Goal: Task Accomplishment & Management: Complete application form

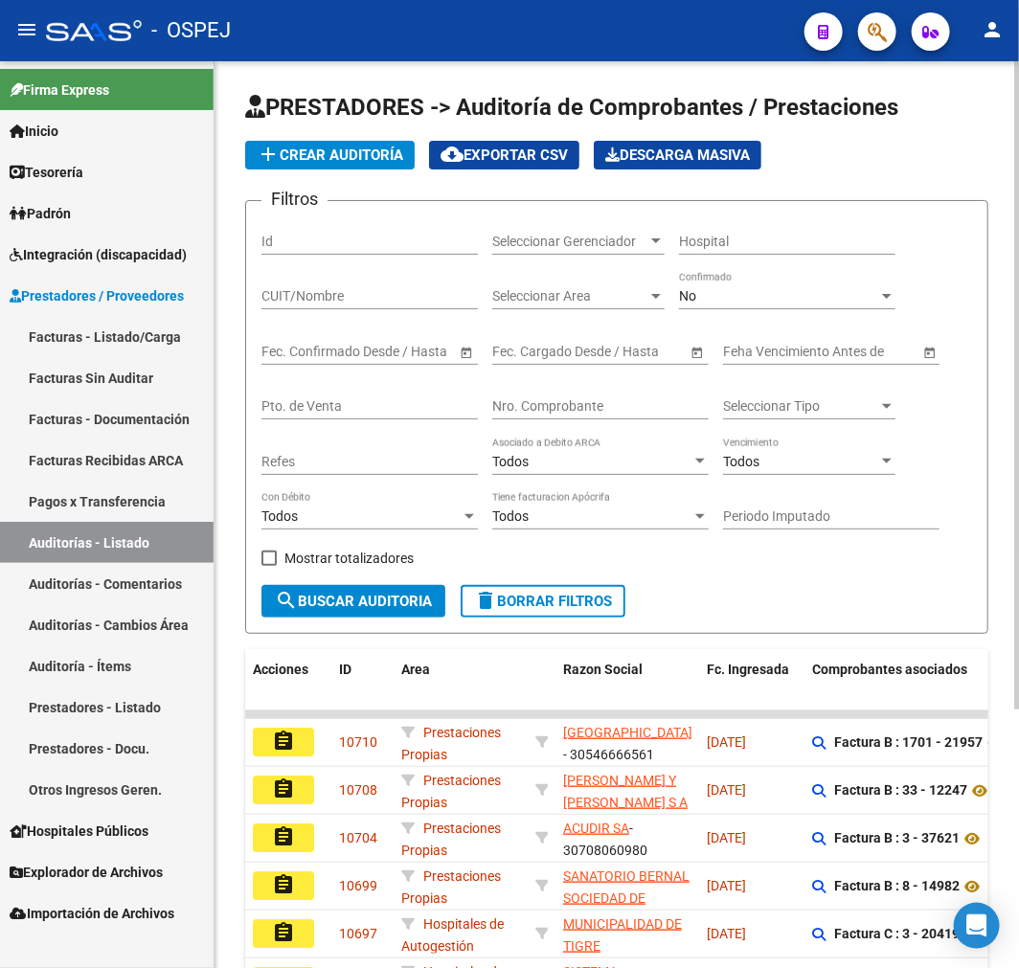
click at [596, 399] on input "Nro. Comprobante" at bounding box center [600, 406] width 216 height 16
click at [749, 285] on div "No Confirmado" at bounding box center [787, 290] width 216 height 38
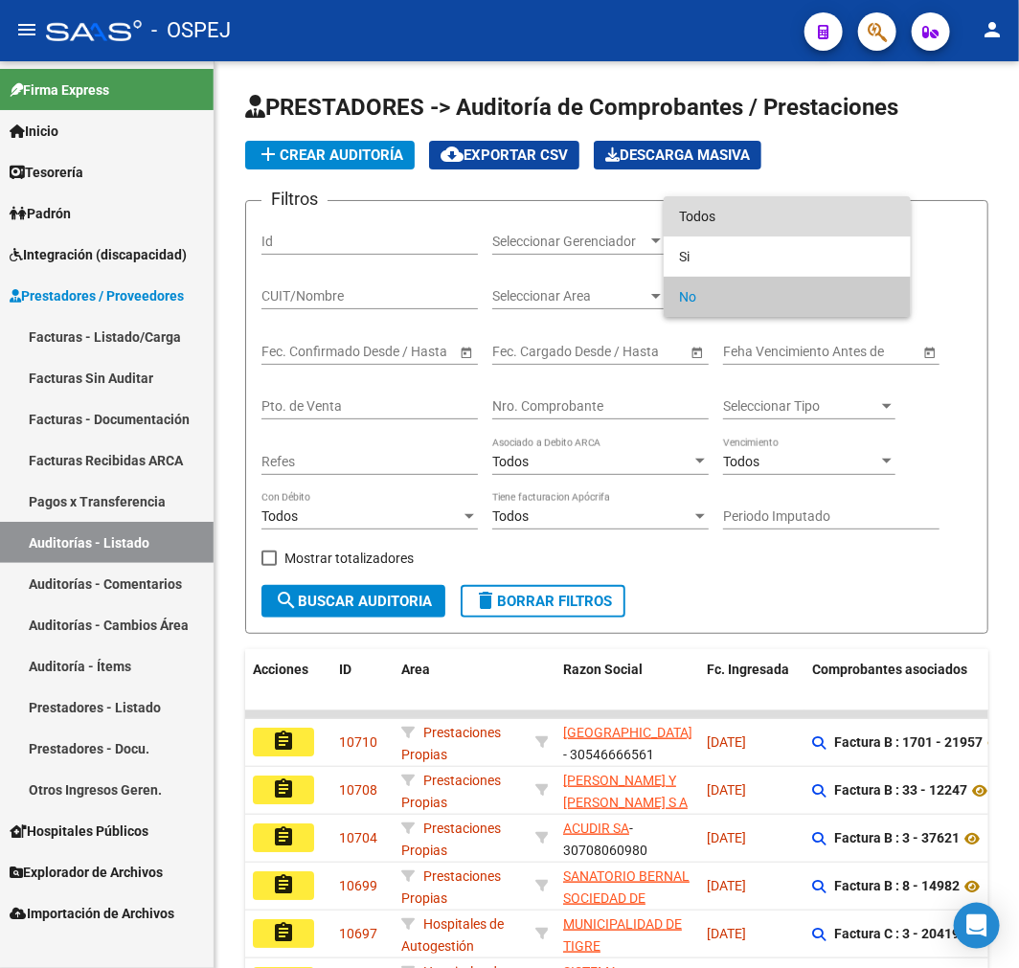
drag, startPoint x: 757, startPoint y: 223, endPoint x: 701, endPoint y: 306, distance: 100.1
click at [757, 222] on span "Todos" at bounding box center [787, 216] width 216 height 40
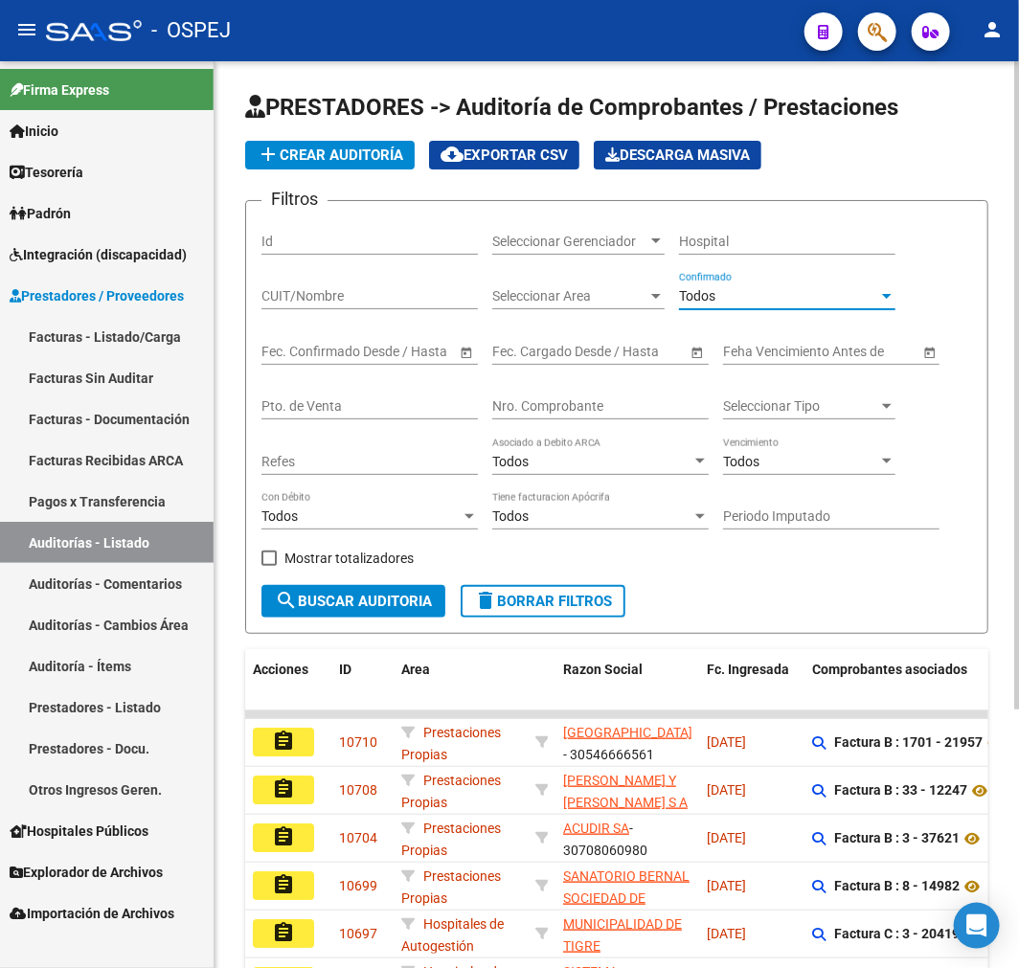
click at [597, 395] on div "Nro. Comprobante" at bounding box center [600, 400] width 216 height 38
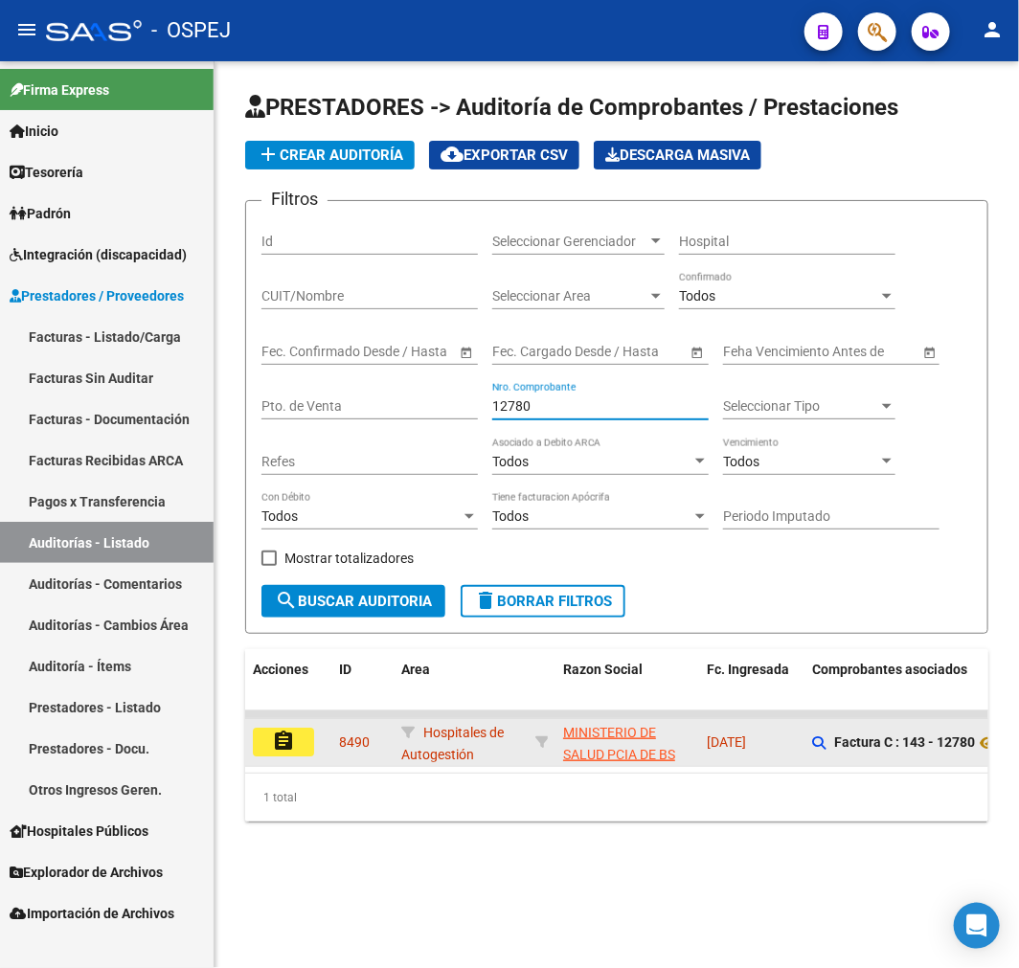
type input "12780"
click at [284, 733] on mat-icon "assignment" at bounding box center [283, 741] width 23 height 23
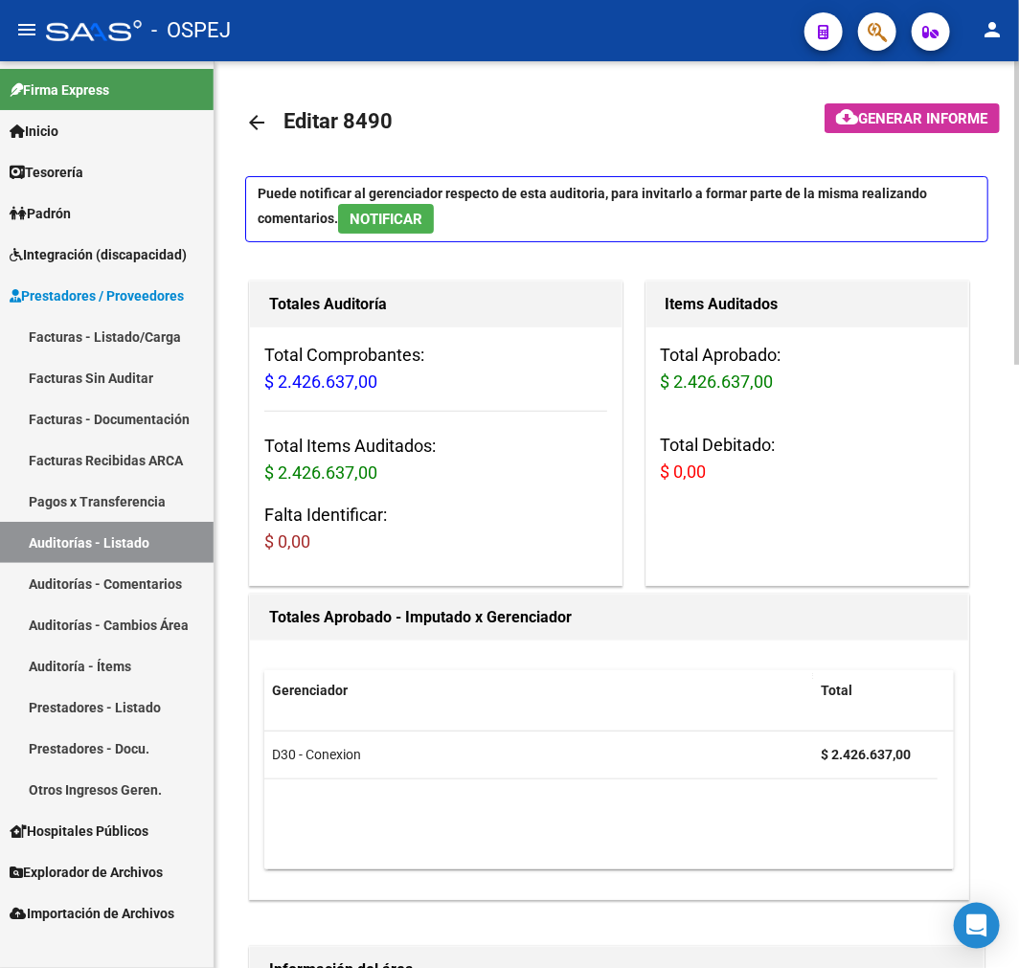
click at [260, 112] on mat-icon "arrow_back" at bounding box center [256, 122] width 23 height 23
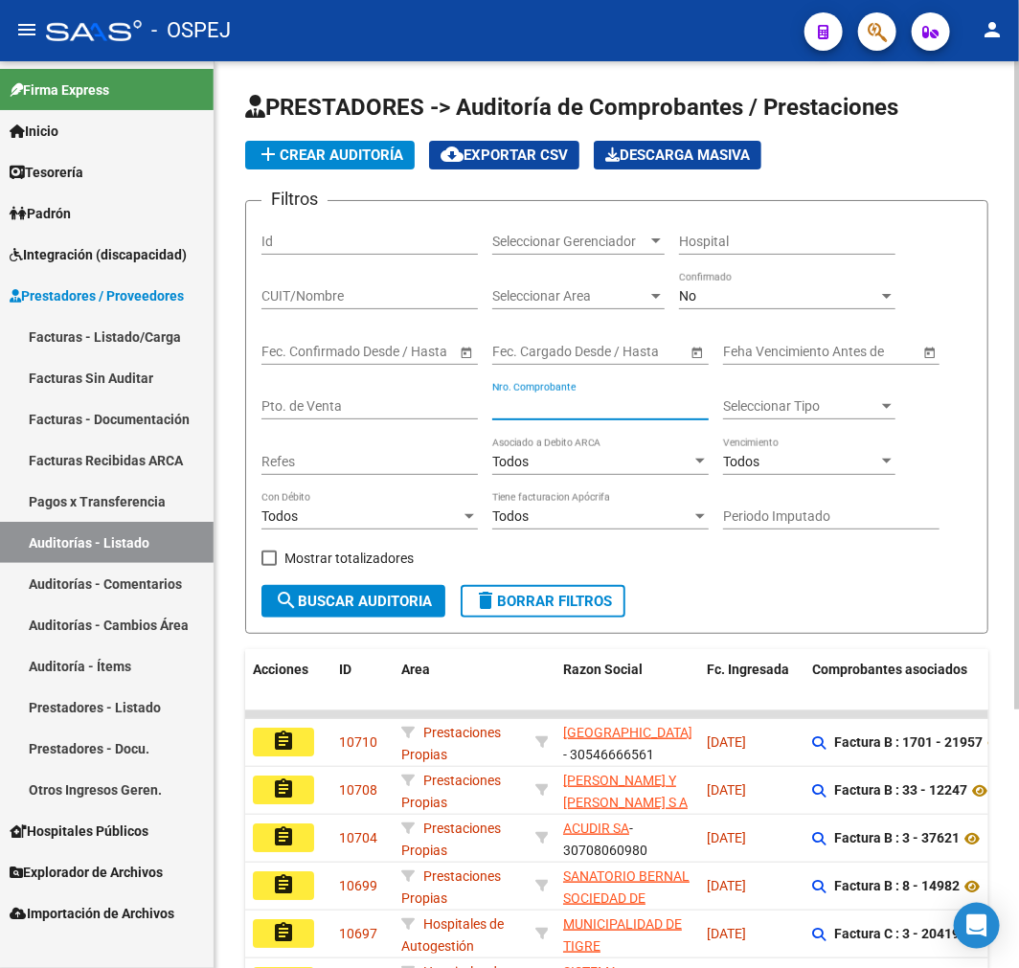
click at [573, 408] on input "Nro. Comprobante" at bounding box center [600, 406] width 216 height 16
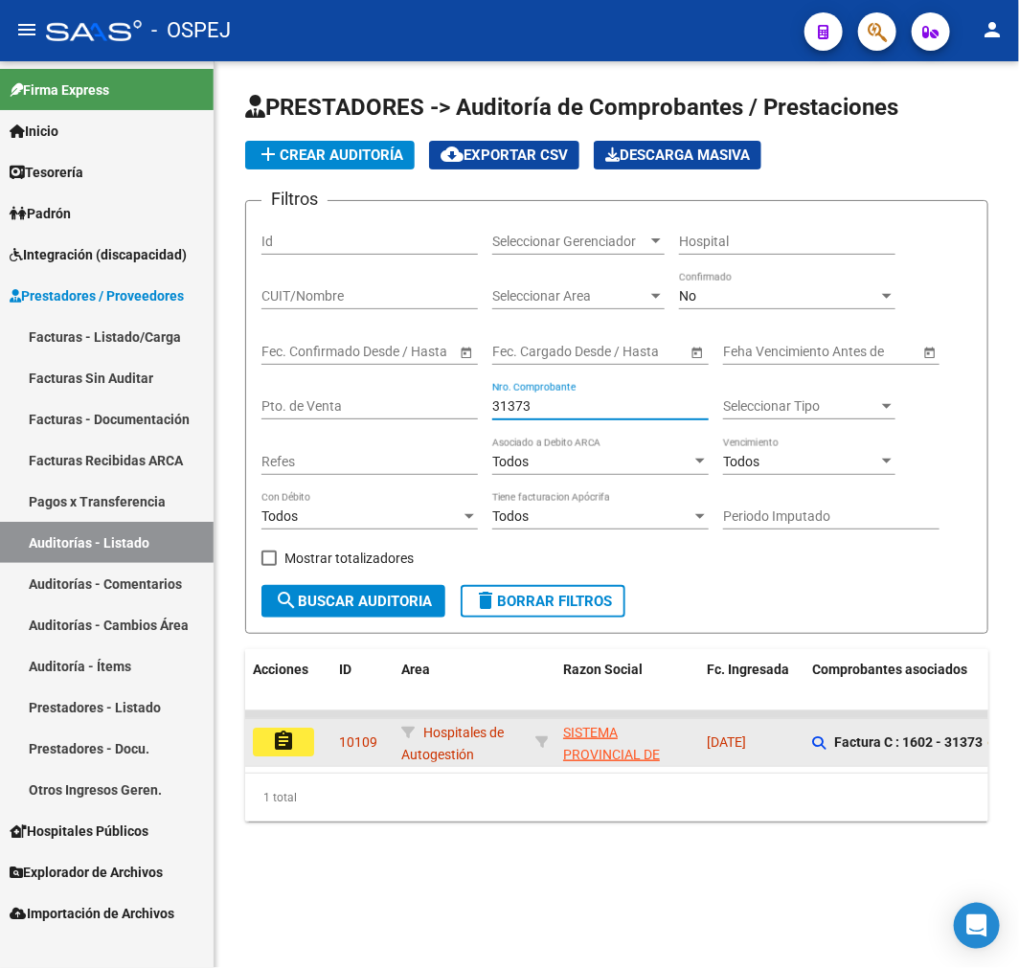
type input "31373"
click at [272, 753] on mat-icon "assignment" at bounding box center [283, 741] width 23 height 23
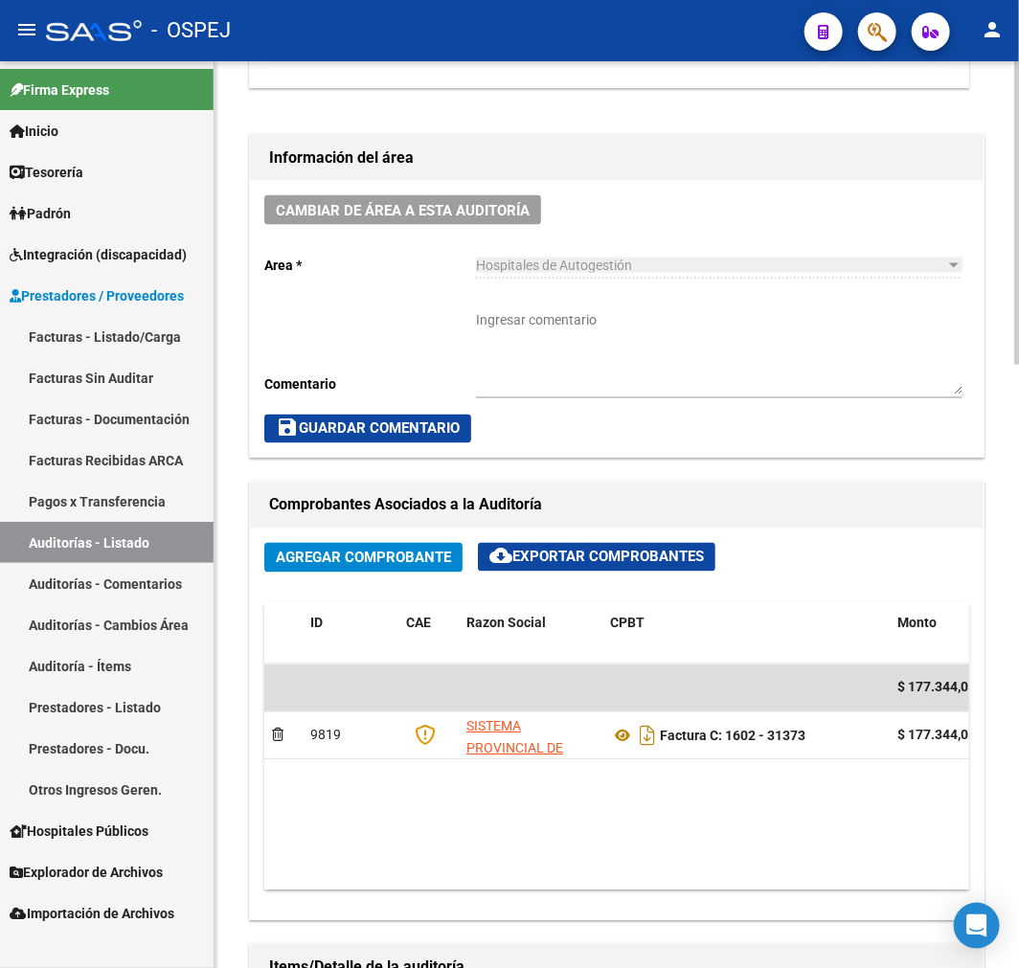
scroll to position [958, 0]
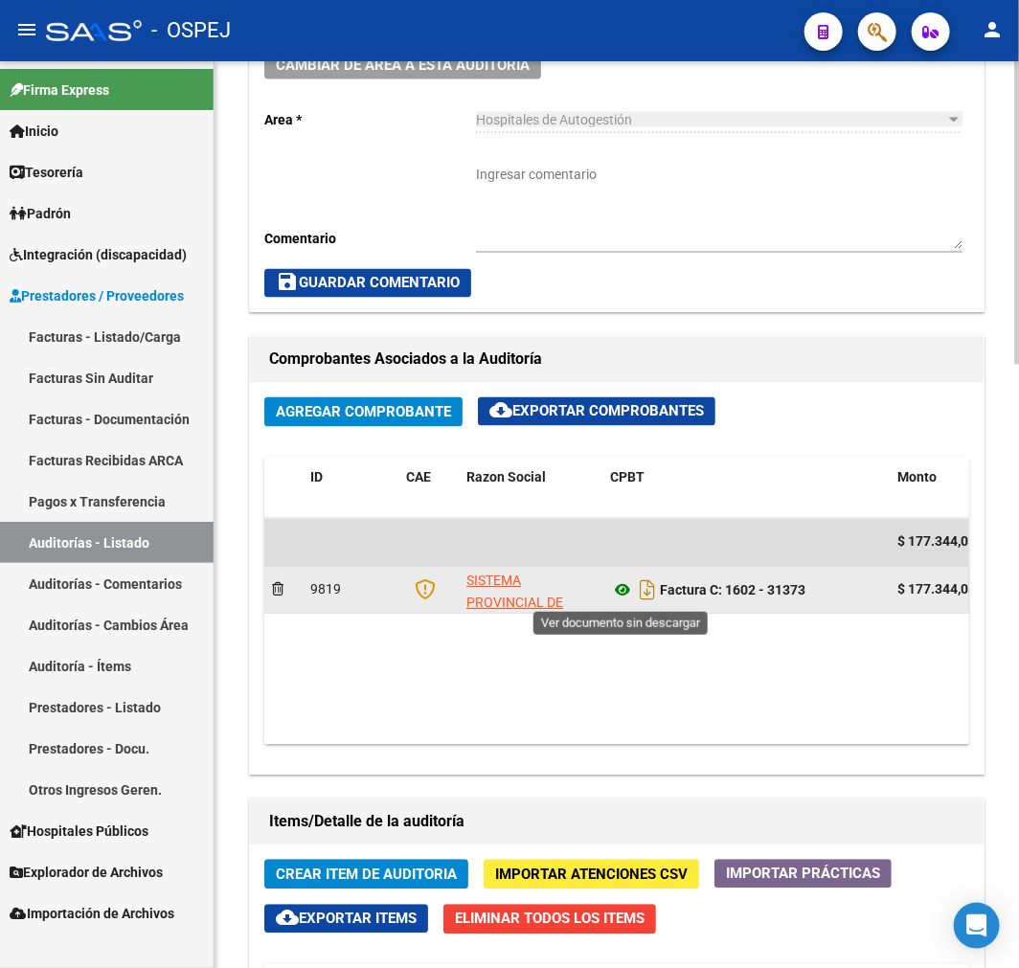
click at [621, 599] on icon at bounding box center [622, 590] width 25 height 23
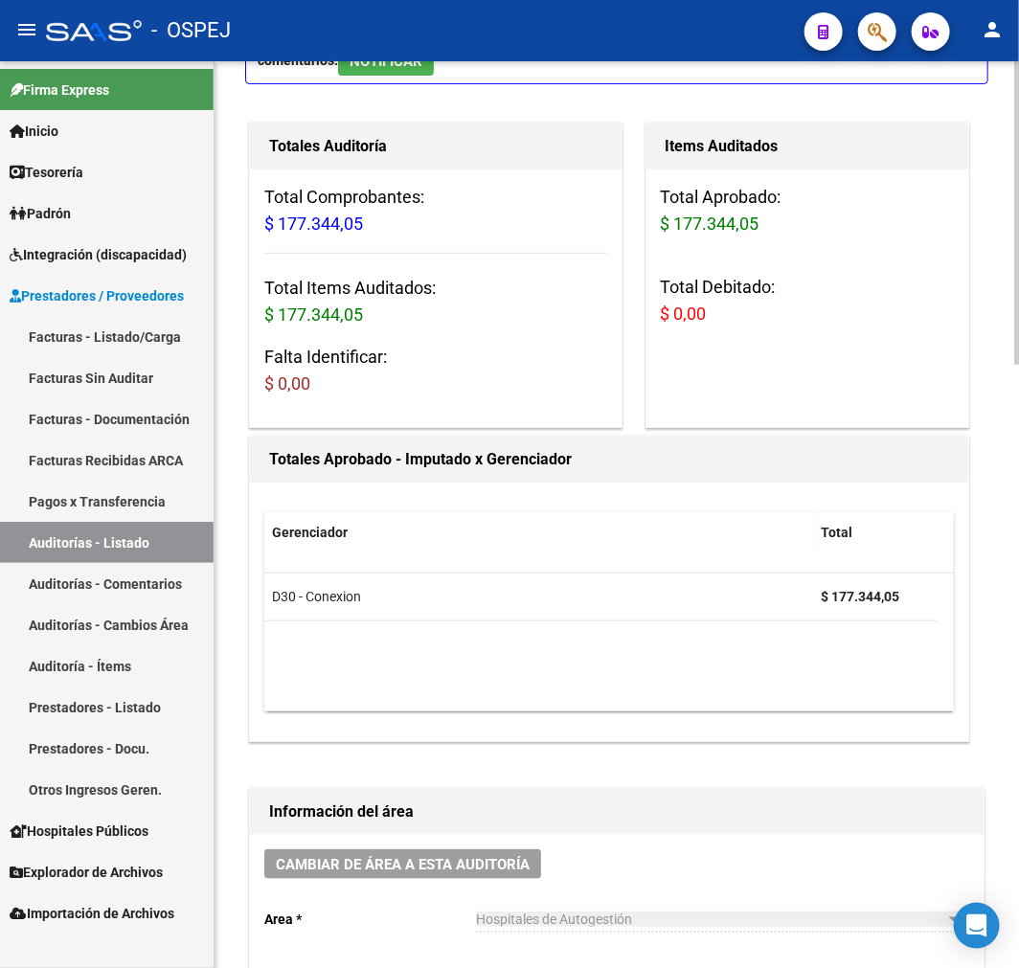
scroll to position [0, 0]
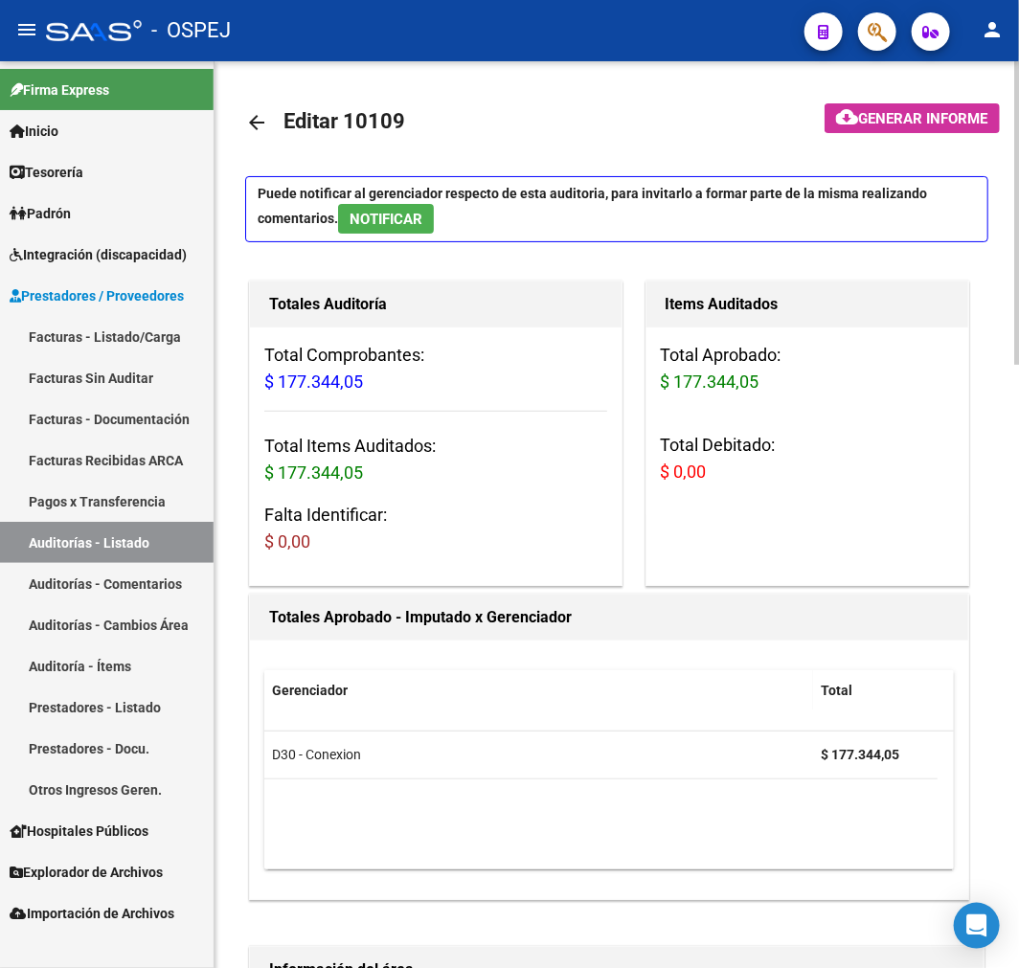
click at [262, 137] on link "arrow_back" at bounding box center [264, 122] width 38 height 45
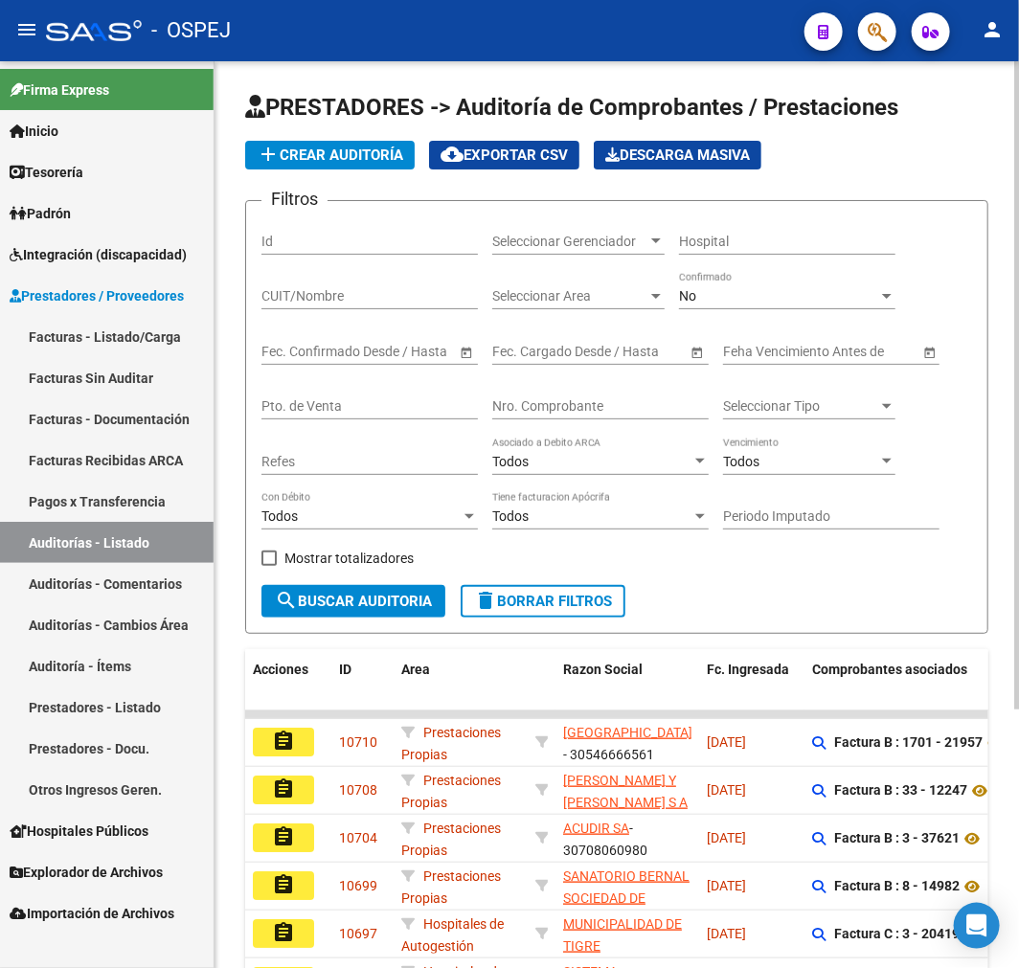
click at [752, 279] on div "No Confirmado" at bounding box center [787, 290] width 216 height 38
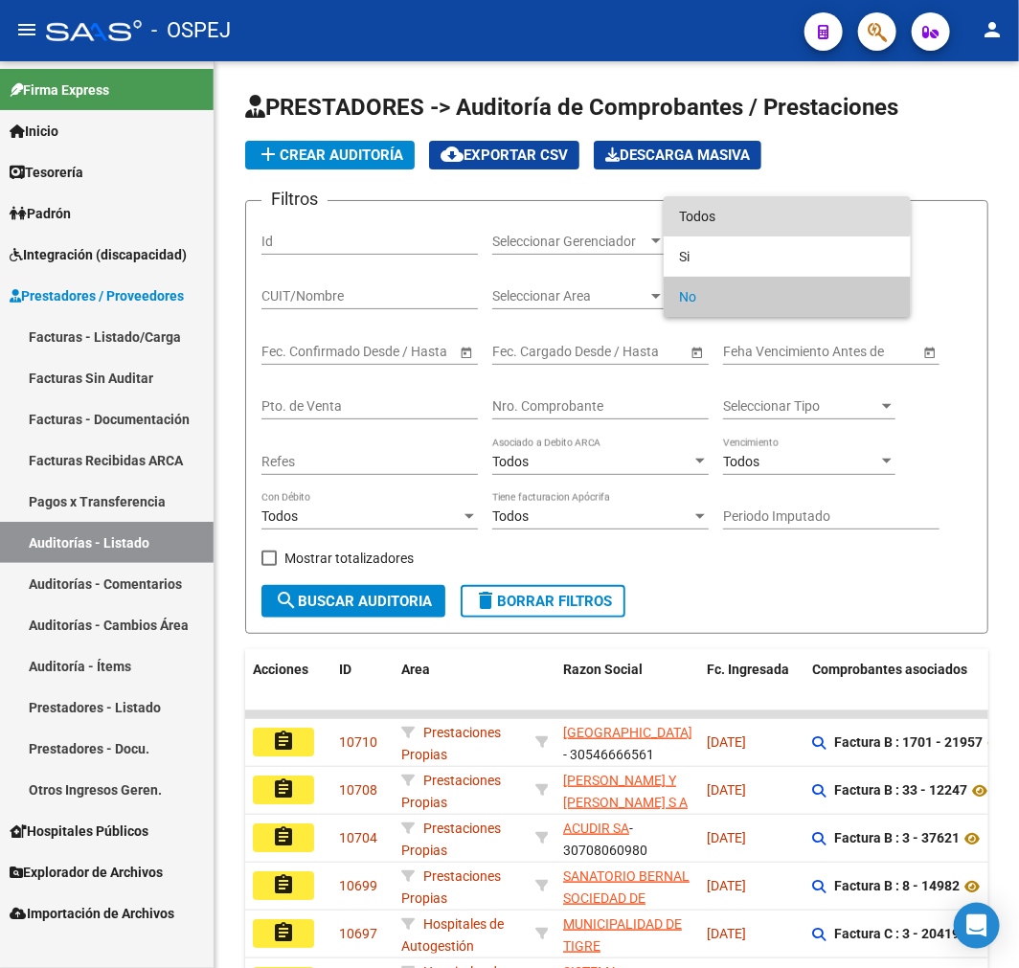
click at [758, 216] on span "Todos" at bounding box center [787, 216] width 216 height 40
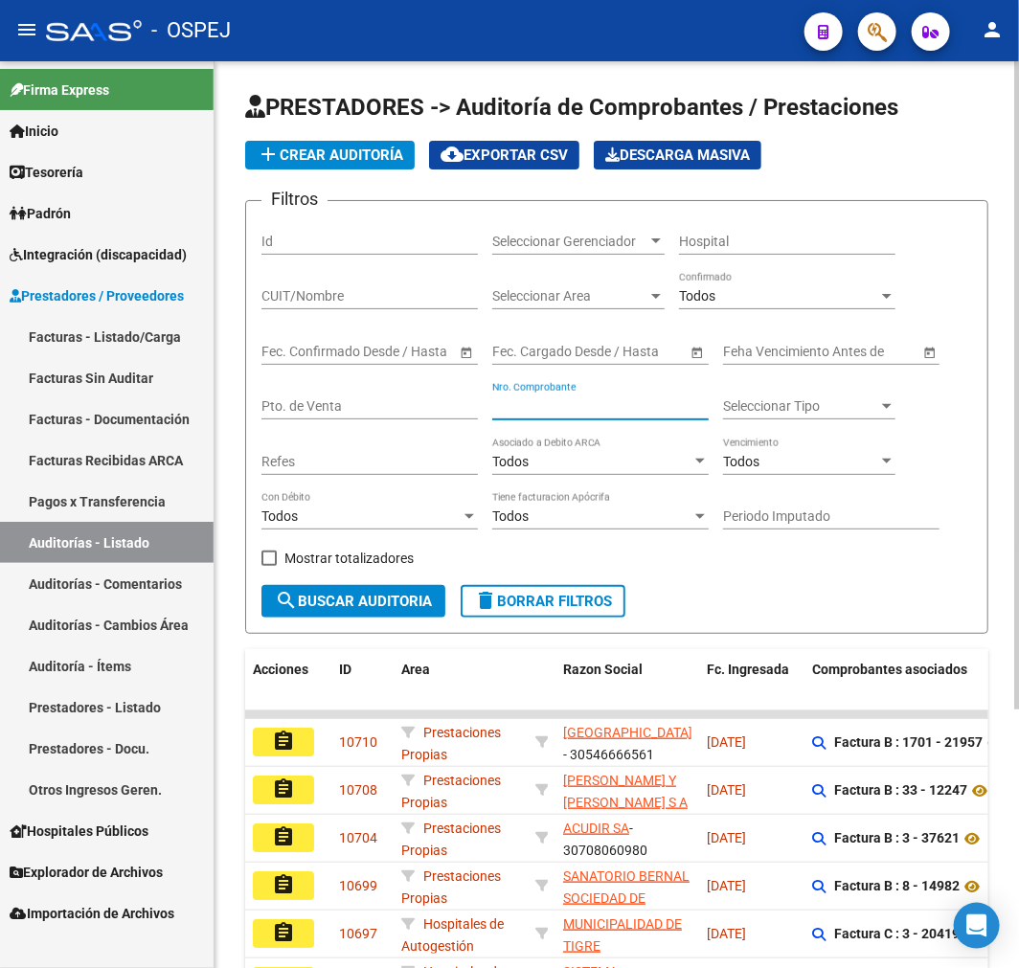
click at [588, 402] on input "Nro. Comprobante" at bounding box center [600, 406] width 216 height 16
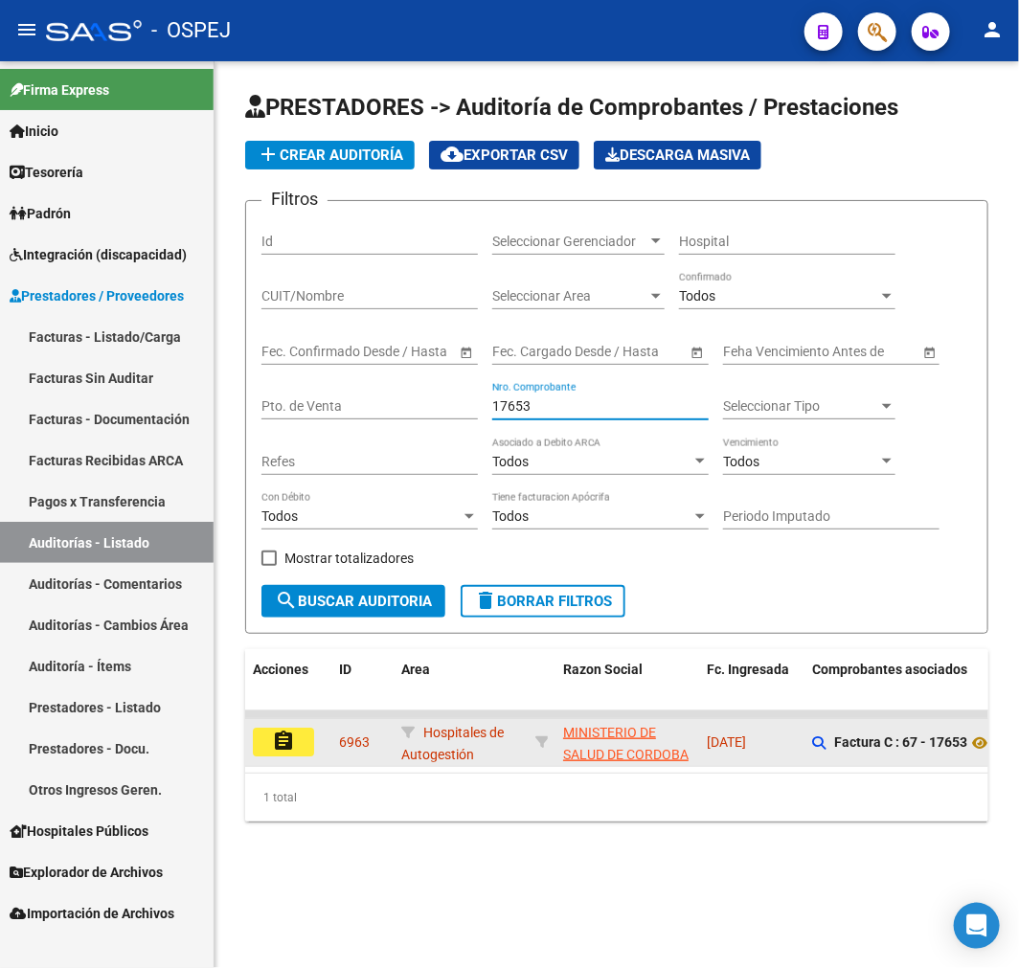
type input "17653"
click at [289, 744] on mat-icon "assignment" at bounding box center [283, 741] width 23 height 23
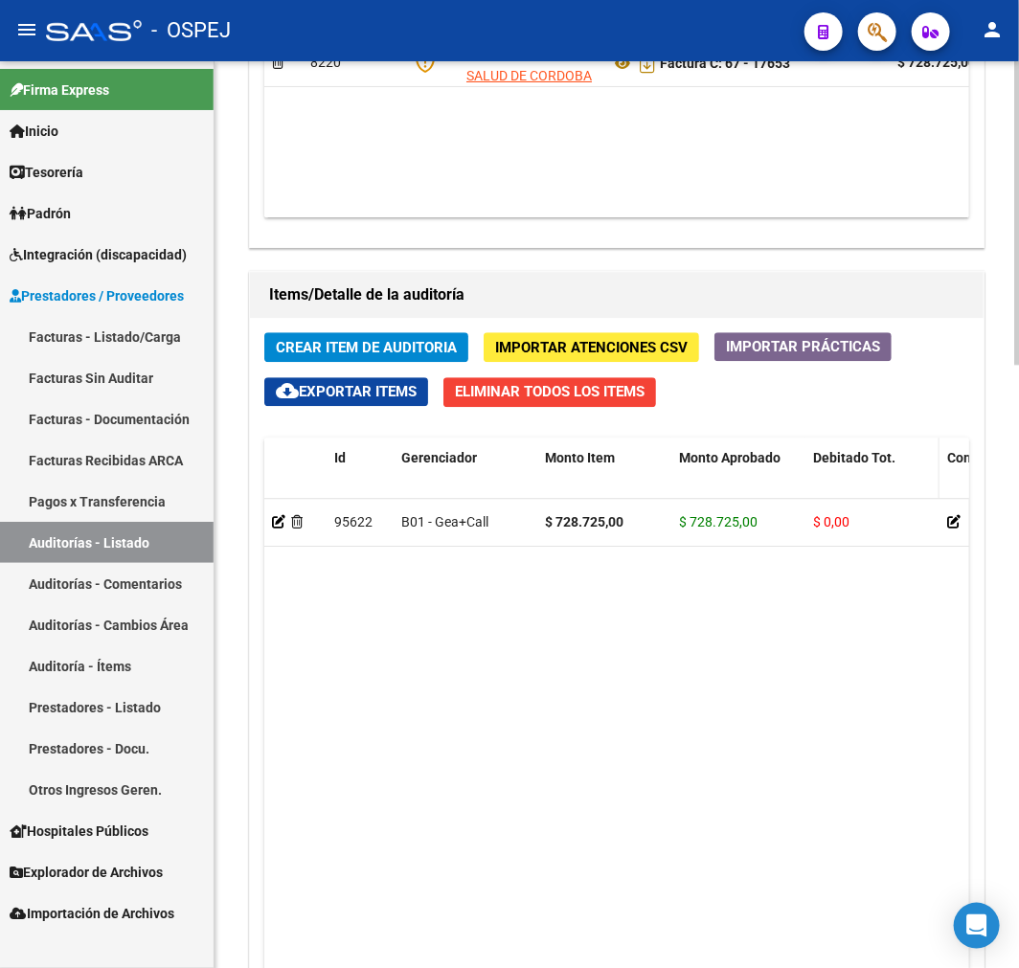
scroll to position [1480, 0]
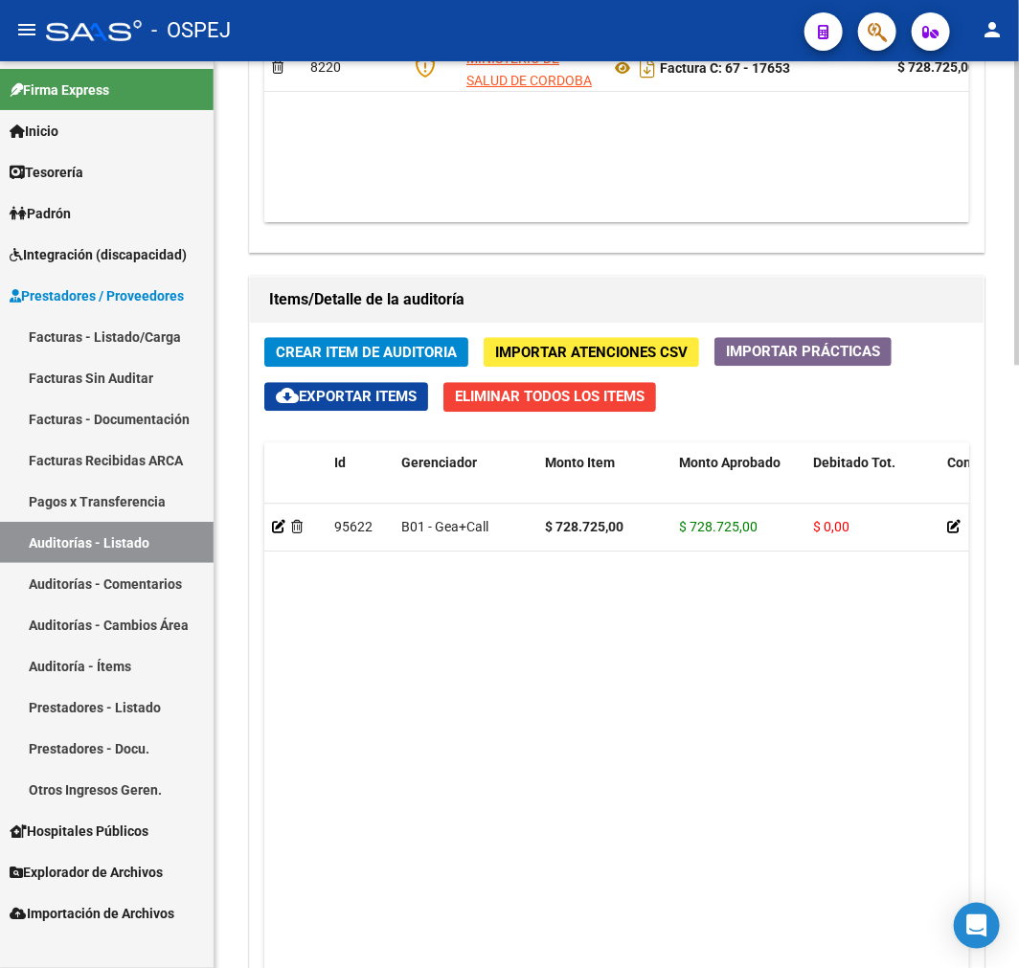
click at [868, 361] on button "Importar Prácticas" at bounding box center [802, 351] width 177 height 29
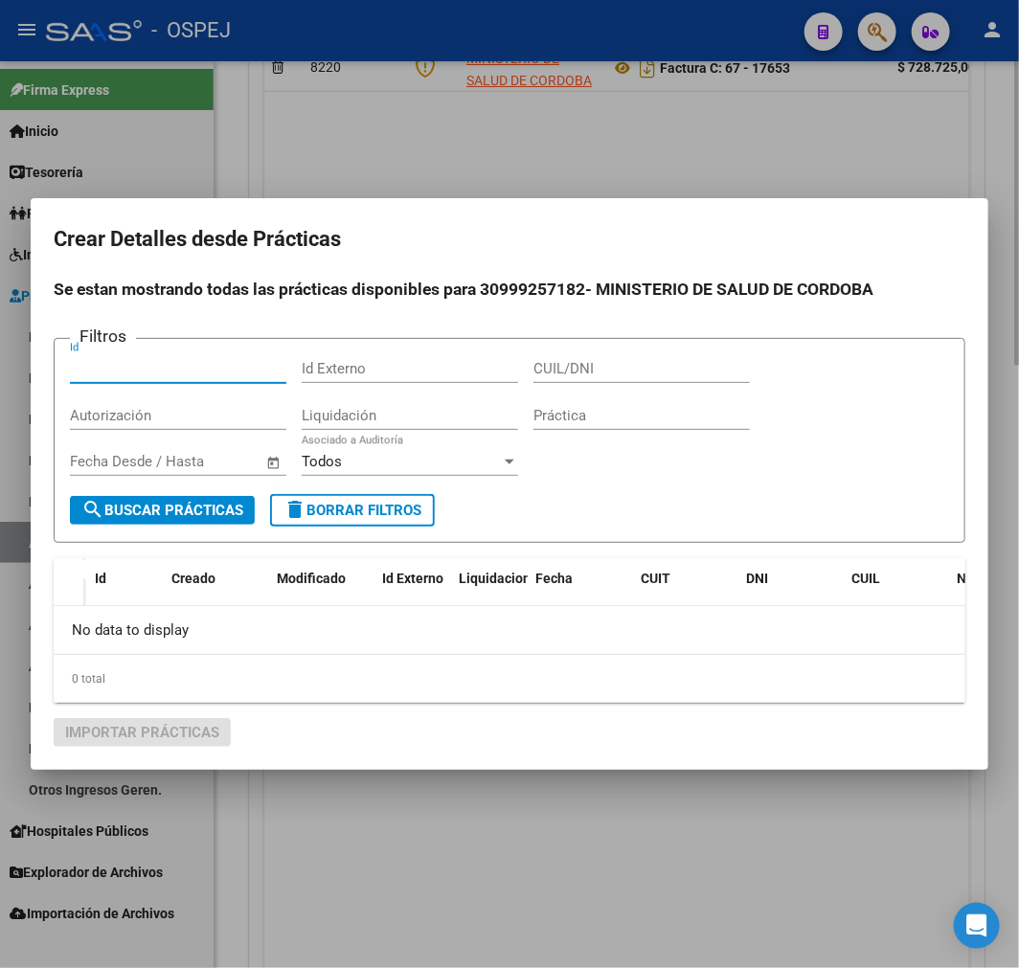
click at [442, 835] on div at bounding box center [509, 484] width 1019 height 968
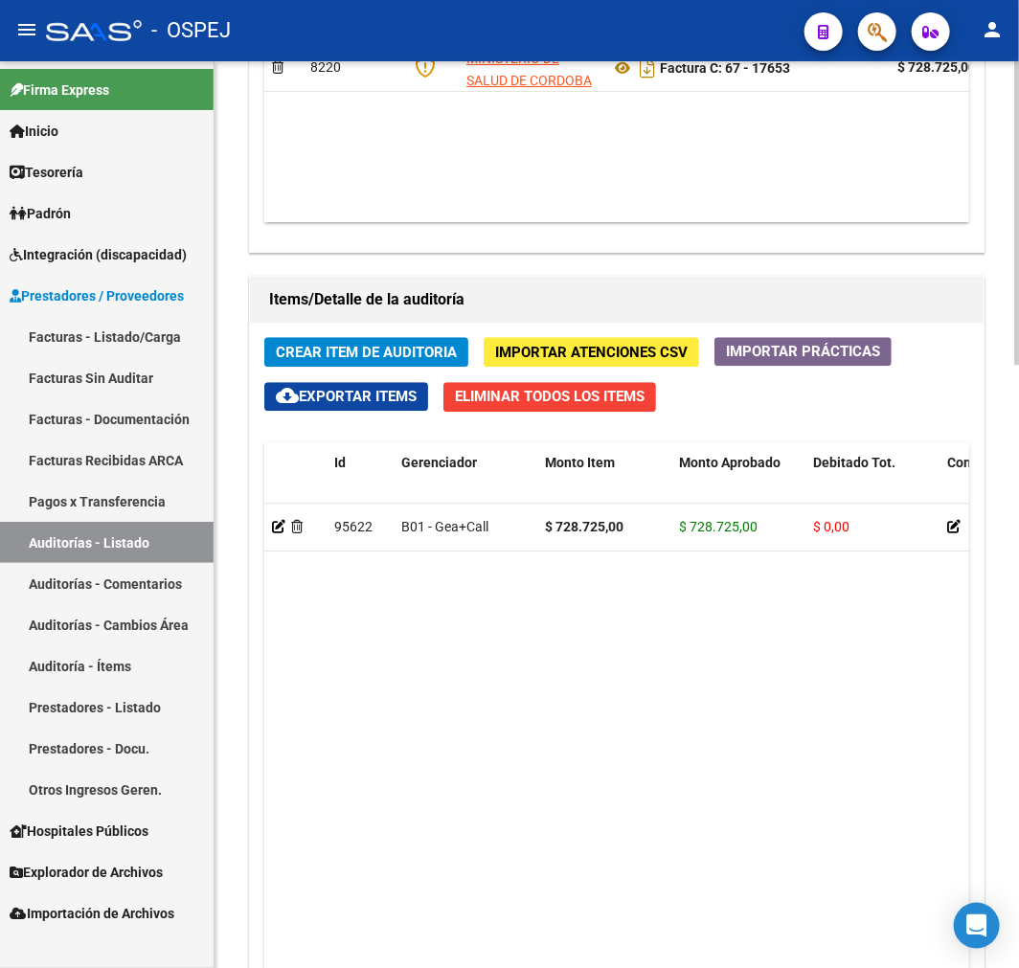
click at [370, 397] on span "cloud_download Exportar Items" at bounding box center [346, 396] width 141 height 17
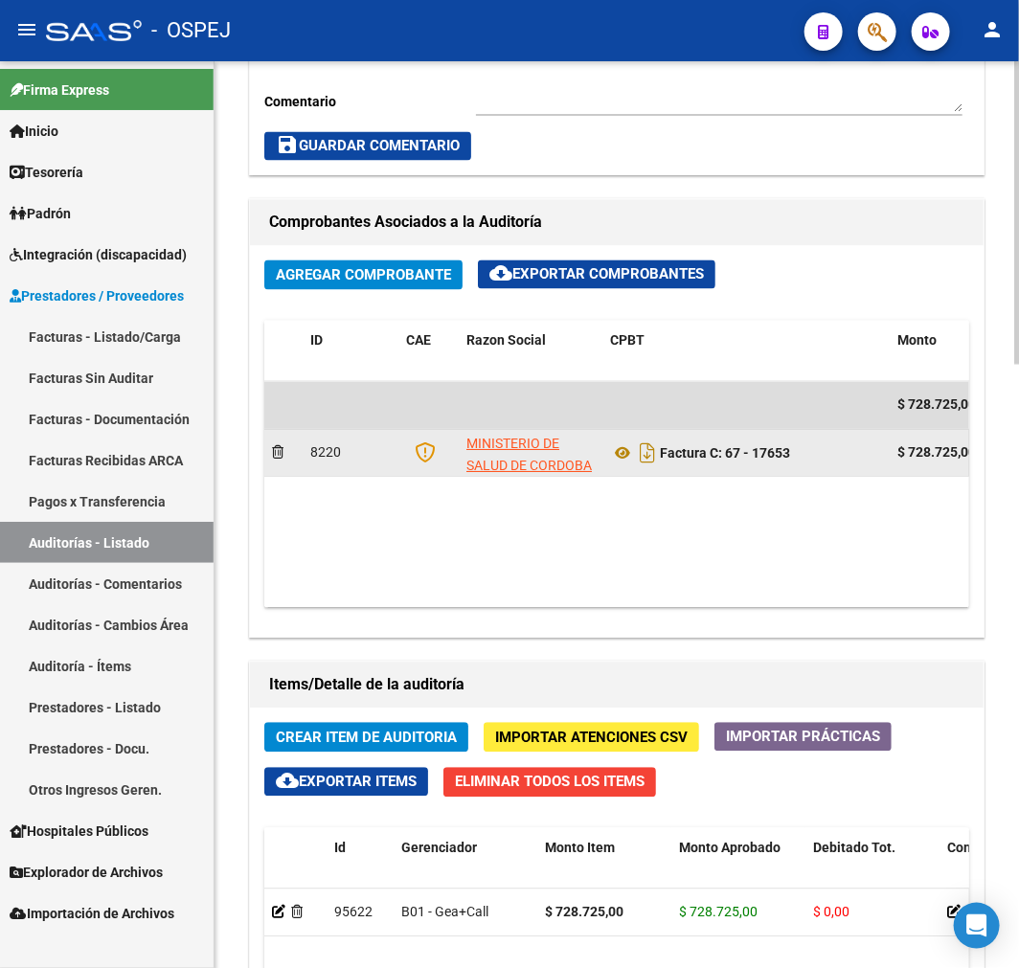
scroll to position [1162, 0]
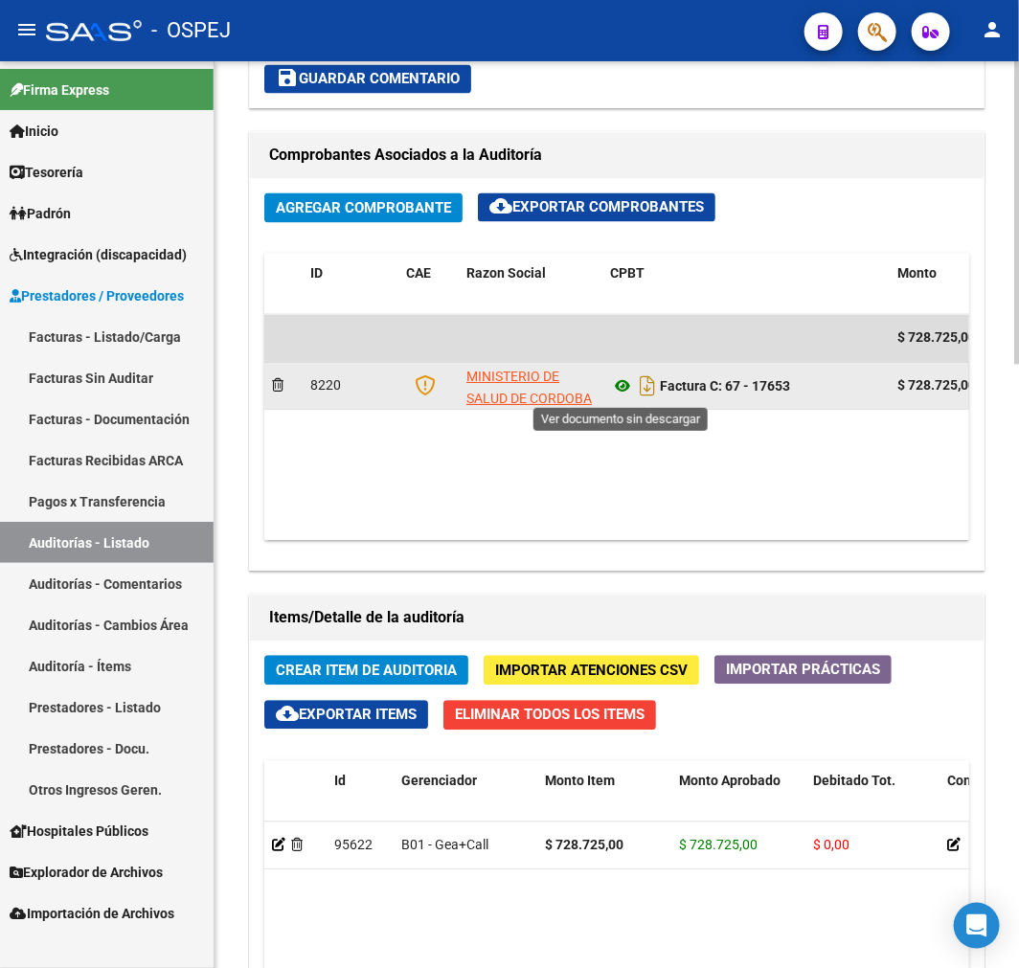
click at [623, 391] on icon at bounding box center [622, 386] width 25 height 23
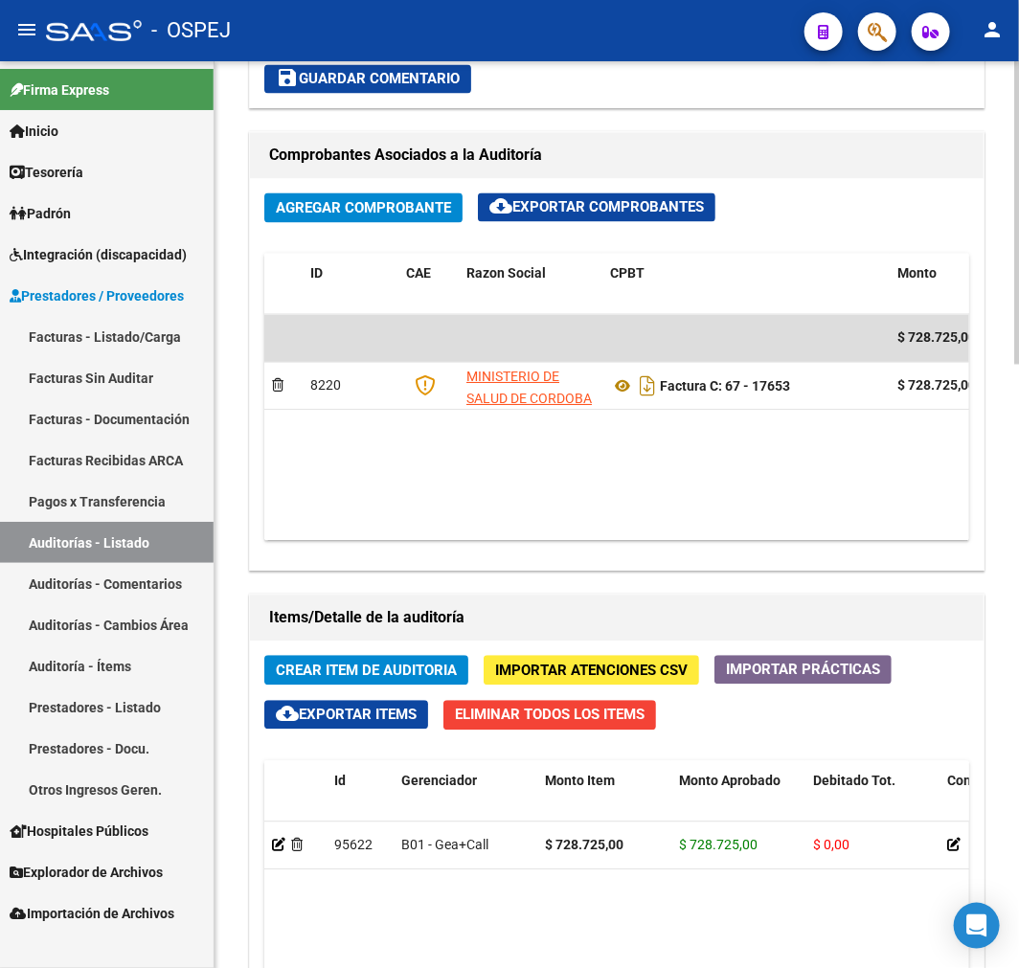
click at [490, 715] on span "Eliminar Todos los Items" at bounding box center [550, 715] width 190 height 17
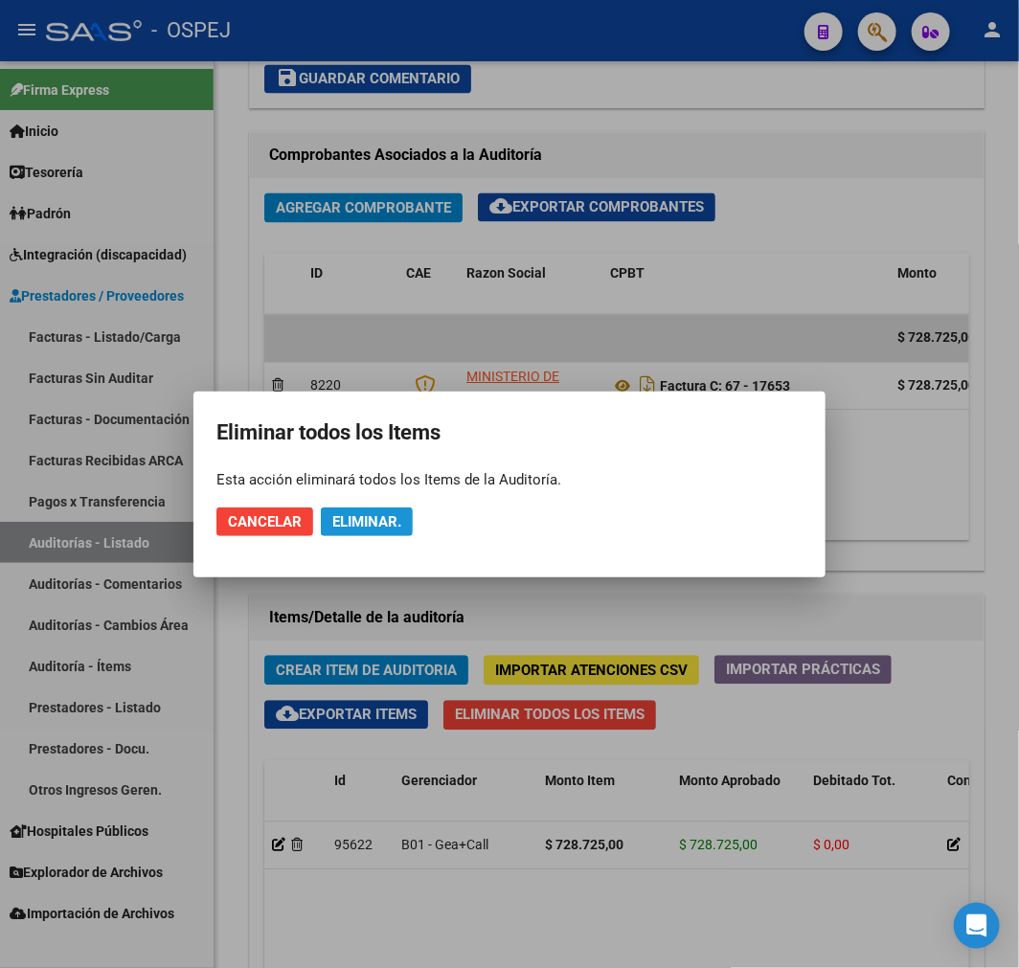
click at [381, 508] on button "Eliminar." at bounding box center [367, 522] width 92 height 29
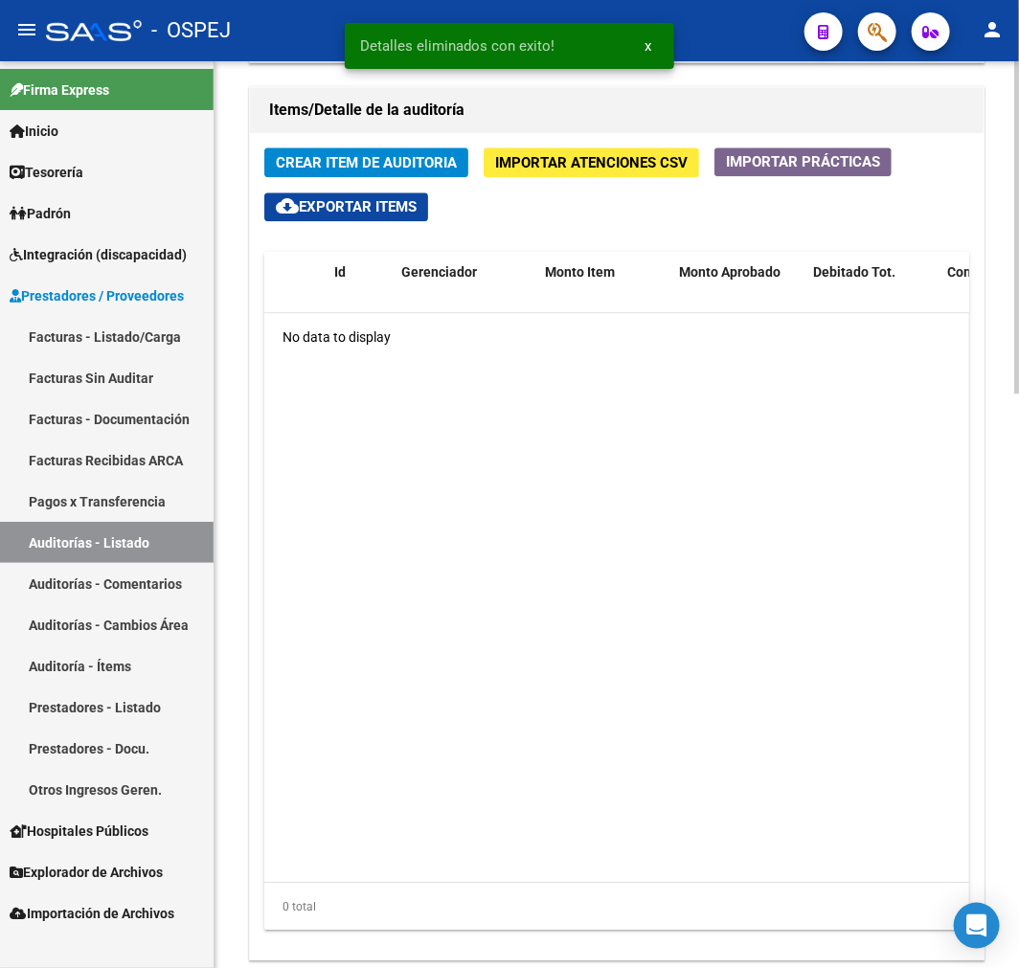
scroll to position [1569, 0]
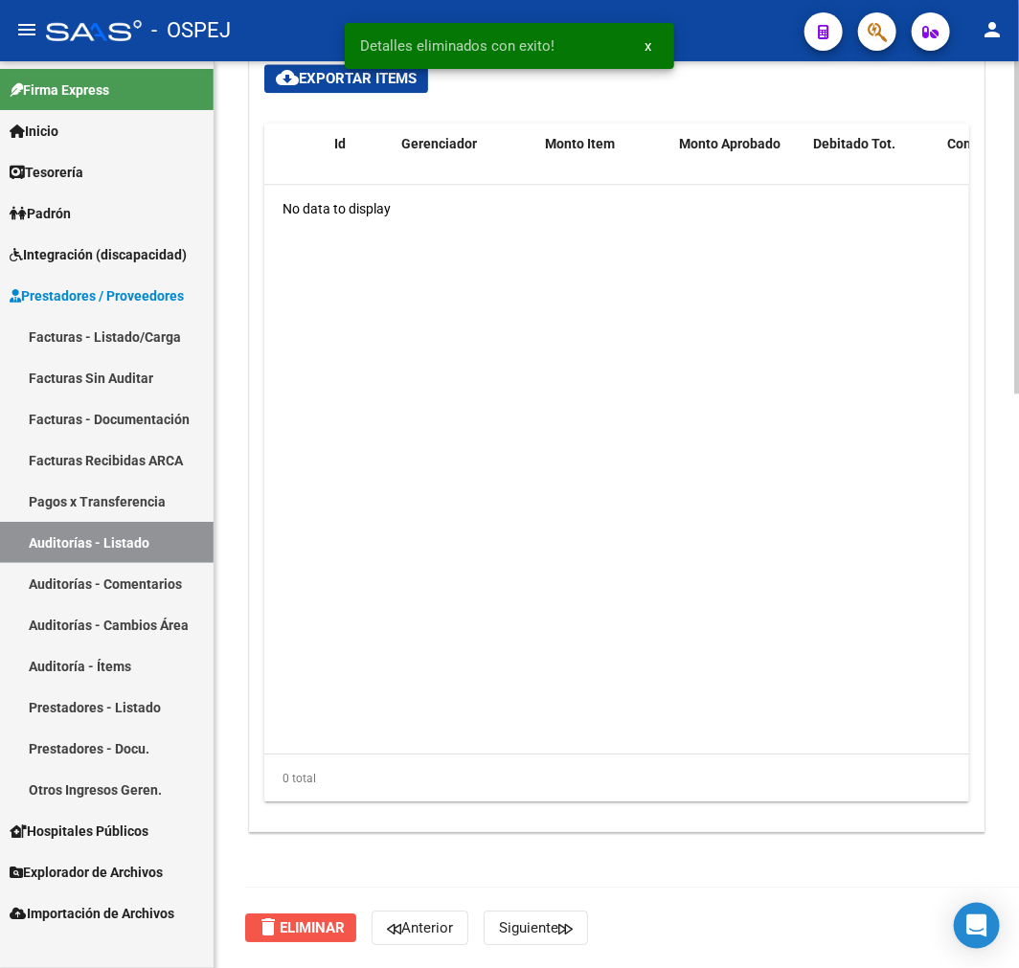
click at [333, 929] on span "delete Eliminar" at bounding box center [301, 927] width 88 height 17
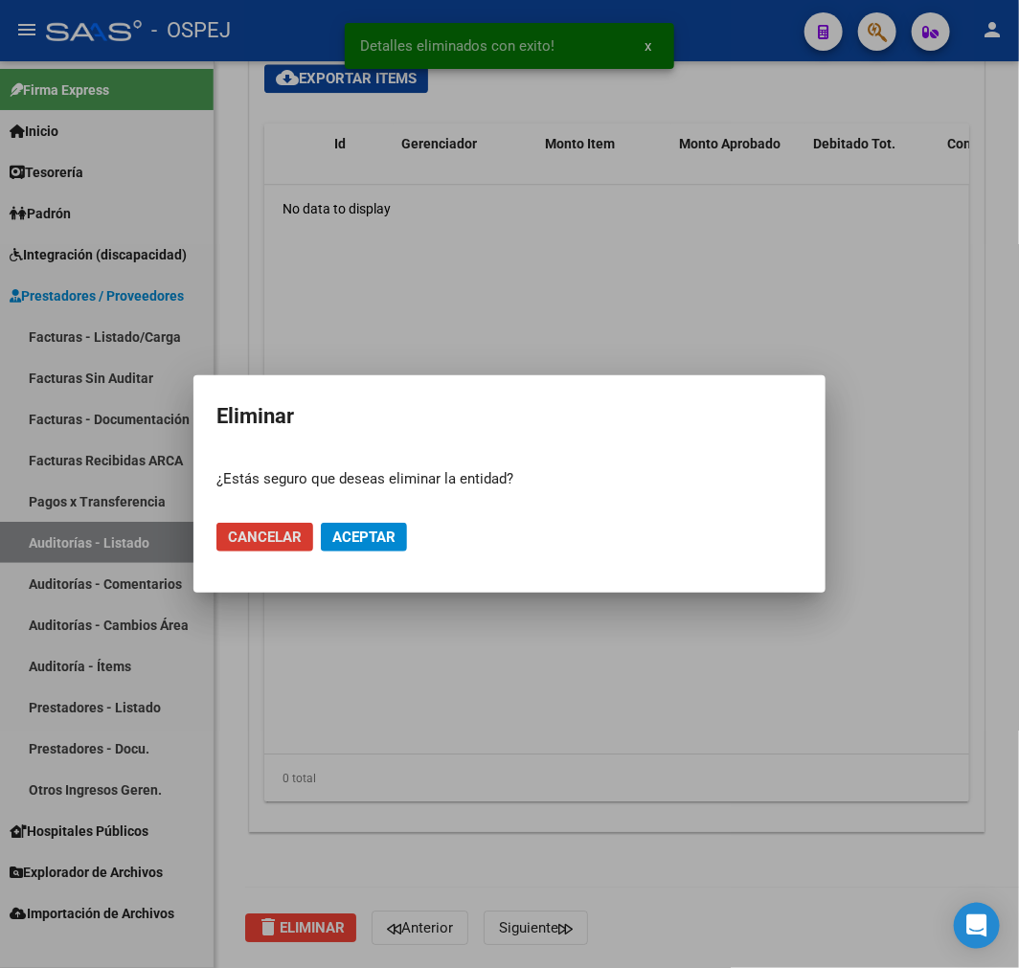
click at [385, 518] on mat-dialog-actions "Cancelar Aceptar" at bounding box center [509, 537] width 586 height 65
click at [383, 529] on span "Aceptar" at bounding box center [363, 537] width 63 height 17
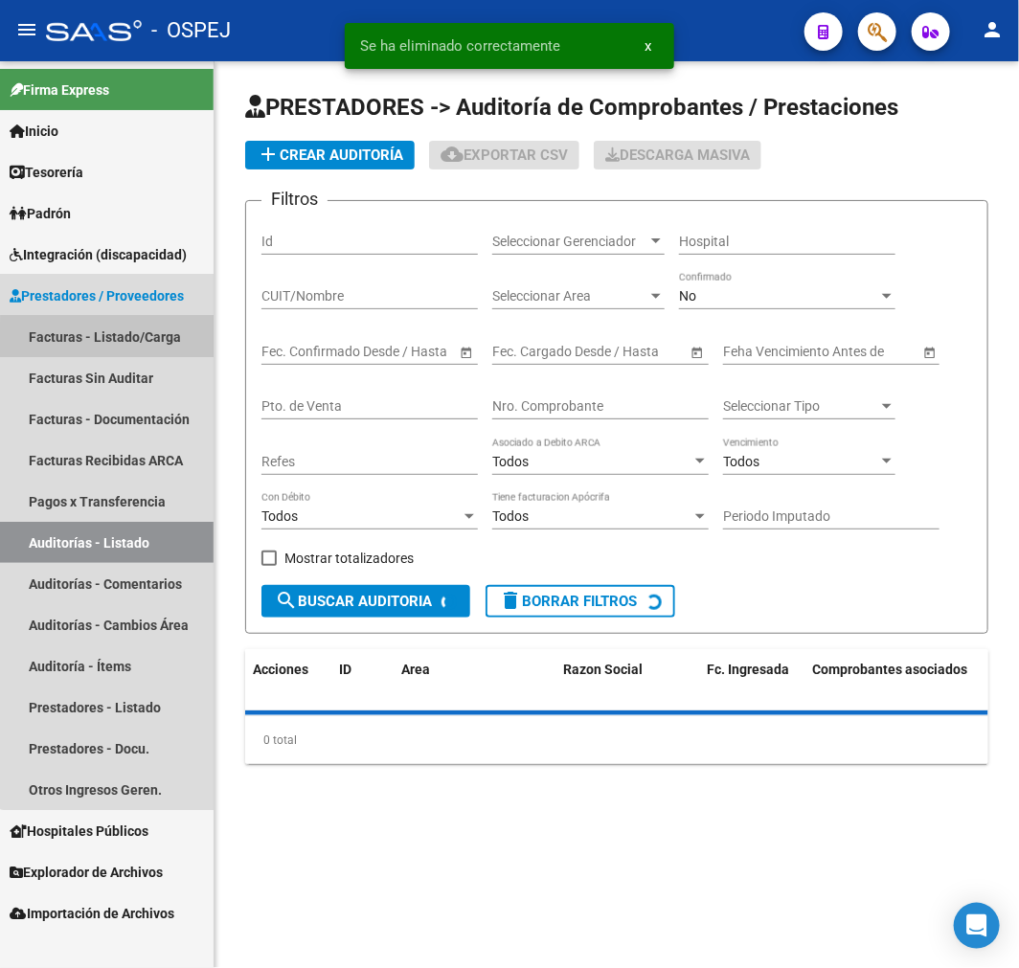
click at [165, 346] on link "Facturas - Listado/Carga" at bounding box center [107, 336] width 214 height 41
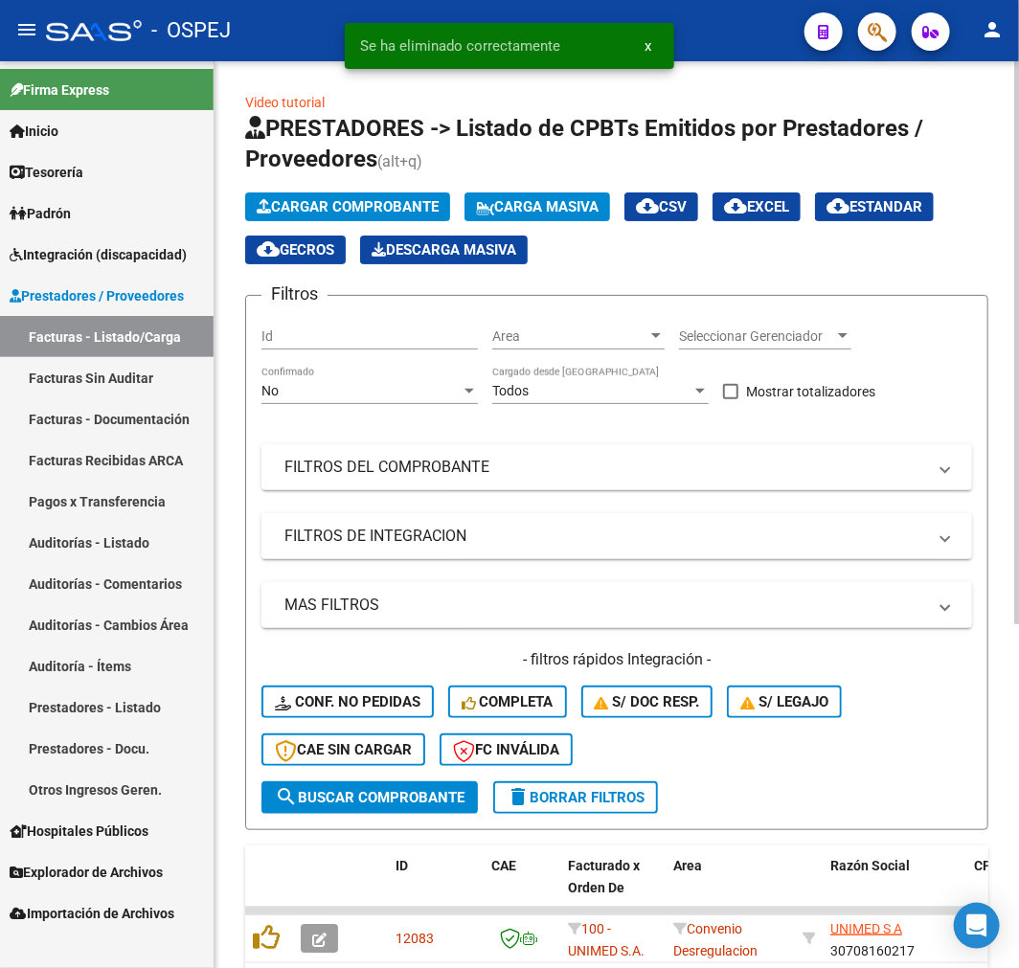
click at [391, 398] on div "No" at bounding box center [360, 391] width 199 height 16
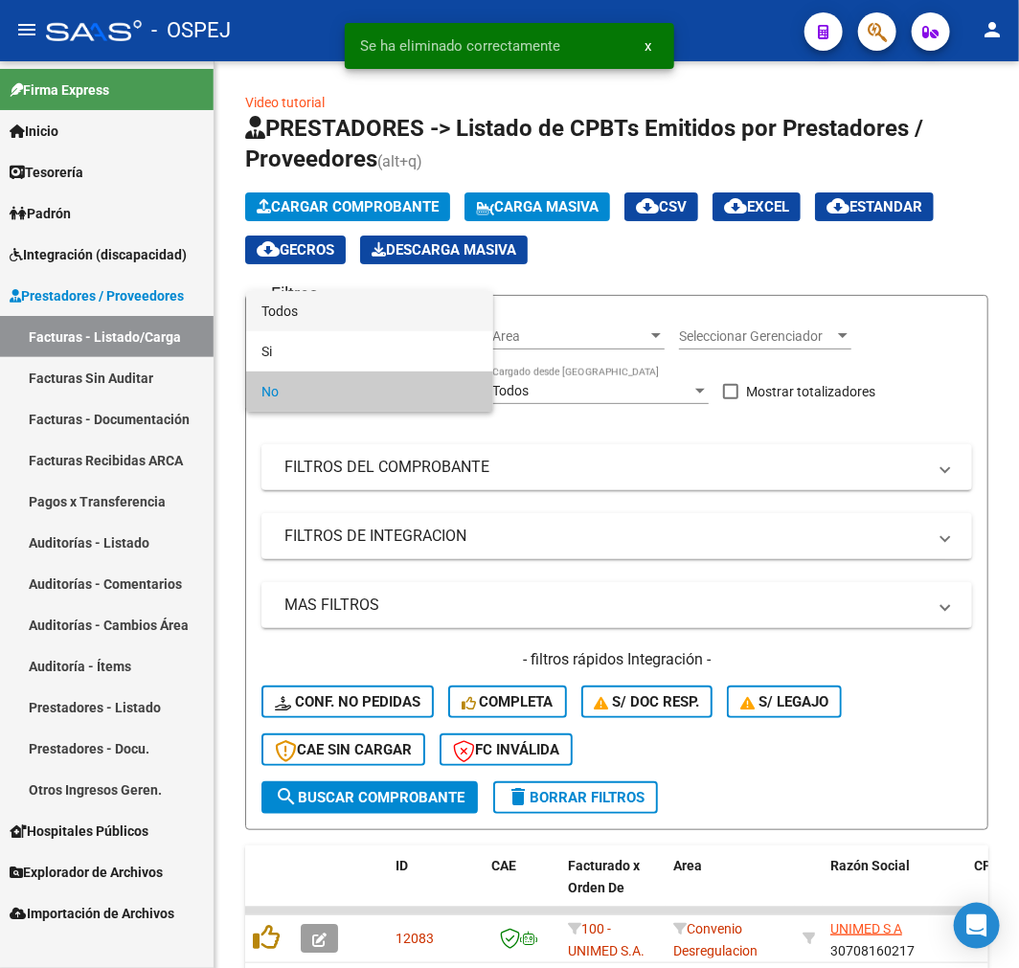
click at [379, 313] on span "Todos" at bounding box center [369, 311] width 216 height 40
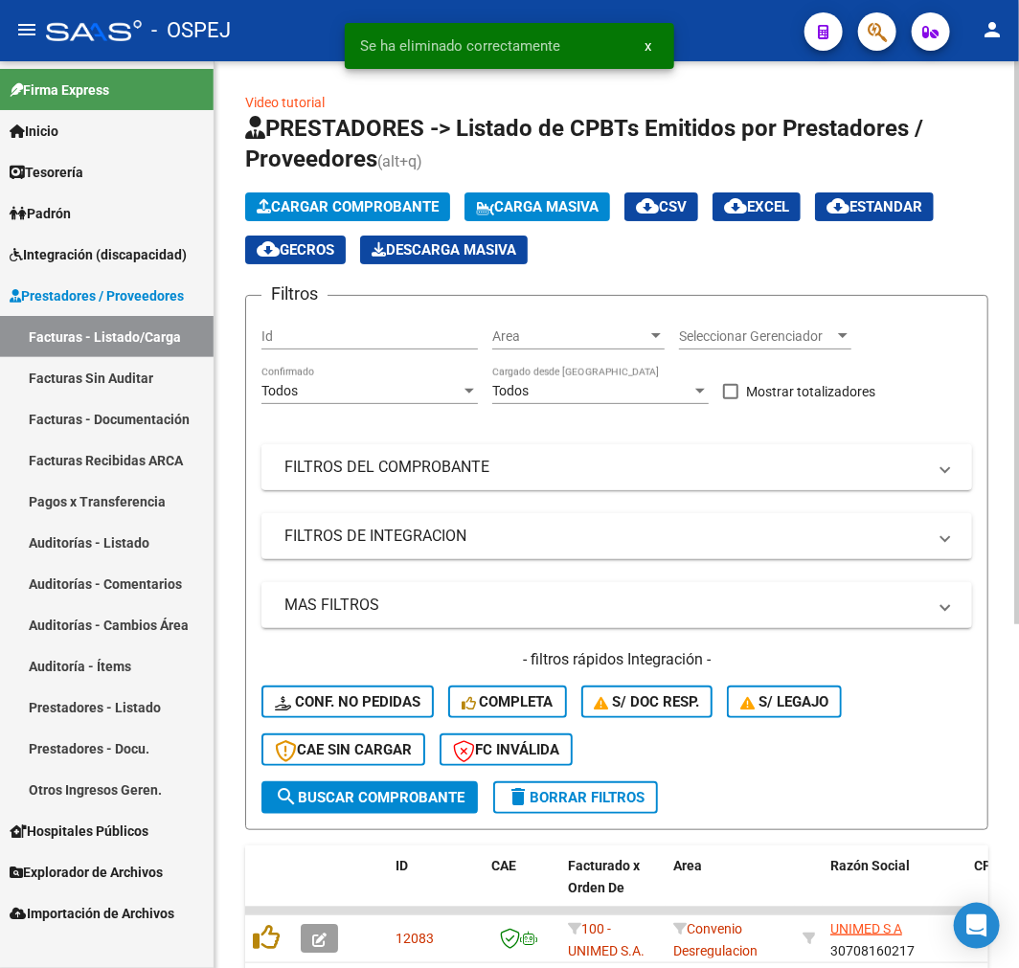
click at [383, 446] on mat-expansion-panel-header "FILTROS DEL COMPROBANTE" at bounding box center [616, 467] width 711 height 46
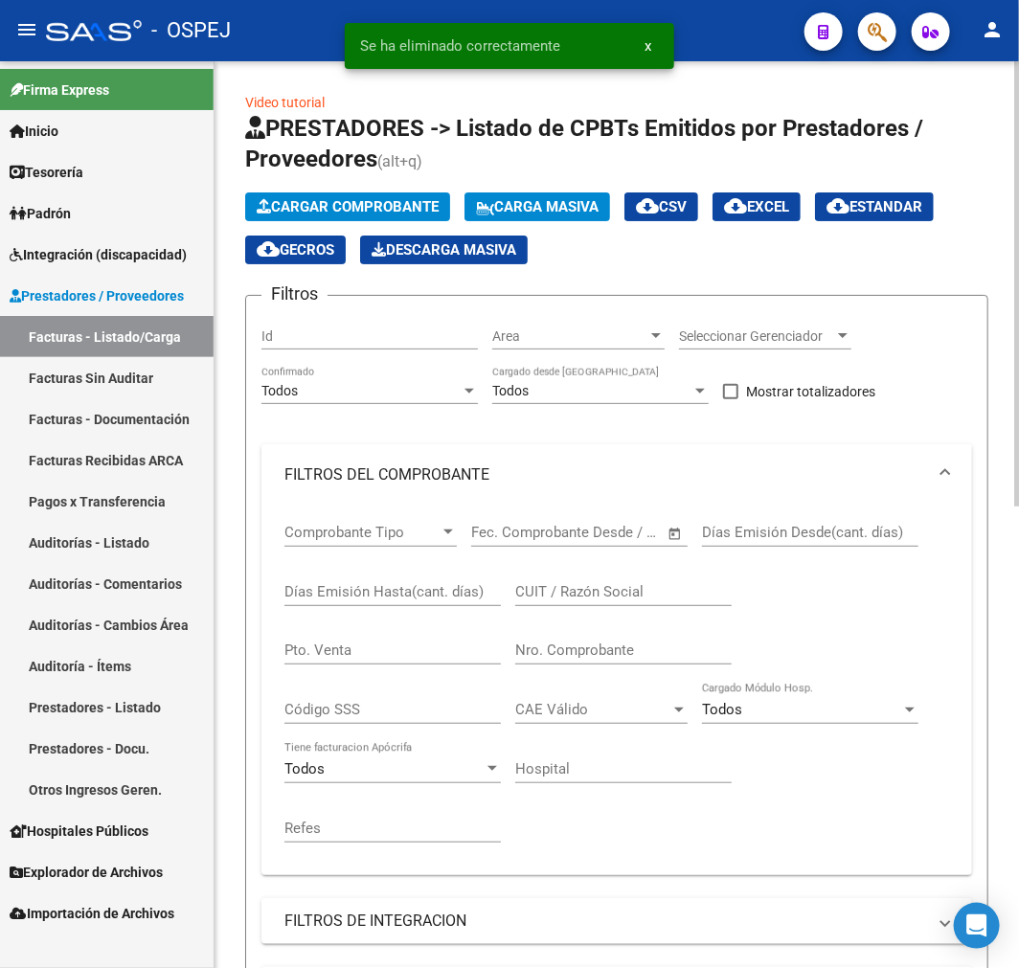
click at [661, 667] on div "Nro. Comprobante" at bounding box center [623, 652] width 216 height 59
click at [658, 649] on input "Nro. Comprobante" at bounding box center [623, 650] width 216 height 17
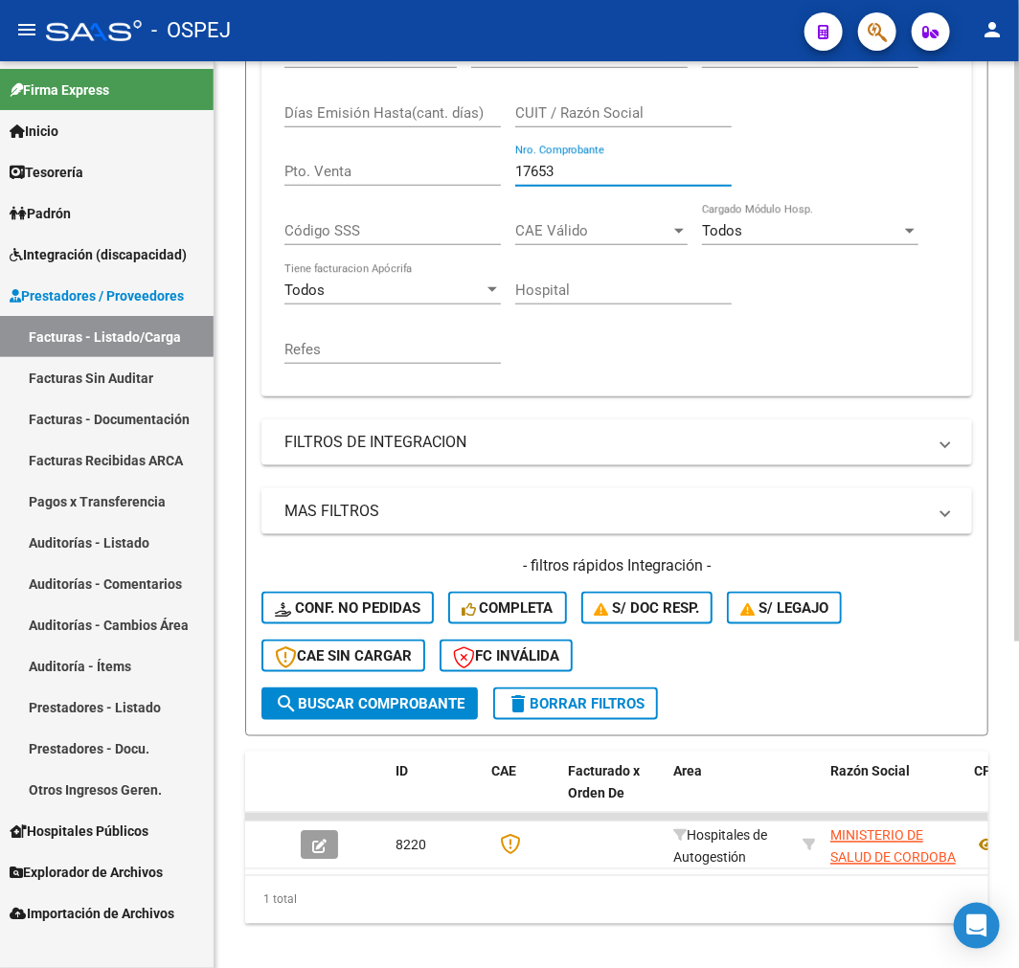
scroll to position [510, 0]
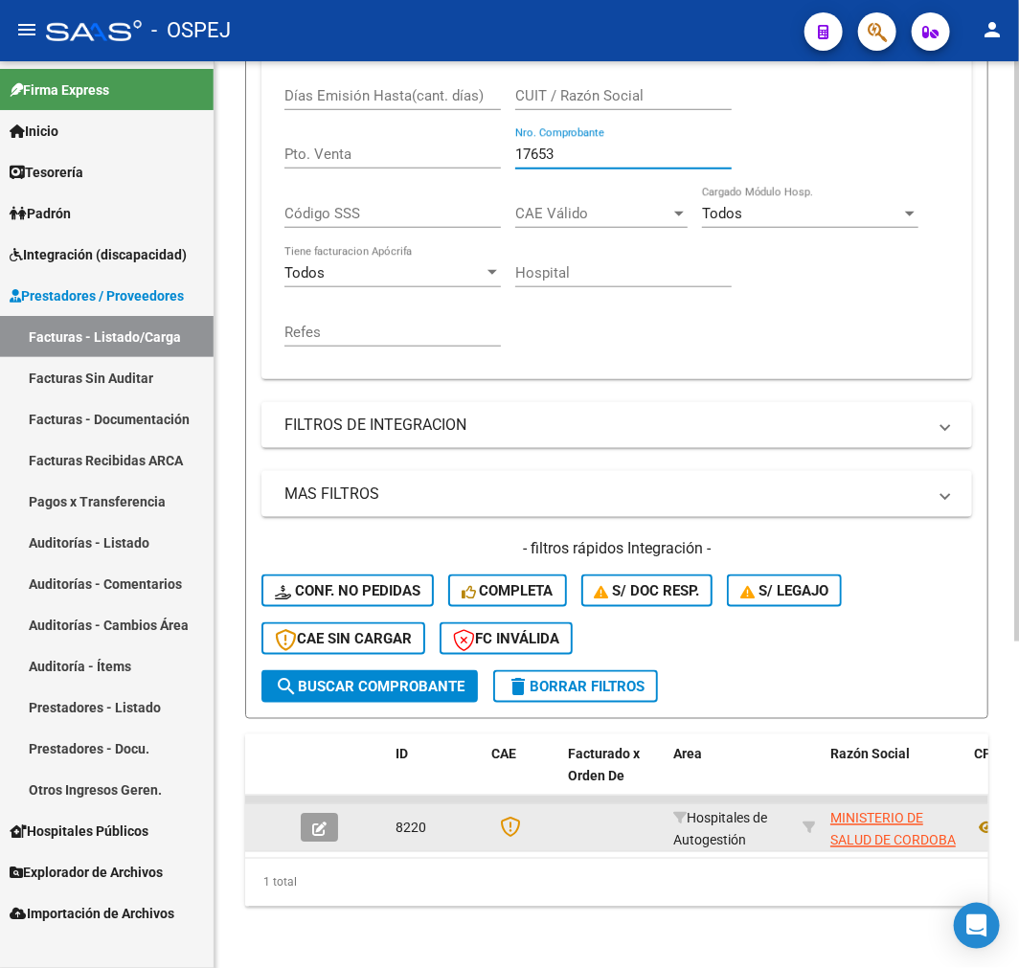
type input "17653"
click at [306, 814] on button "button" at bounding box center [319, 828] width 37 height 29
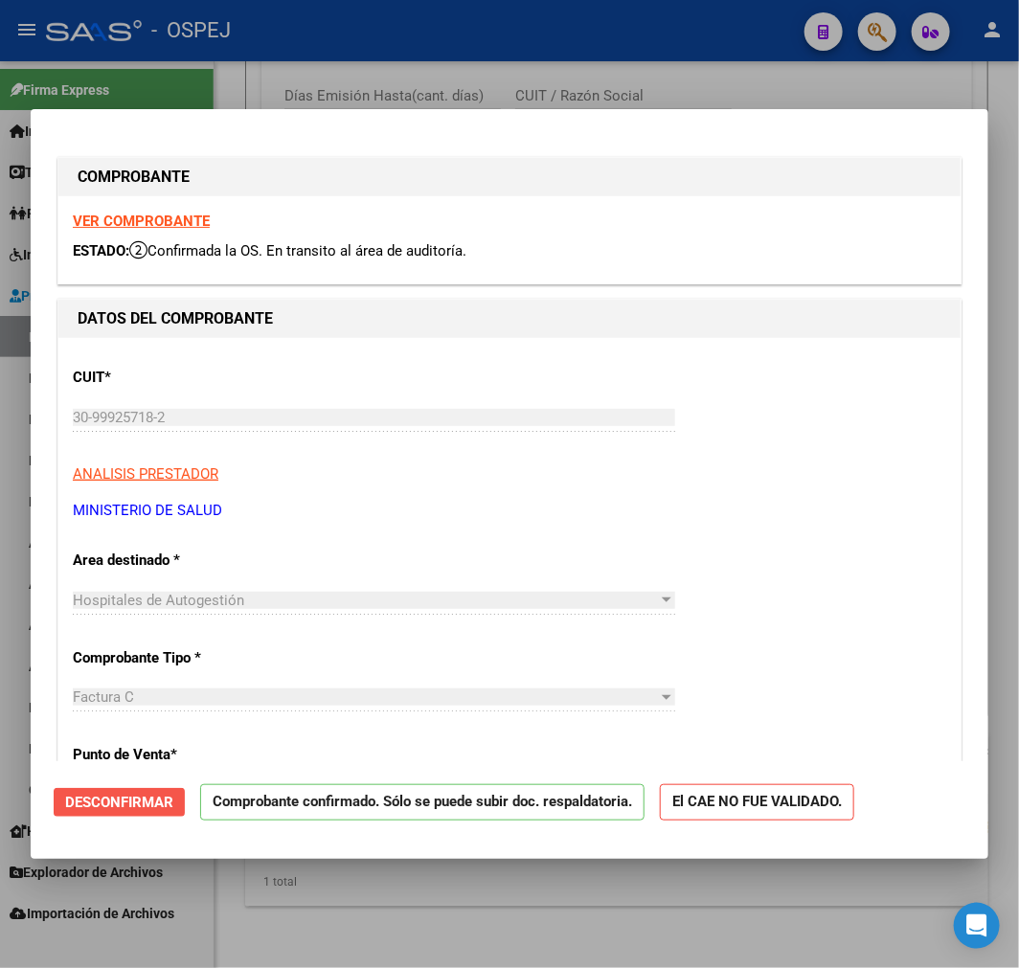
click at [120, 808] on span "Desconfirmar" at bounding box center [119, 802] width 108 height 17
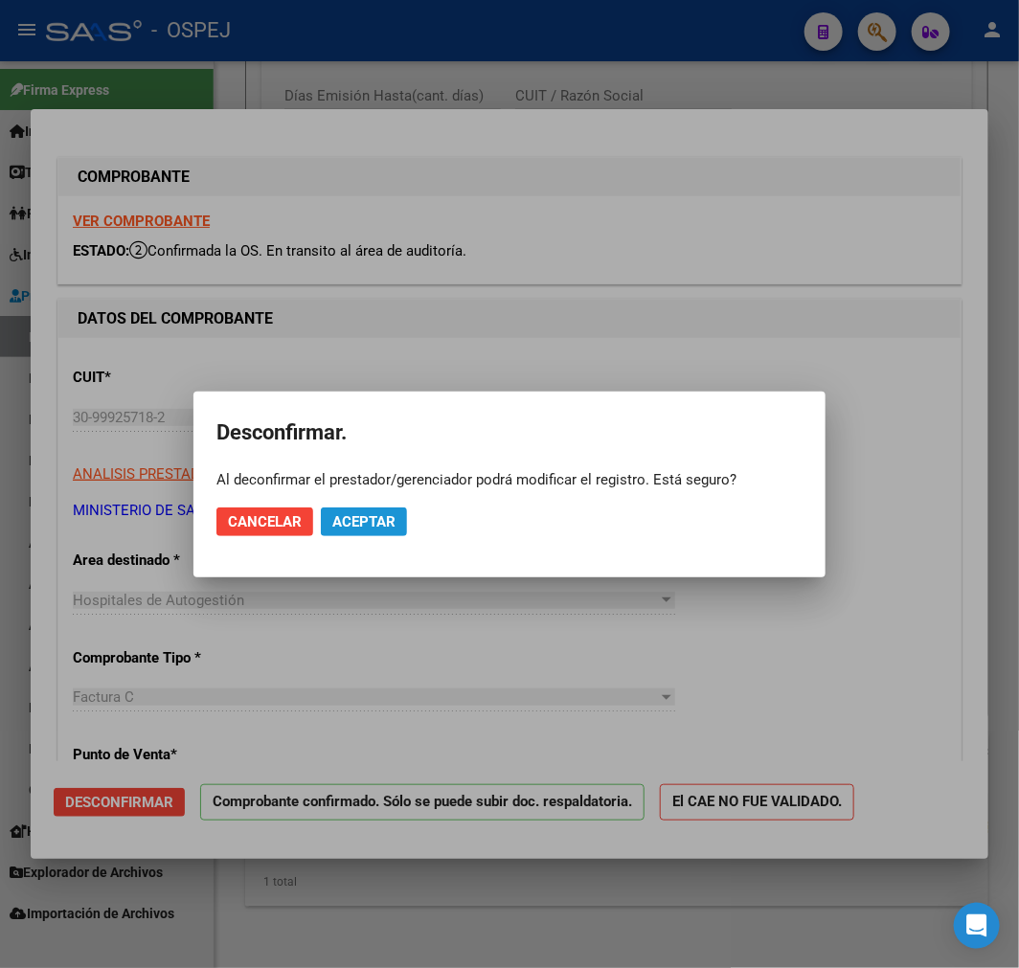
click at [373, 534] on button "Aceptar" at bounding box center [364, 522] width 86 height 29
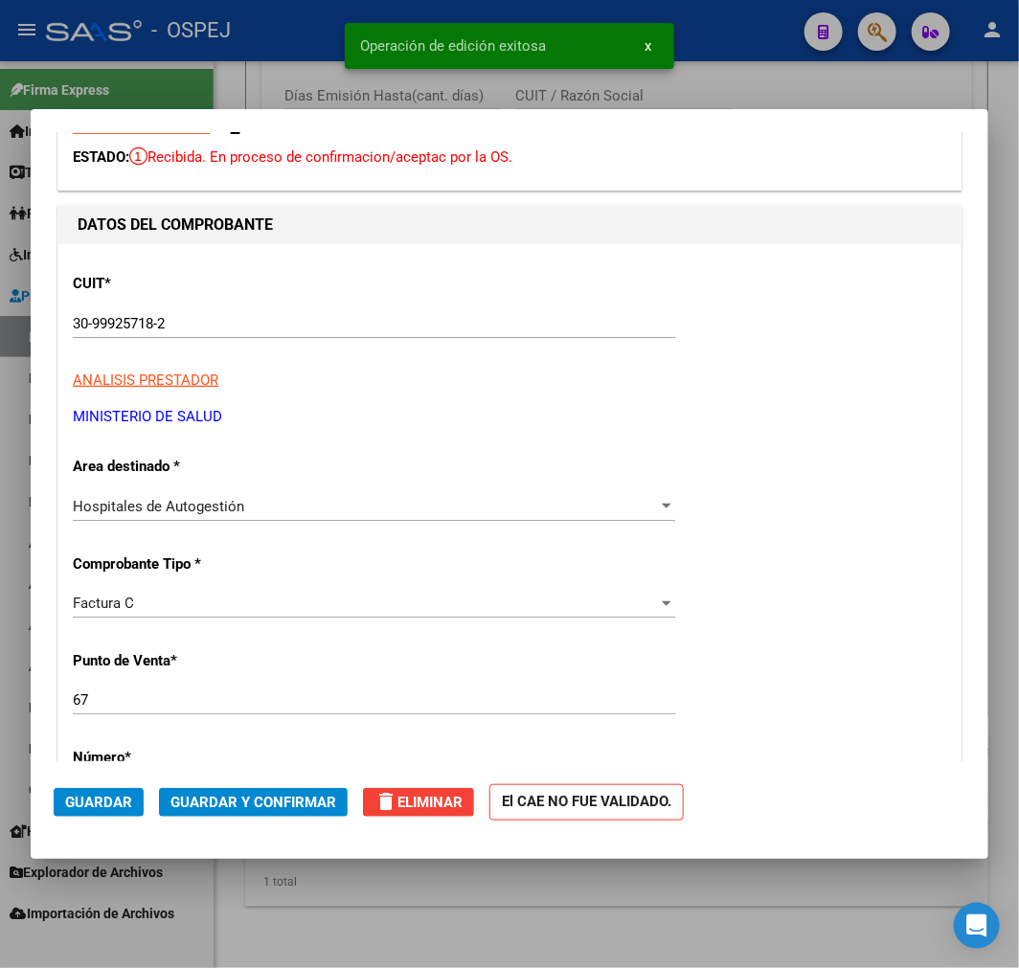
scroll to position [425, 0]
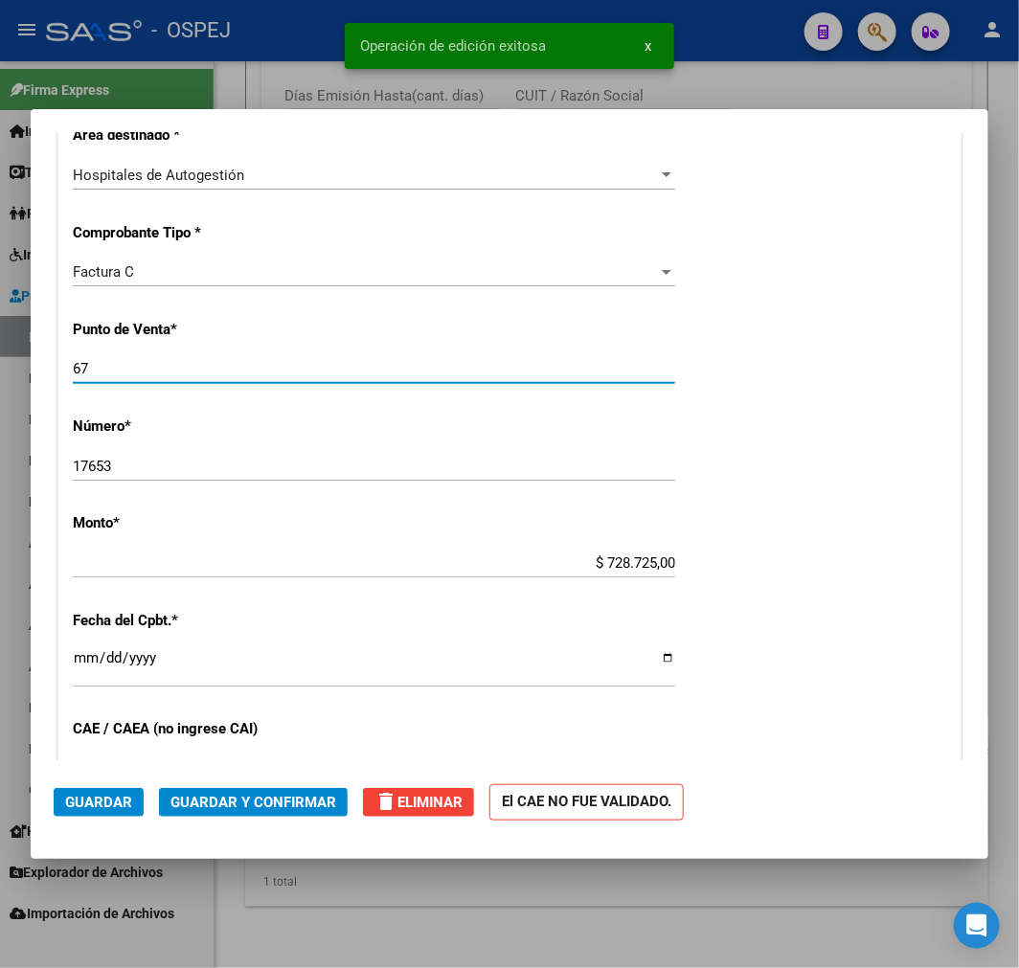
drag, startPoint x: 102, startPoint y: 371, endPoint x: -69, endPoint y: 396, distance: 173.4
click at [0, 396] on html "menu - OSPEJ person Firma Express Inicio Instructivos Contacto OS Tesorería Aud…" at bounding box center [509, 484] width 1019 height 968
type input "5"
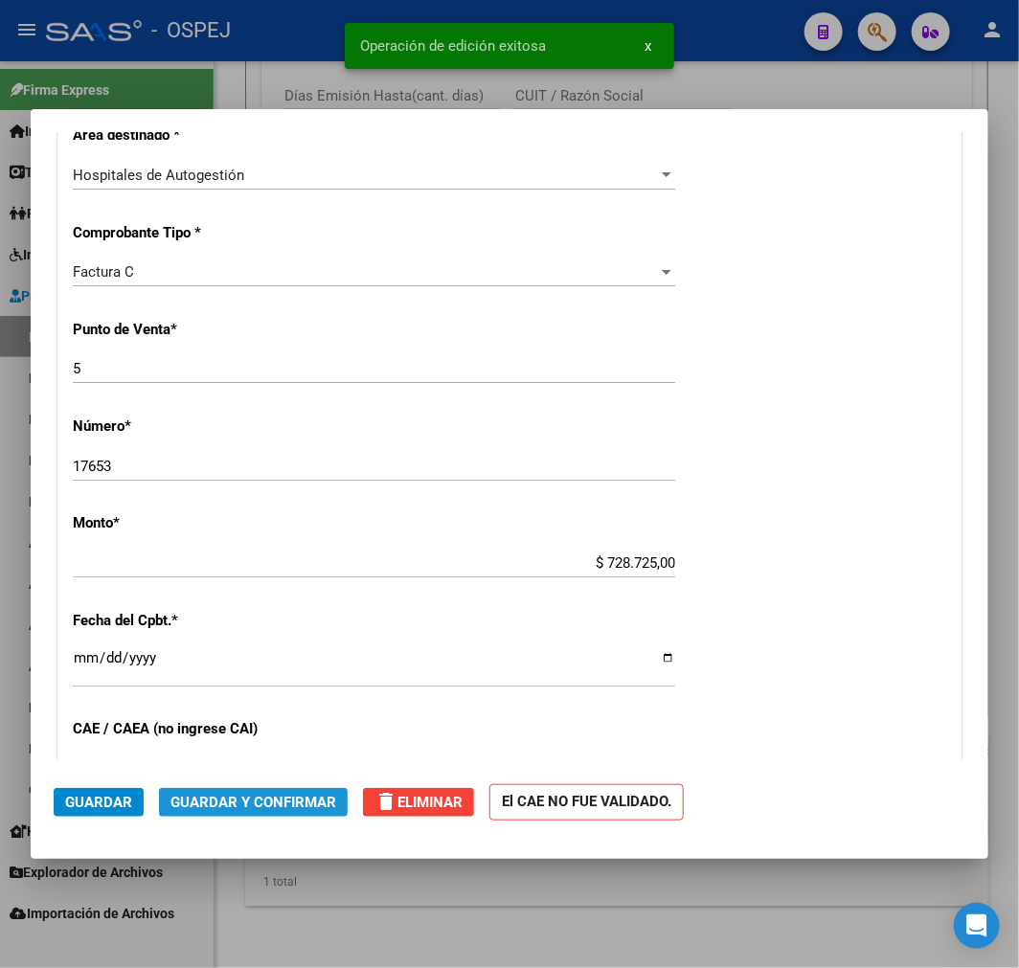
click at [288, 790] on button "Guardar y Confirmar" at bounding box center [253, 802] width 189 height 29
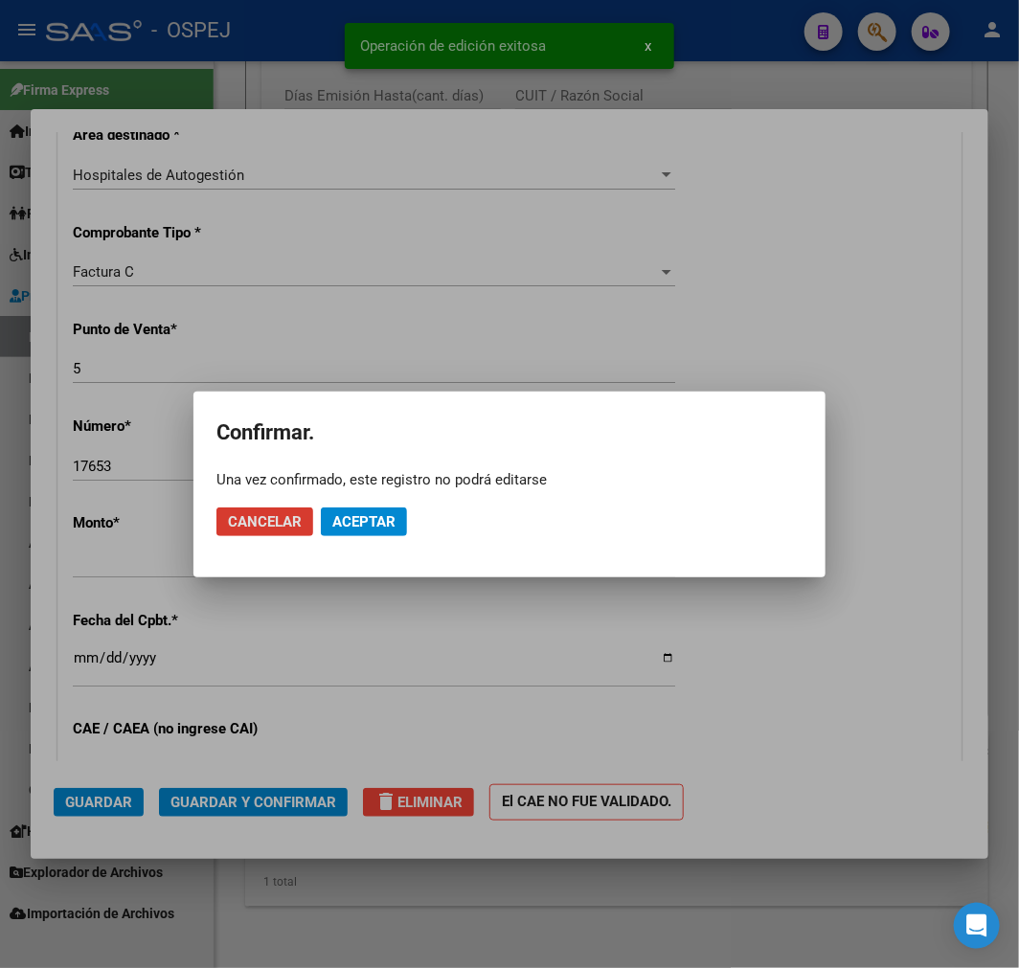
click at [380, 518] on span "Aceptar" at bounding box center [363, 521] width 63 height 17
drag, startPoint x: 433, startPoint y: 509, endPoint x: 426, endPoint y: 539, distance: 30.4
click at [433, 508] on button "Guardar igualmente." at bounding box center [413, 522] width 185 height 29
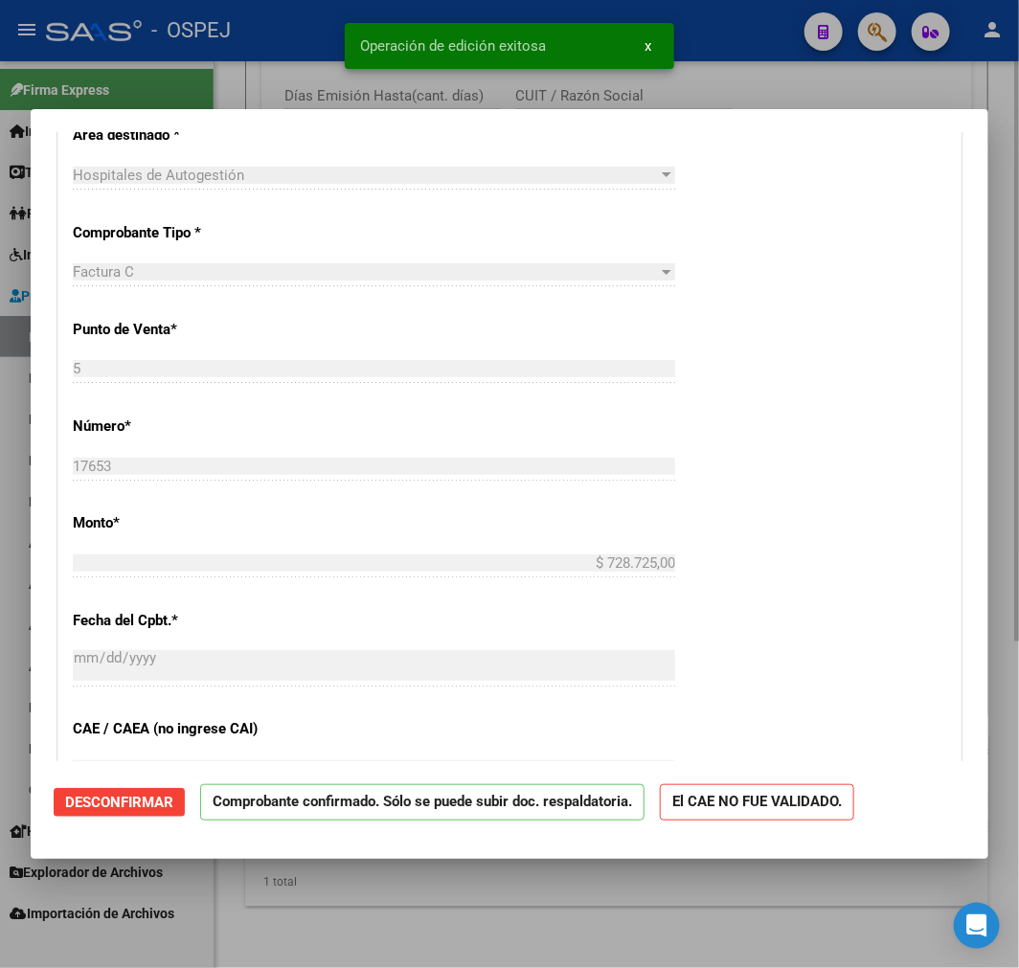
click at [350, 950] on div at bounding box center [509, 484] width 1019 height 968
type input "$ 0,00"
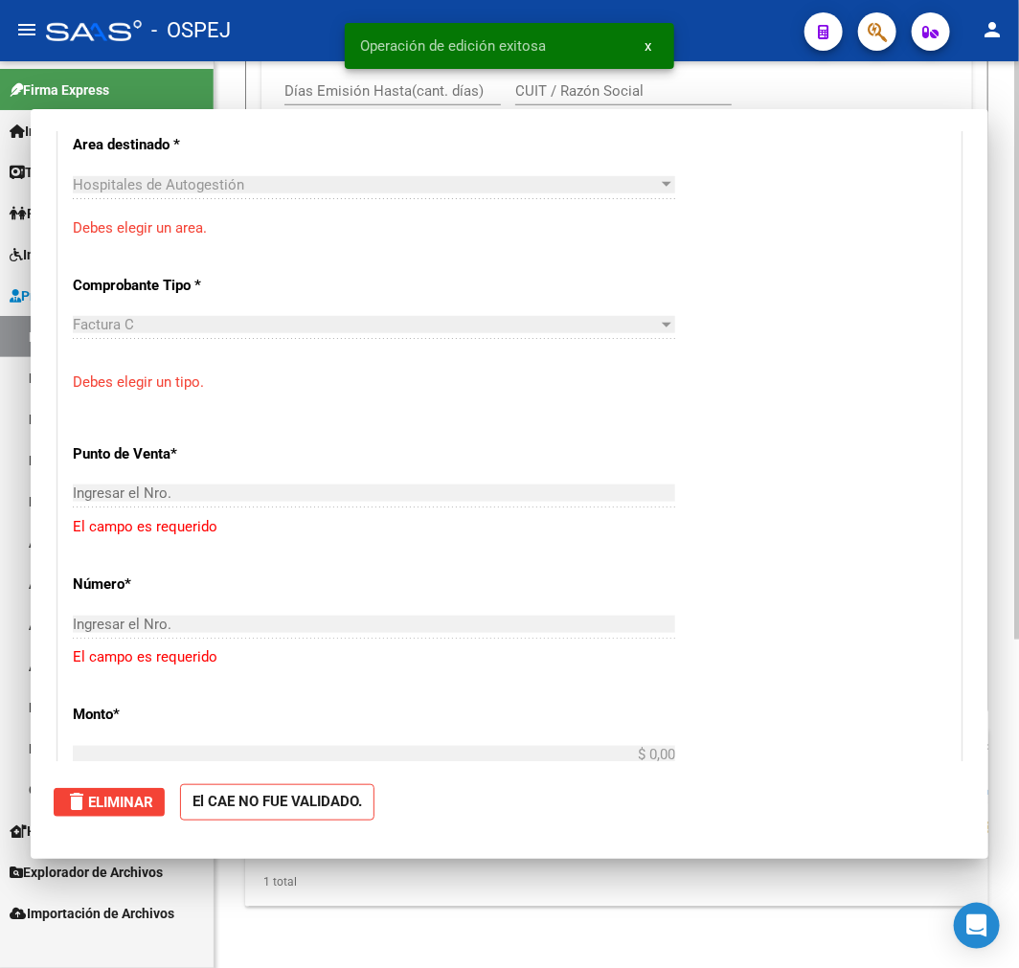
scroll to position [0, 0]
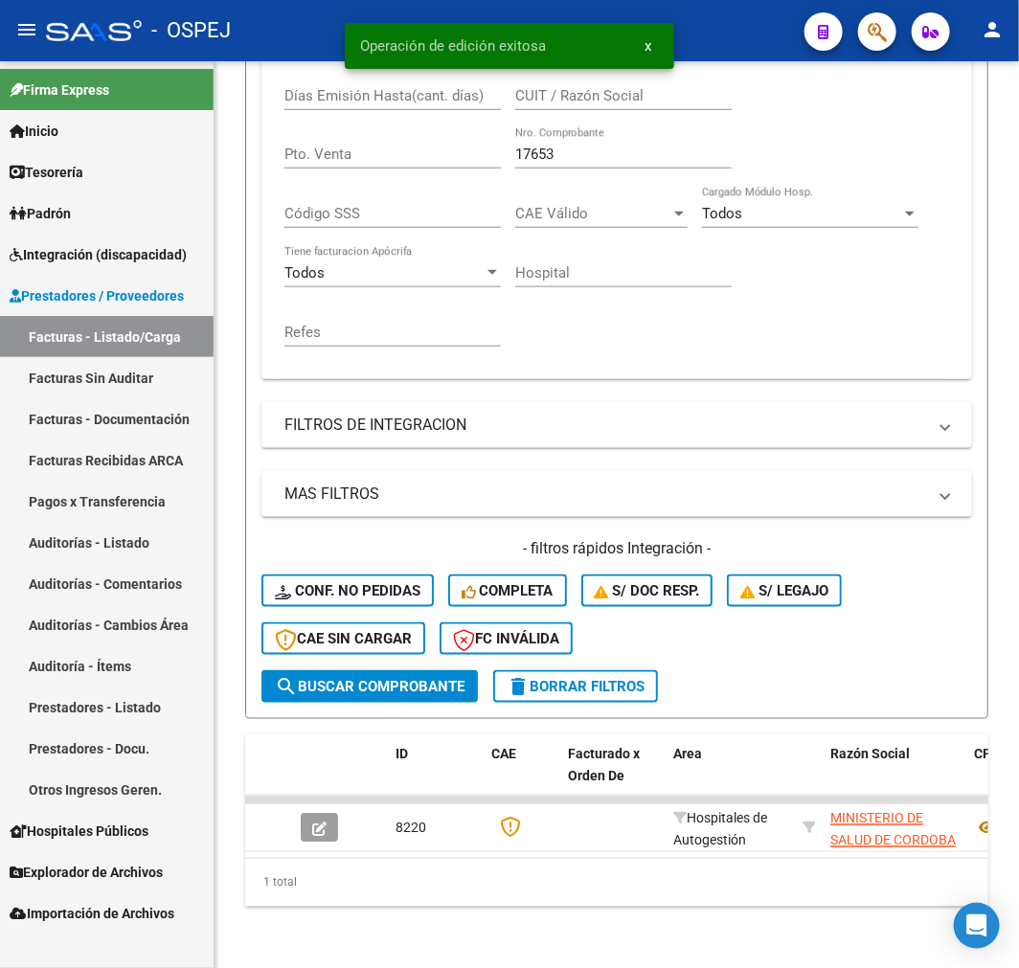
click at [122, 542] on link "Auditorías - Listado" at bounding box center [107, 542] width 214 height 41
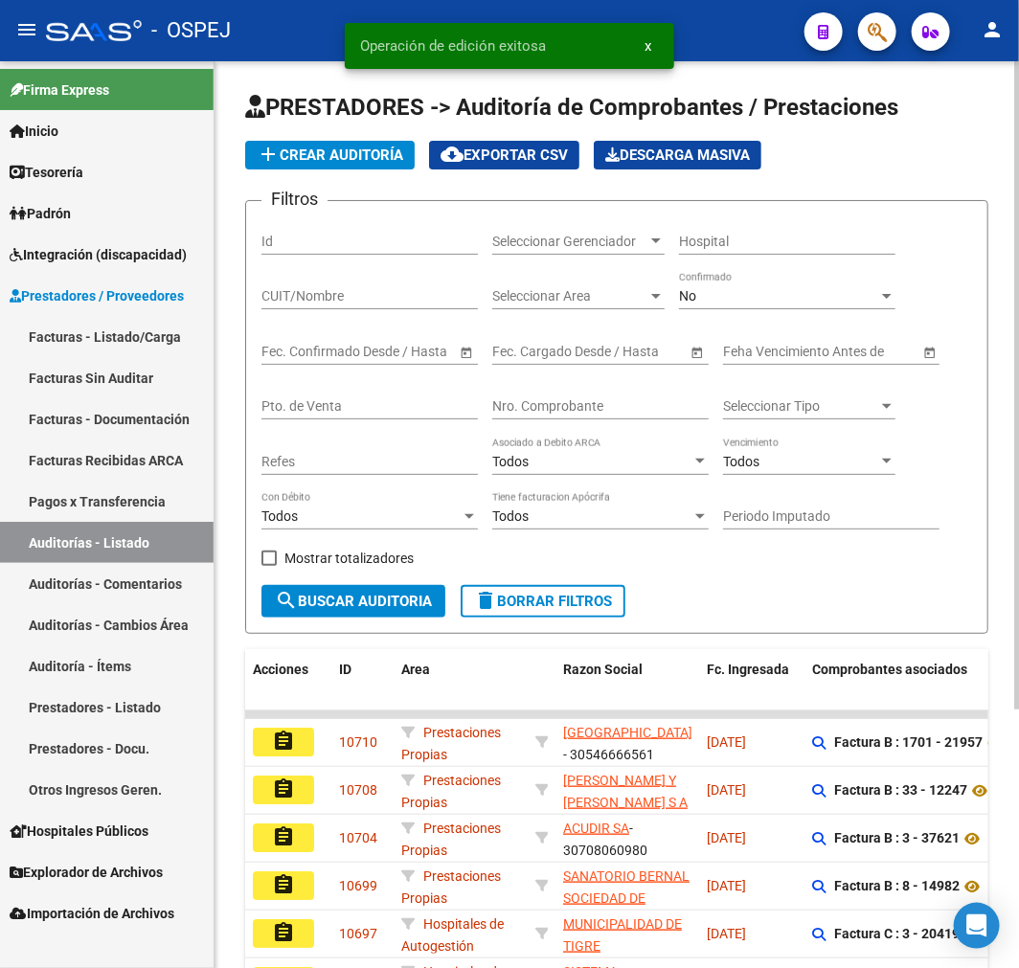
click at [322, 147] on span "add Crear Auditoría" at bounding box center [330, 155] width 147 height 17
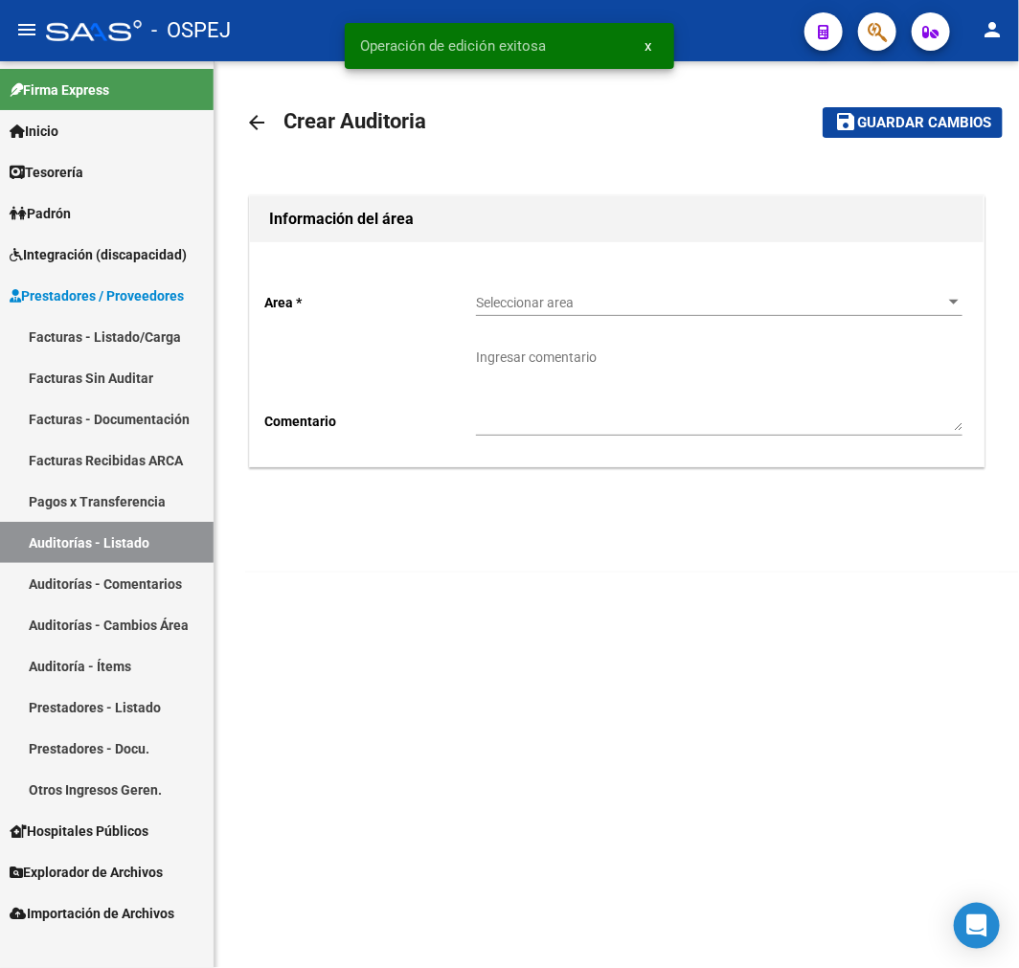
click at [548, 295] on span "Seleccionar area" at bounding box center [710, 303] width 469 height 16
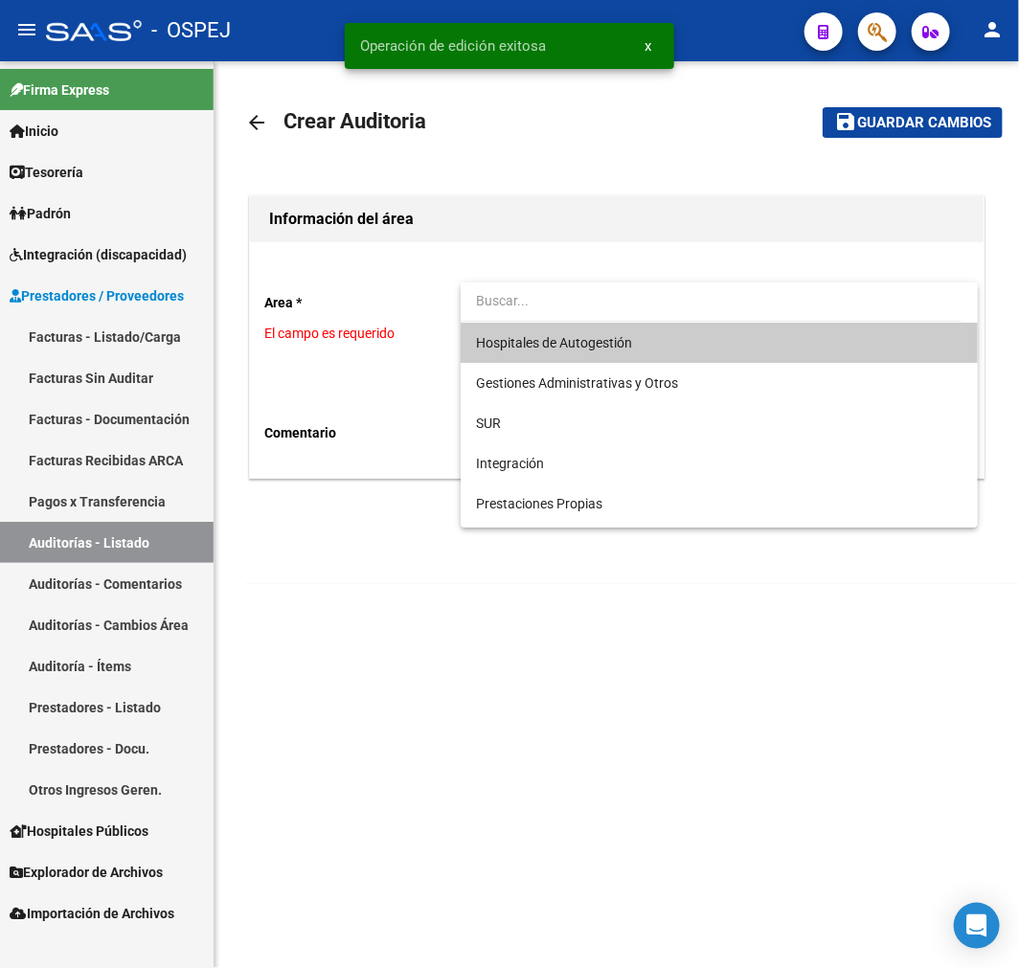
click at [562, 340] on span "Hospitales de Autogestión" at bounding box center [554, 342] width 156 height 15
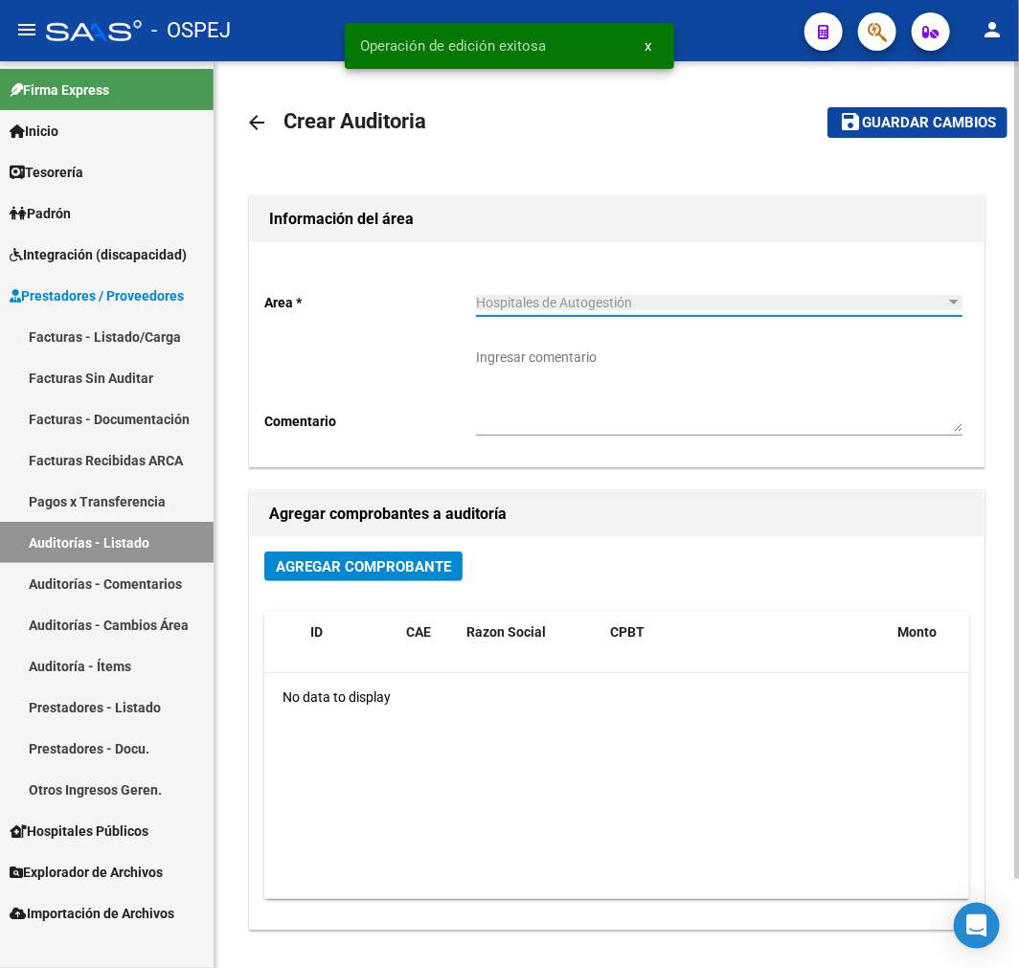
click at [355, 558] on span "Agregar Comprobante" at bounding box center [363, 566] width 175 height 17
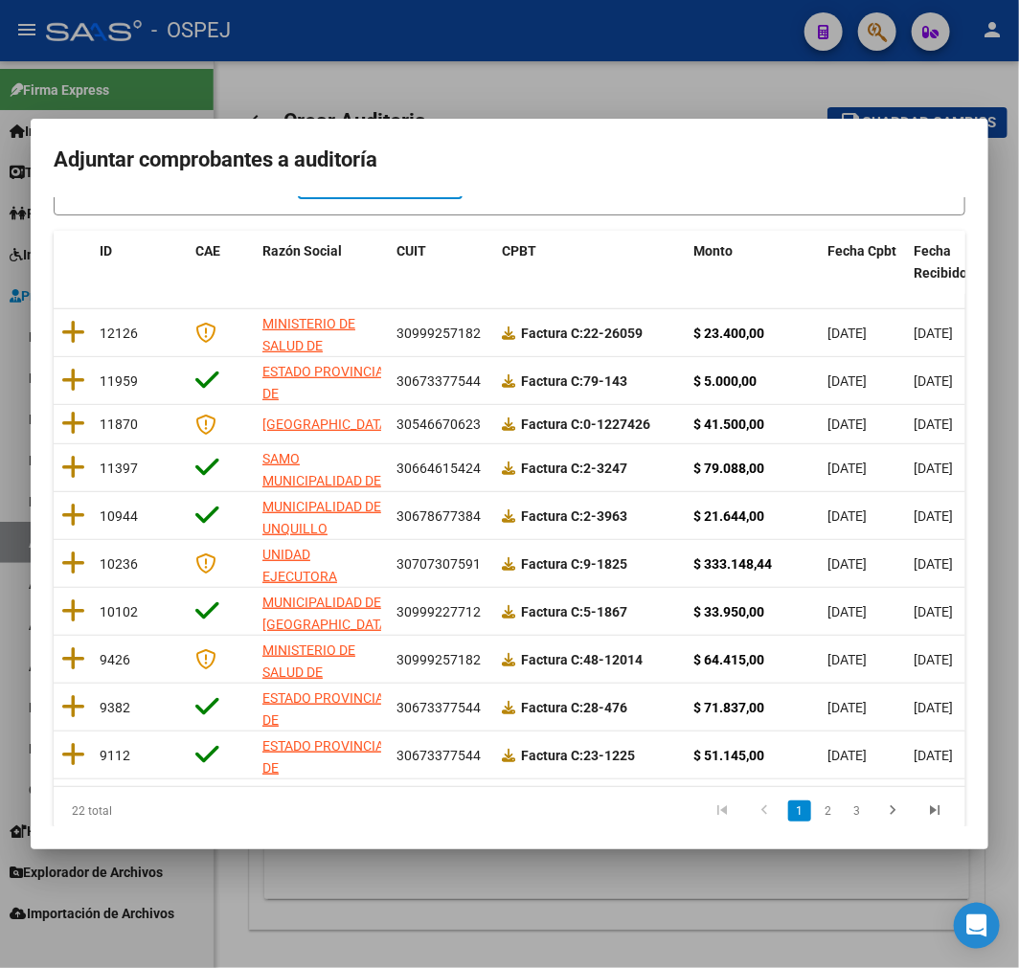
scroll to position [246, 0]
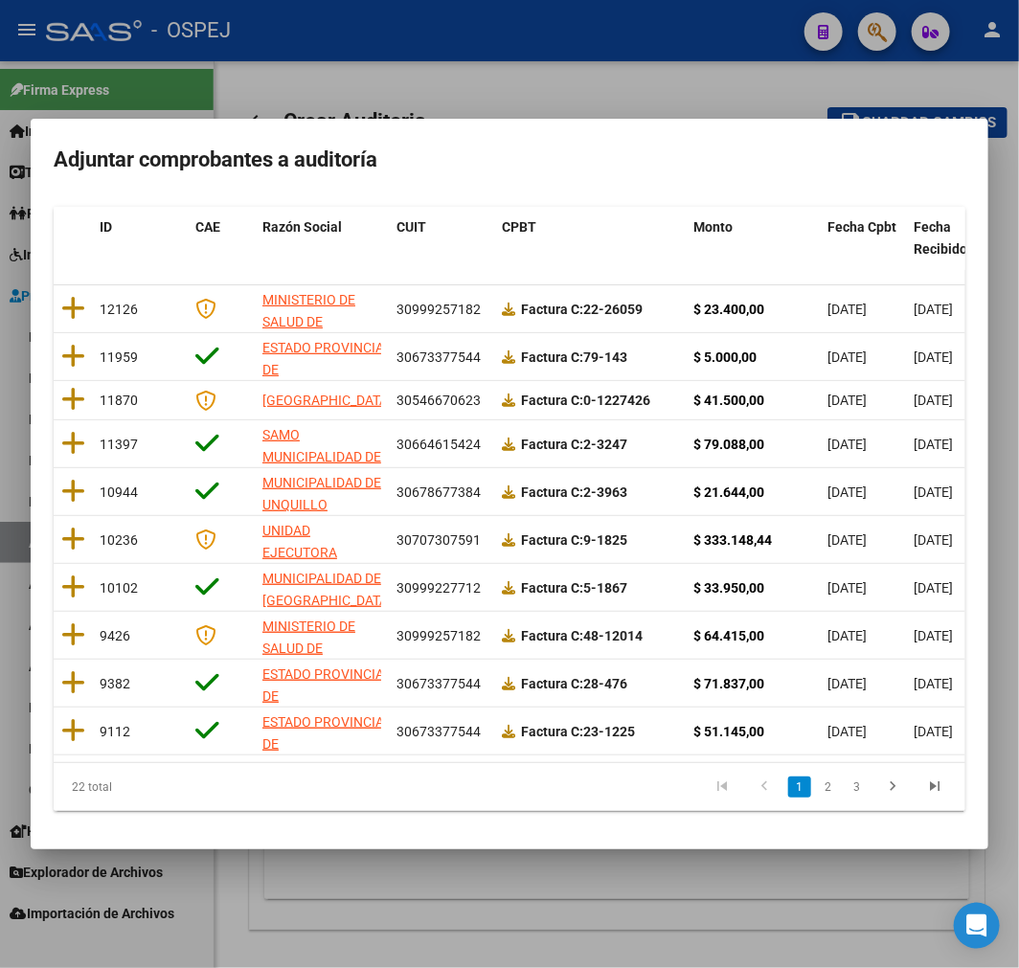
click at [814, 774] on li "2" at bounding box center [828, 787] width 29 height 33
click at [797, 787] on li "1" at bounding box center [799, 787] width 29 height 33
click at [817, 781] on link "2" at bounding box center [828, 787] width 23 height 21
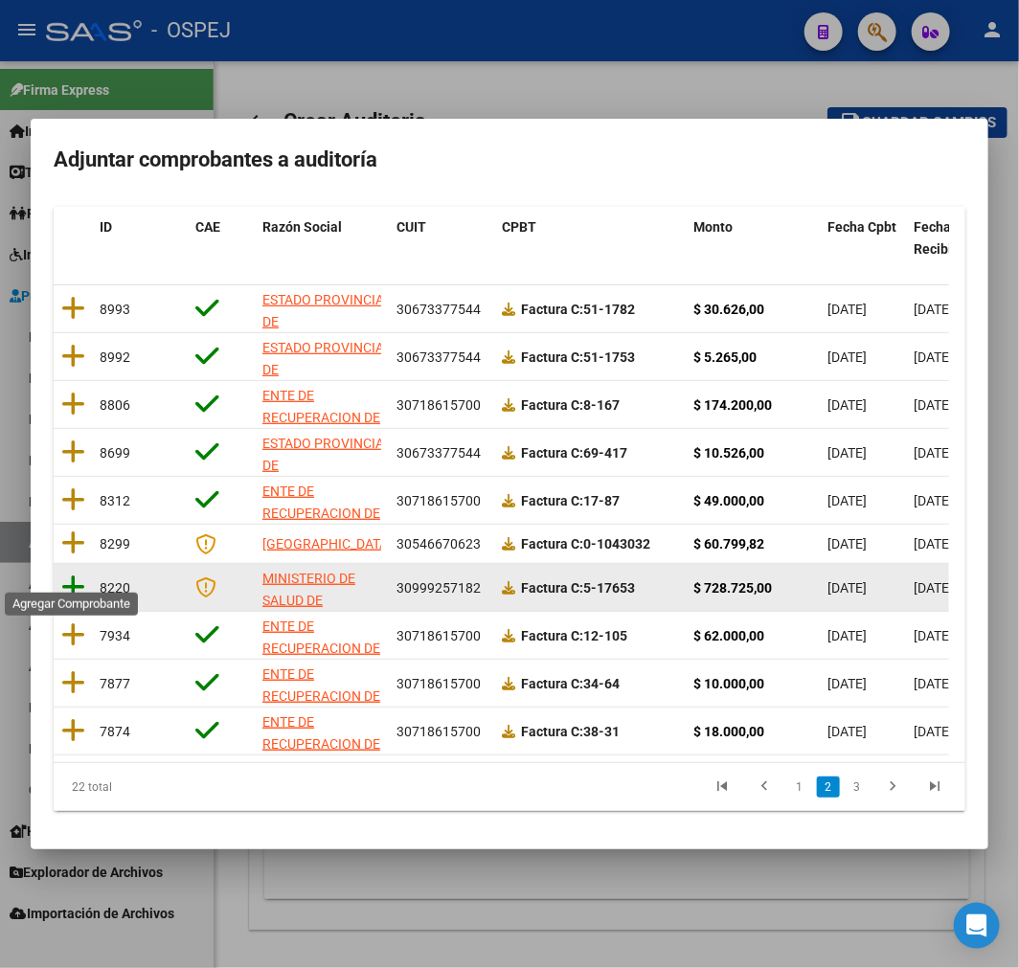
drag, startPoint x: 70, startPoint y: 568, endPoint x: 172, endPoint y: 532, distance: 108.4
click at [70, 574] on icon at bounding box center [73, 587] width 24 height 27
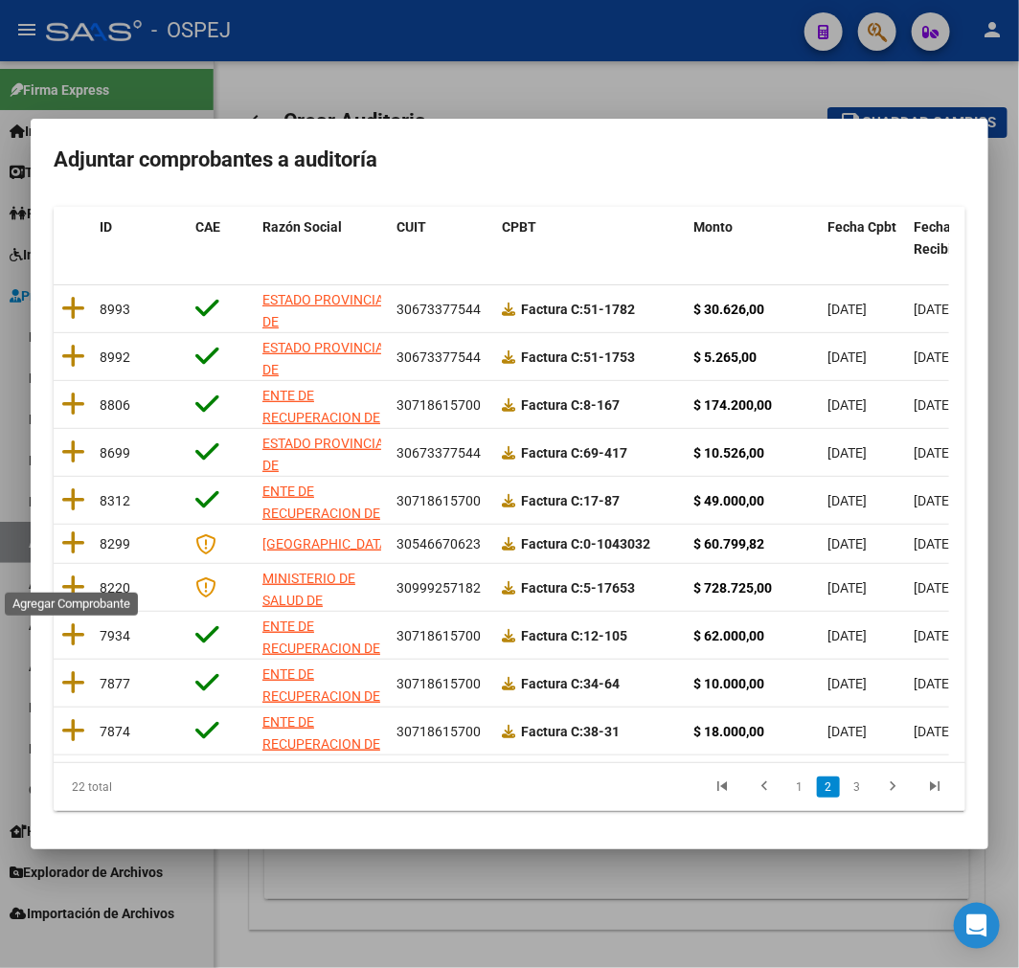
scroll to position [0, 0]
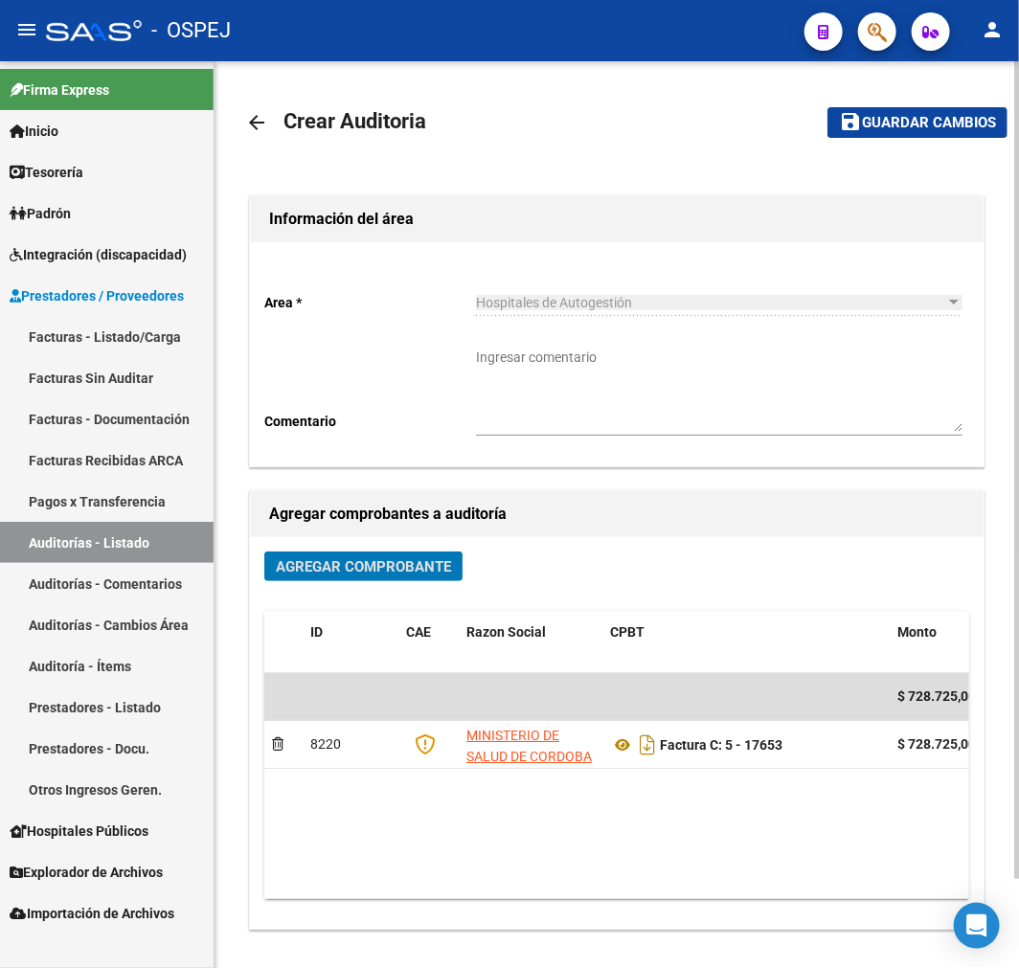
click at [960, 128] on span "Guardar cambios" at bounding box center [929, 123] width 134 height 17
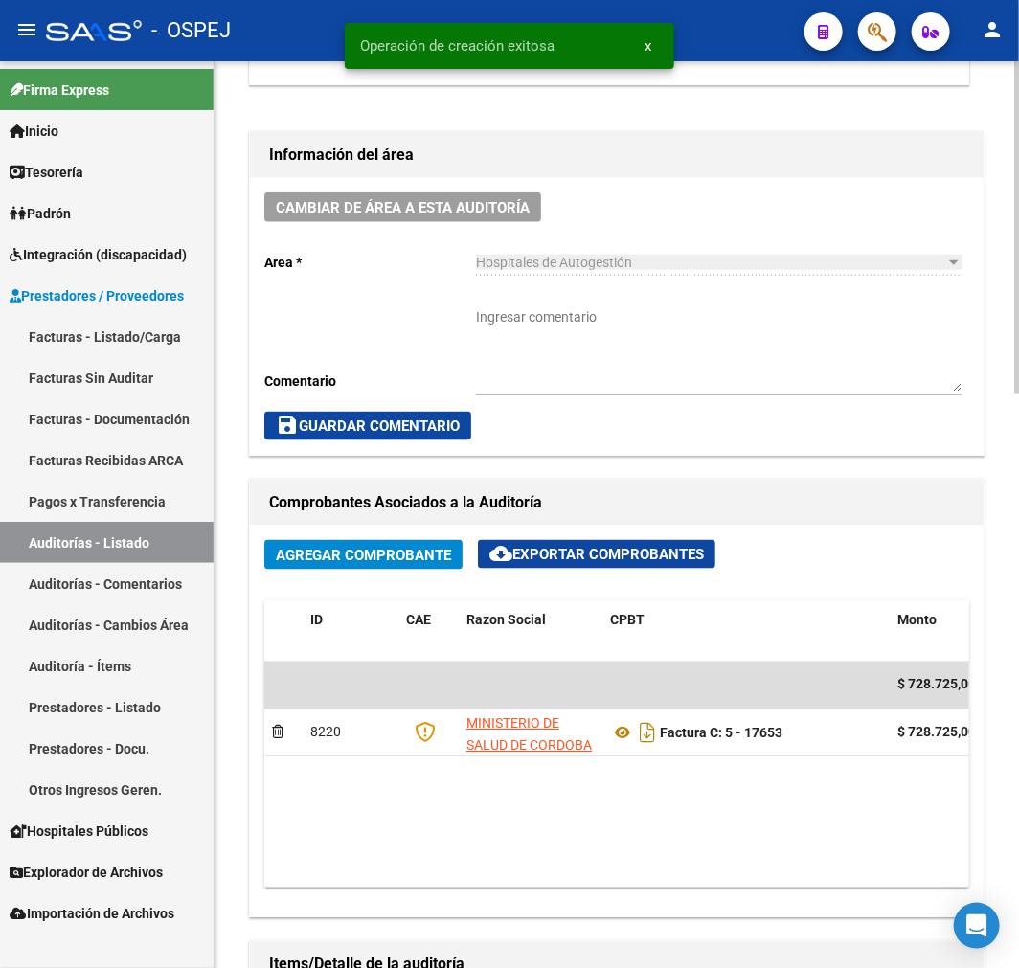
scroll to position [958, 0]
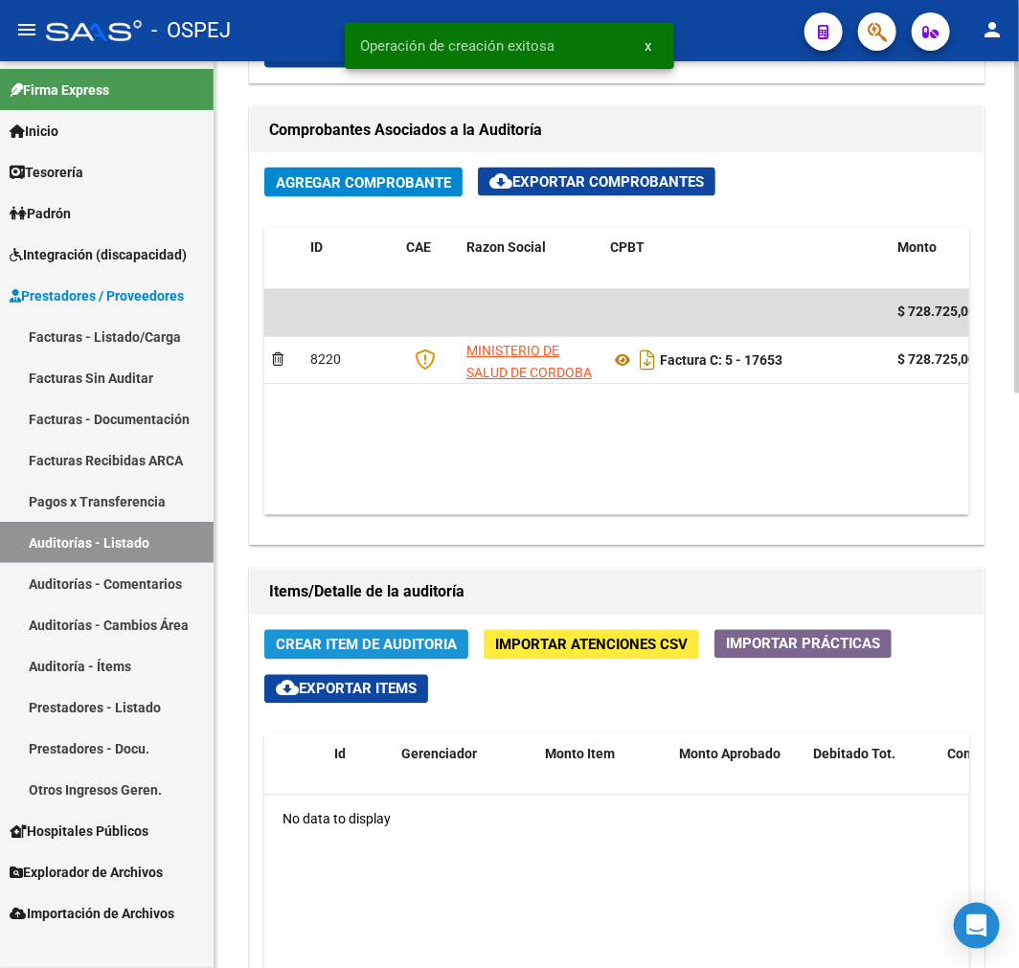
click at [406, 638] on span "Crear Item de Auditoria" at bounding box center [366, 645] width 181 height 17
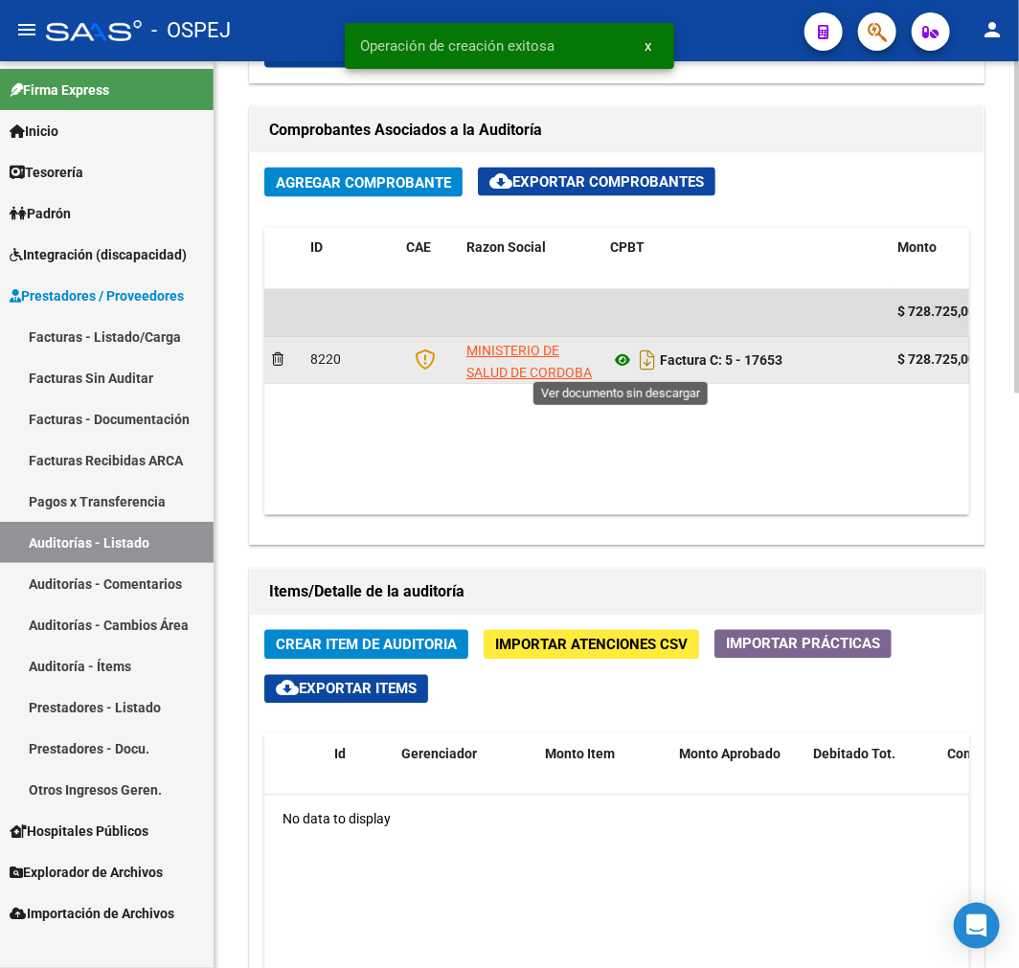
click at [629, 360] on icon at bounding box center [622, 361] width 25 height 23
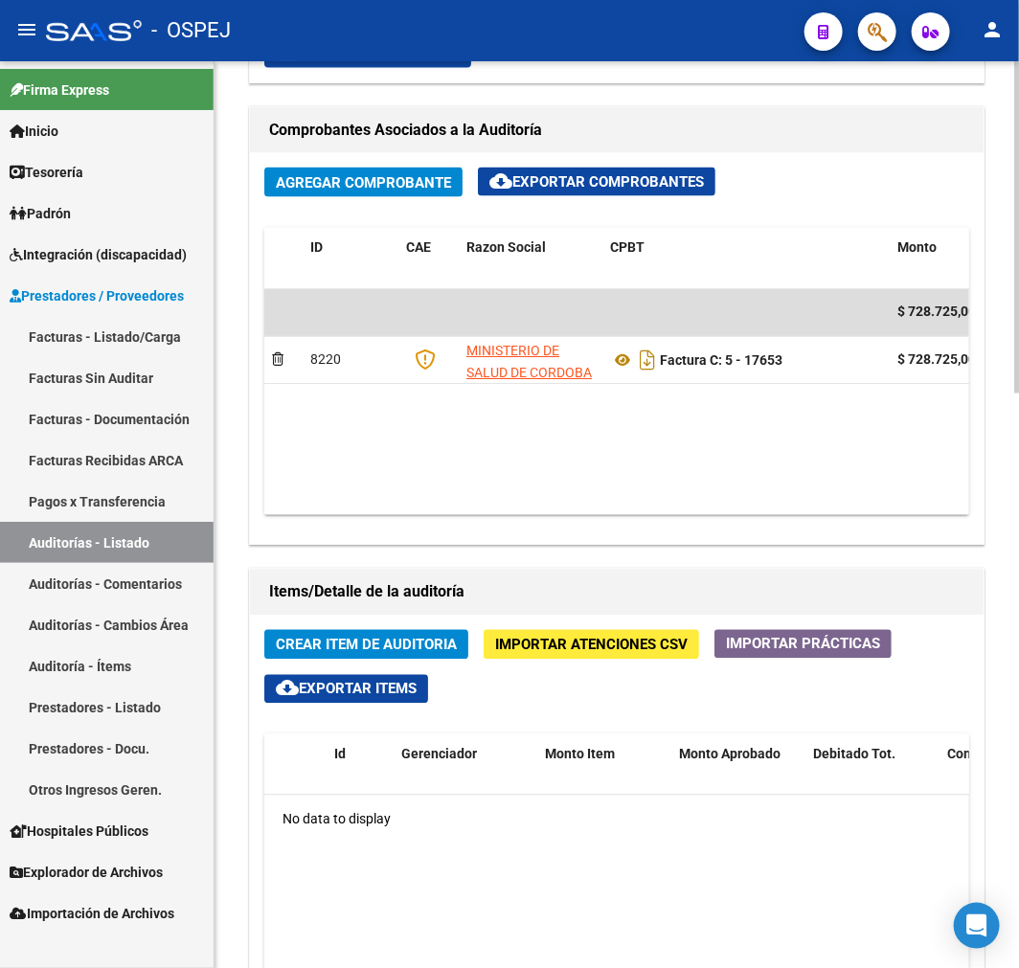
click at [373, 654] on span "Crear Item de Auditoria" at bounding box center [366, 645] width 181 height 17
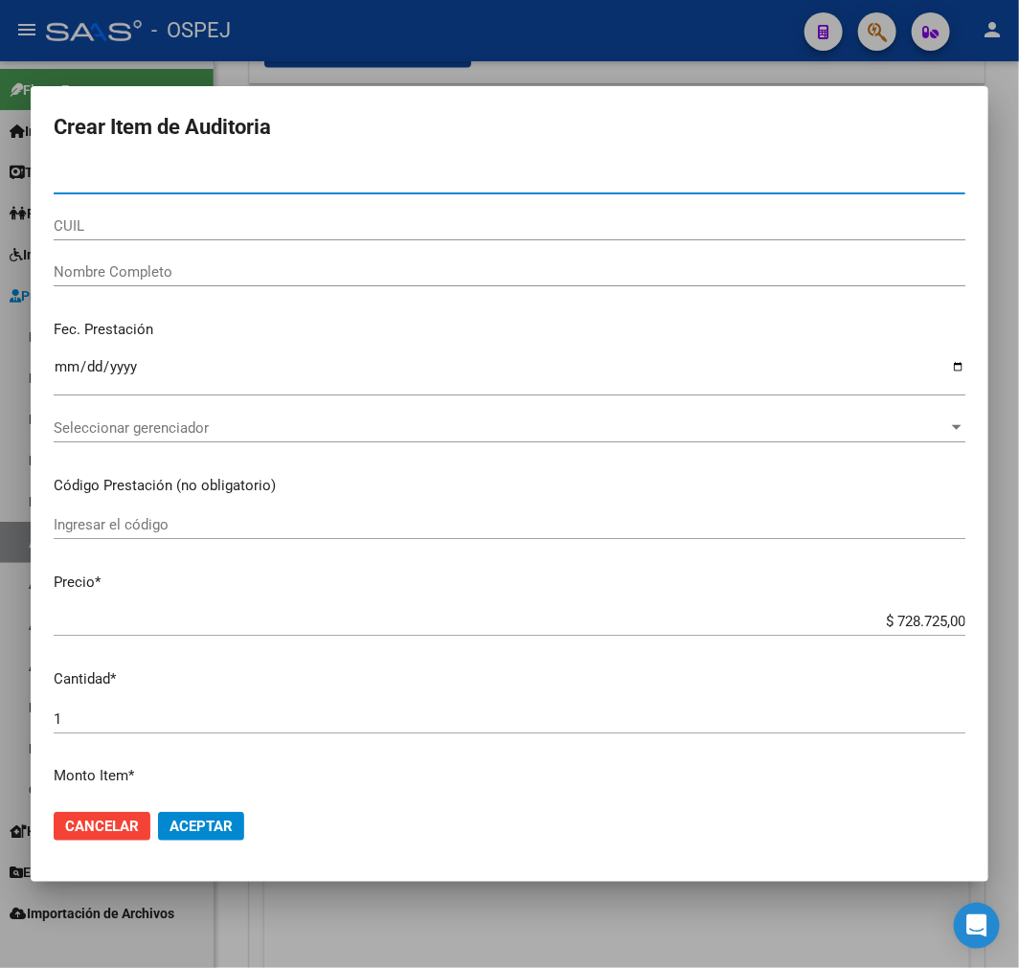
paste input "37820530"
type input "37820530"
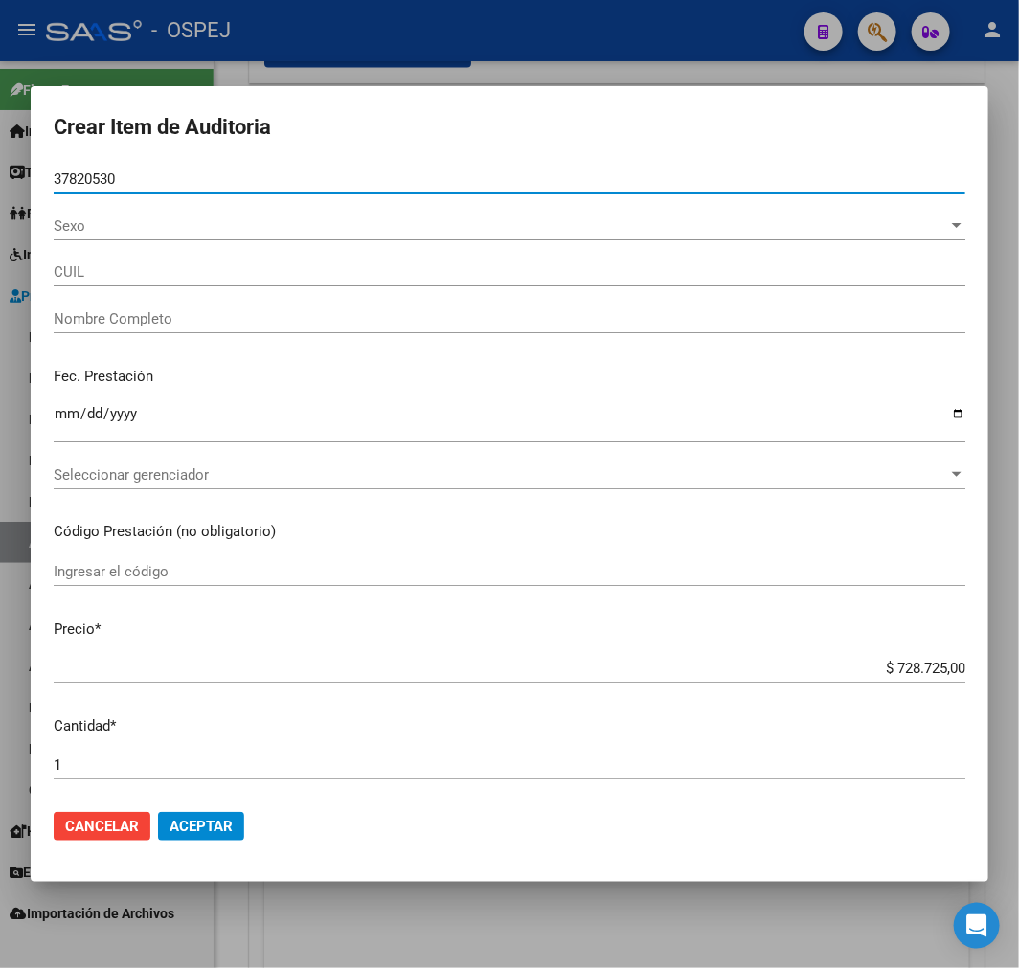
type input "27378205307"
type input "COALOA CANDELARIA EVELIN"
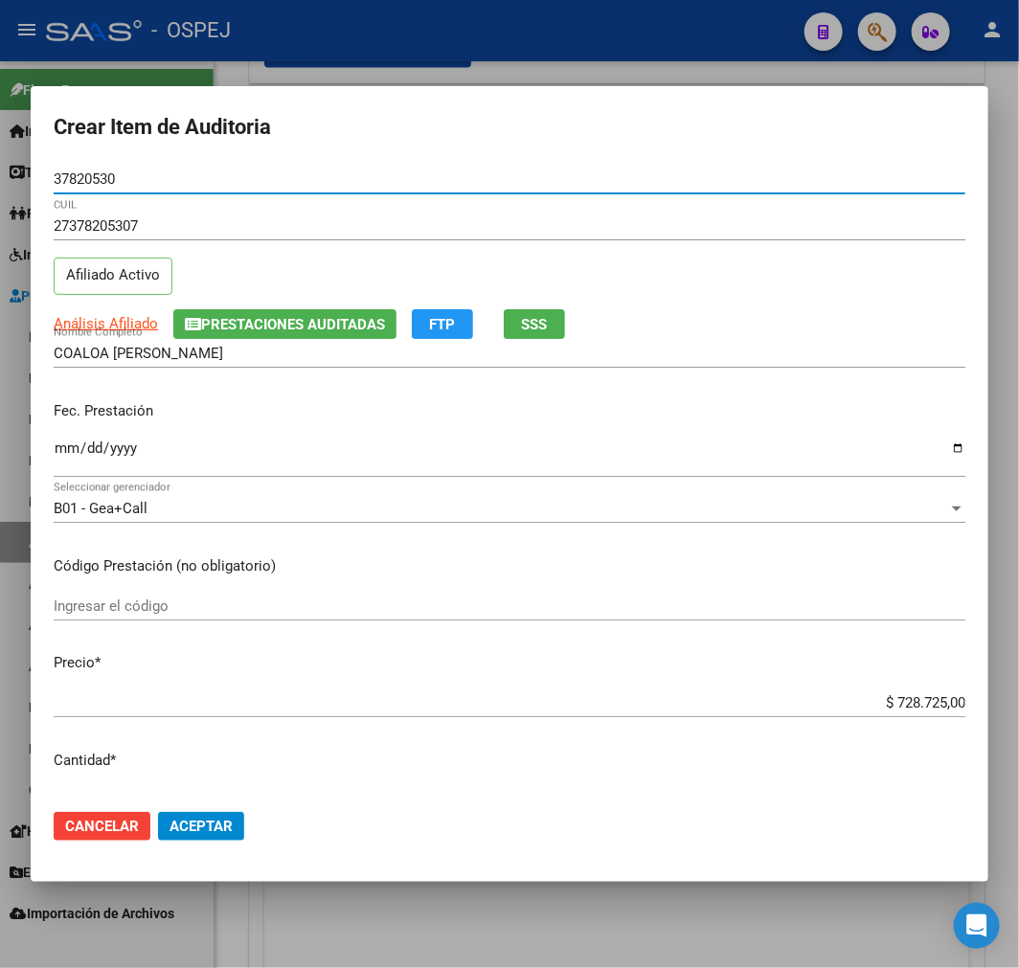
type input "37820530"
click at [214, 830] on span "Aceptar" at bounding box center [200, 826] width 63 height 17
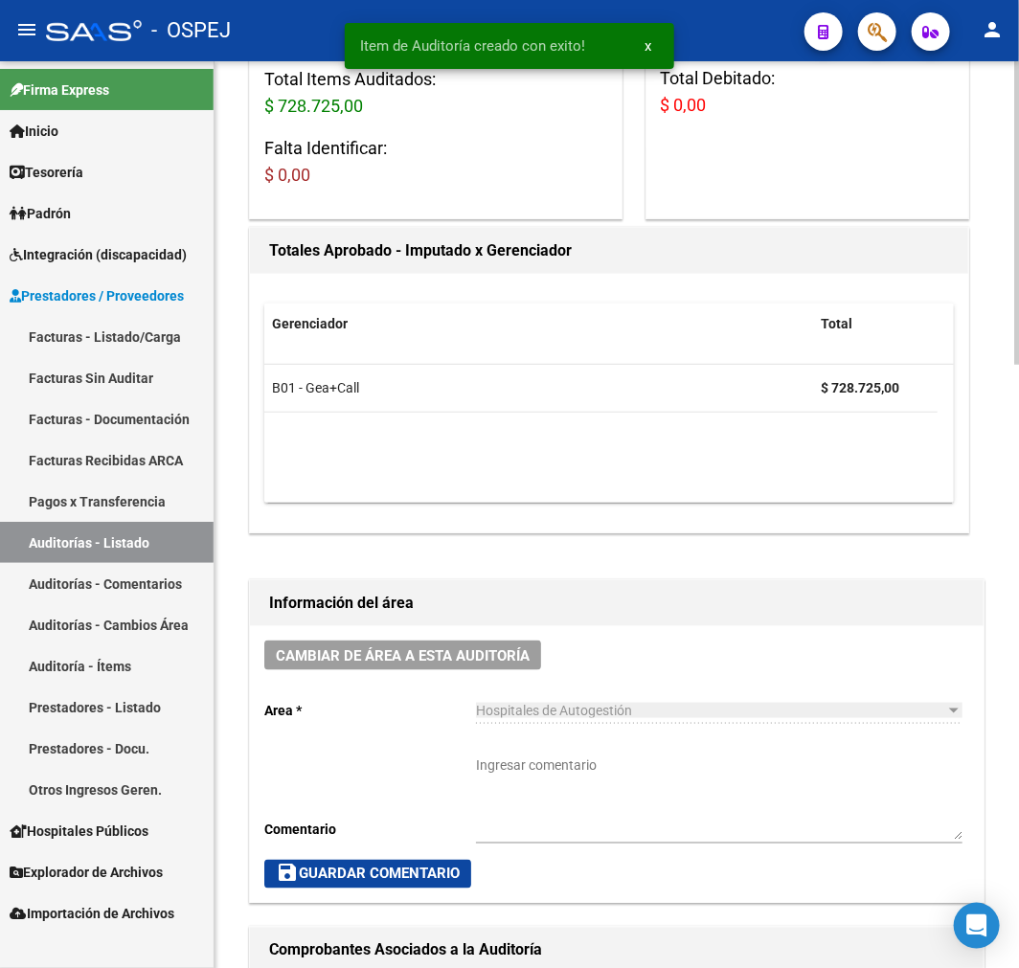
scroll to position [0, 0]
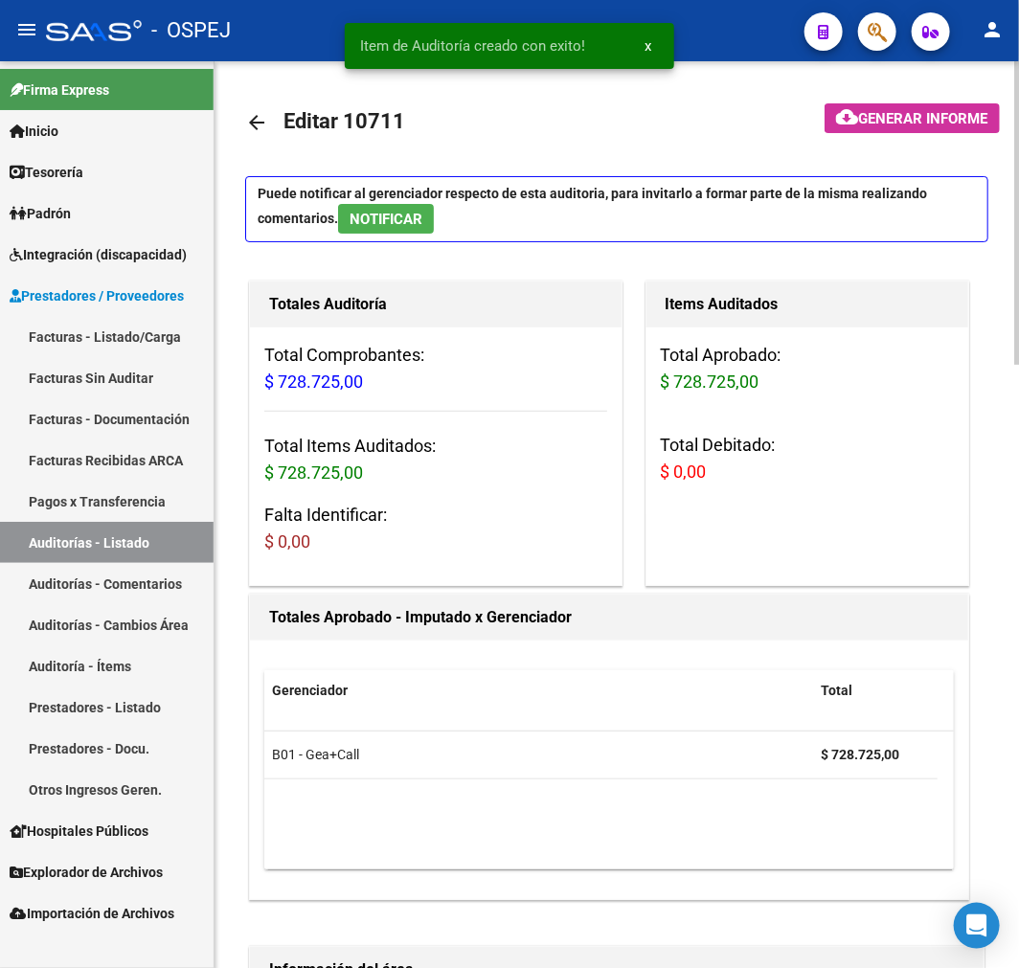
click at [266, 122] on mat-icon "arrow_back" at bounding box center [256, 122] width 23 height 23
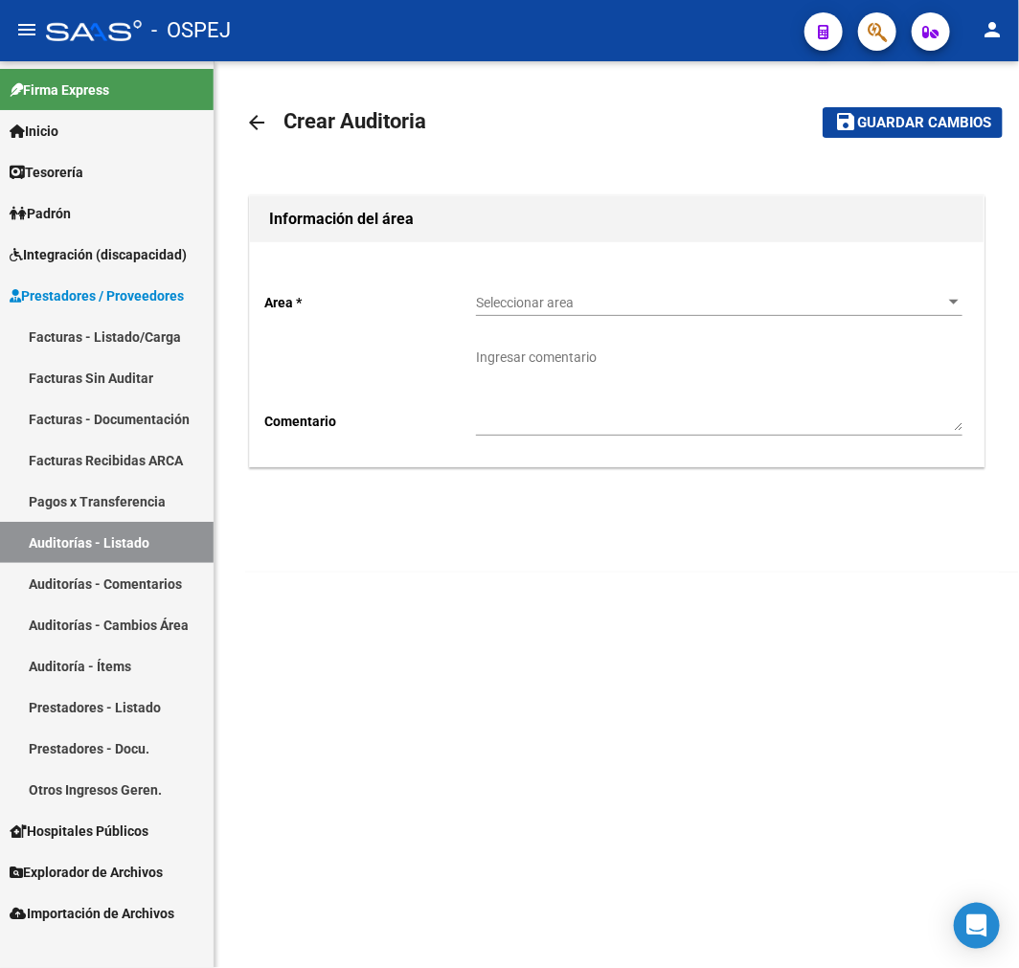
click at [129, 532] on link "Auditorías - Listado" at bounding box center [107, 542] width 214 height 41
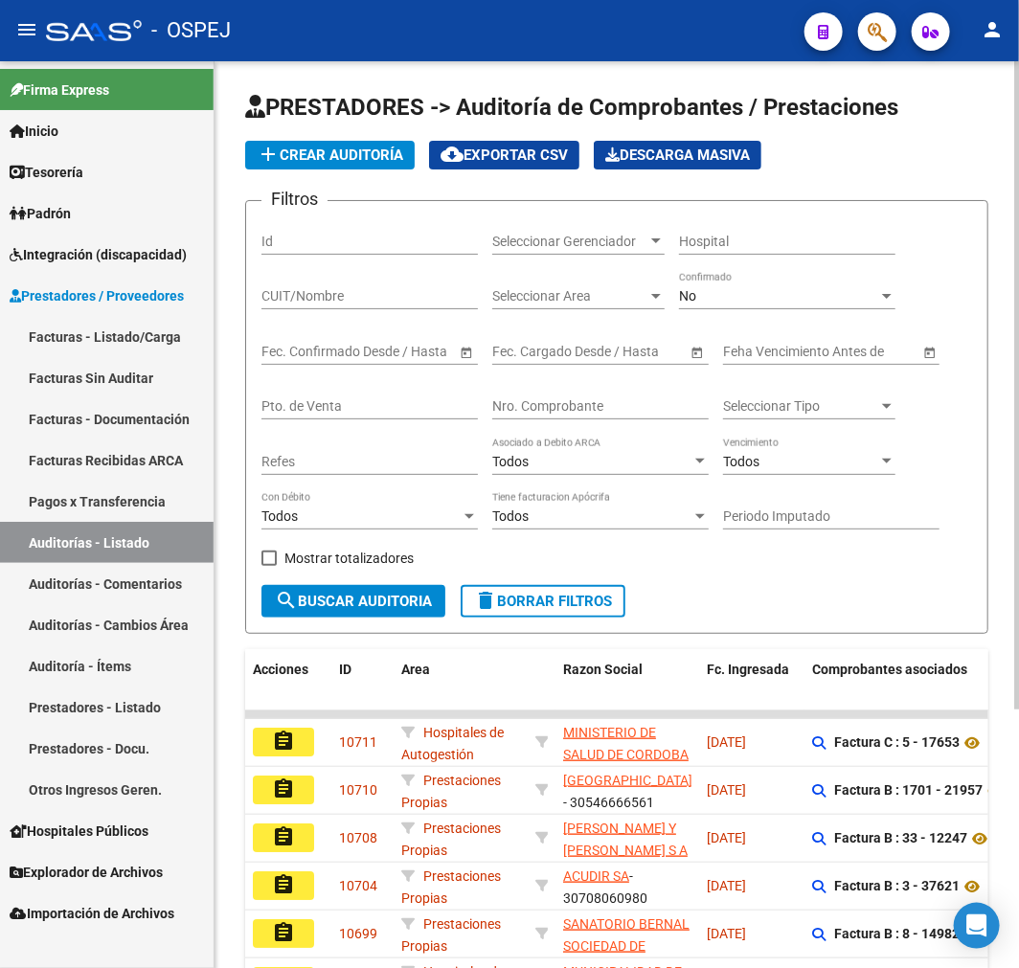
click at [748, 293] on div "No" at bounding box center [778, 296] width 199 height 16
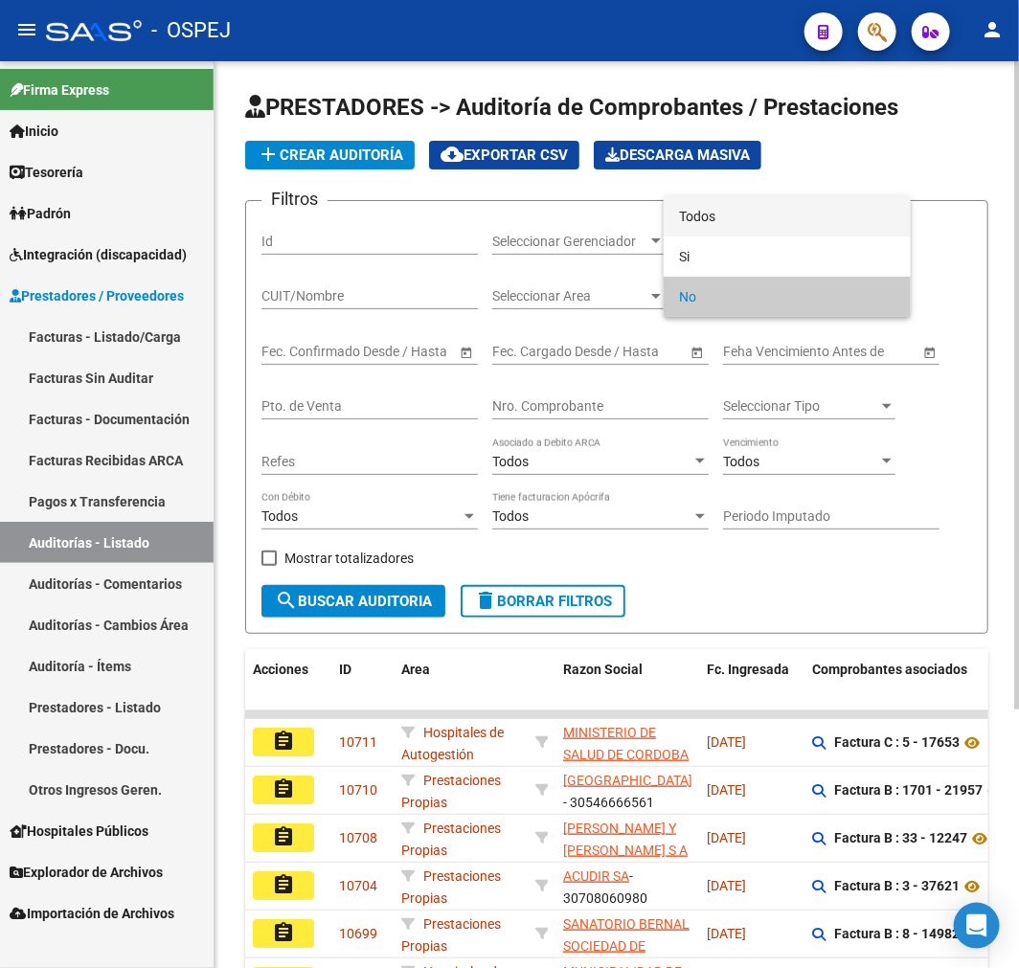
drag, startPoint x: 753, startPoint y: 204, endPoint x: 741, endPoint y: 214, distance: 15.0
click at [748, 208] on span "Todos" at bounding box center [787, 216] width 216 height 40
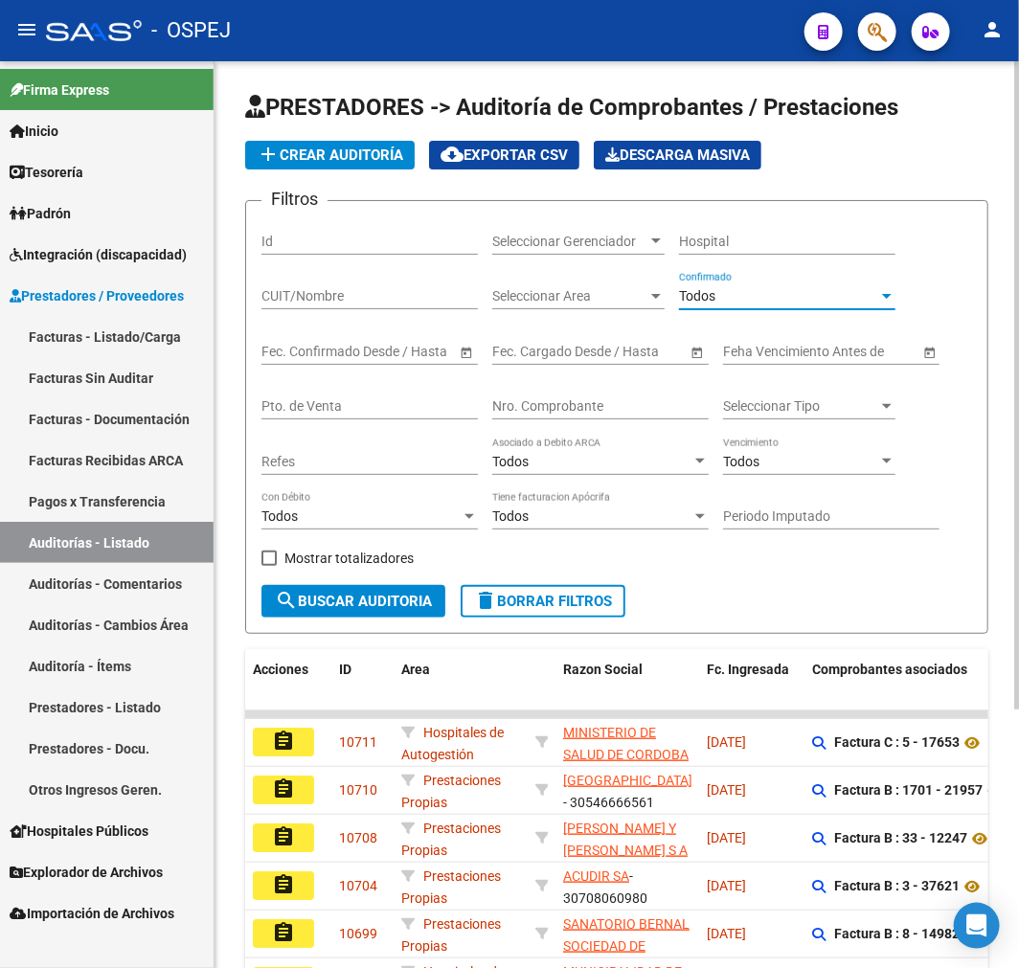
click at [604, 406] on input "Nro. Comprobante" at bounding box center [600, 406] width 216 height 16
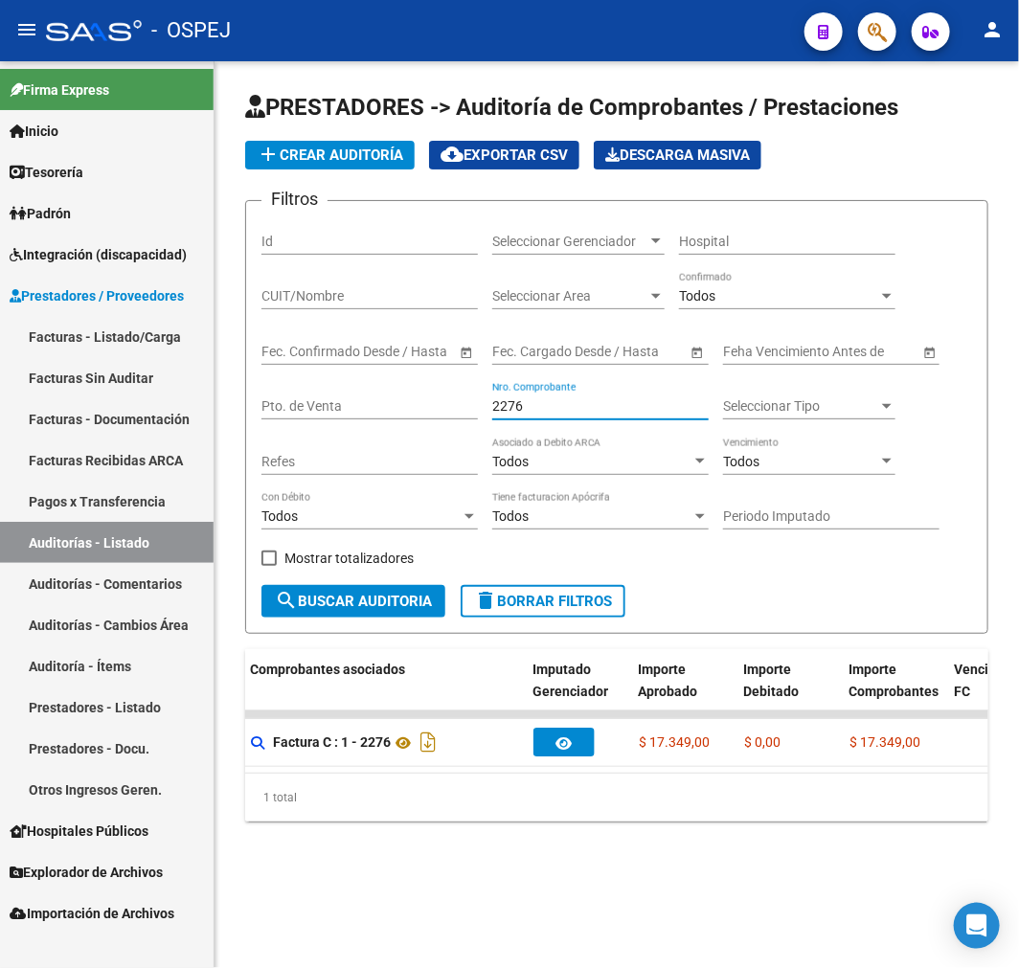
scroll to position [0, 530]
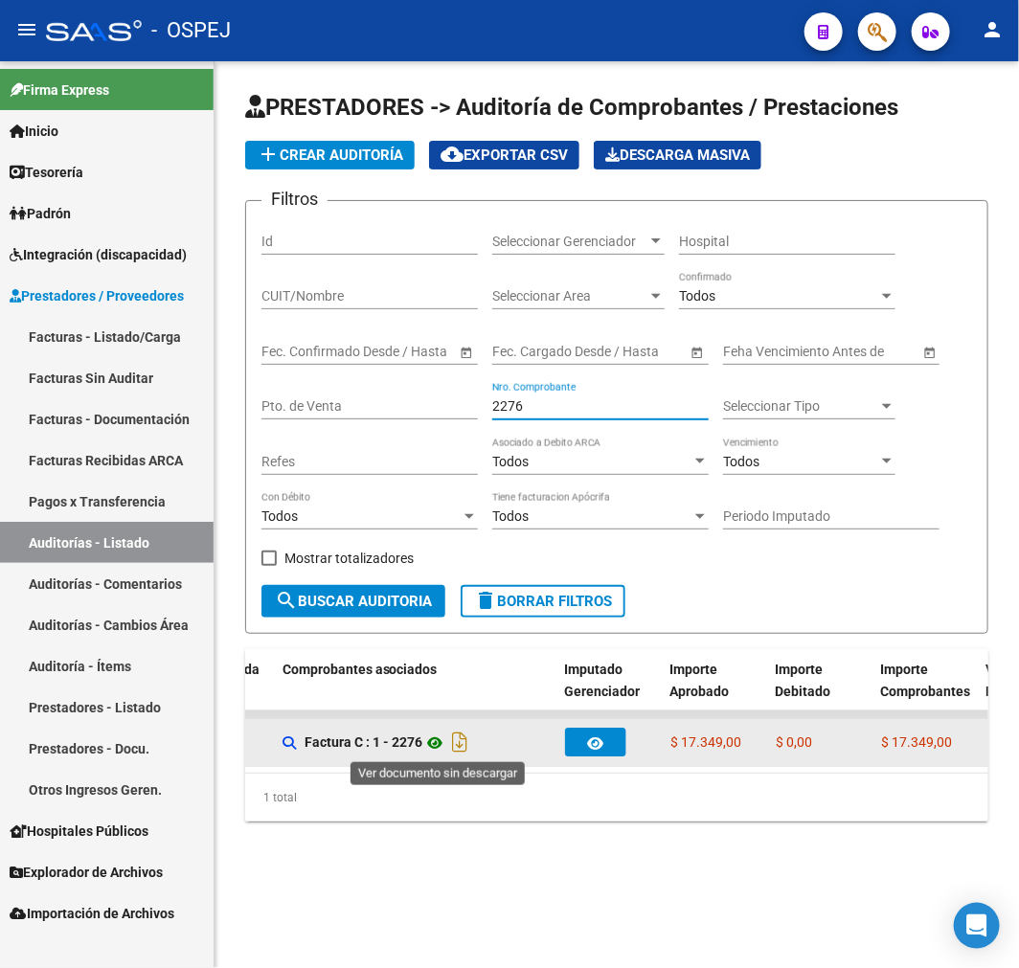
type input "2276"
click at [441, 743] on icon at bounding box center [434, 743] width 25 height 23
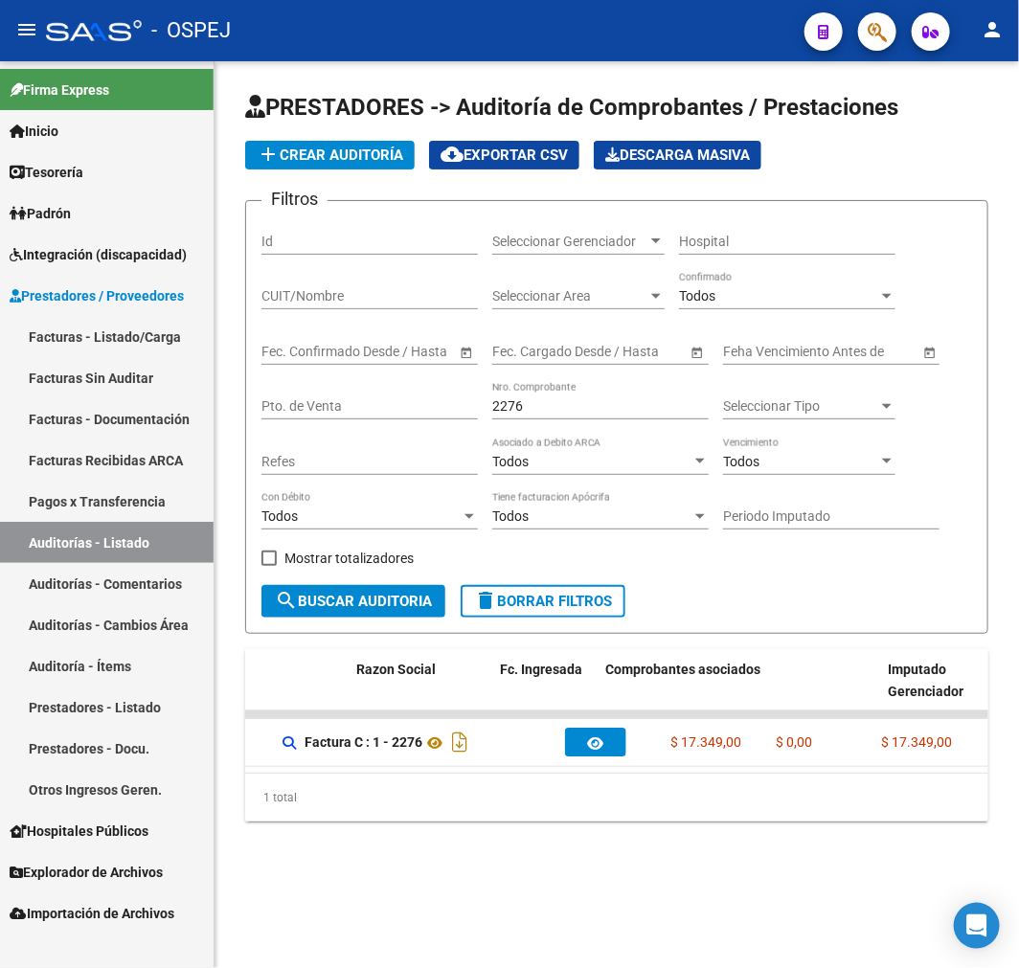
scroll to position [0, 0]
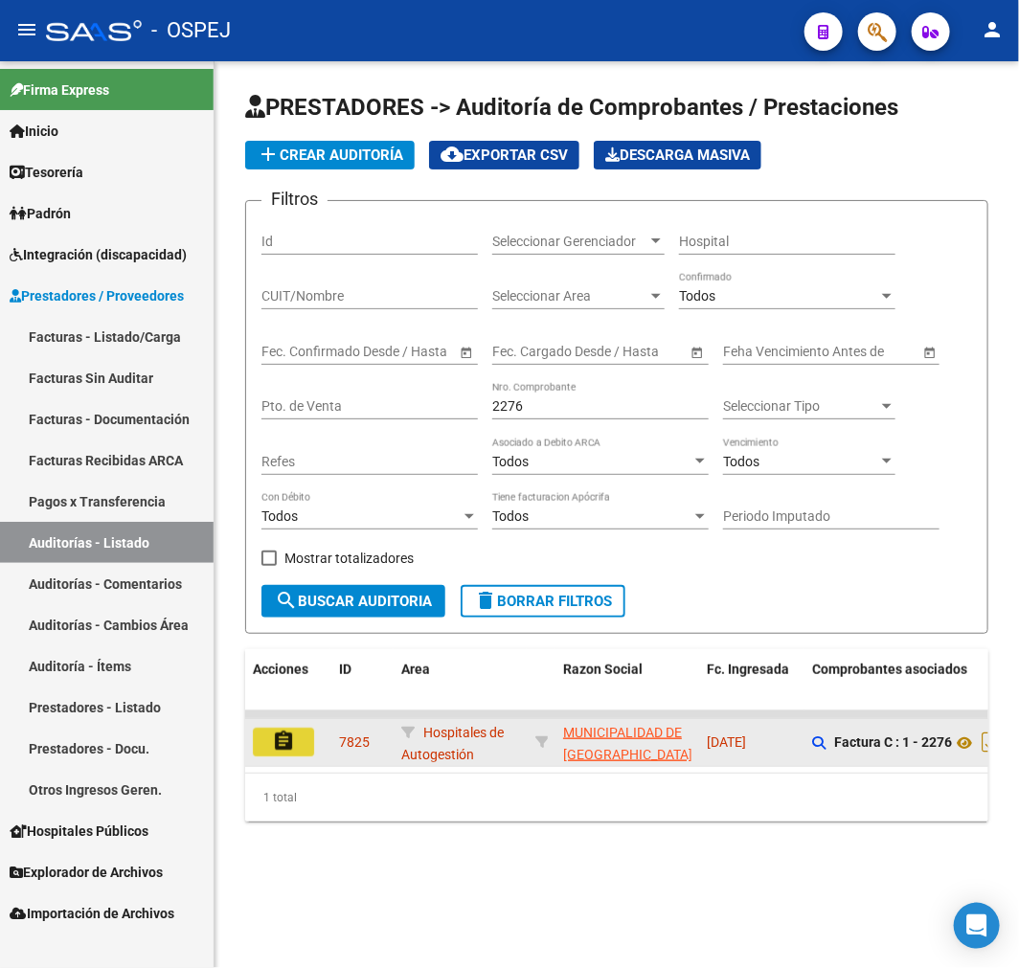
click at [304, 739] on button "assignment" at bounding box center [283, 742] width 61 height 29
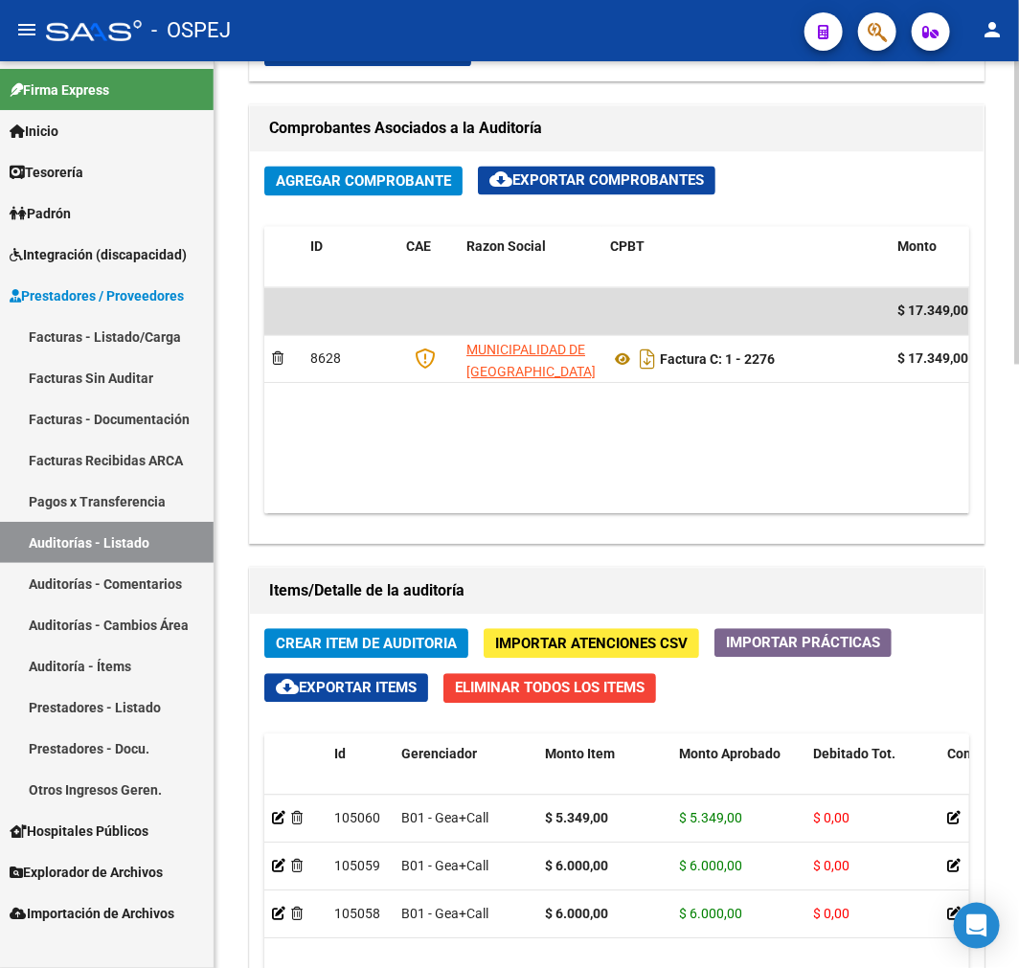
scroll to position [1170, 0]
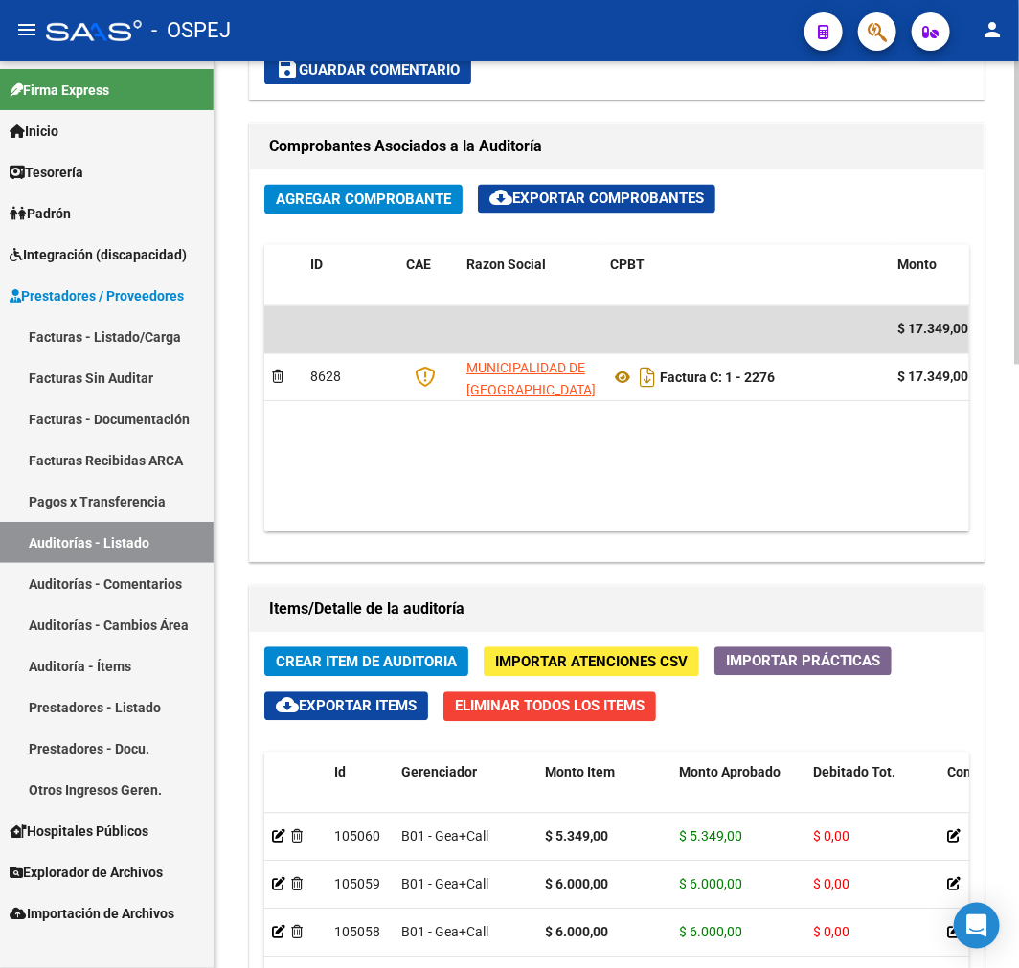
click at [406, 714] on span "cloud_download Exportar Items" at bounding box center [346, 706] width 141 height 17
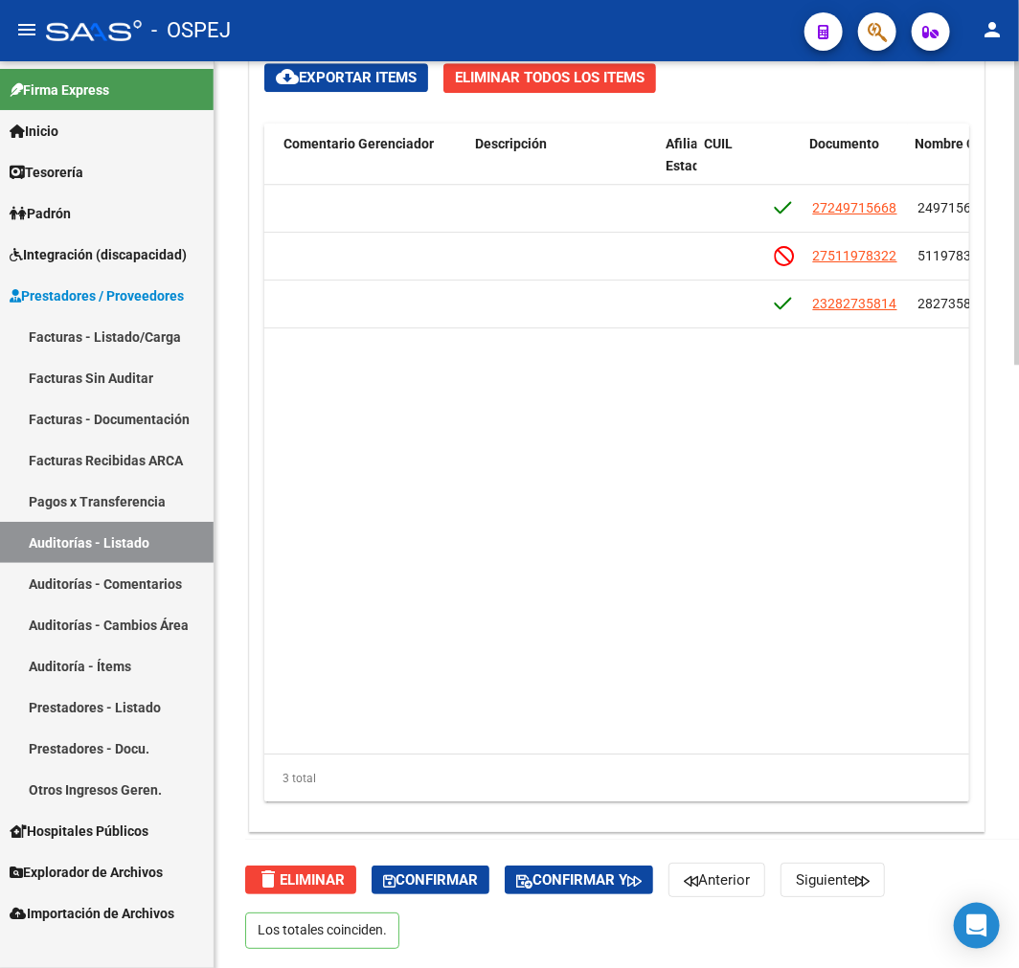
scroll to position [0, 0]
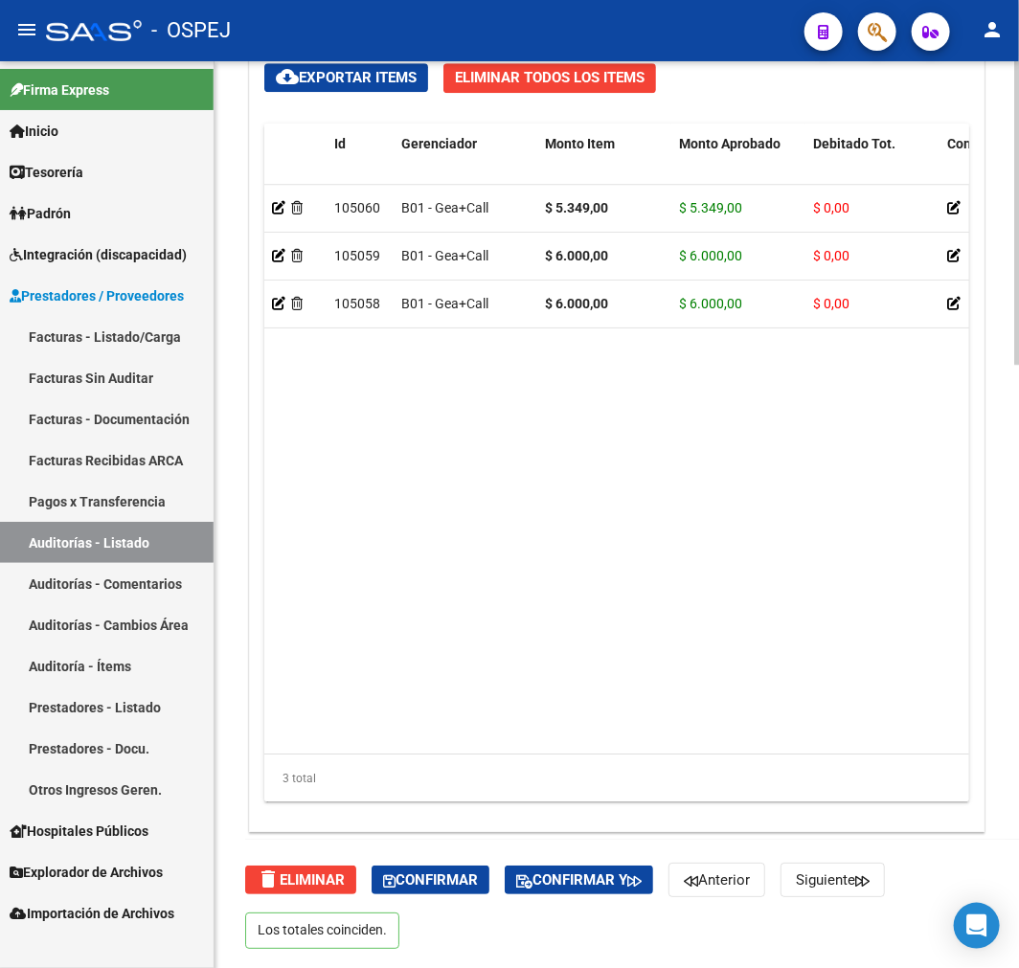
click at [674, 470] on datatable-body "105060 B01 - Gea+Call $ 5.349,00 $ 5.349,00 $ 0,00 27249715668 24971566 TOSCHI …" at bounding box center [616, 469] width 705 height 569
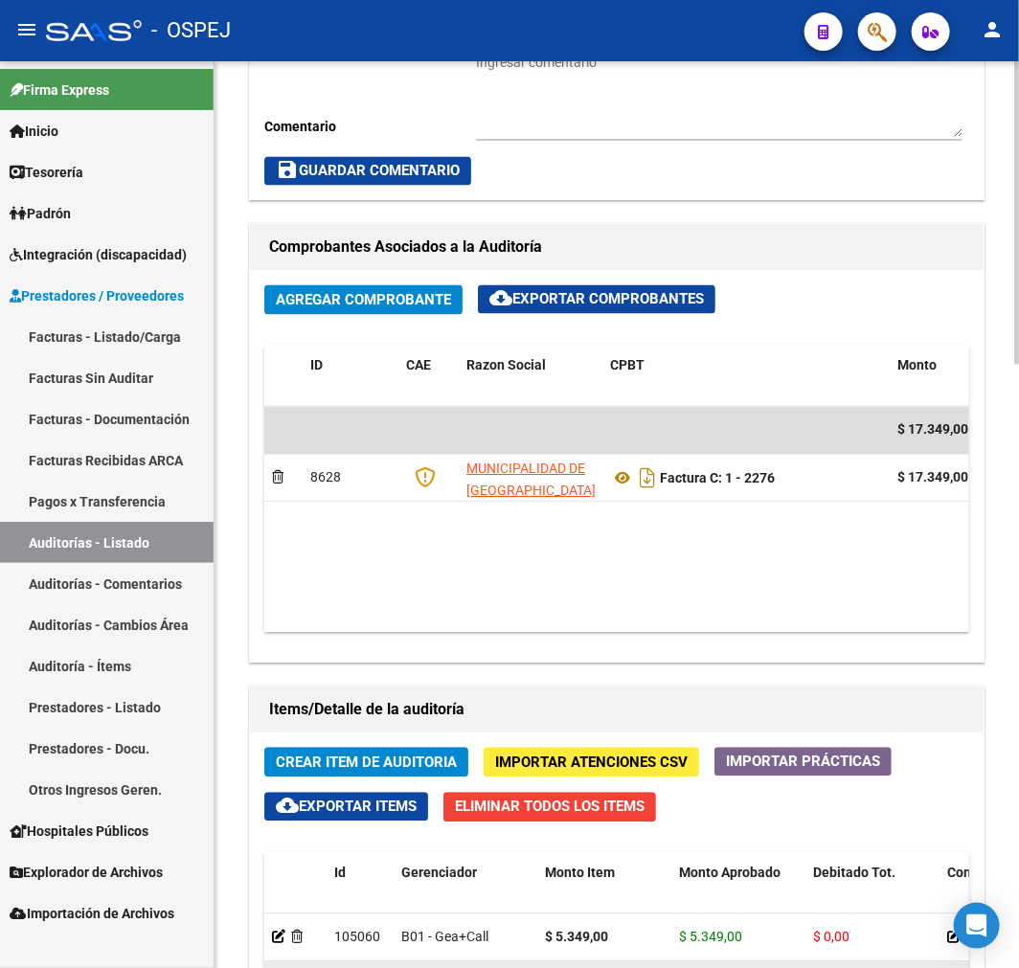
scroll to position [1268, 0]
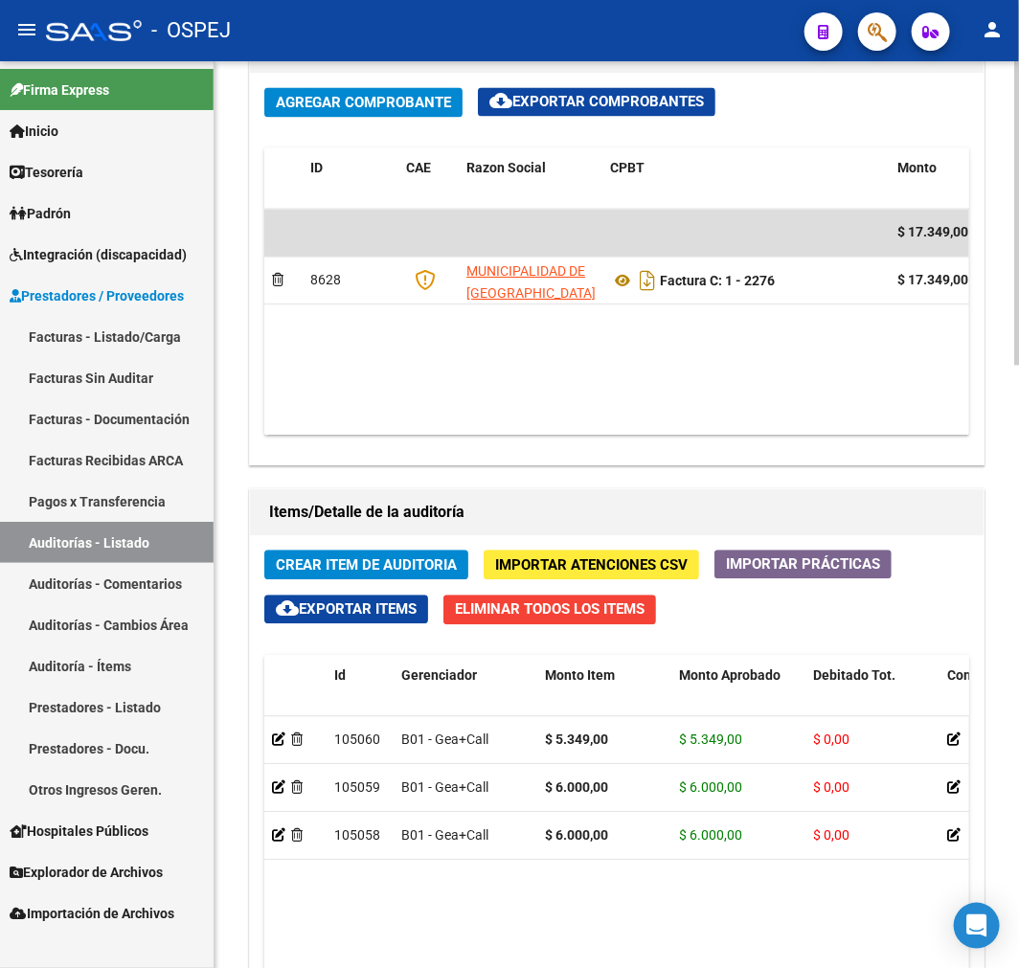
click at [594, 615] on span "Eliminar Todos los Items" at bounding box center [550, 608] width 190 height 17
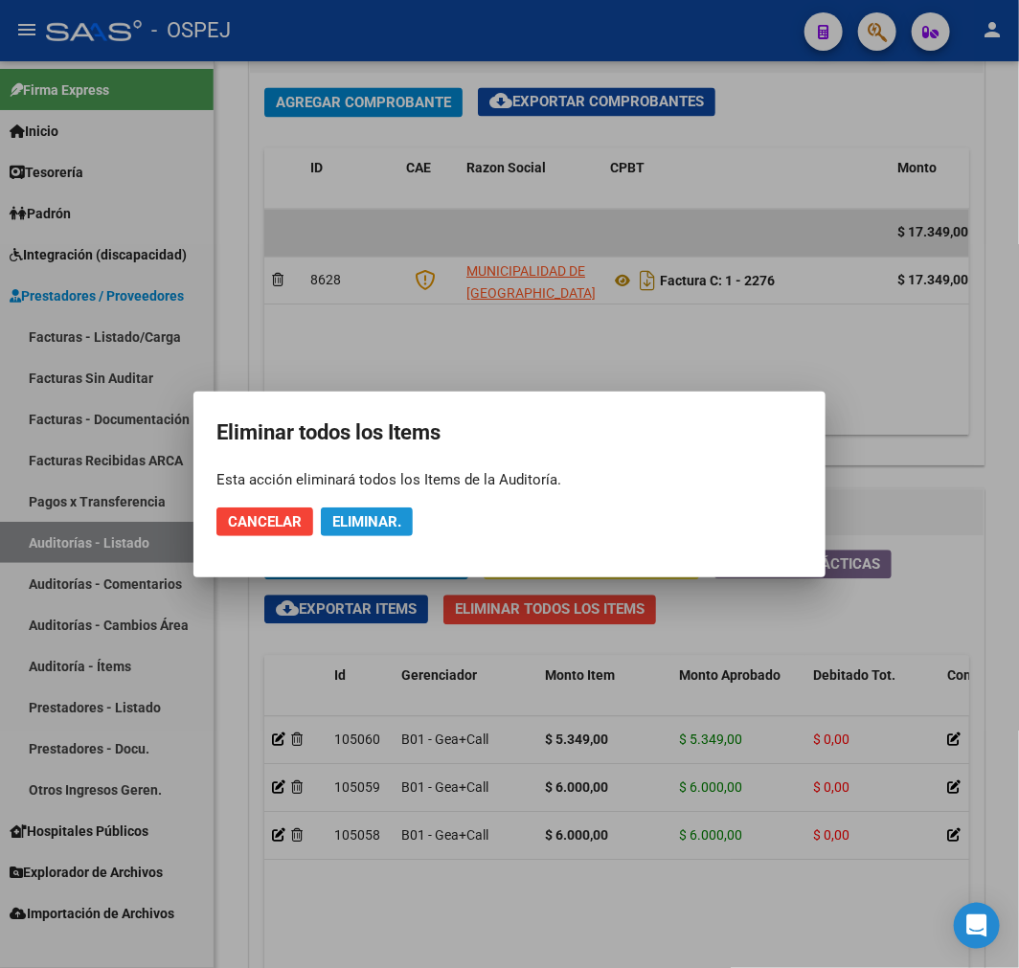
click at [376, 529] on span "Eliminar." at bounding box center [366, 521] width 69 height 17
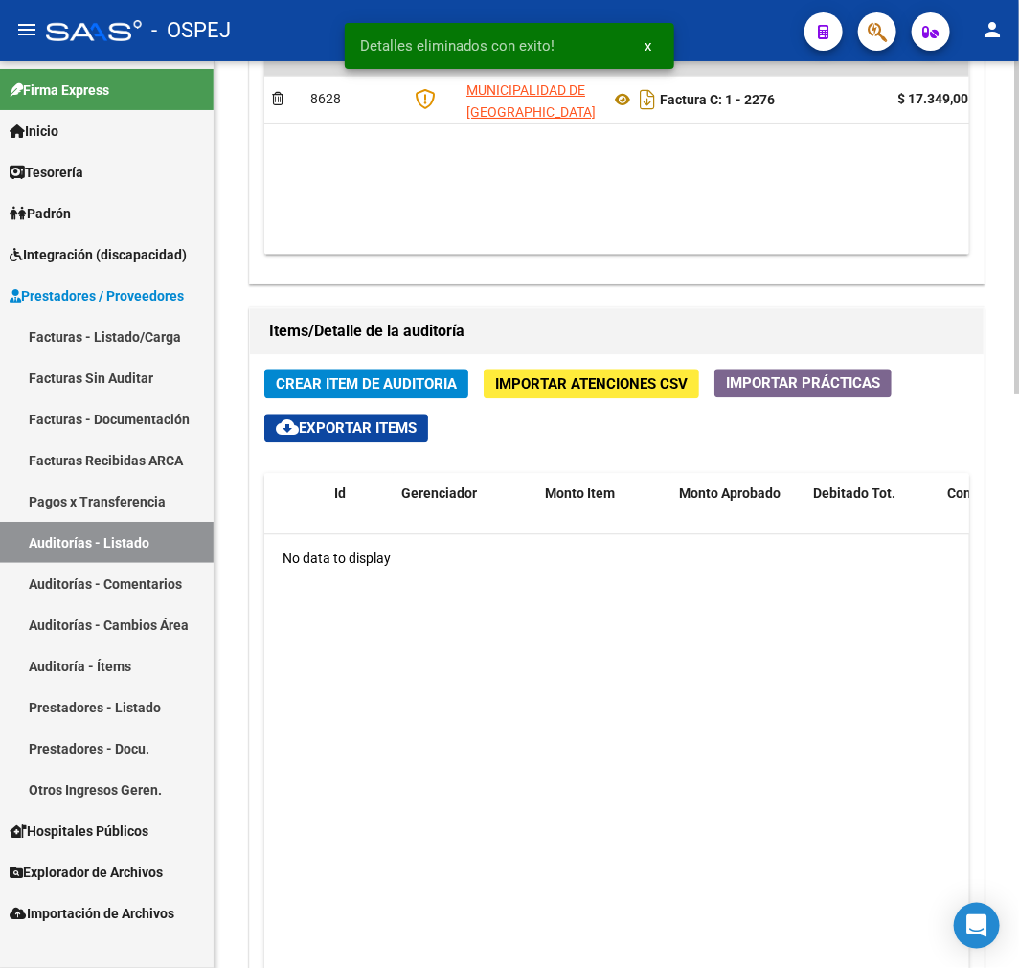
scroll to position [1569, 0]
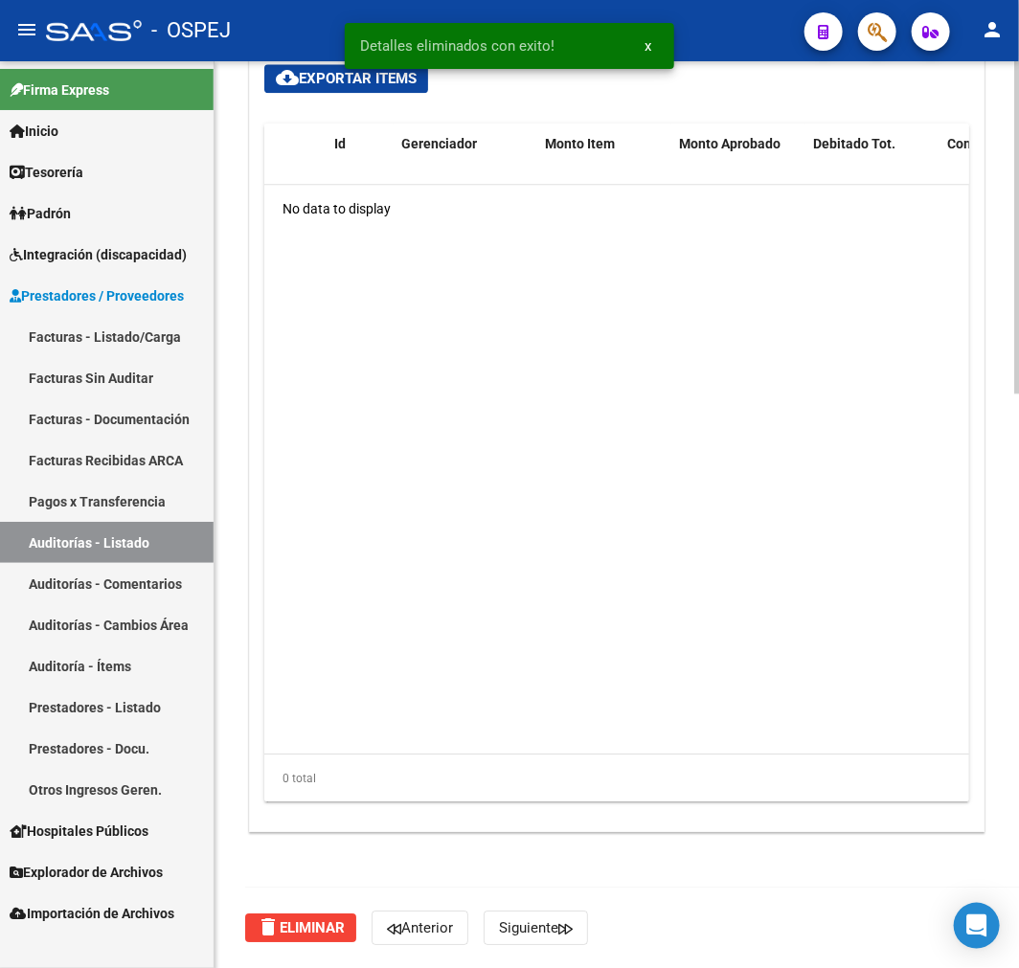
click at [275, 943] on div "delete Eliminar Anterior Siguiente" at bounding box center [624, 928] width 759 height 80
click at [285, 924] on span "delete Eliminar" at bounding box center [301, 927] width 88 height 17
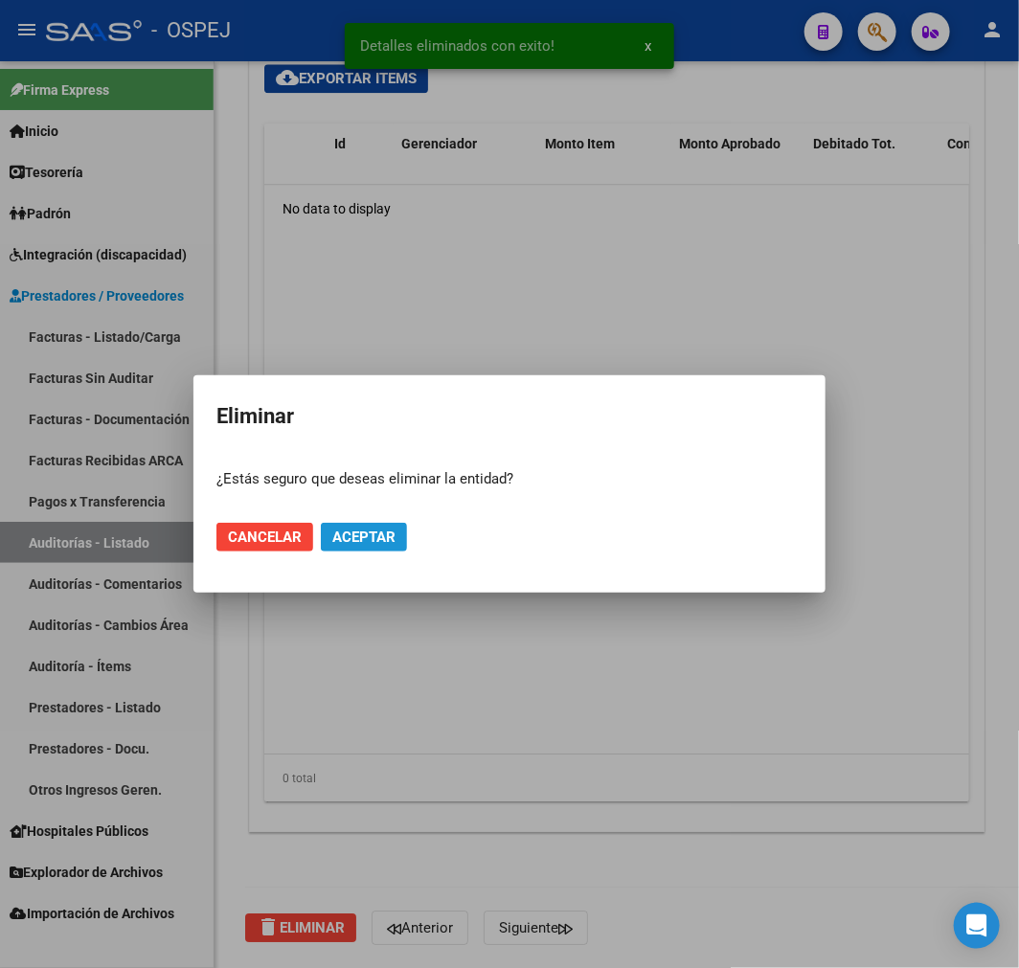
click at [351, 537] on span "Aceptar" at bounding box center [363, 537] width 63 height 17
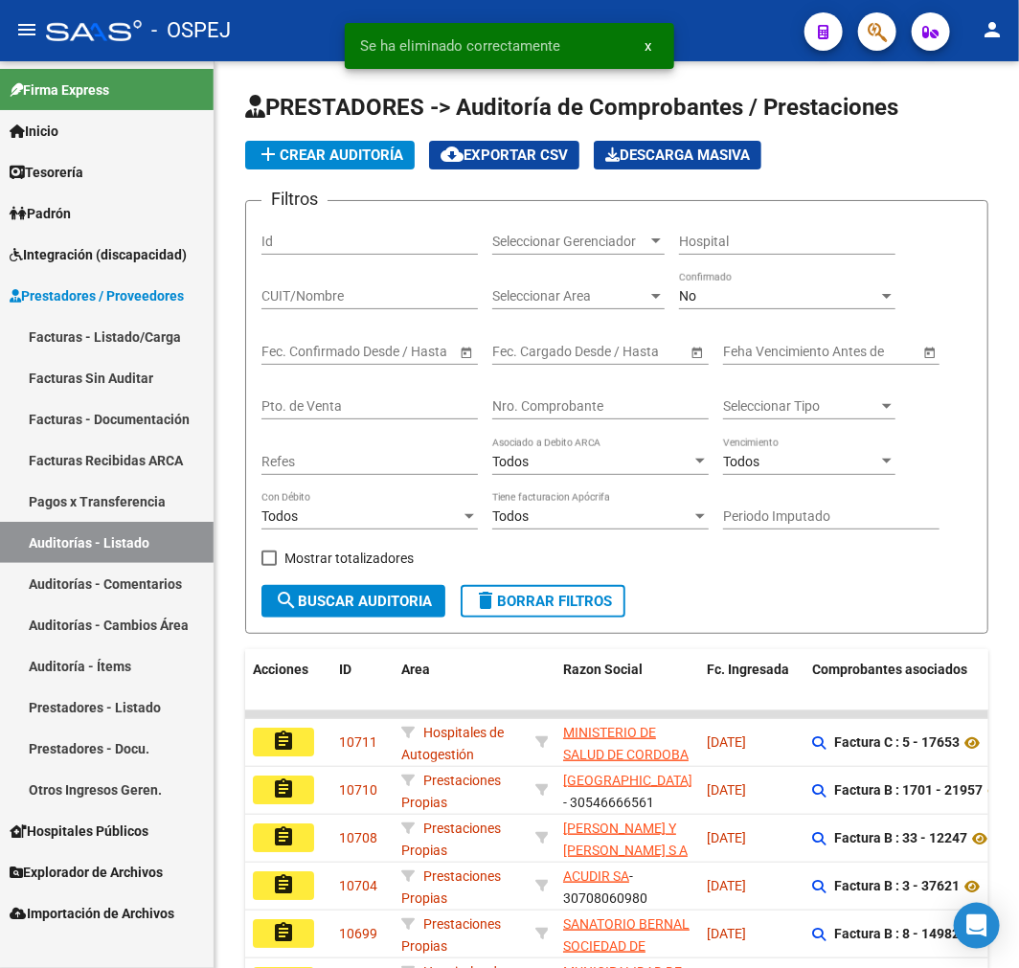
click at [174, 336] on link "Facturas - Listado/Carga" at bounding box center [107, 336] width 214 height 41
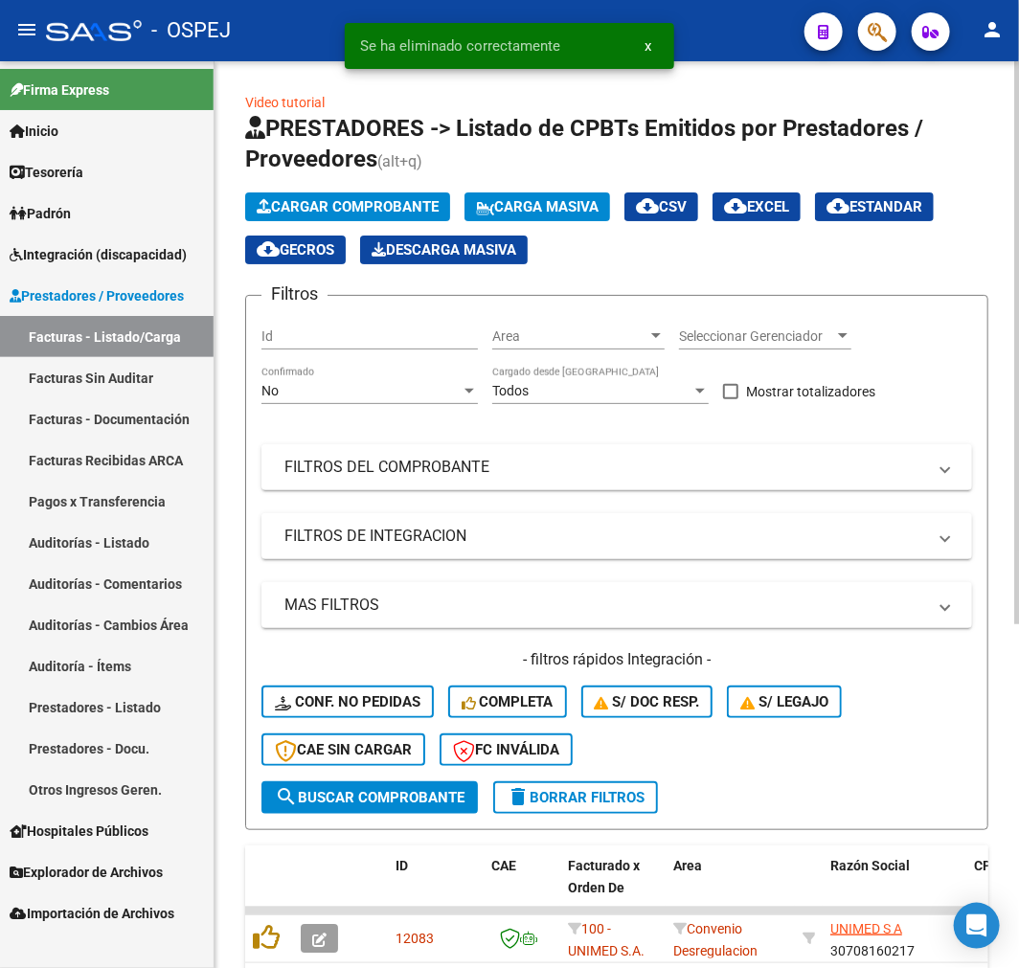
click at [391, 386] on div "No" at bounding box center [360, 391] width 199 height 16
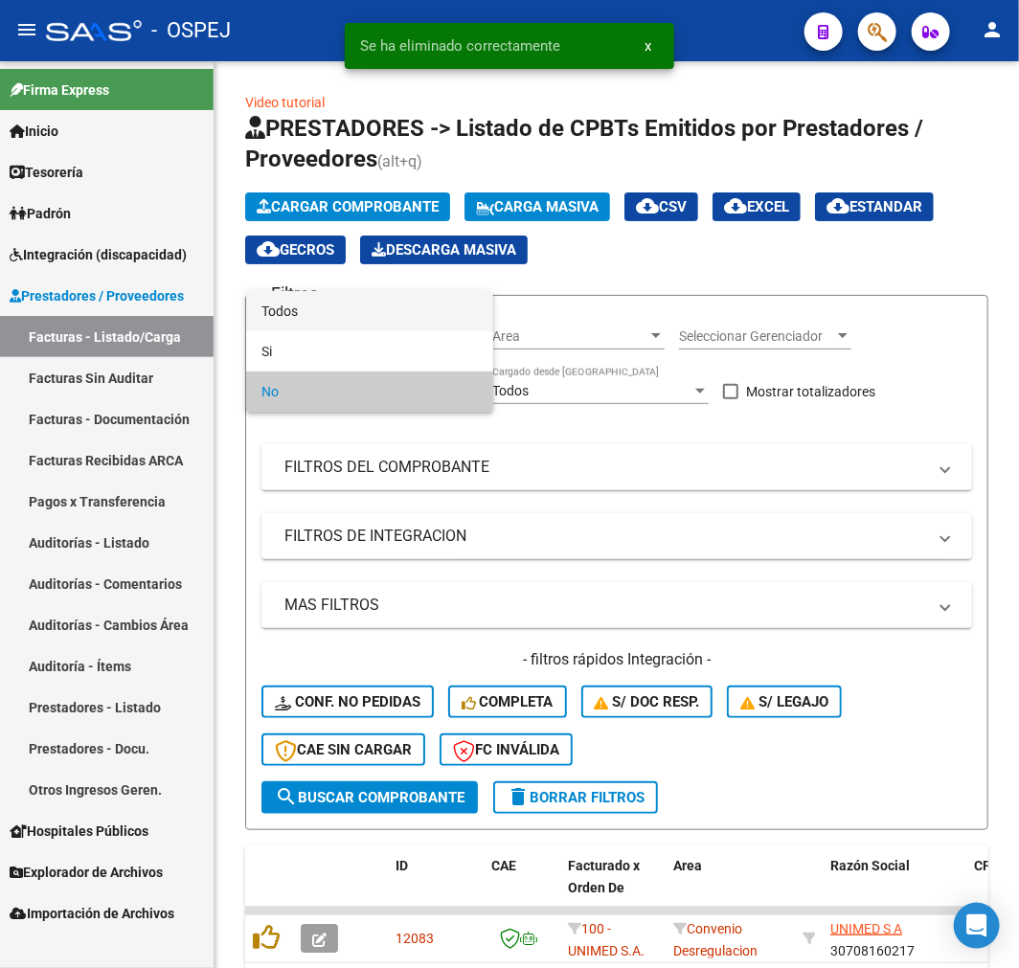
click at [389, 320] on span "Todos" at bounding box center [369, 311] width 216 height 40
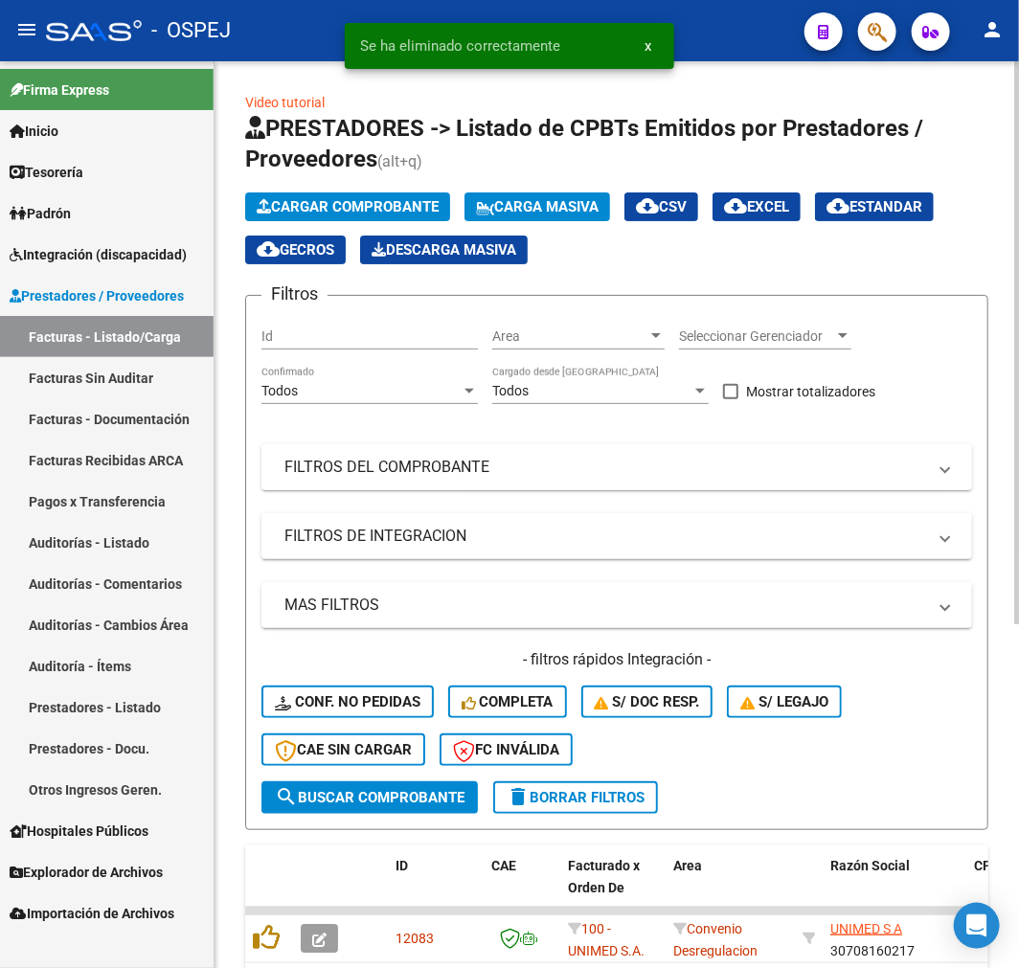
click at [475, 461] on mat-panel-title "FILTROS DEL COMPROBANTE" at bounding box center [605, 467] width 642 height 21
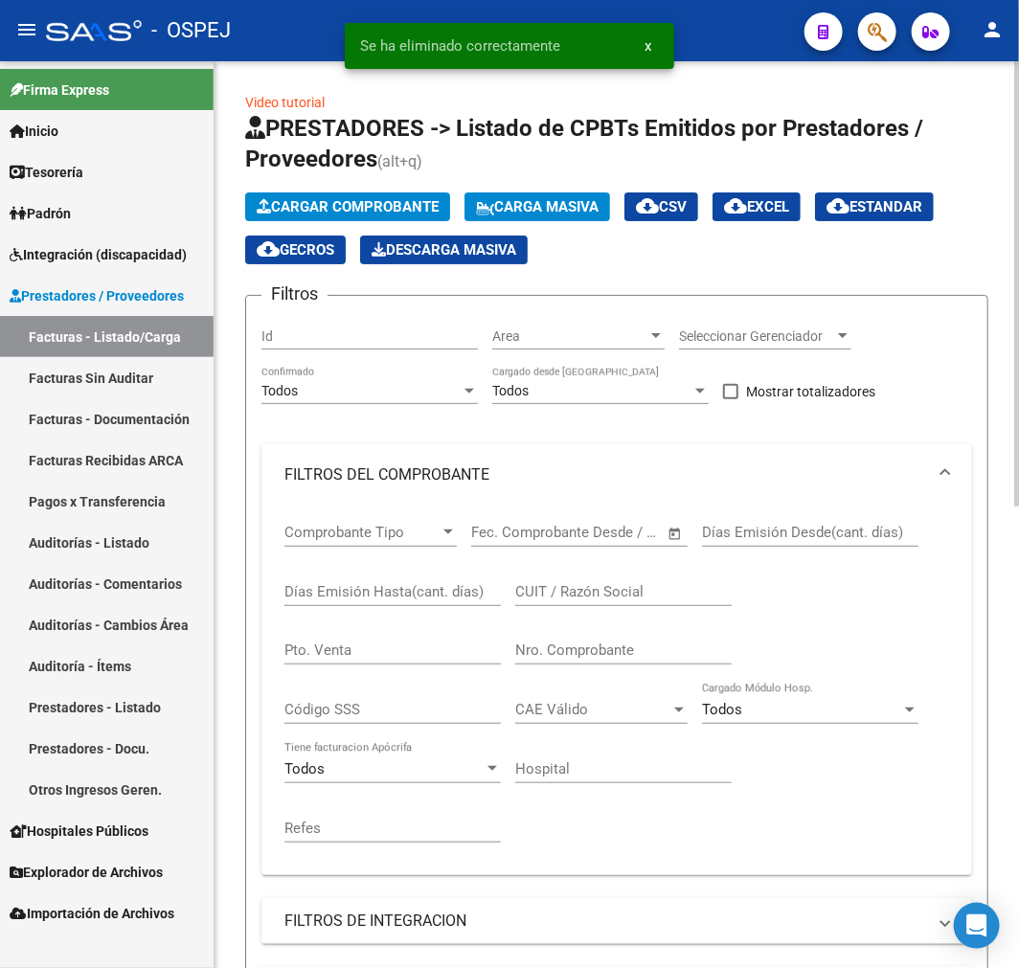
click at [671, 665] on div "Nro. Comprobante" at bounding box center [623, 643] width 216 height 41
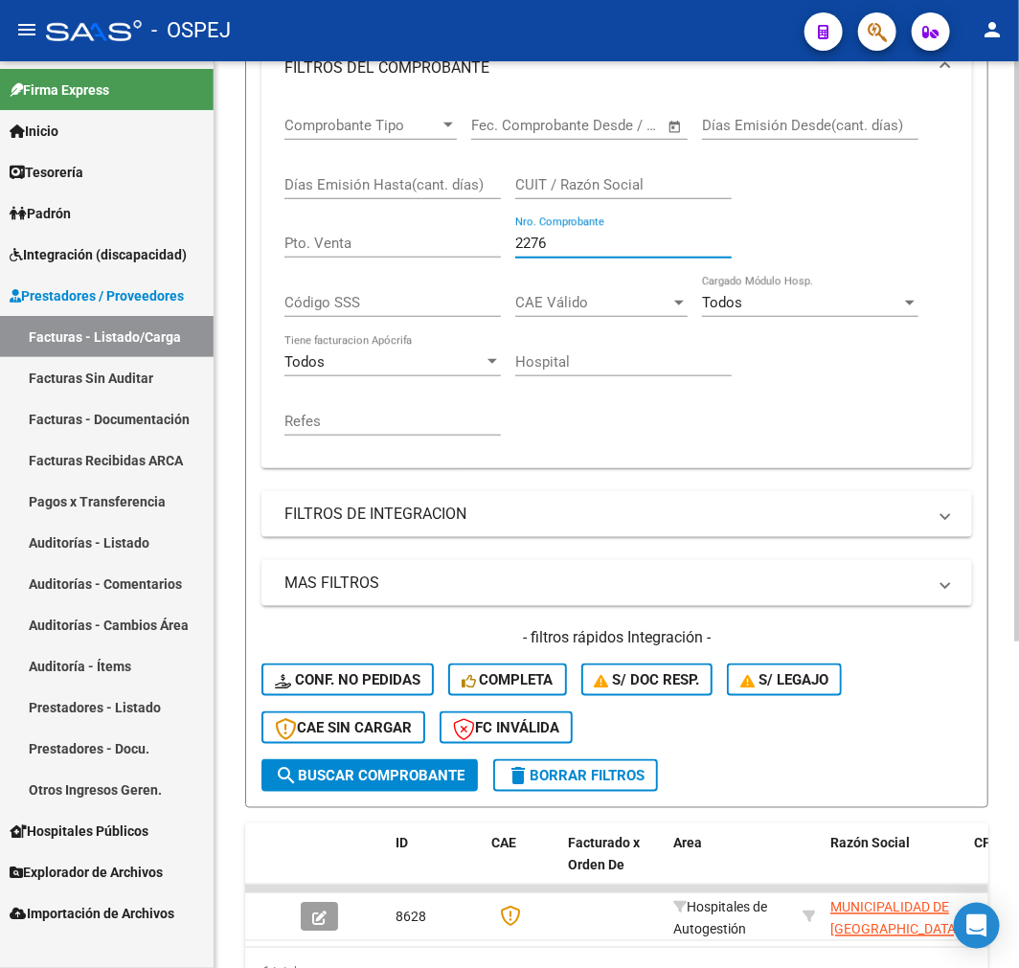
scroll to position [510, 0]
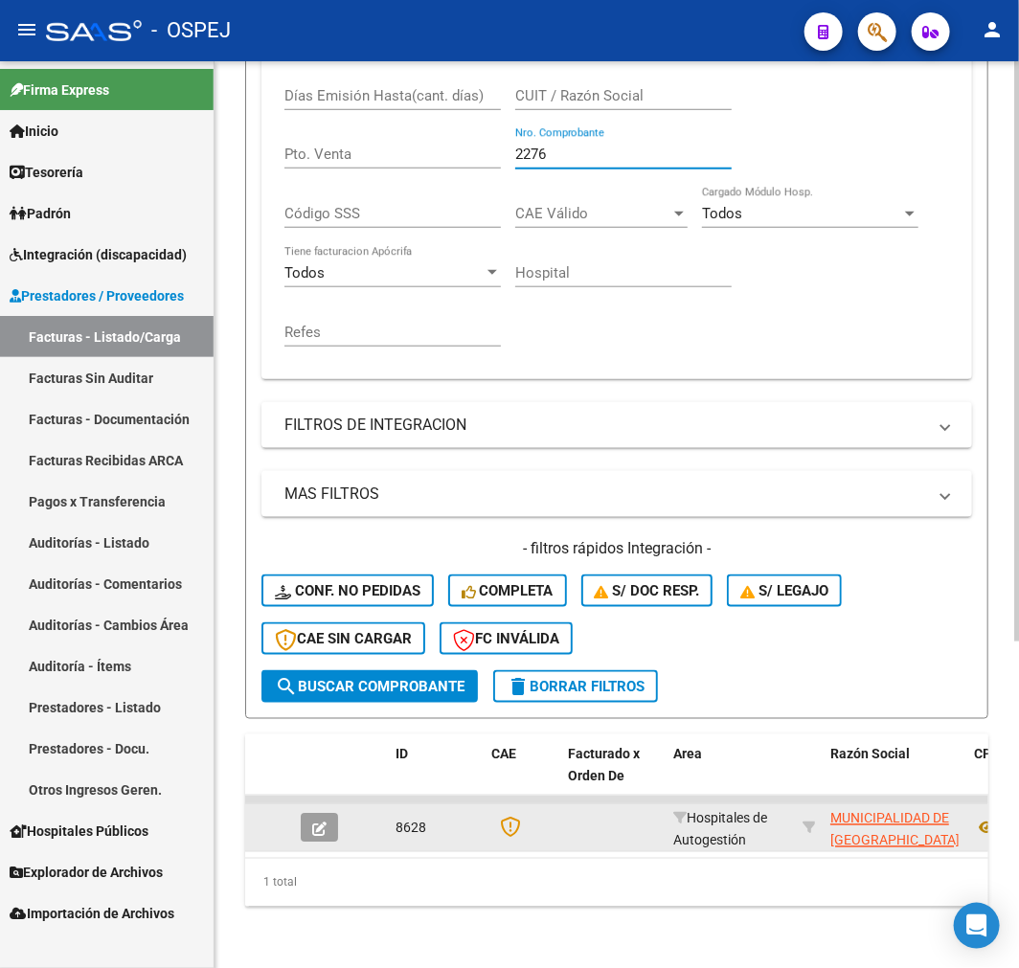
type input "2276"
drag, startPoint x: 275, startPoint y: 802, endPoint x: 291, endPoint y: 805, distance: 16.5
click at [276, 804] on datatable-body-cell at bounding box center [269, 827] width 48 height 47
click at [314, 814] on button "button" at bounding box center [319, 828] width 37 height 29
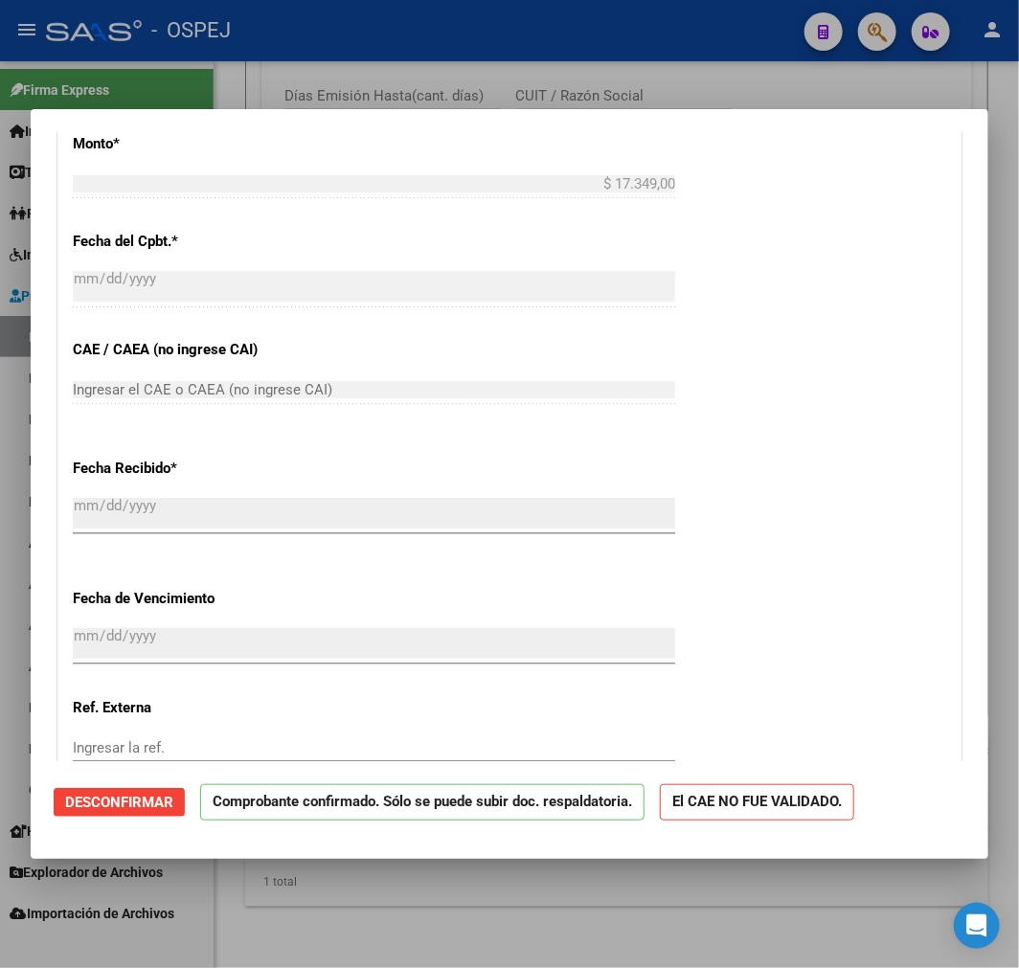
scroll to position [958, 0]
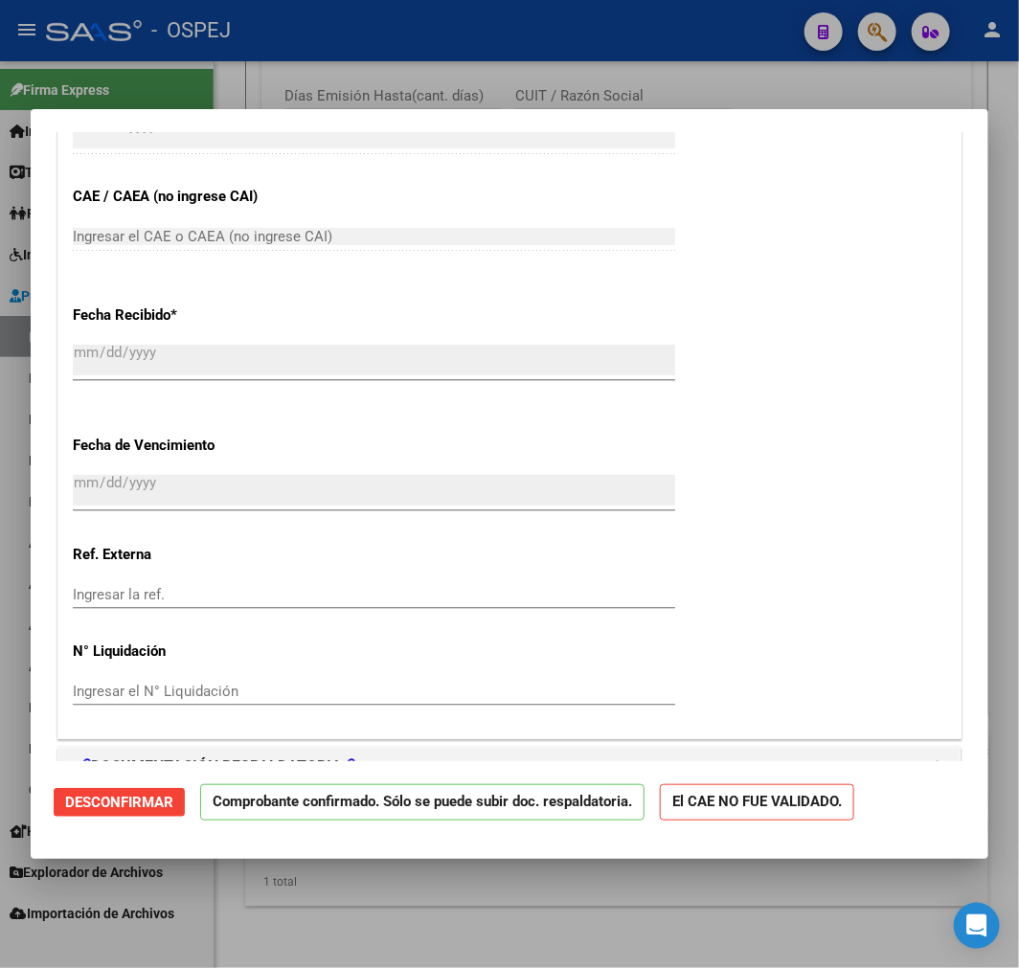
click at [164, 790] on button "Desconfirmar" at bounding box center [119, 802] width 131 height 29
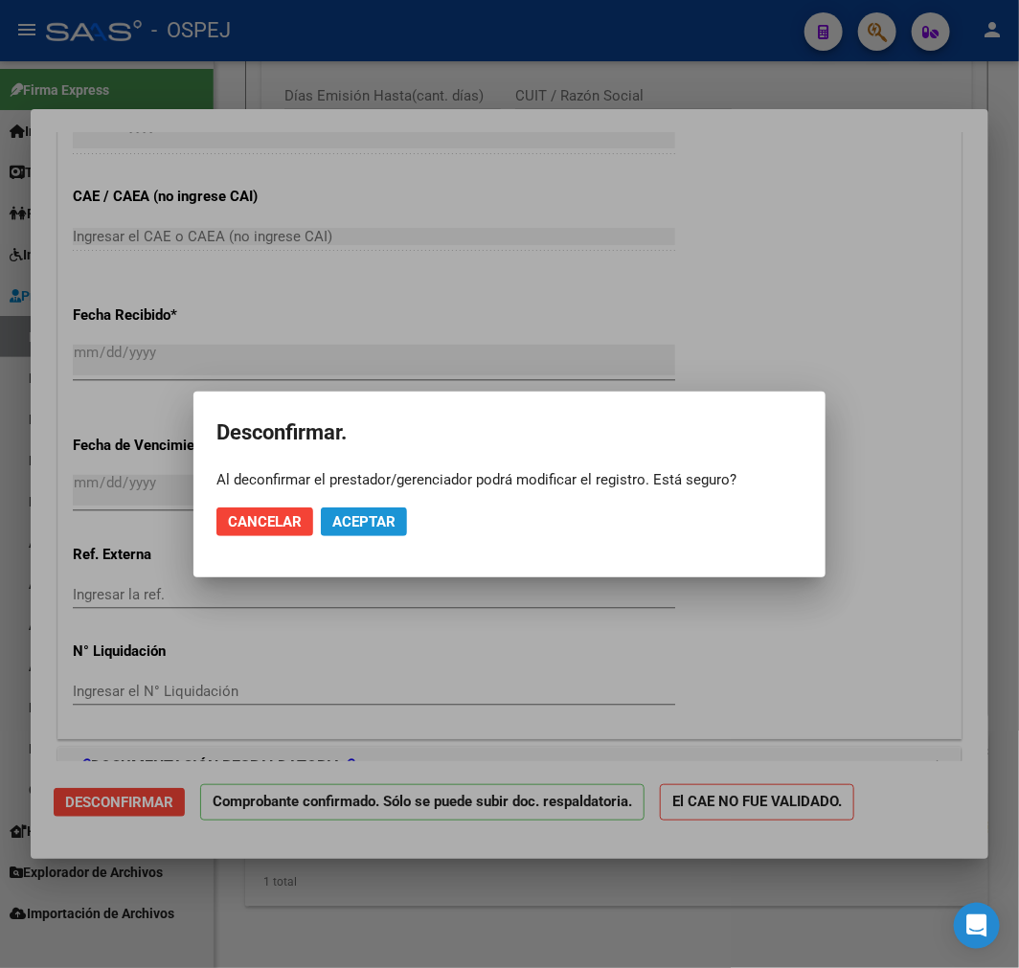
click at [367, 523] on span "Aceptar" at bounding box center [363, 521] width 63 height 17
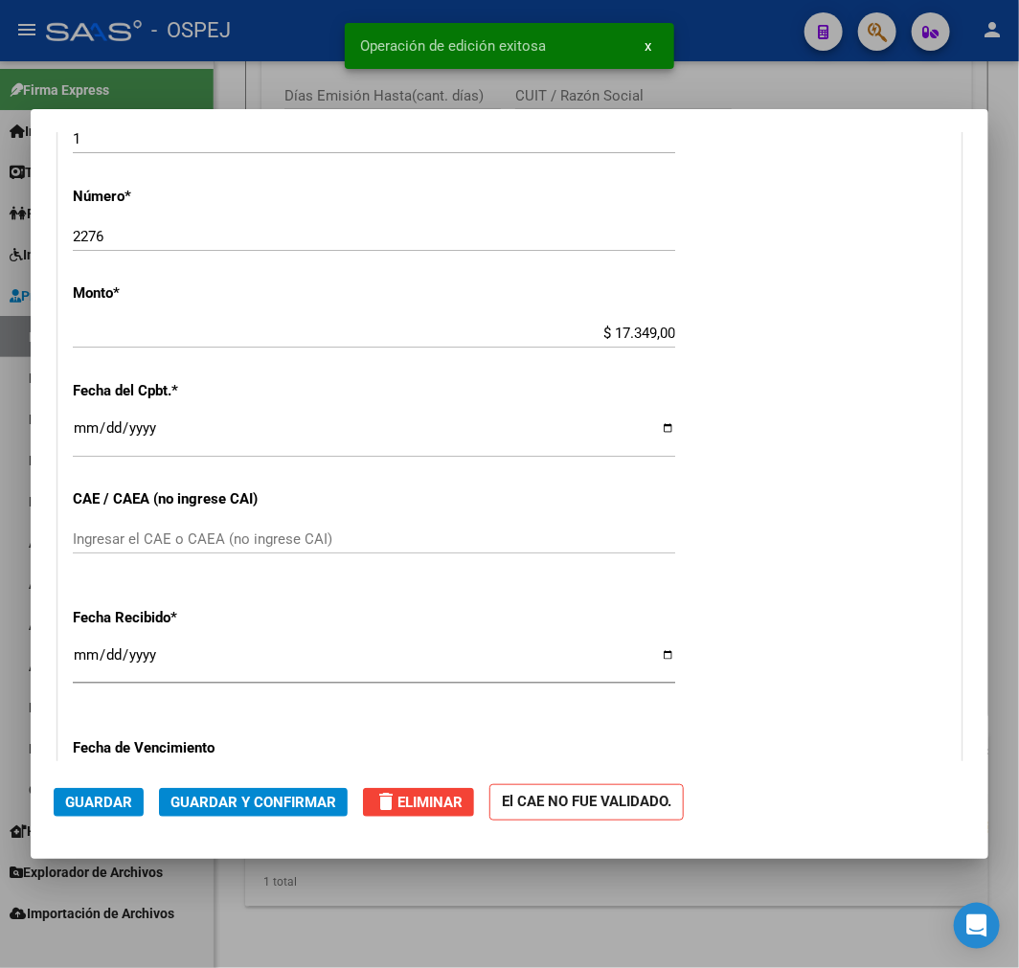
scroll to position [425, 0]
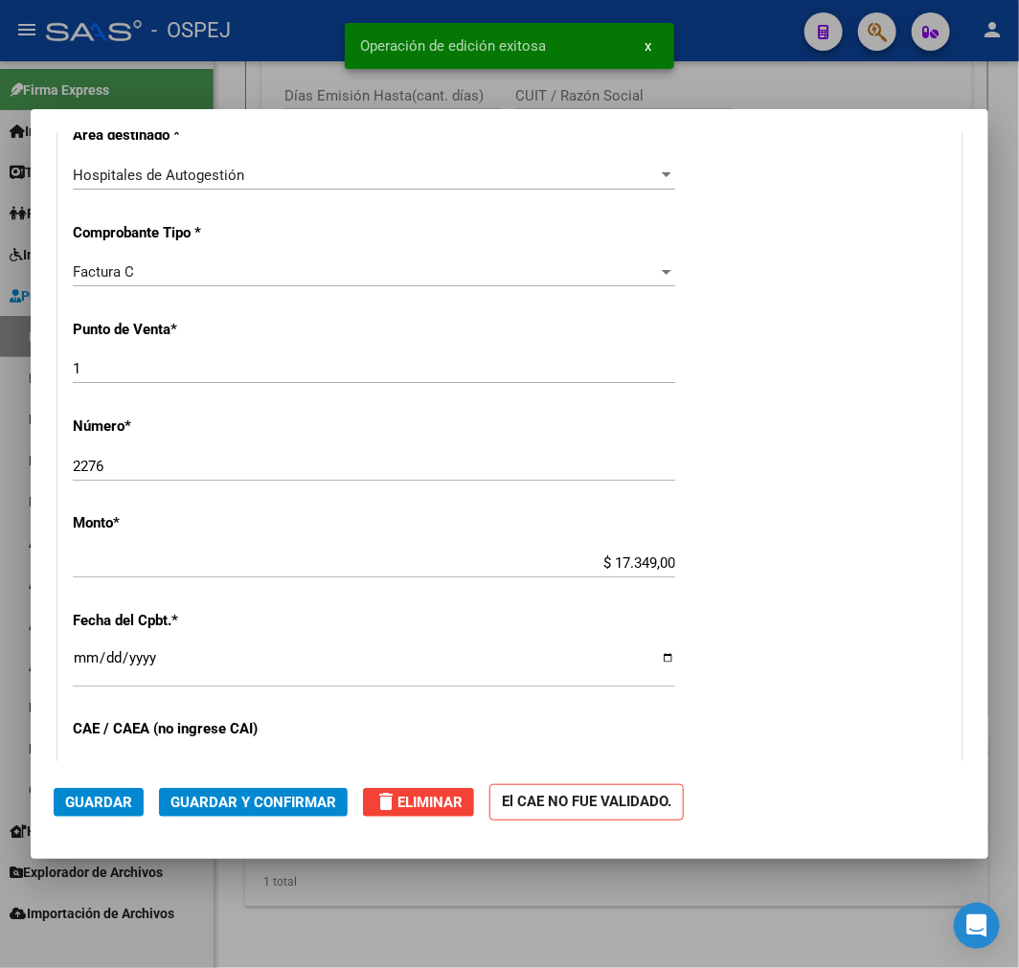
click at [96, 371] on input "1" at bounding box center [374, 368] width 602 height 17
type input "4"
click at [228, 788] on button "Guardar y Confirmar" at bounding box center [253, 802] width 189 height 29
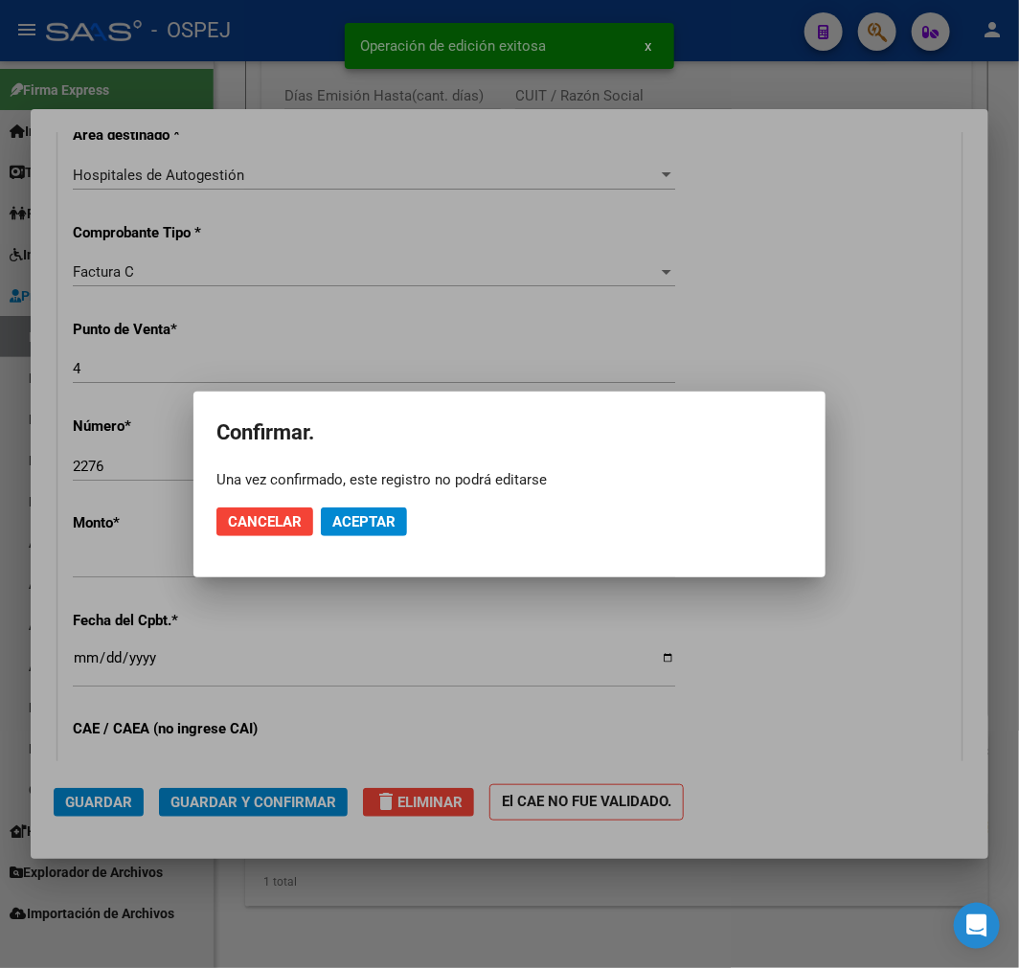
click at [342, 541] on mat-dialog-actions "Cancelar Aceptar" at bounding box center [509, 521] width 586 height 65
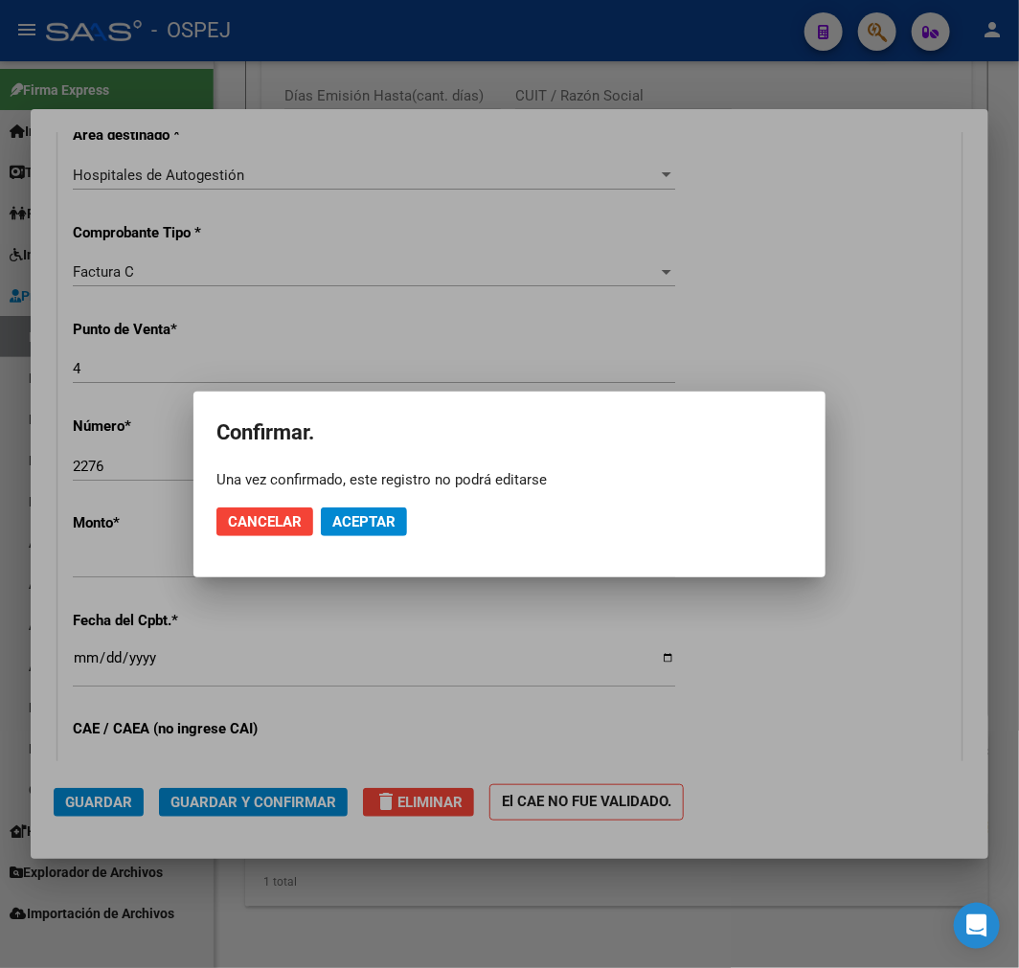
click at [347, 525] on span "Aceptar" at bounding box center [363, 521] width 63 height 17
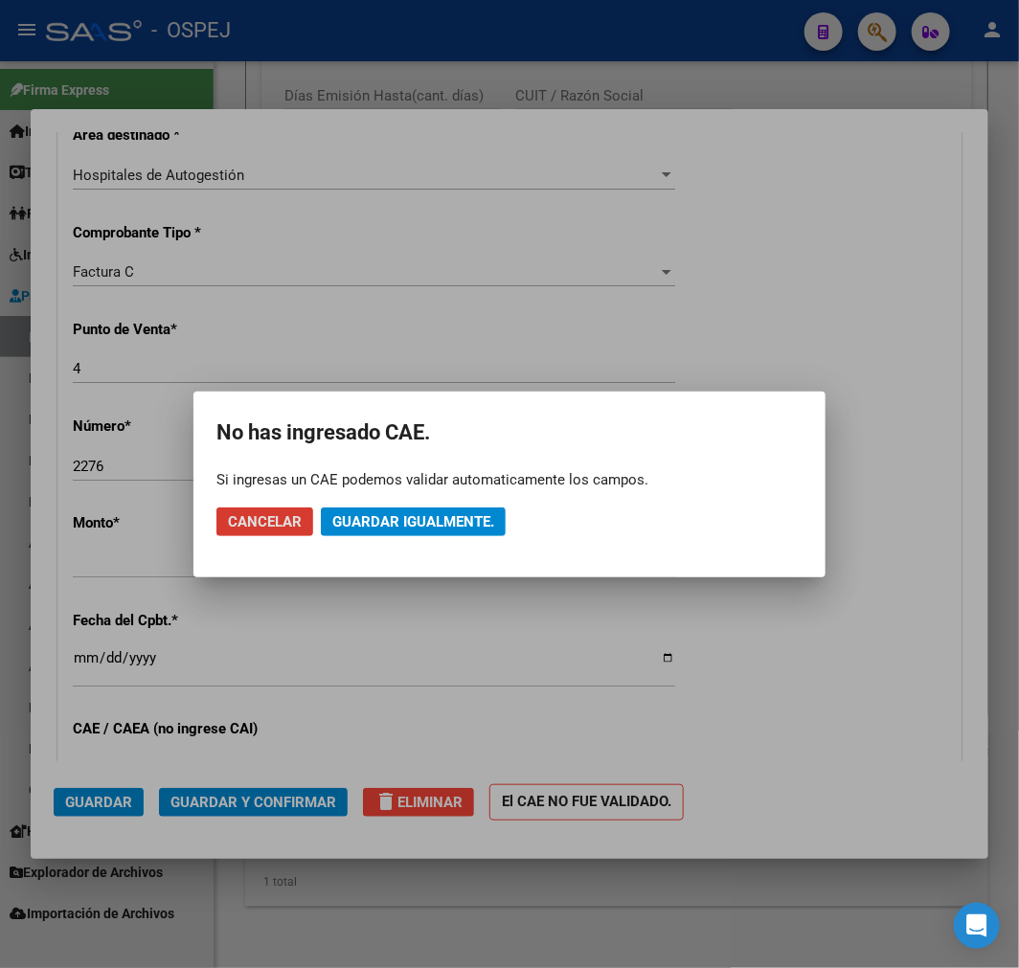
click at [453, 523] on span "Guardar igualmente." at bounding box center [413, 521] width 162 height 17
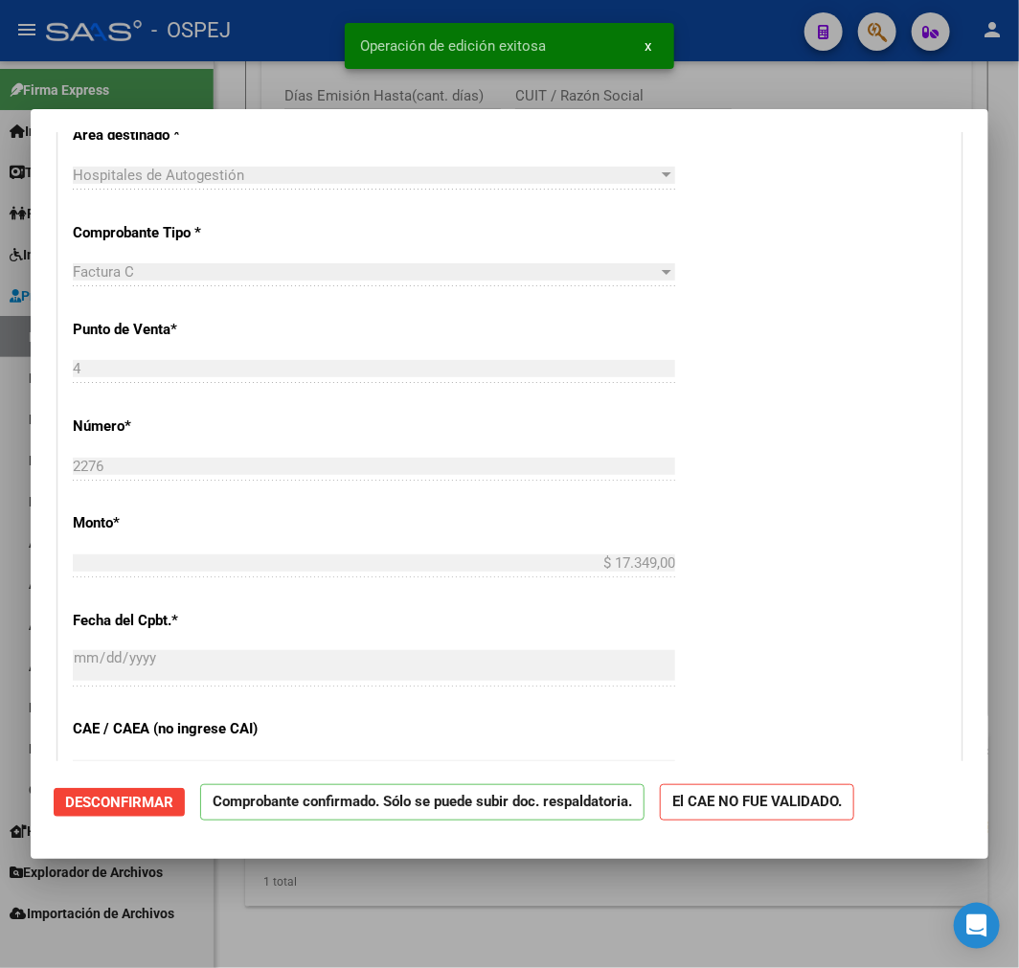
click at [324, 941] on div at bounding box center [509, 484] width 1019 height 968
type input "$ 0,00"
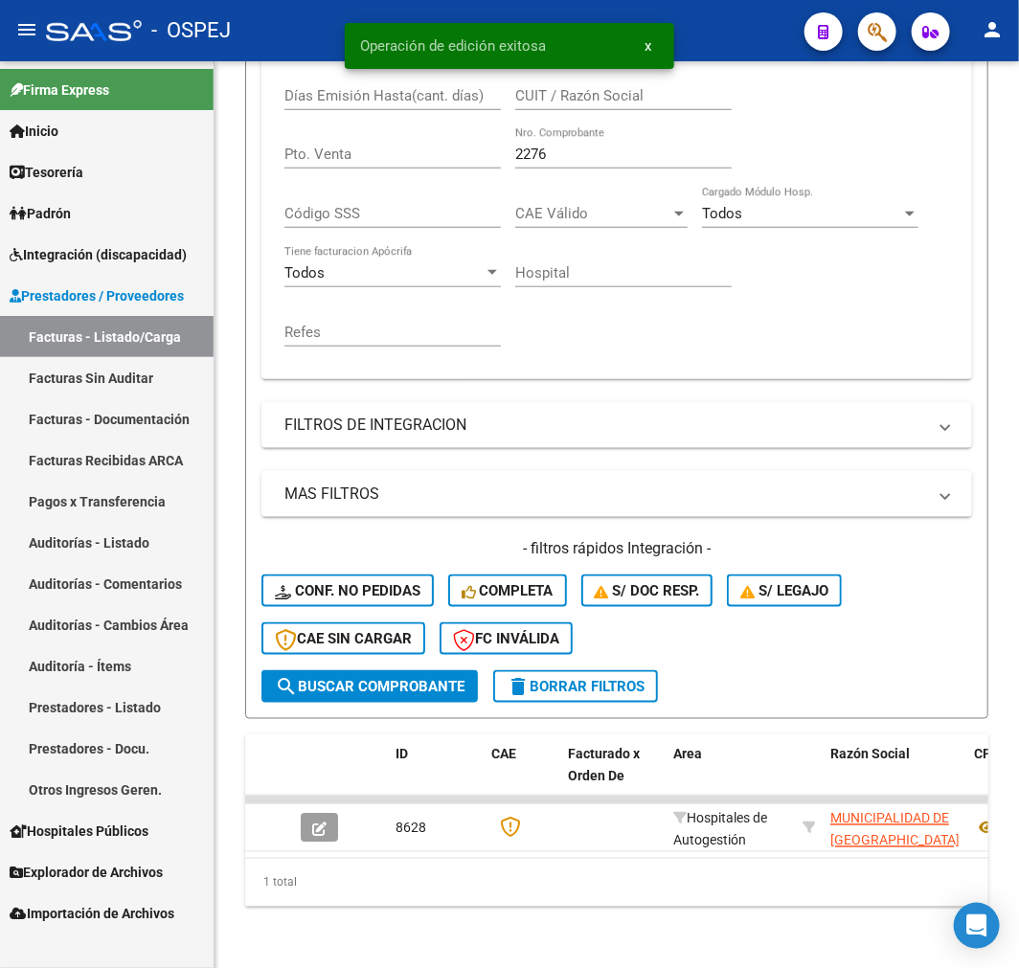
click at [129, 542] on link "Auditorías - Listado" at bounding box center [107, 542] width 214 height 41
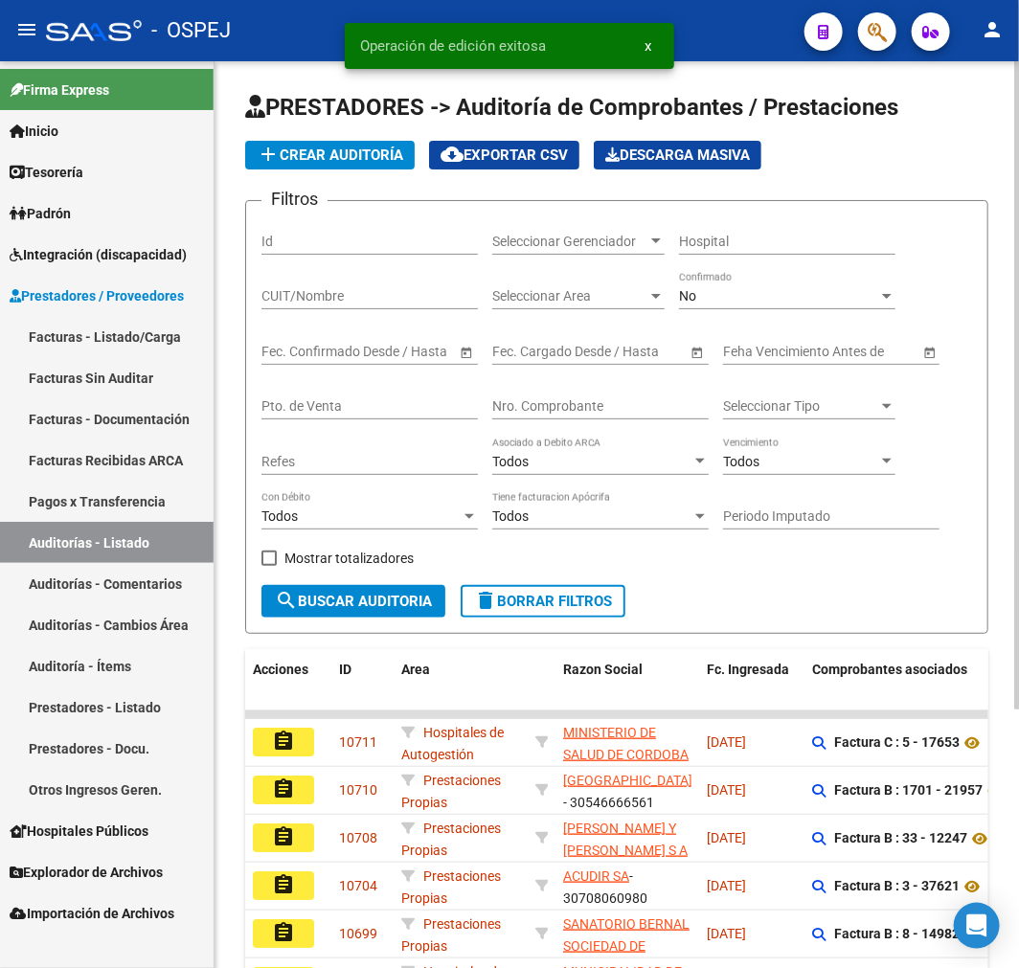
click at [338, 154] on span "add Crear Auditoría" at bounding box center [330, 155] width 147 height 17
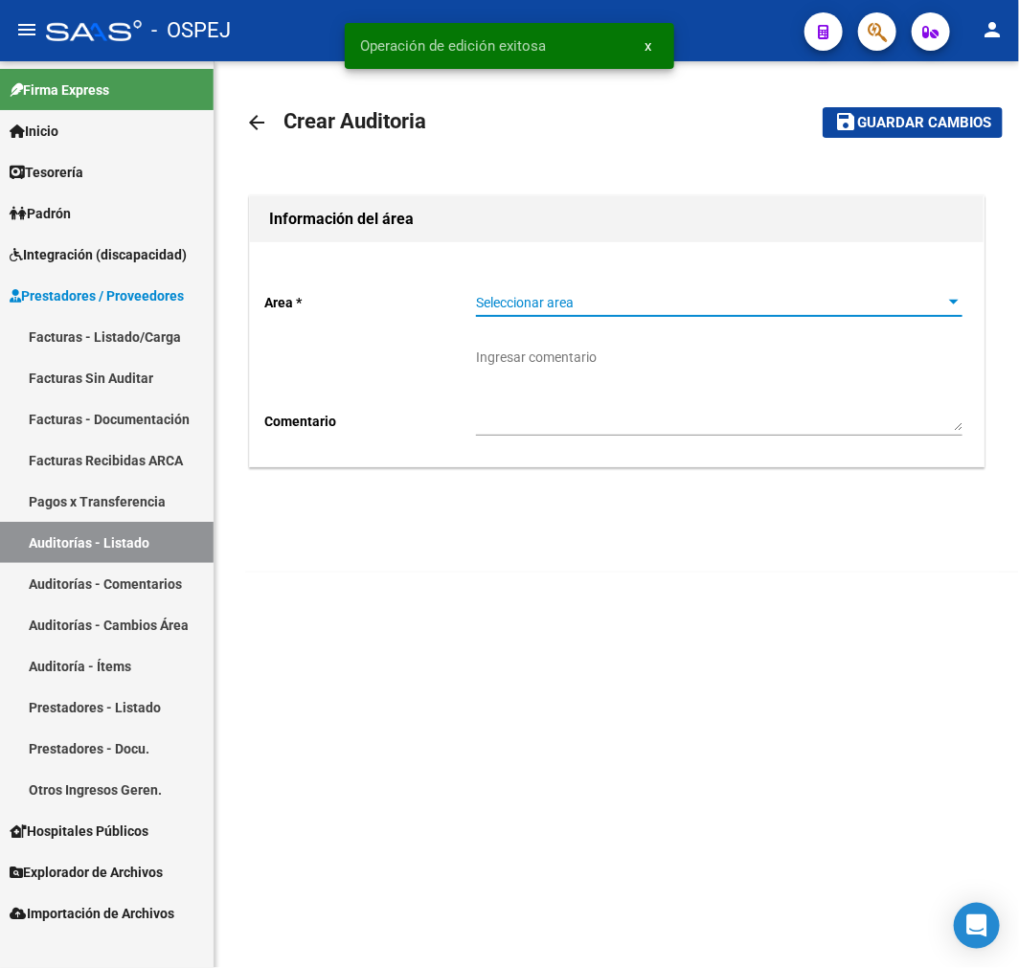
click at [605, 298] on span "Seleccionar area" at bounding box center [710, 303] width 469 height 16
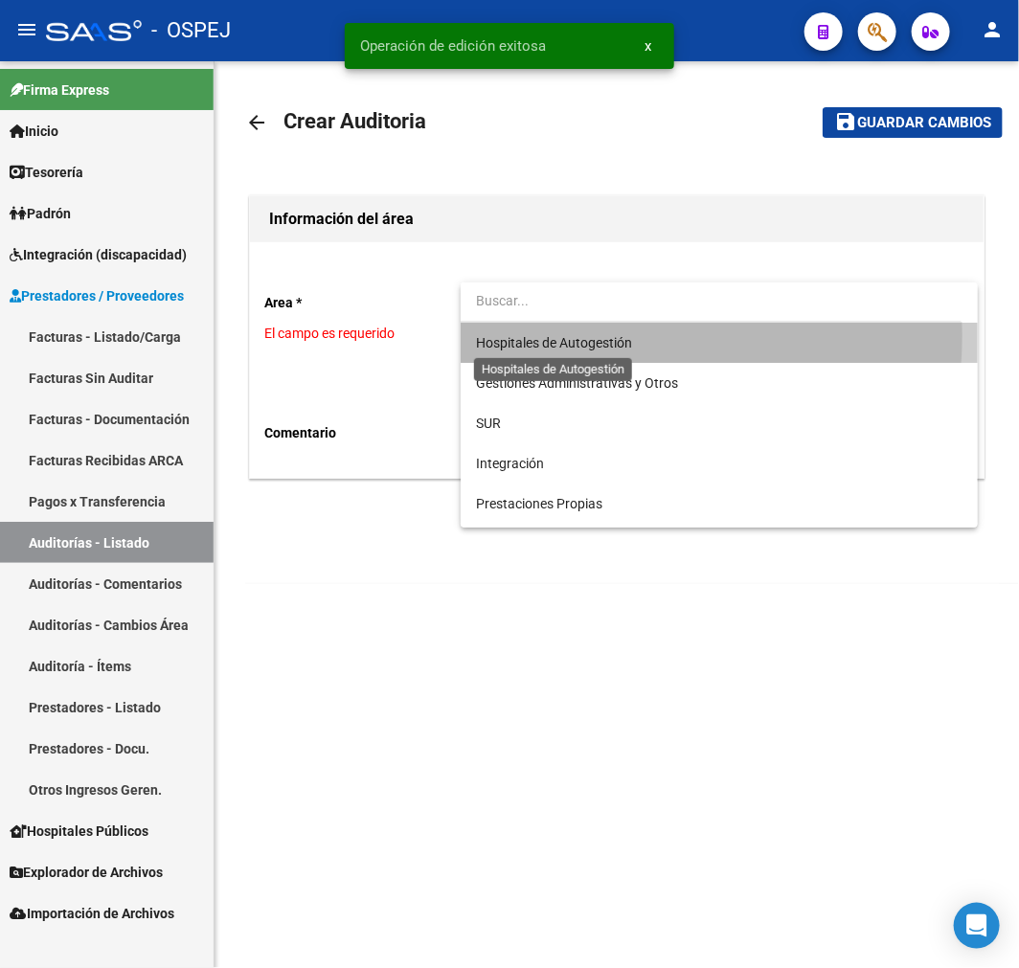
click at [576, 335] on span "Hospitales de Autogestión" at bounding box center [554, 342] width 156 height 15
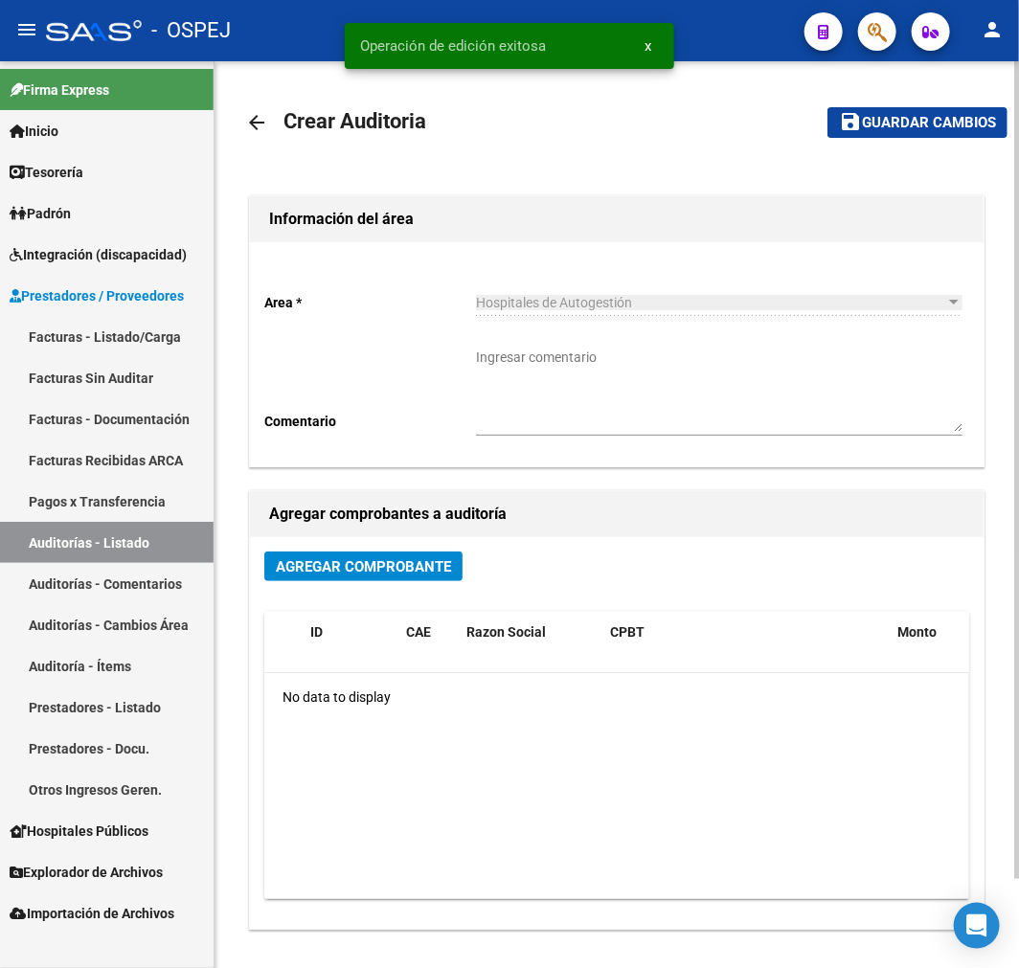
click at [362, 544] on div "Agregar Comprobante ID CAE Razon Social CPBT Monto Fecha Cpbt Fecha Recibido Do…" at bounding box center [617, 733] width 734 height 392
click at [360, 548] on div "Agregar Comprobante ID CAE Razon Social CPBT Monto Fecha Cpbt Fecha Recibido Do…" at bounding box center [617, 733] width 734 height 392
click at [361, 561] on span "Agregar Comprobante" at bounding box center [363, 566] width 175 height 17
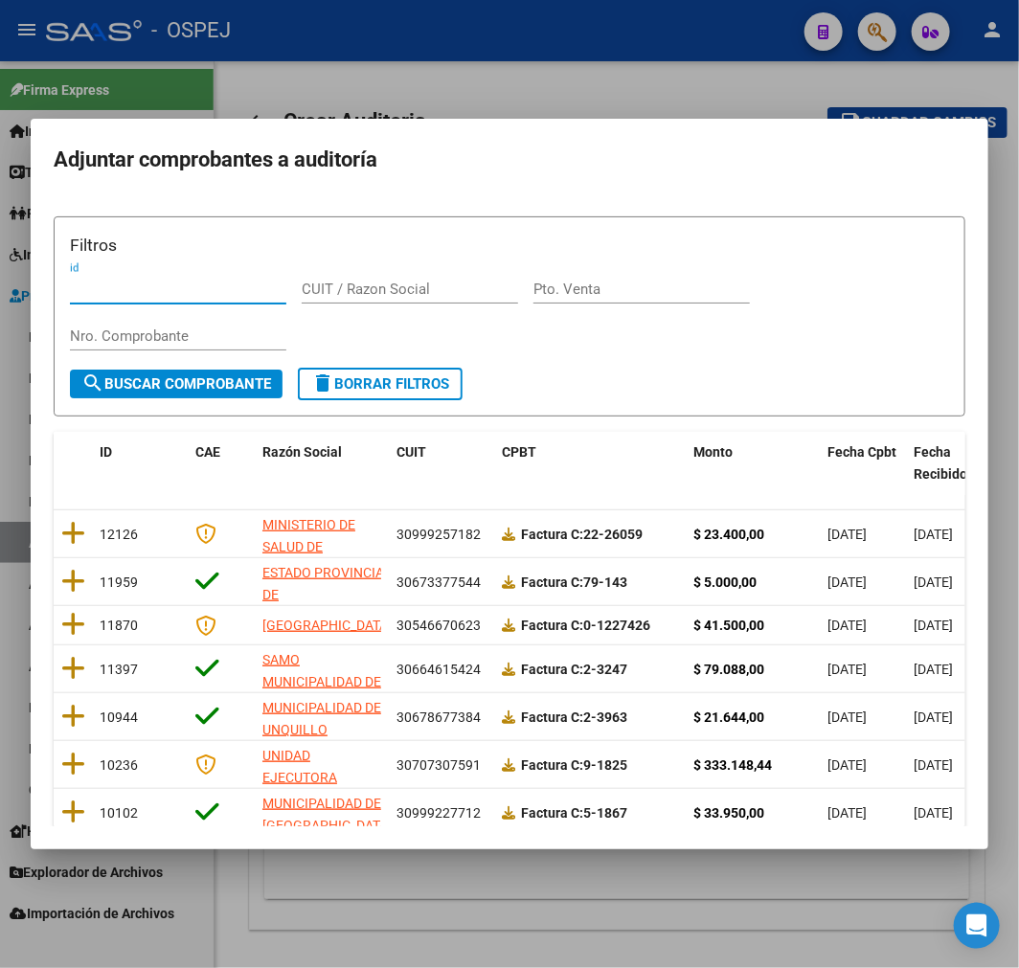
click at [183, 328] on input "Nro. Comprobante" at bounding box center [178, 336] width 216 height 17
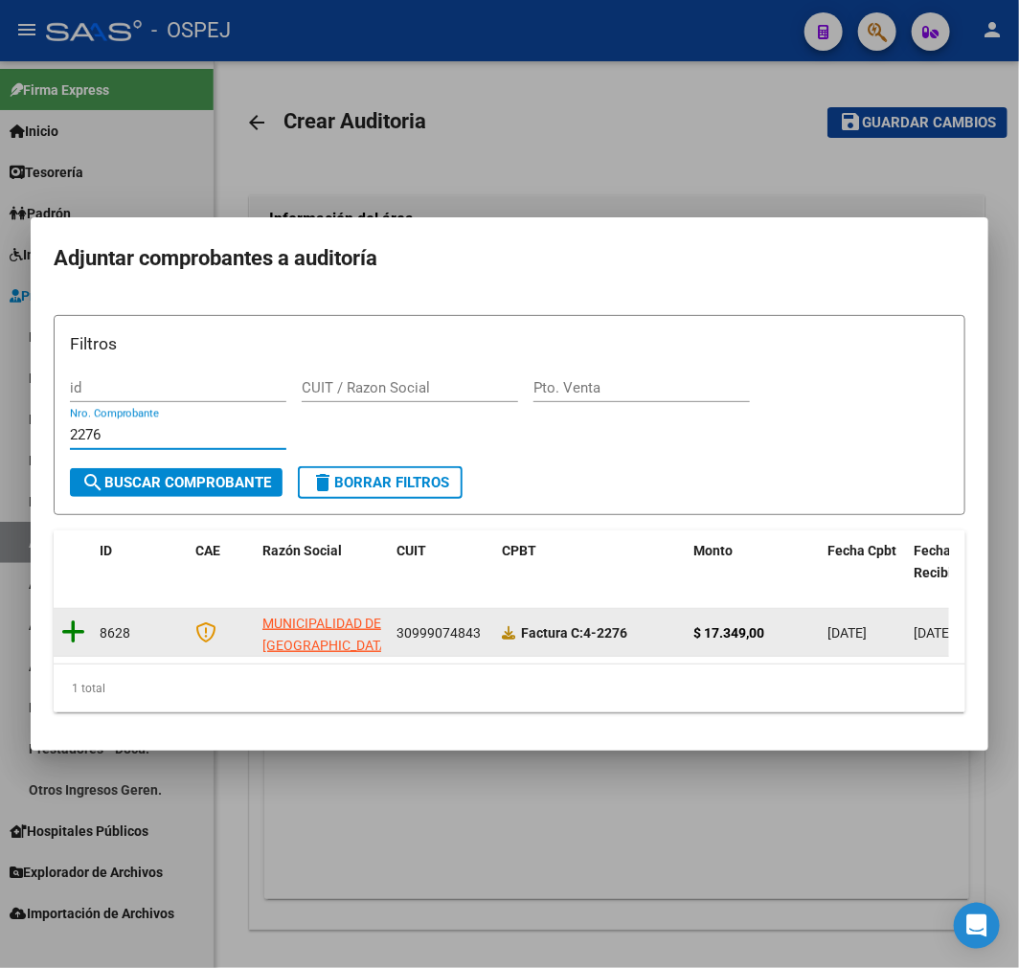
type input "2276"
drag, startPoint x: 72, startPoint y: 617, endPoint x: 212, endPoint y: 617, distance: 139.8
click at [72, 619] on icon at bounding box center [73, 632] width 24 height 27
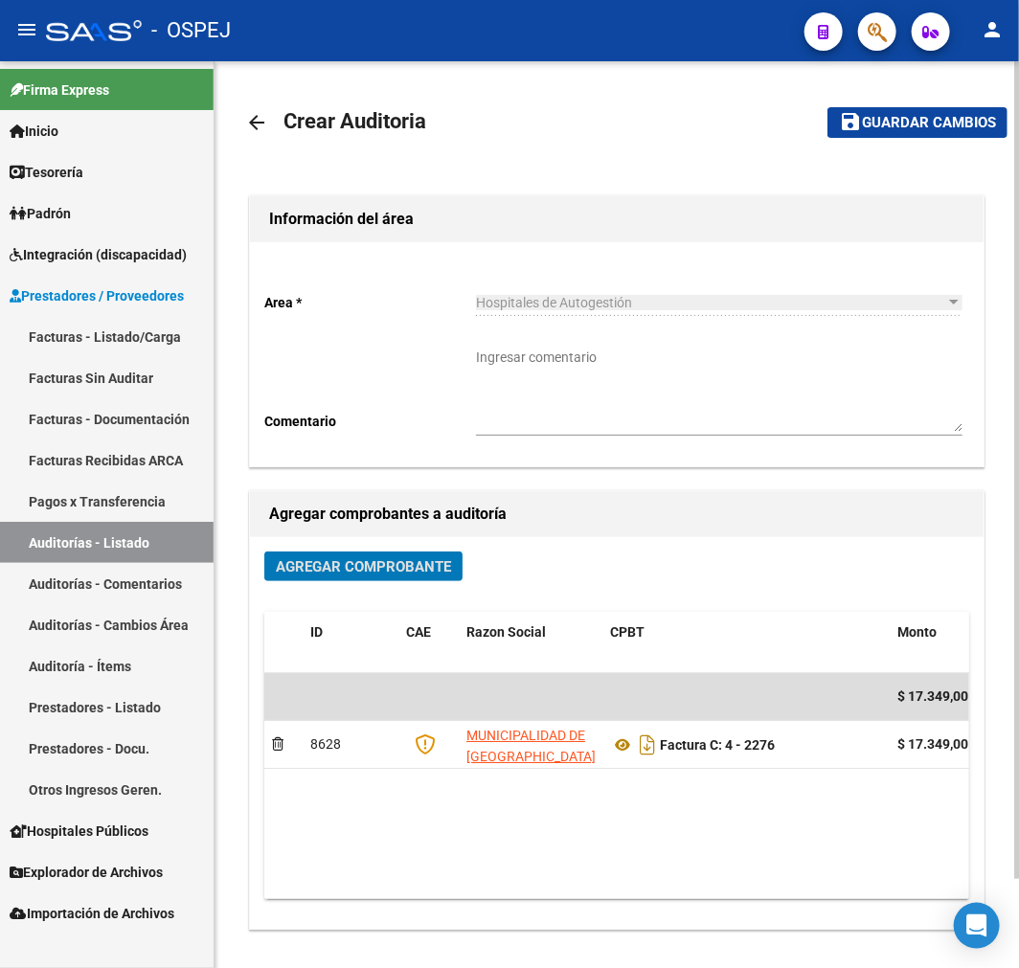
click at [916, 117] on span "Guardar cambios" at bounding box center [929, 123] width 134 height 17
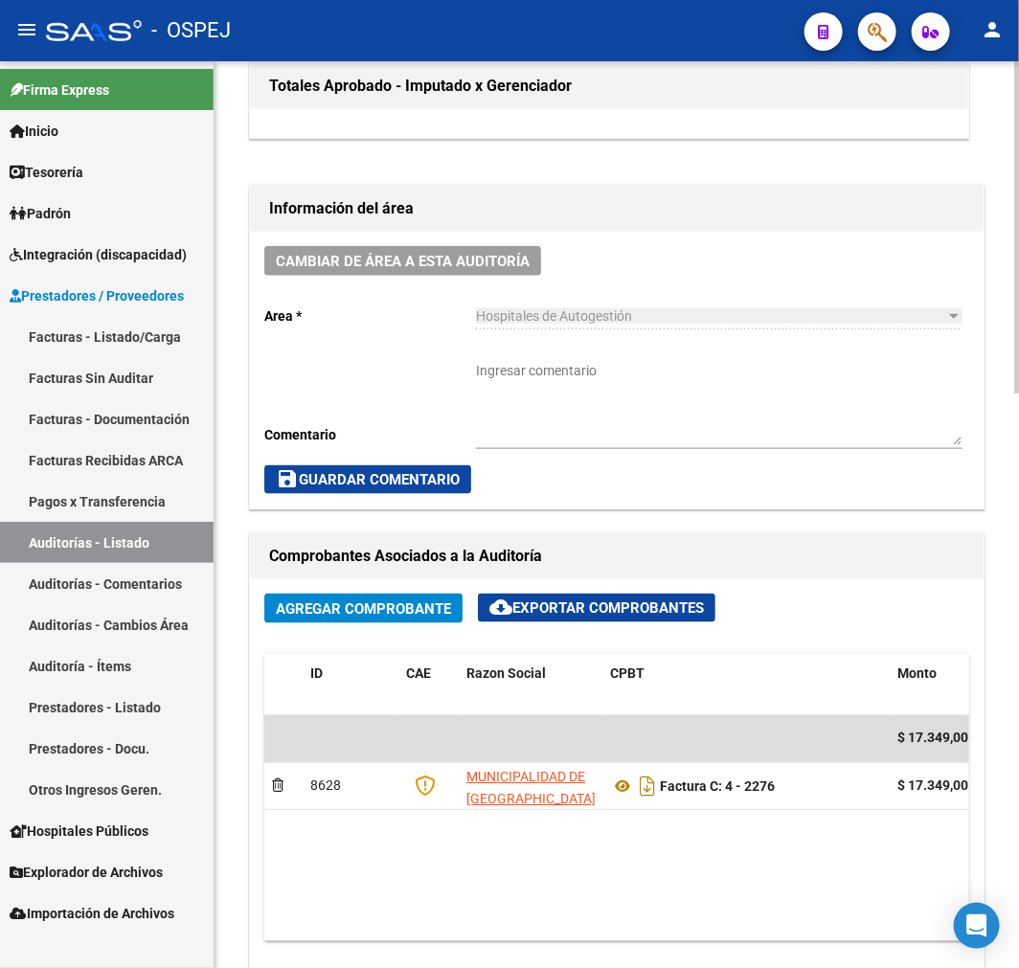
scroll to position [958, 0]
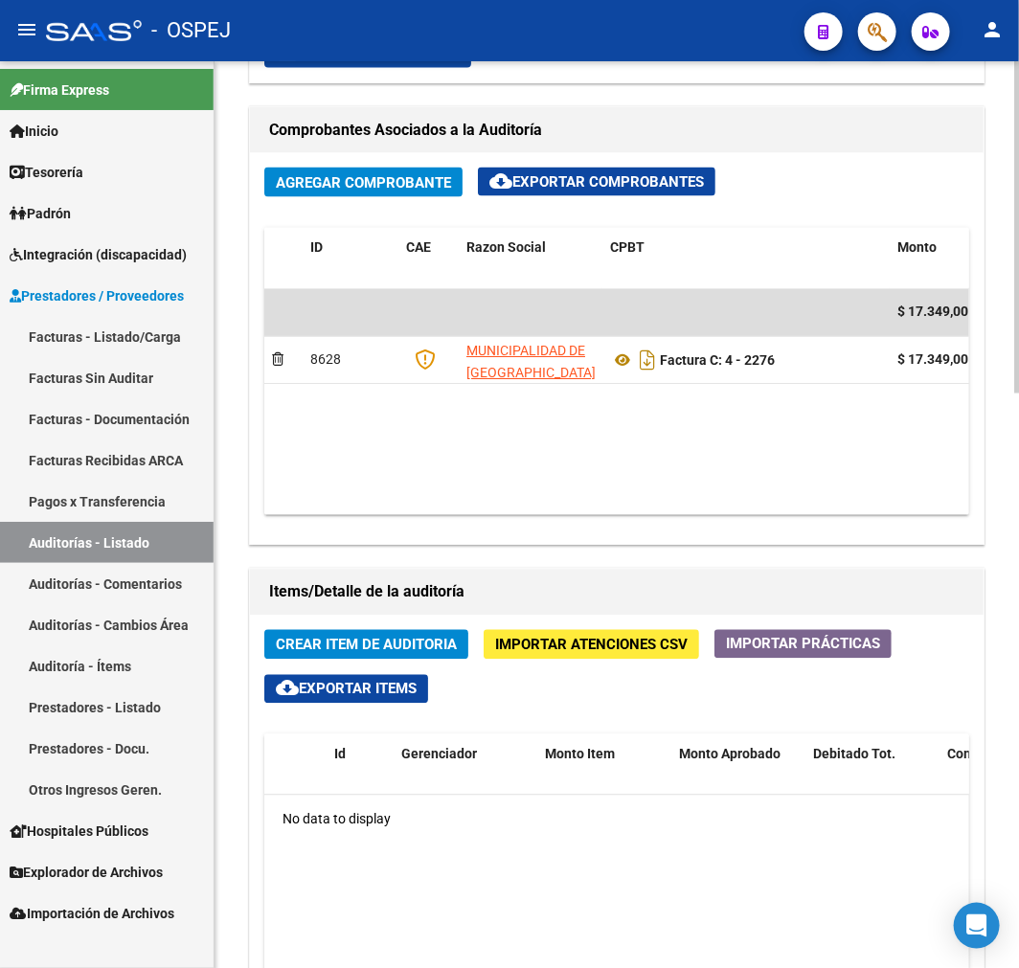
click at [424, 632] on button "Crear Item de Auditoria" at bounding box center [366, 645] width 204 height 30
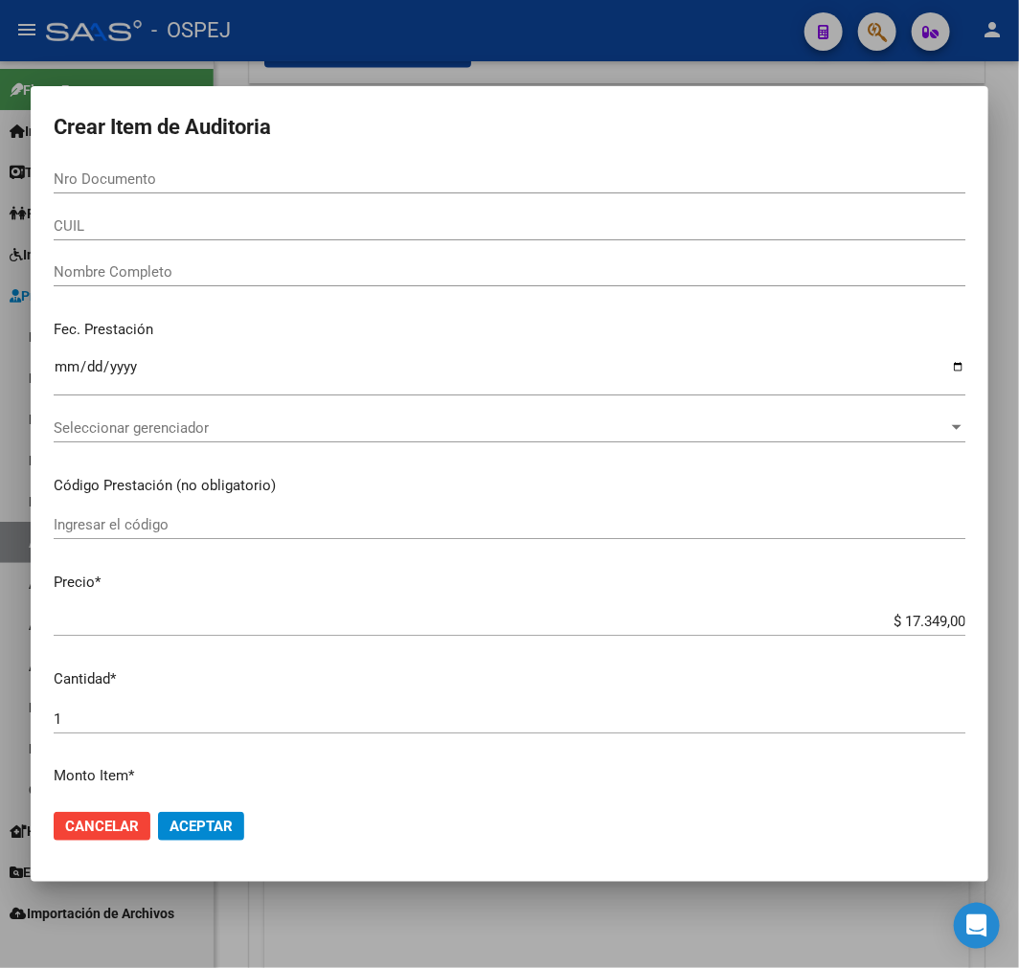
click at [154, 169] on div "Nro Documento" at bounding box center [510, 179] width 912 height 29
paste input "24971566"
type input "24971566"
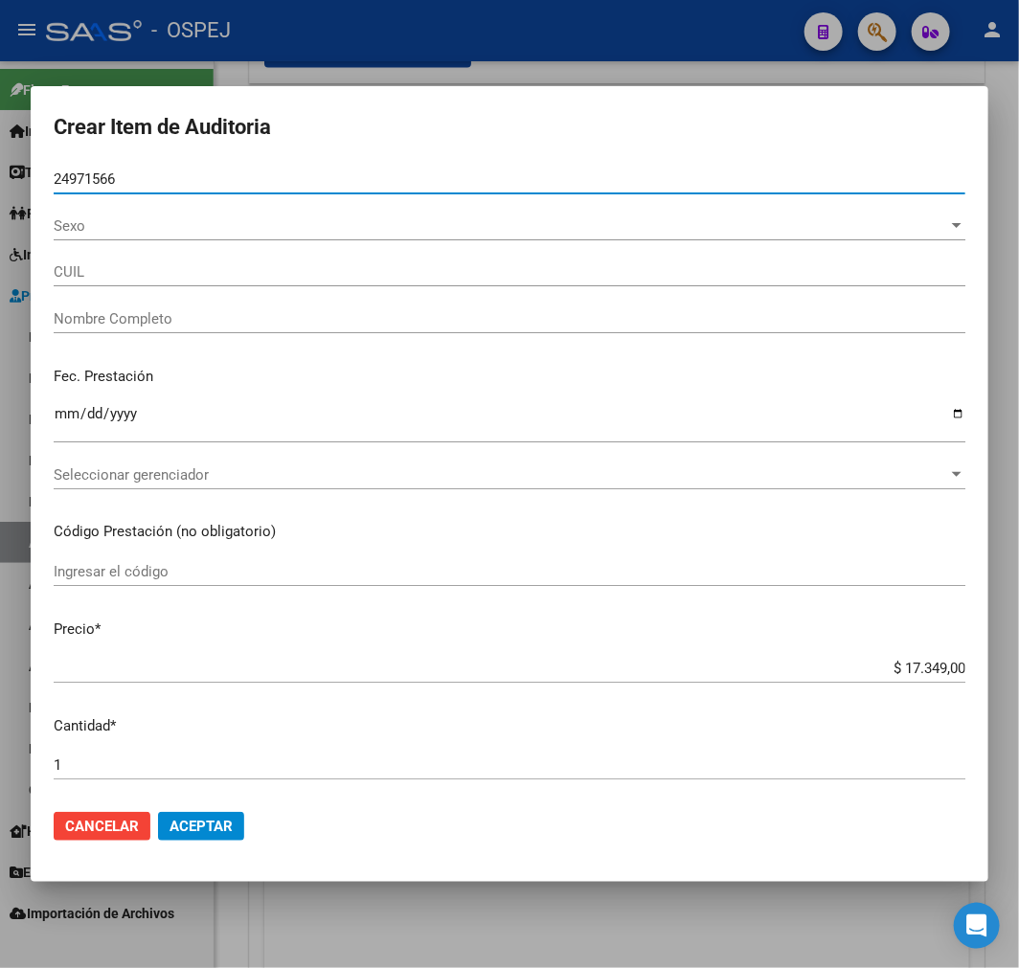
type input "27249715668"
type input "TOSCHI LAURA"
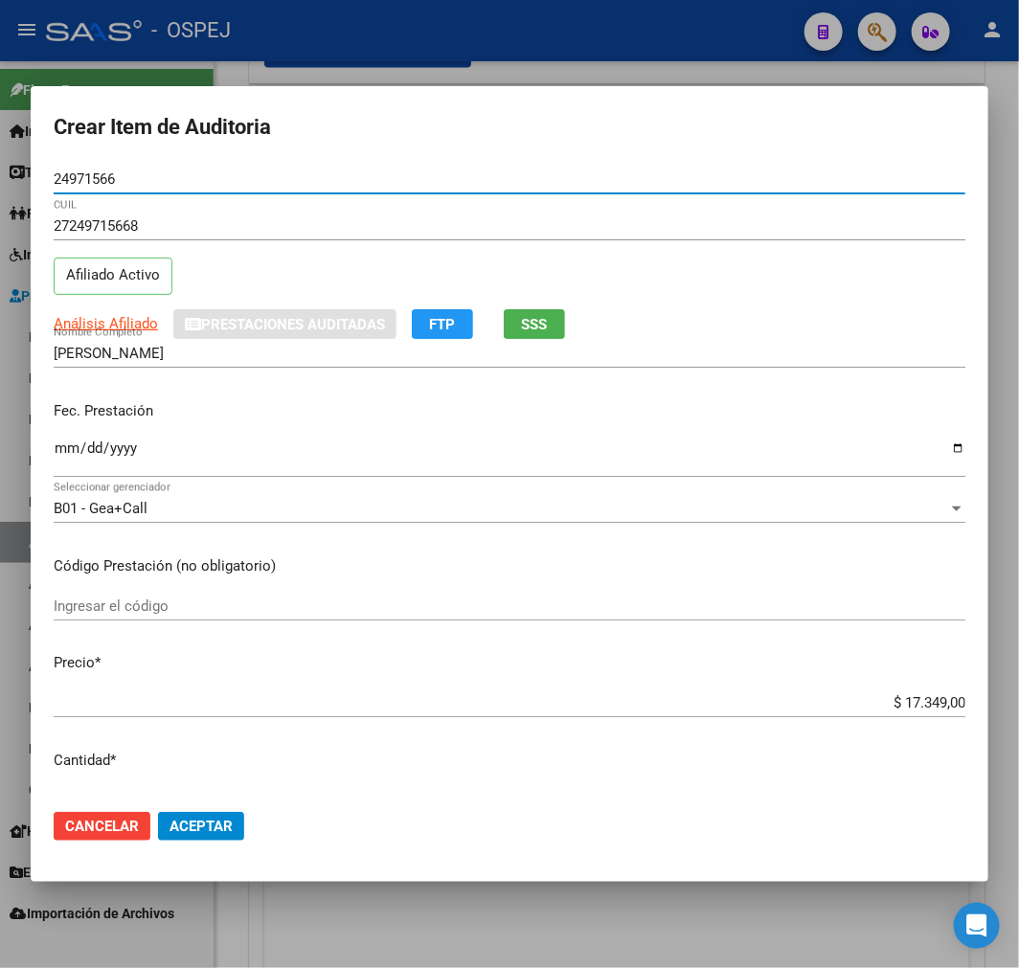
scroll to position [425, 0]
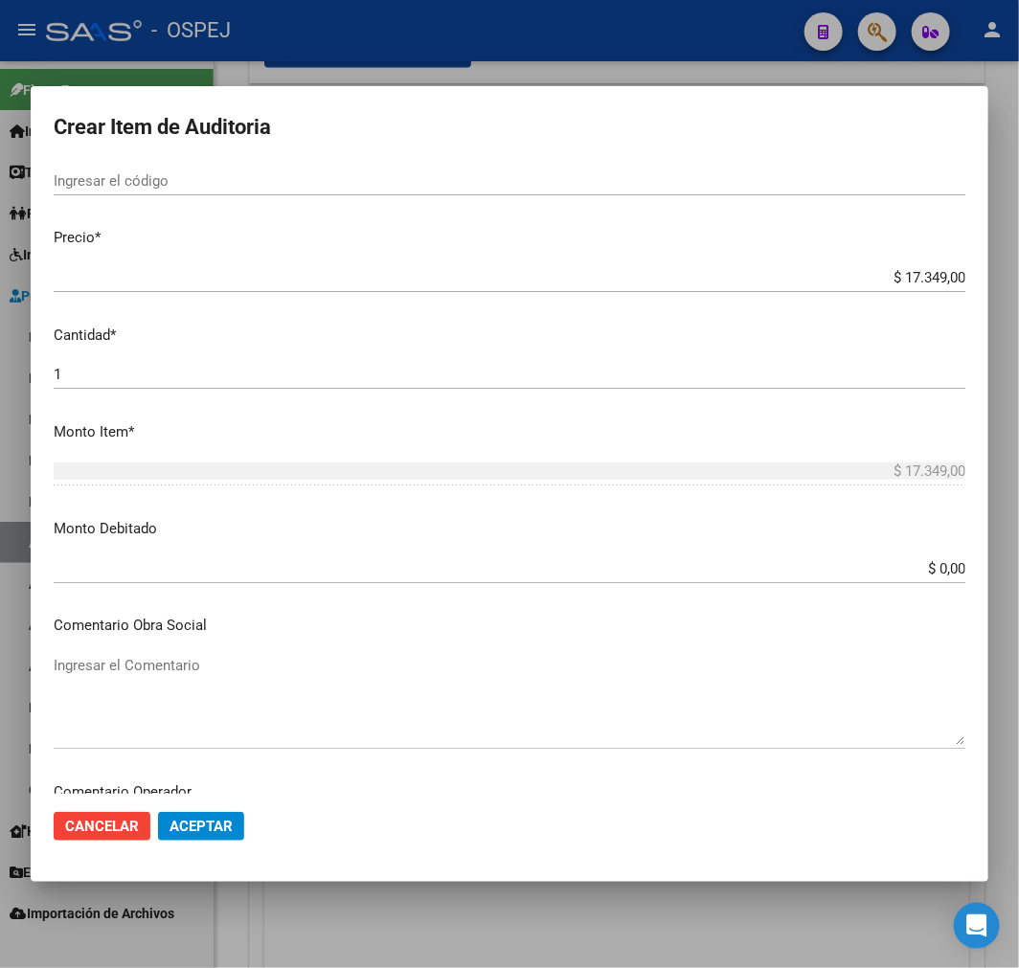
type input "24971566"
click at [940, 276] on input "$ 17.349,00" at bounding box center [510, 277] width 912 height 17
click at [940, 275] on input "$ 17.349,00" at bounding box center [510, 277] width 912 height 17
type input "$ 0,05"
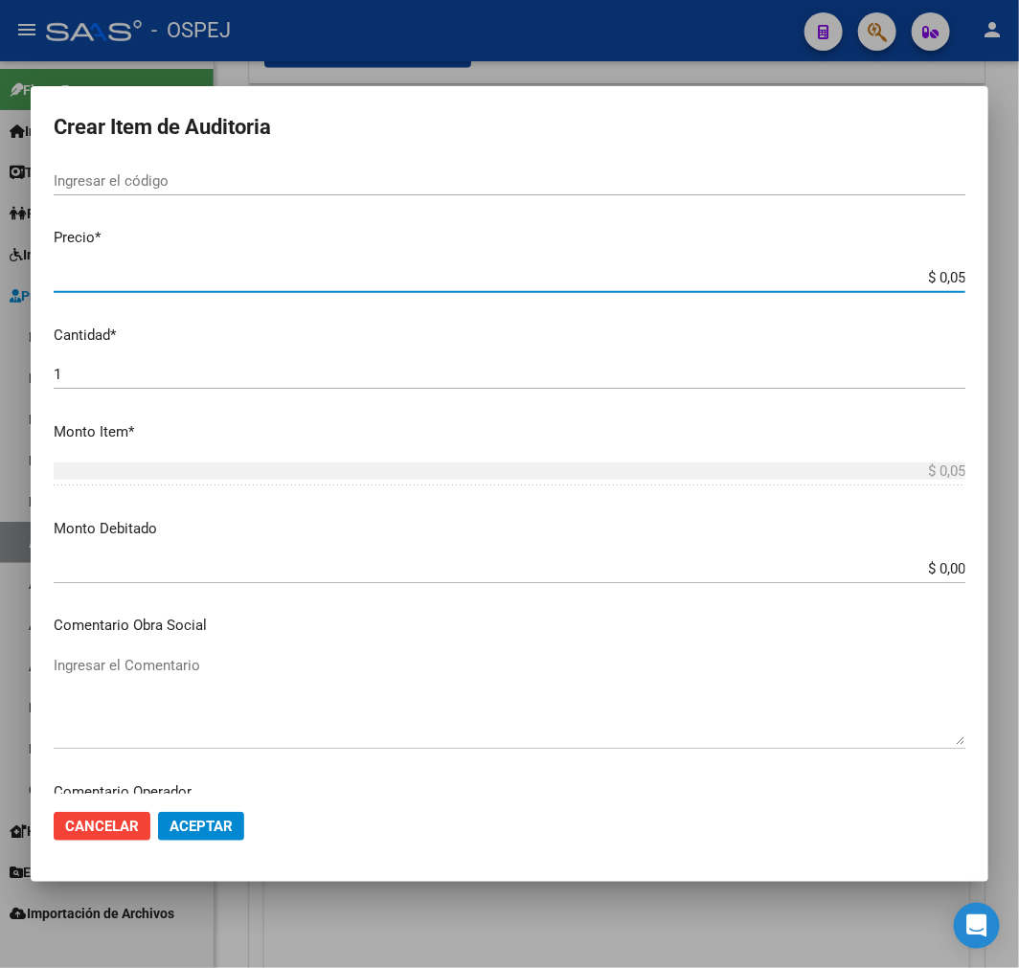
type input "$ 0,53"
type input "$ 5,34"
type input "$ 53,49"
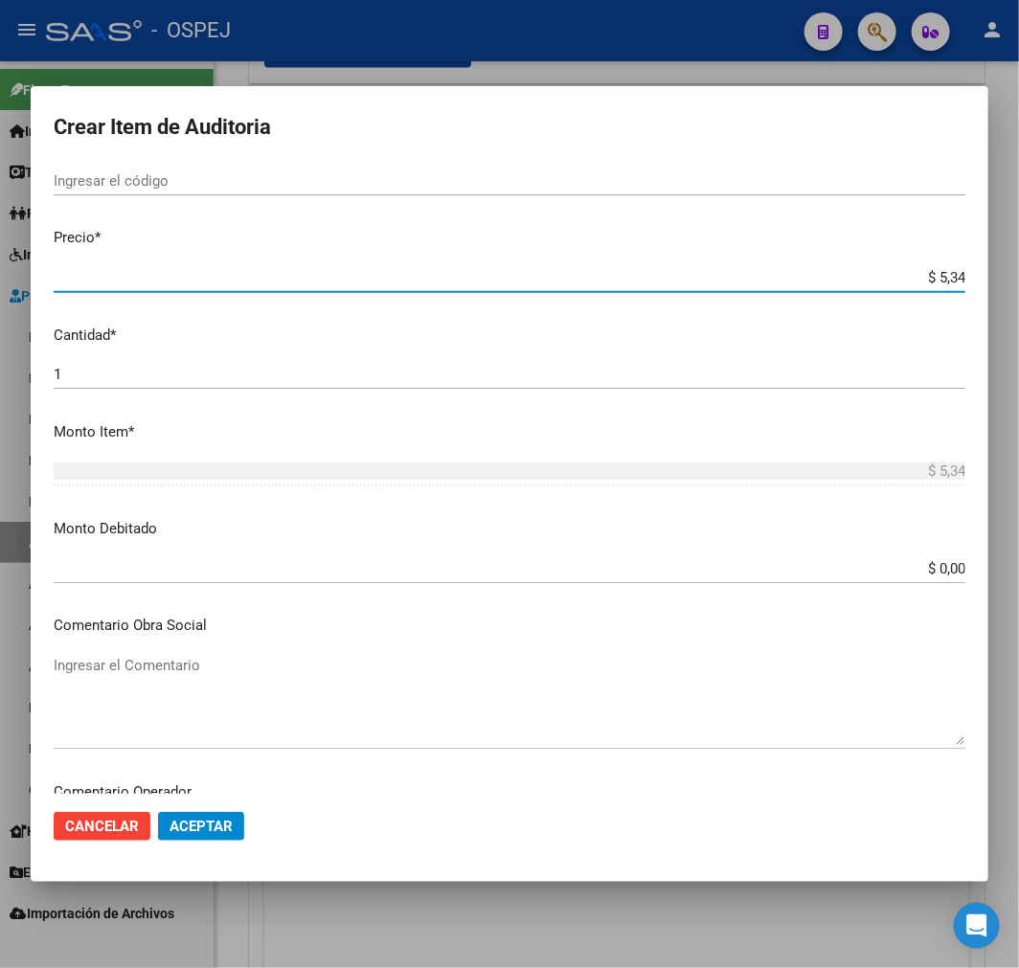
type input "$ 53,49"
type input "$ 534,90"
type input "$ 5.349,00"
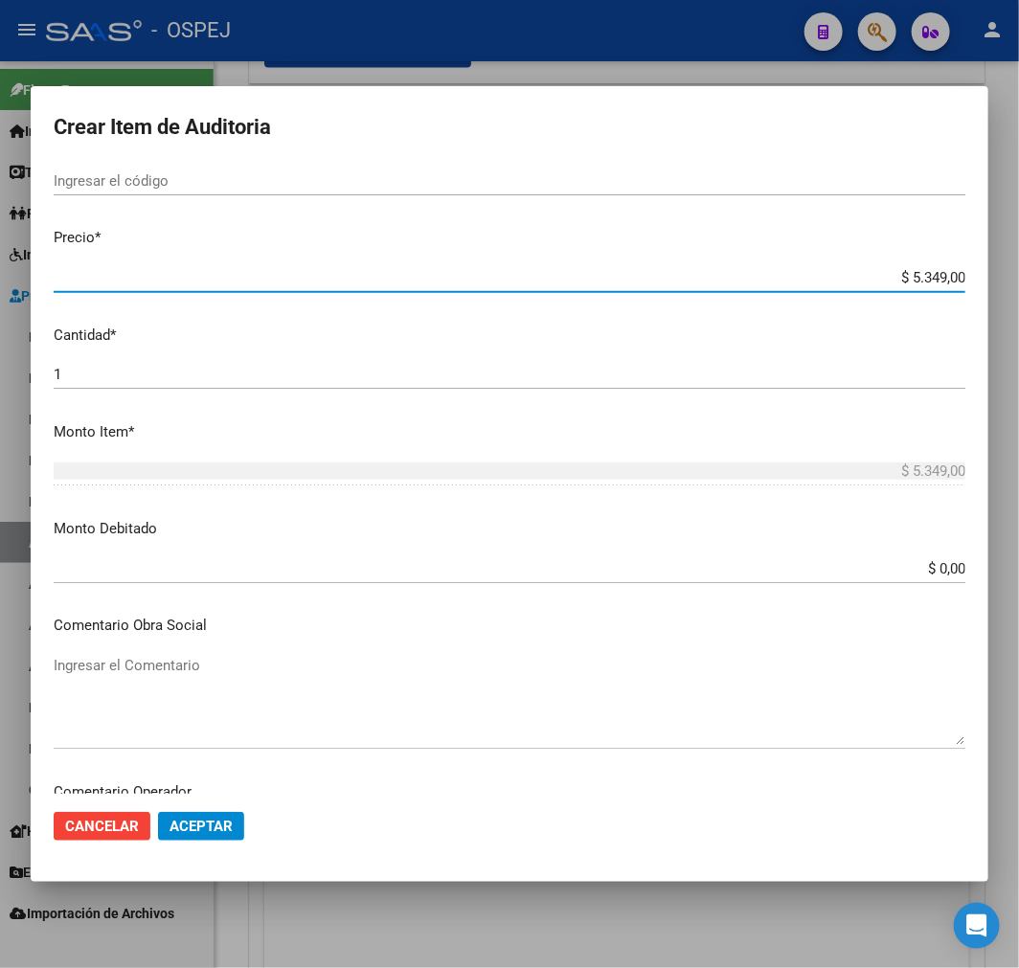
click at [209, 827] on span "Aceptar" at bounding box center [200, 826] width 63 height 17
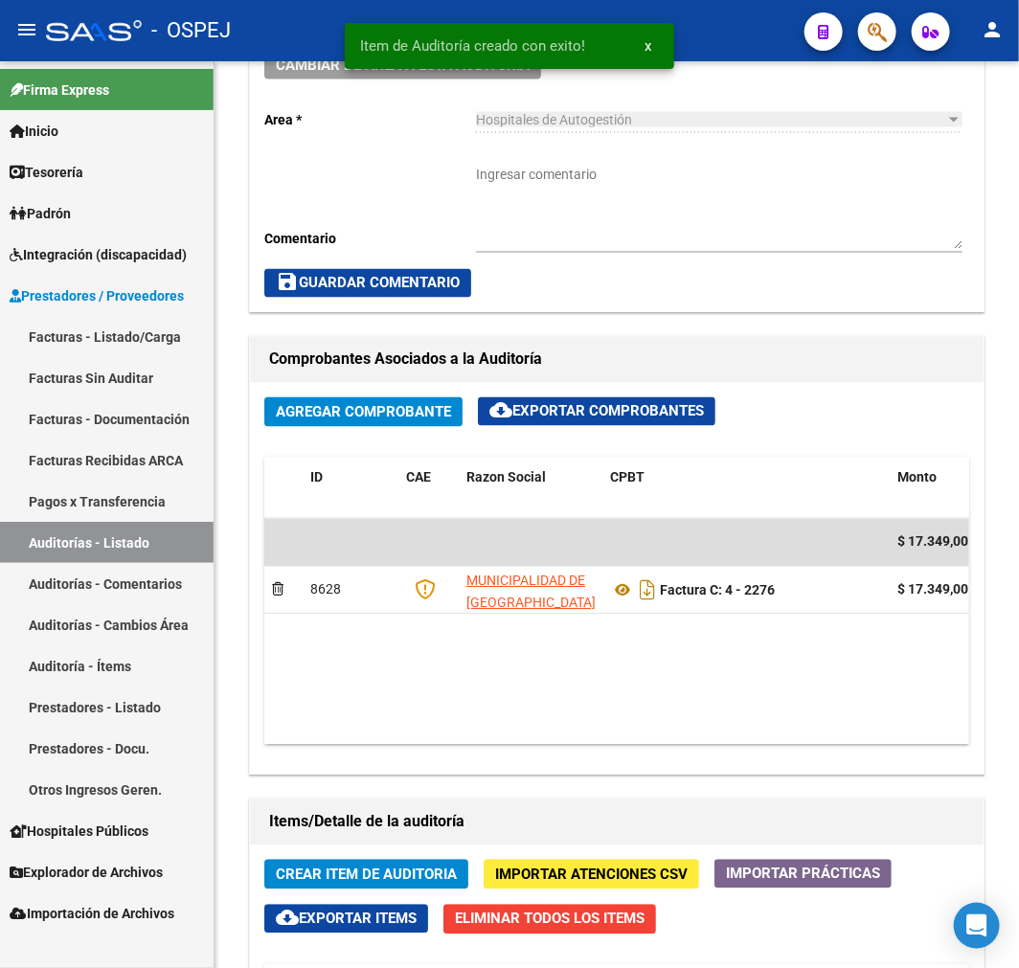
scroll to position [1187, 0]
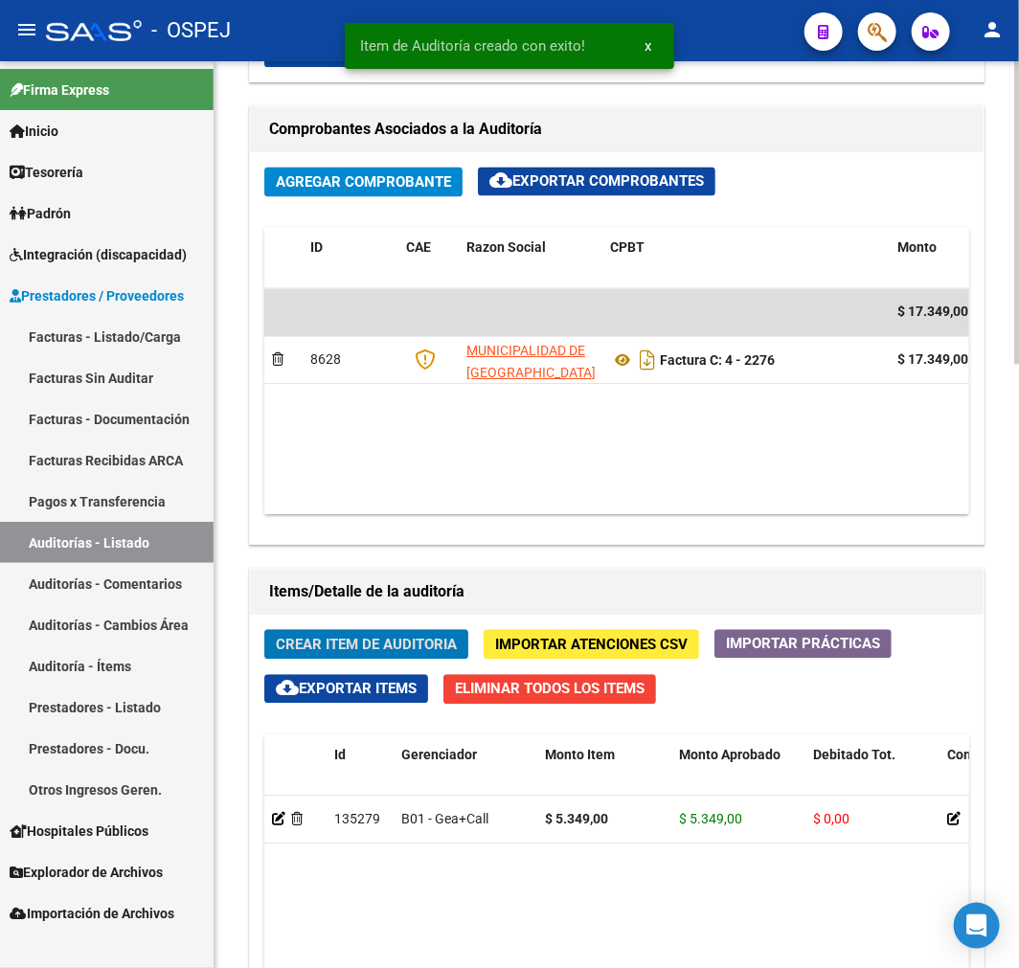
click at [419, 648] on span "Crear Item de Auditoria" at bounding box center [366, 645] width 181 height 17
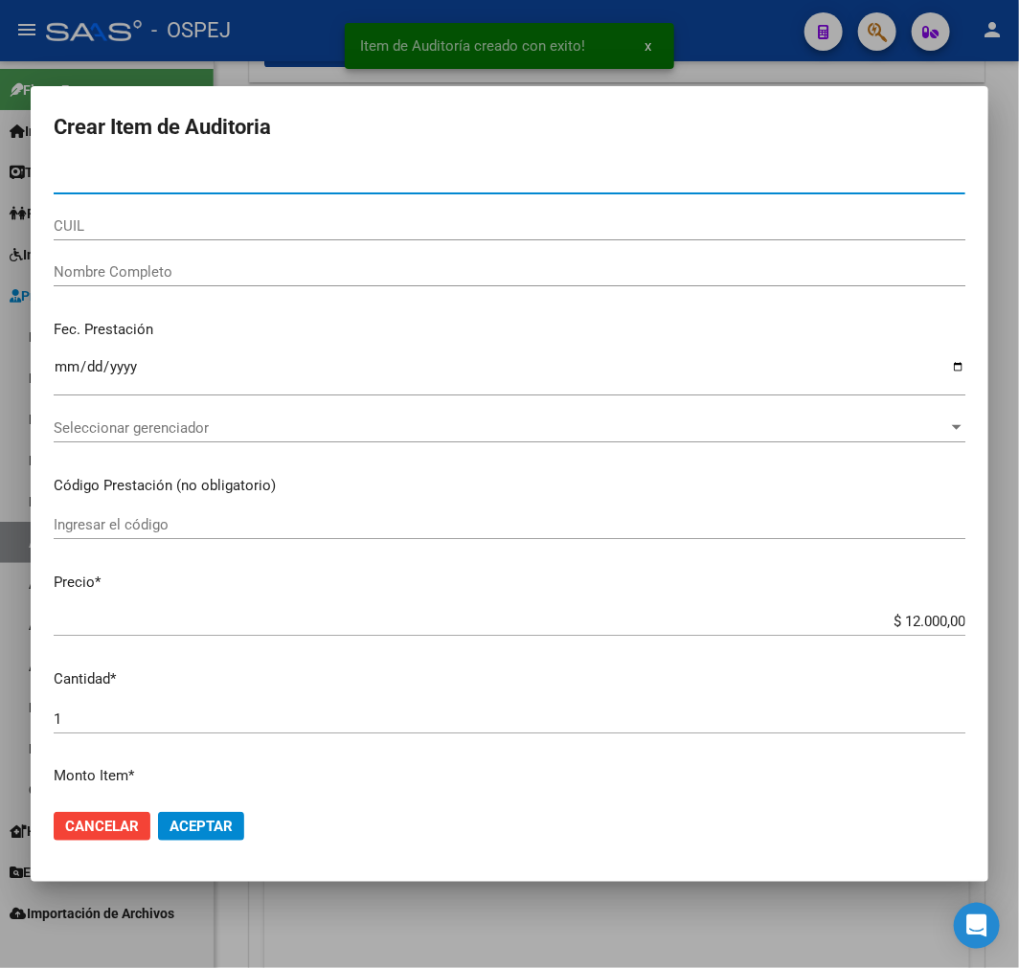
paste input "51197832"
type input "51197832"
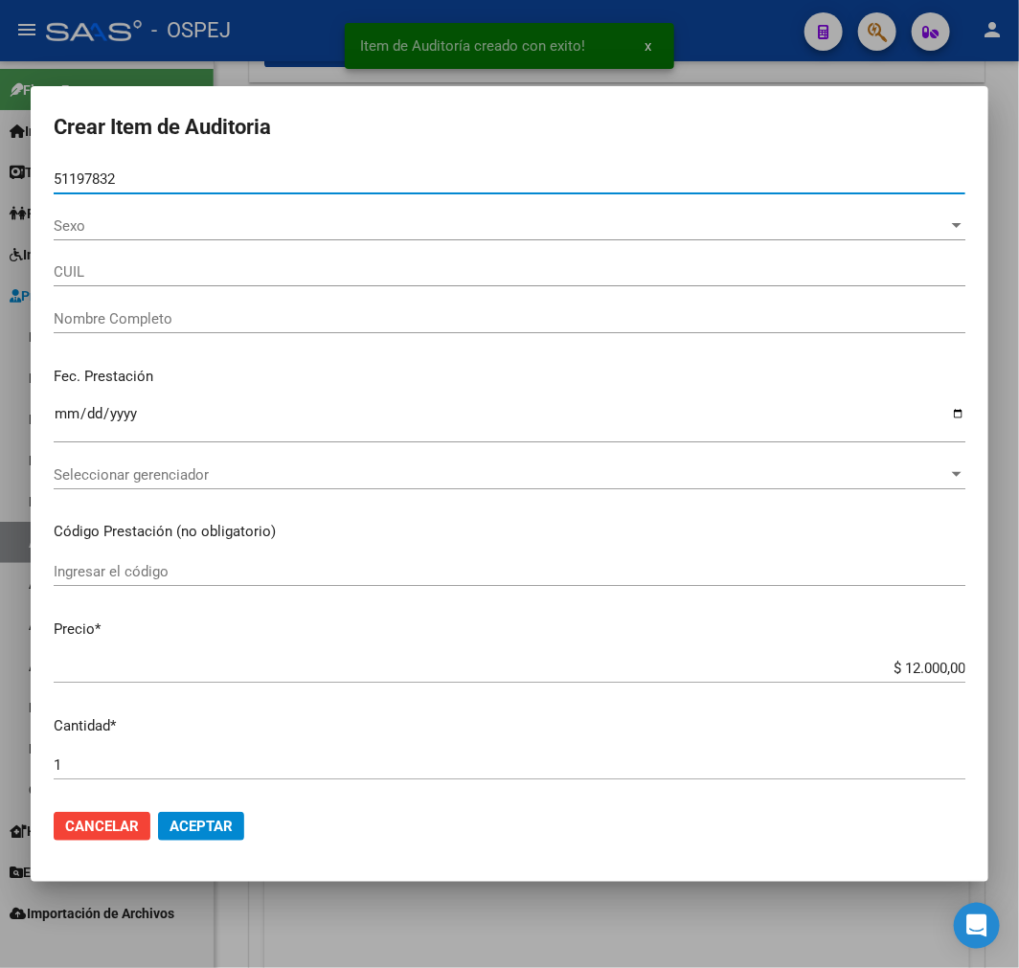
type input "27511978322"
type input "FARIAS MORA DOLORES JAZMIN"
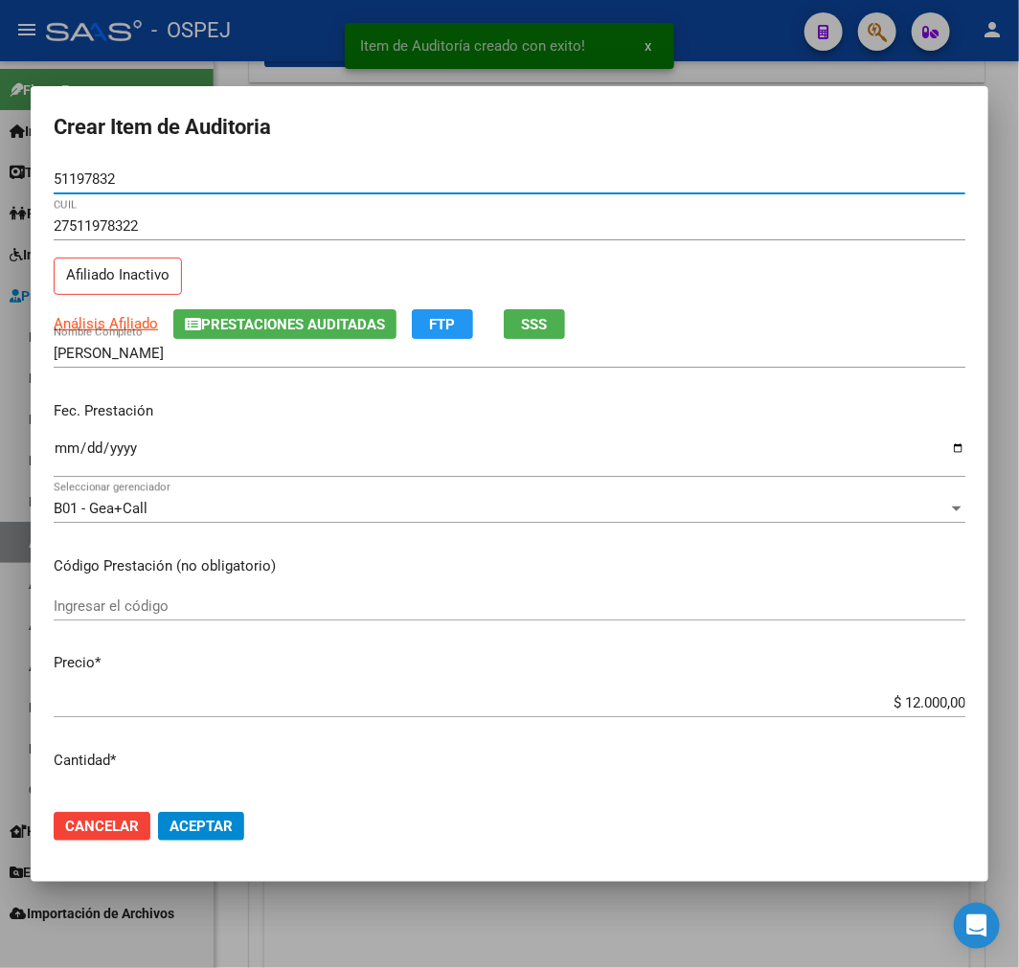
type input "51197832"
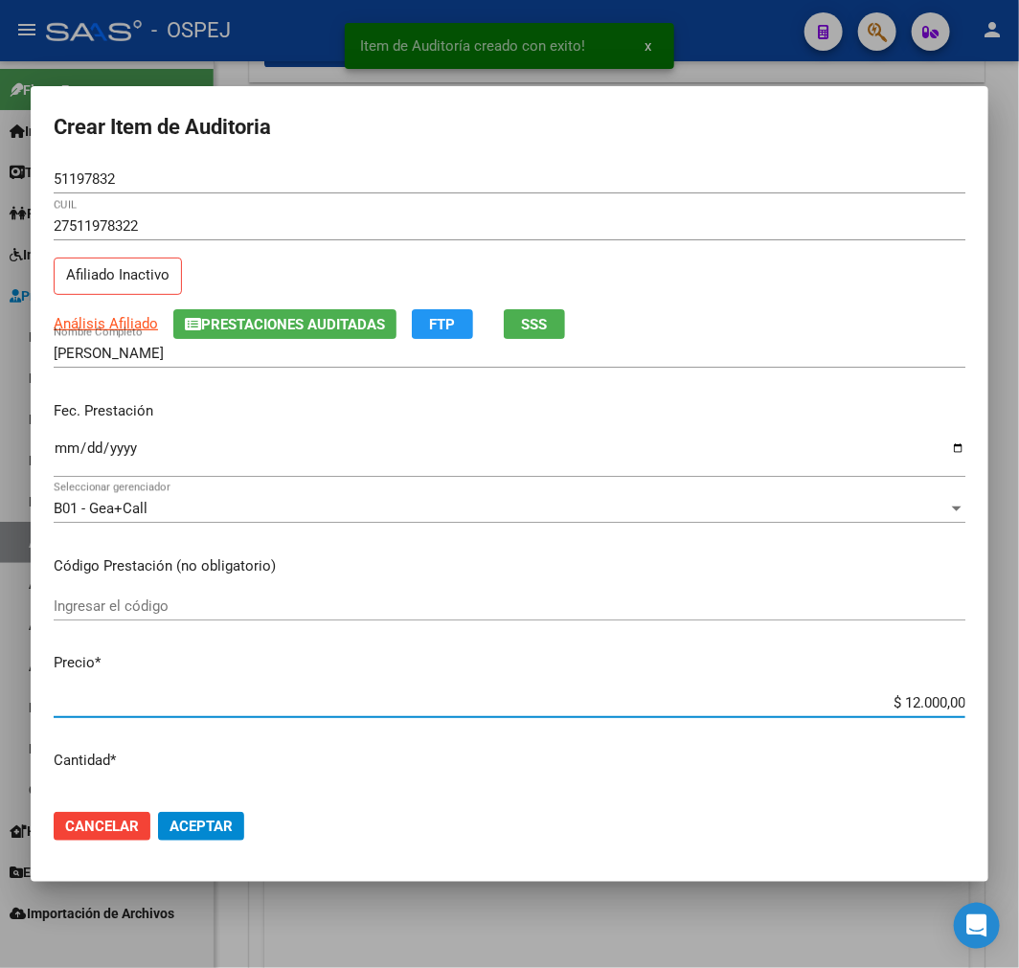
click at [923, 703] on input "$ 12.000,00" at bounding box center [510, 702] width 912 height 17
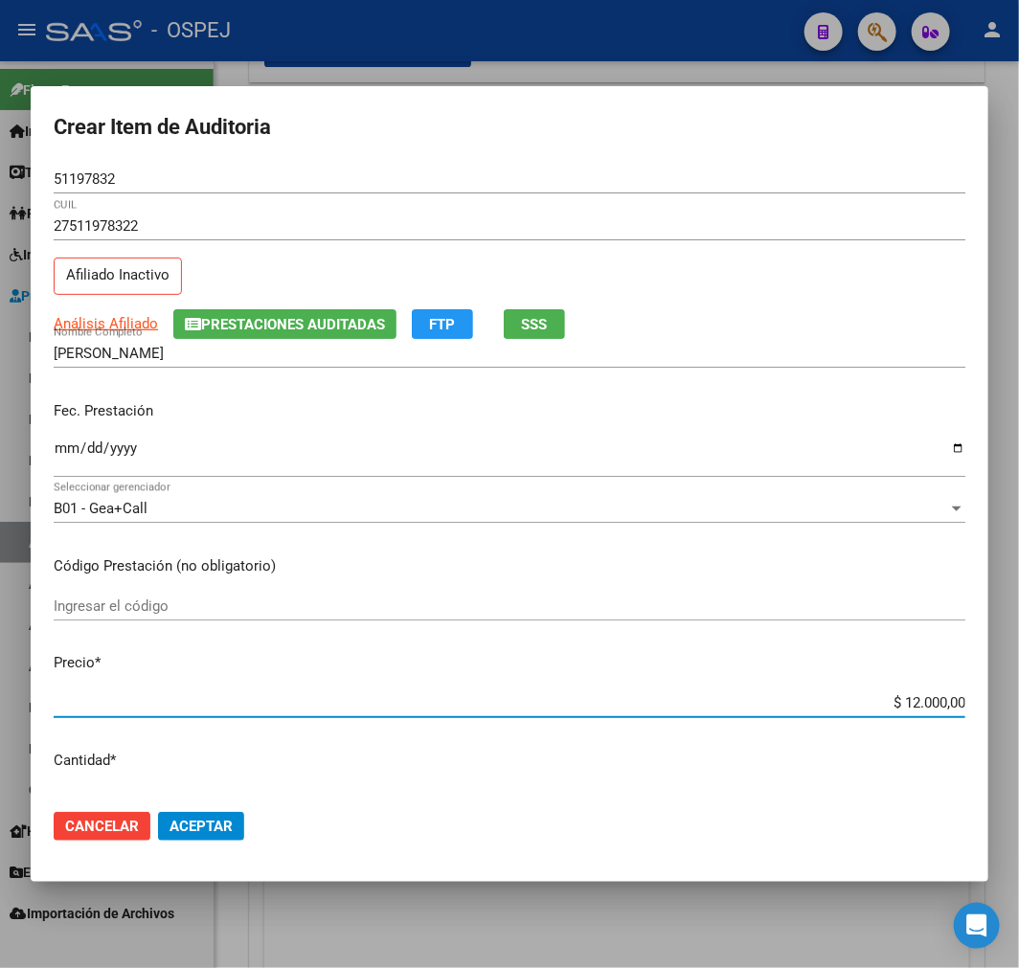
type input "$ 0,06"
type input "$ 0,60"
type input "$ 6,00"
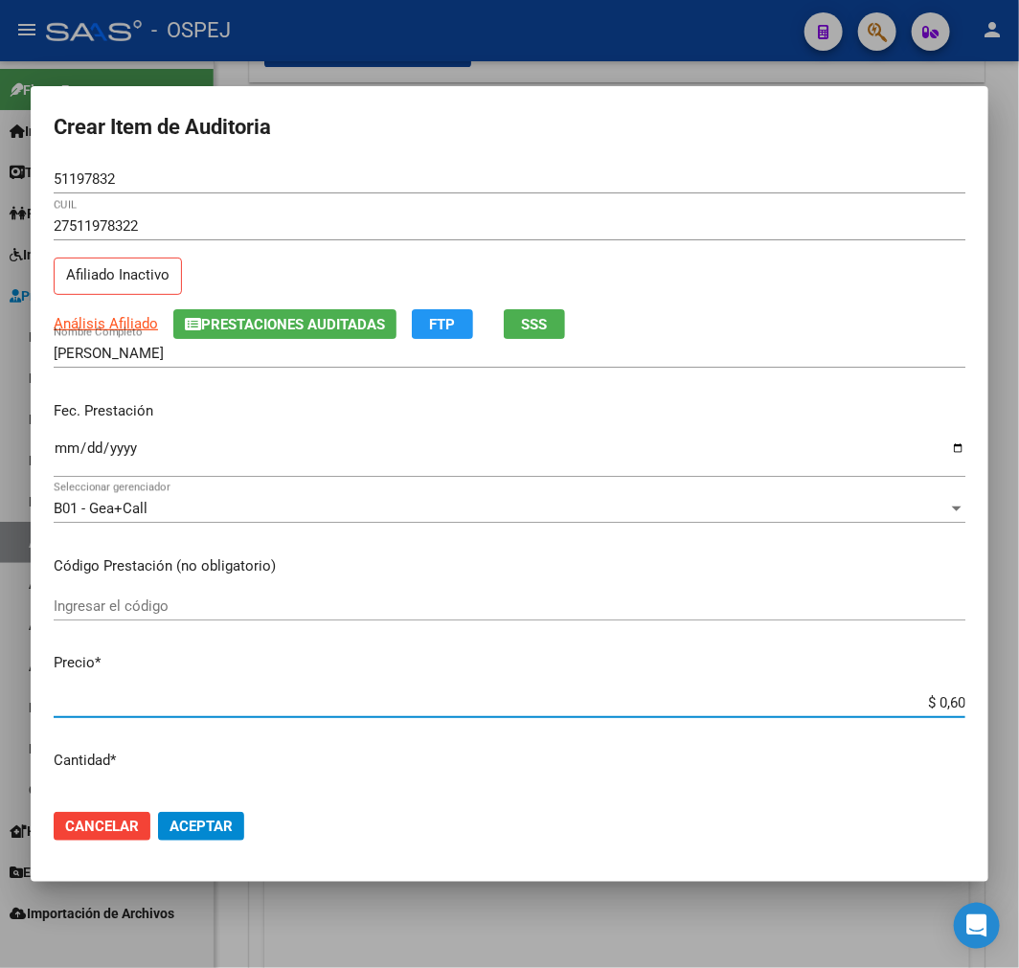
type input "$ 6,00"
type input "$ 60,00"
type input "$ 600,00"
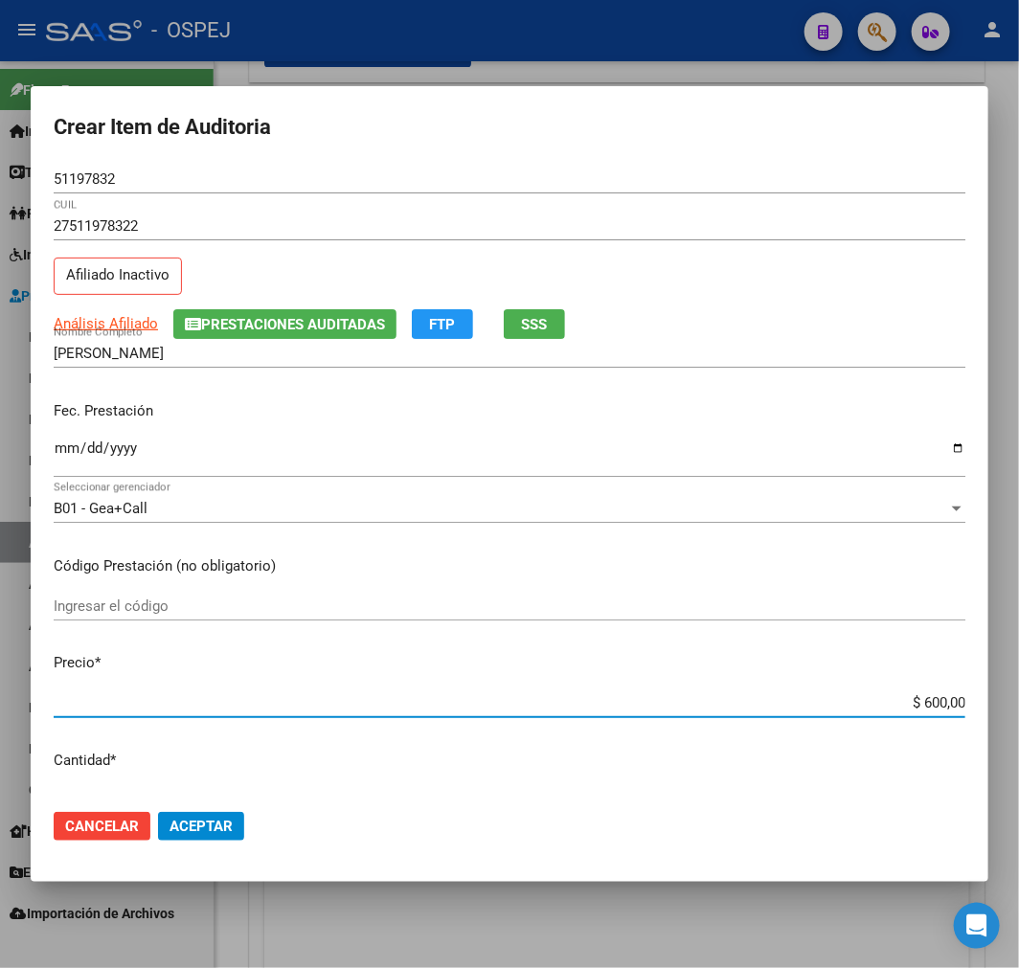
type input "$ 6.000,00"
click at [183, 819] on span "Aceptar" at bounding box center [200, 826] width 63 height 17
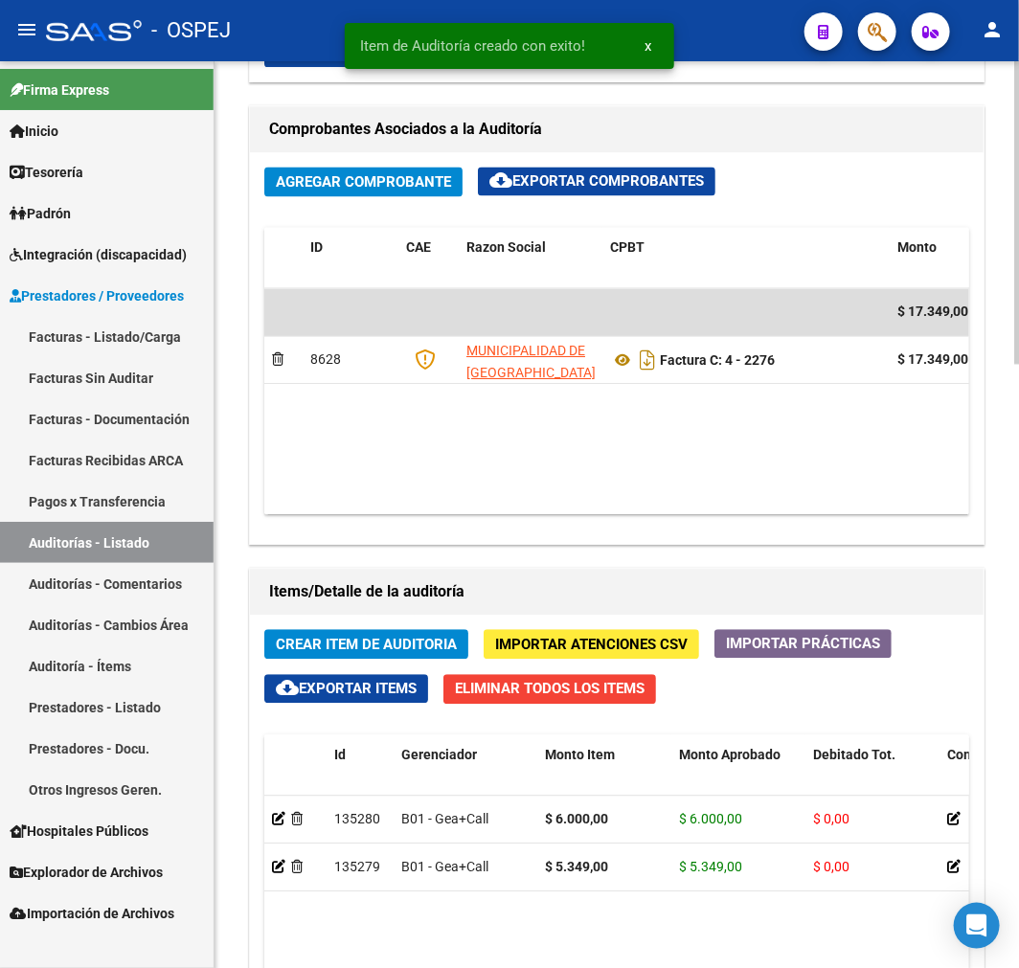
click at [370, 640] on span "Crear Item de Auditoria" at bounding box center [366, 645] width 181 height 17
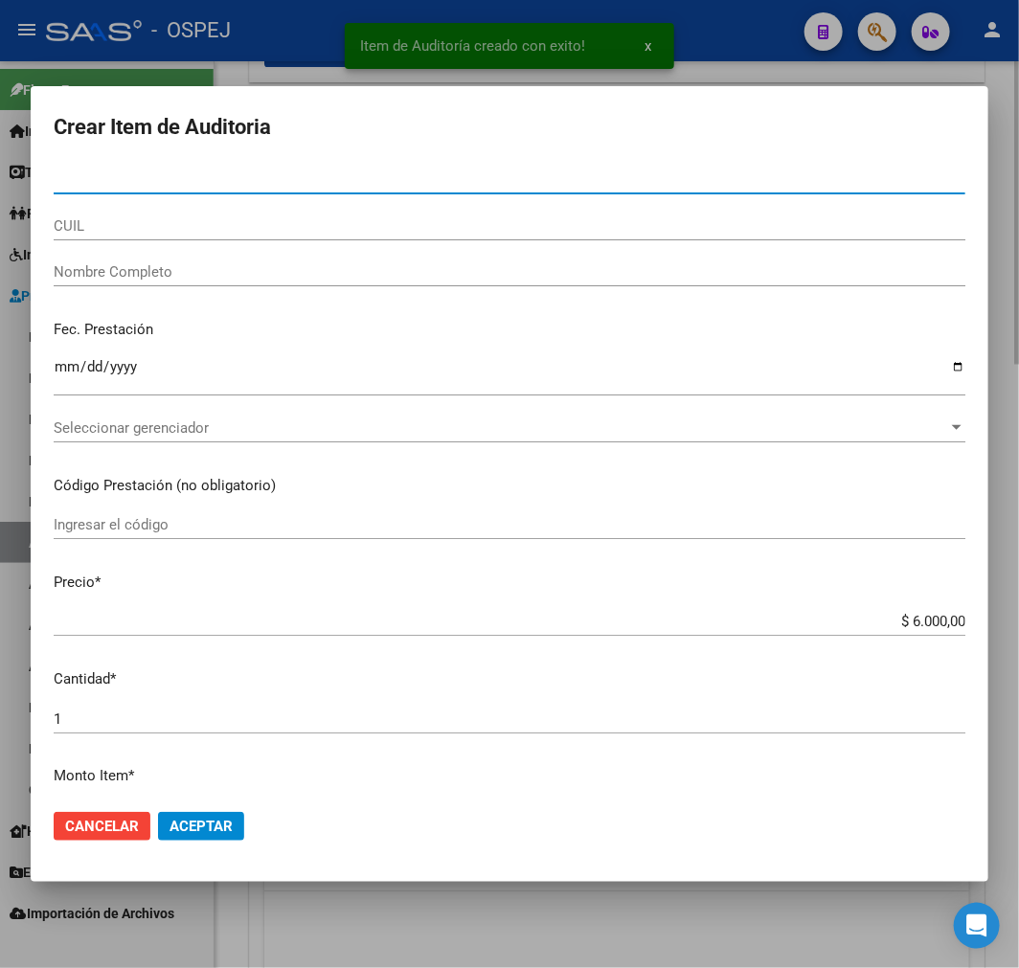
paste input "28273581"
type input "28273581"
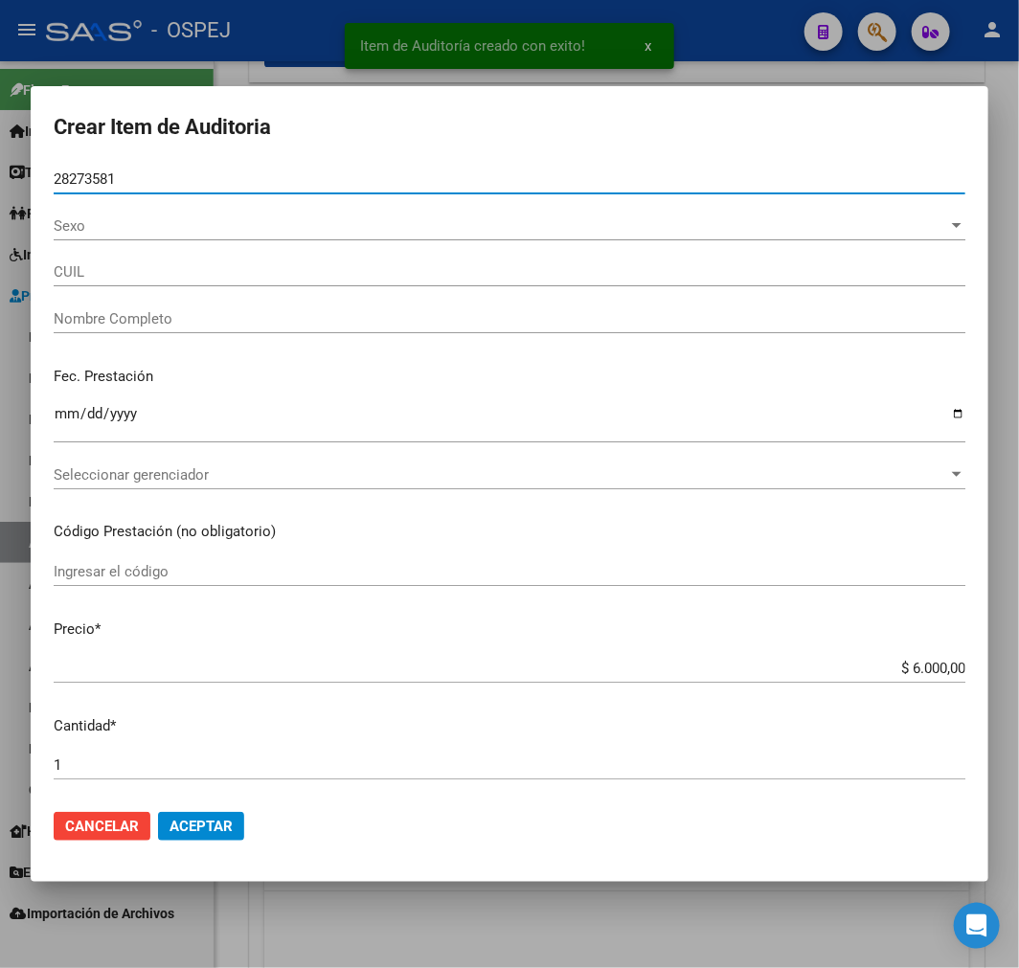
type input "23282735814"
type input "LESCANO ANA BEATRIZ"
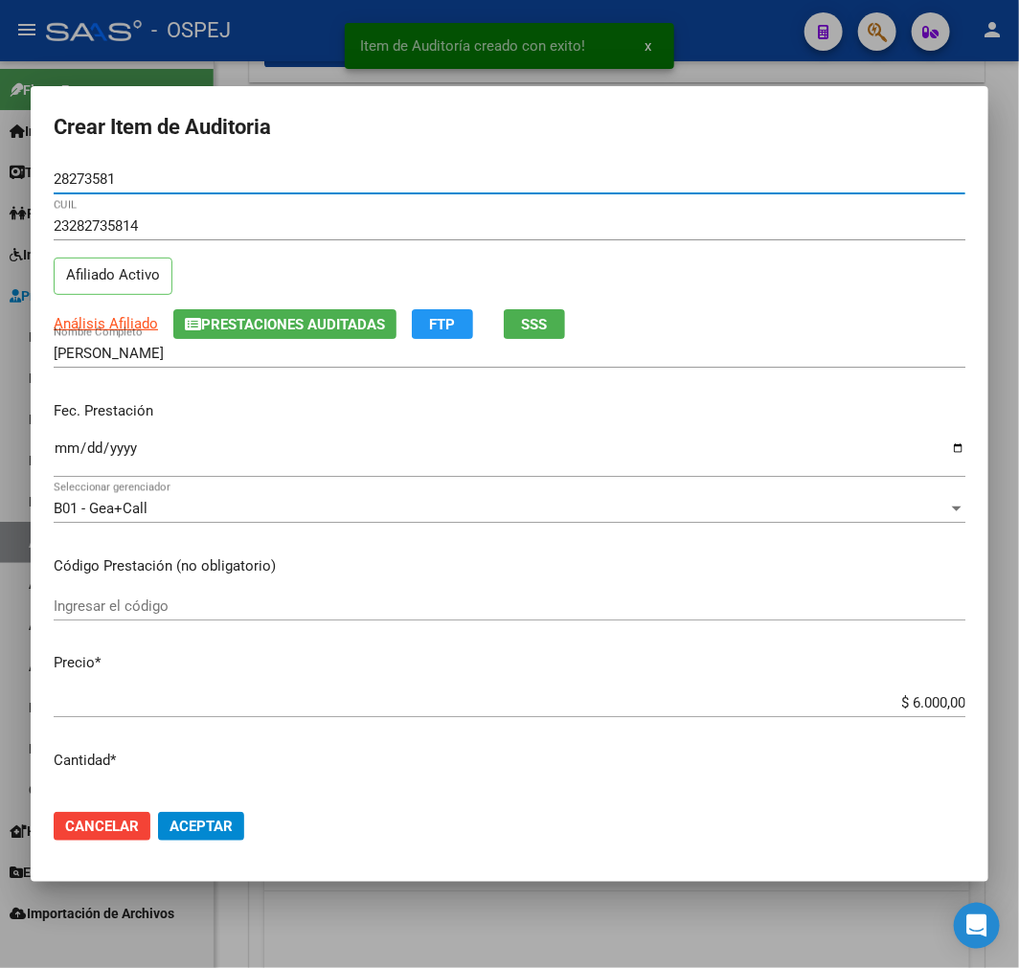
type input "28273581"
click at [216, 838] on button "Aceptar" at bounding box center [201, 826] width 86 height 29
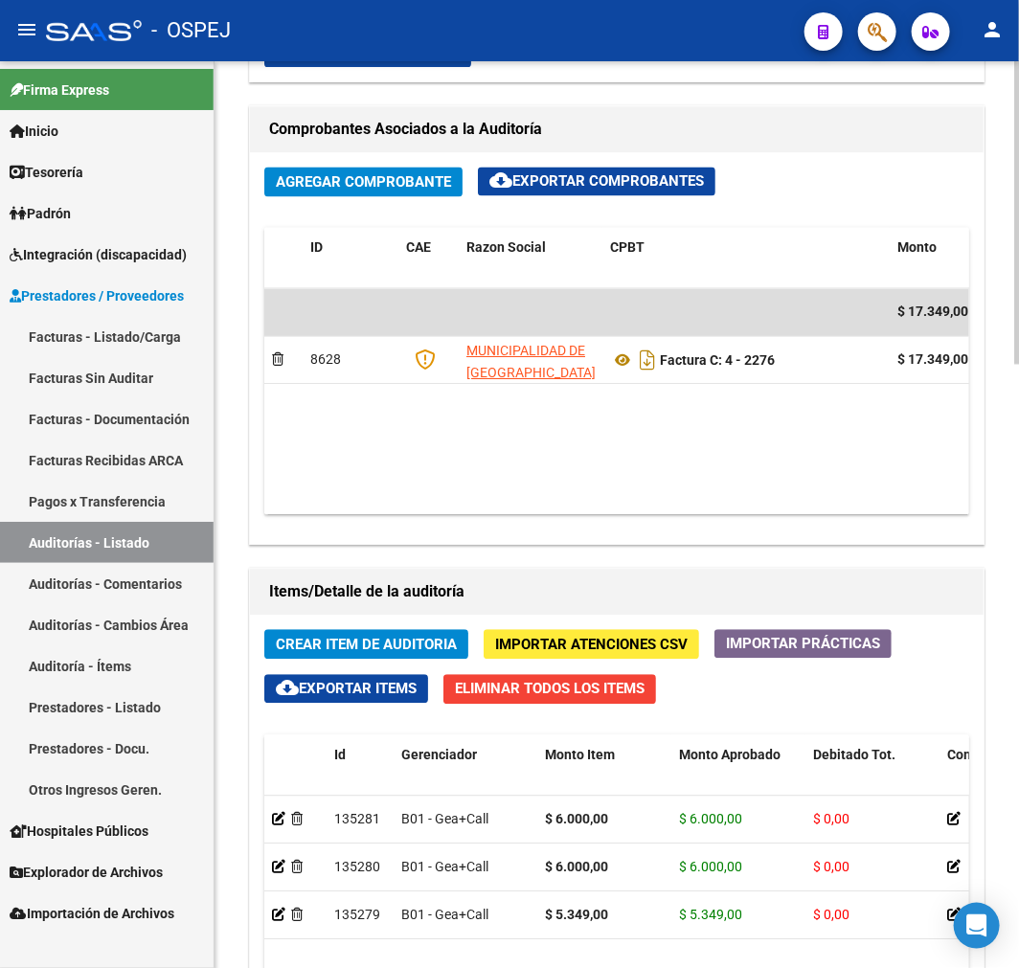
click at [866, 453] on datatable-body "$ 17.349,00 8628 MUNICIPALIDAD DE CORDOBA Factura C: 4 - 2276 $ 17.349,00 19/12…" at bounding box center [616, 402] width 705 height 226
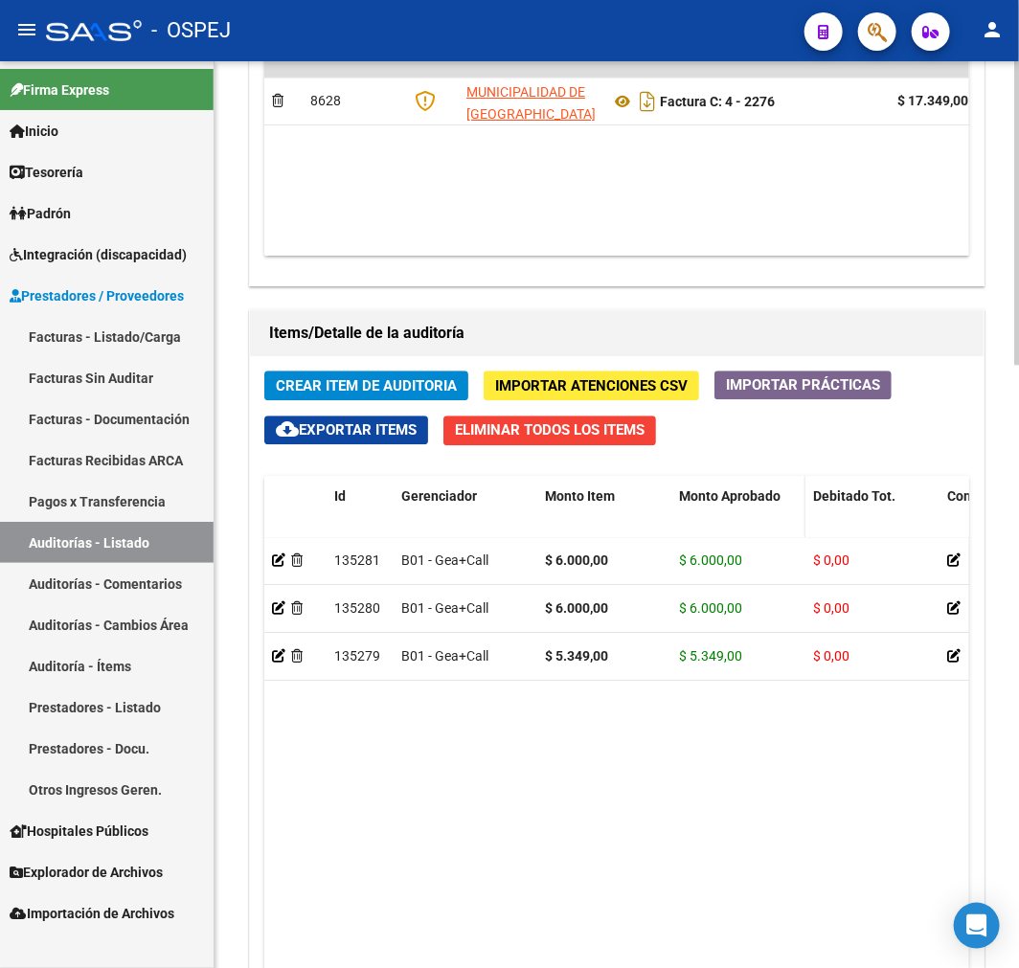
scroll to position [1506, 0]
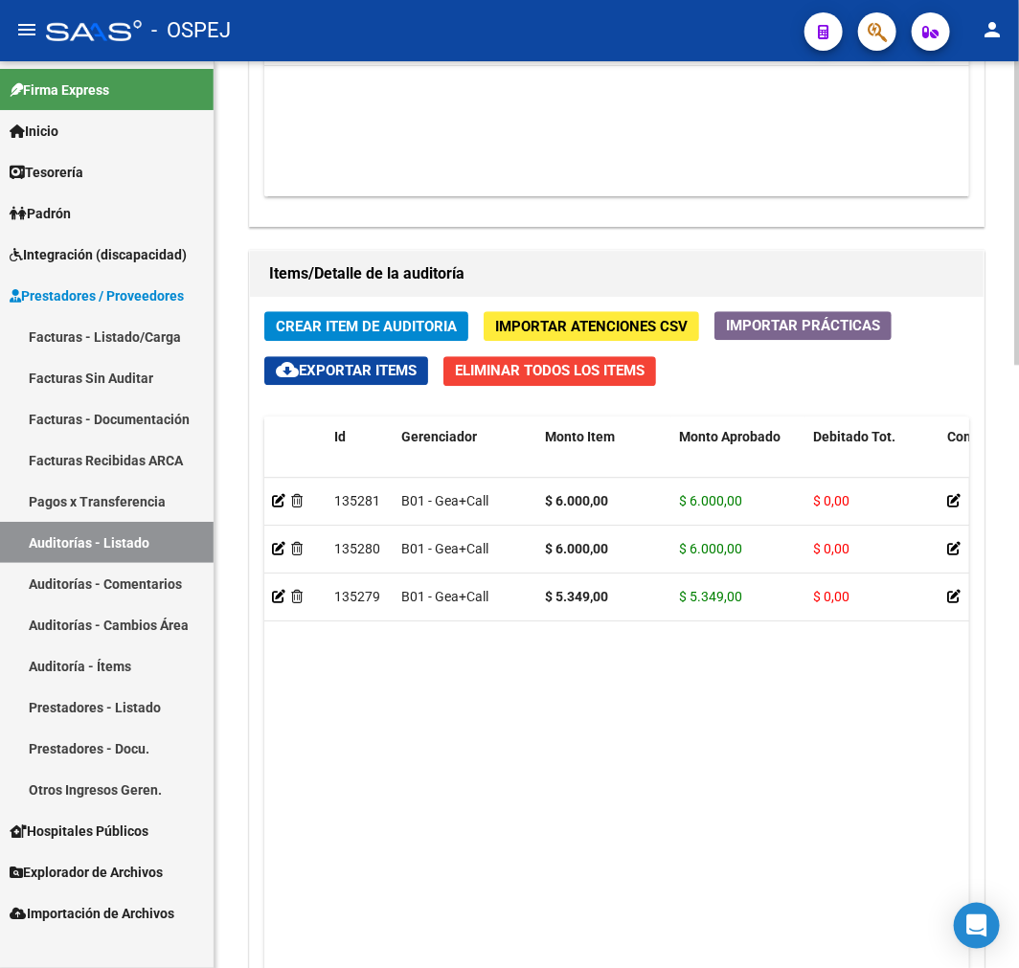
click at [551, 72] on datatable-body "$ 17.349,00 8628 MUNICIPALIDAD DE CORDOBA Factura C: 4 - 2276 $ 17.349,00 19/12…" at bounding box center [616, 83] width 705 height 226
click at [164, 543] on link "Auditorías - Listado" at bounding box center [107, 542] width 214 height 41
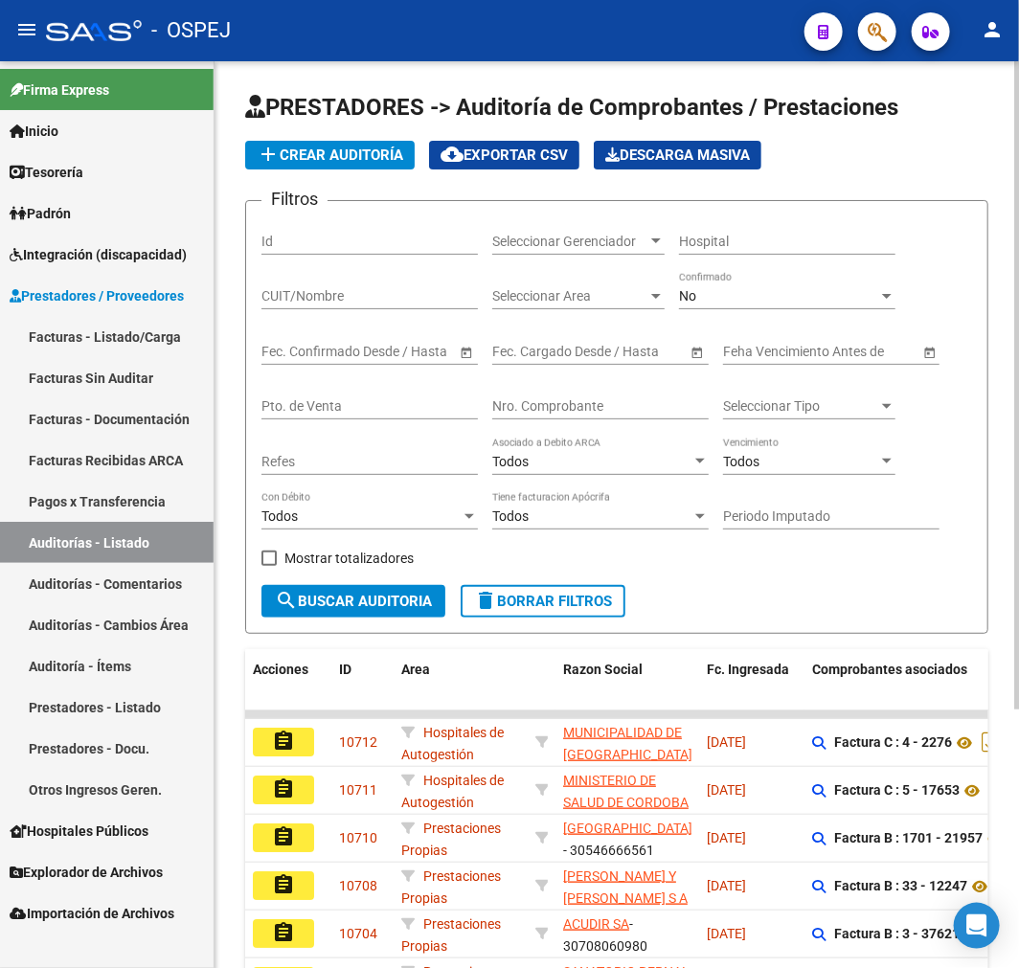
click at [739, 303] on div "No" at bounding box center [778, 296] width 199 height 16
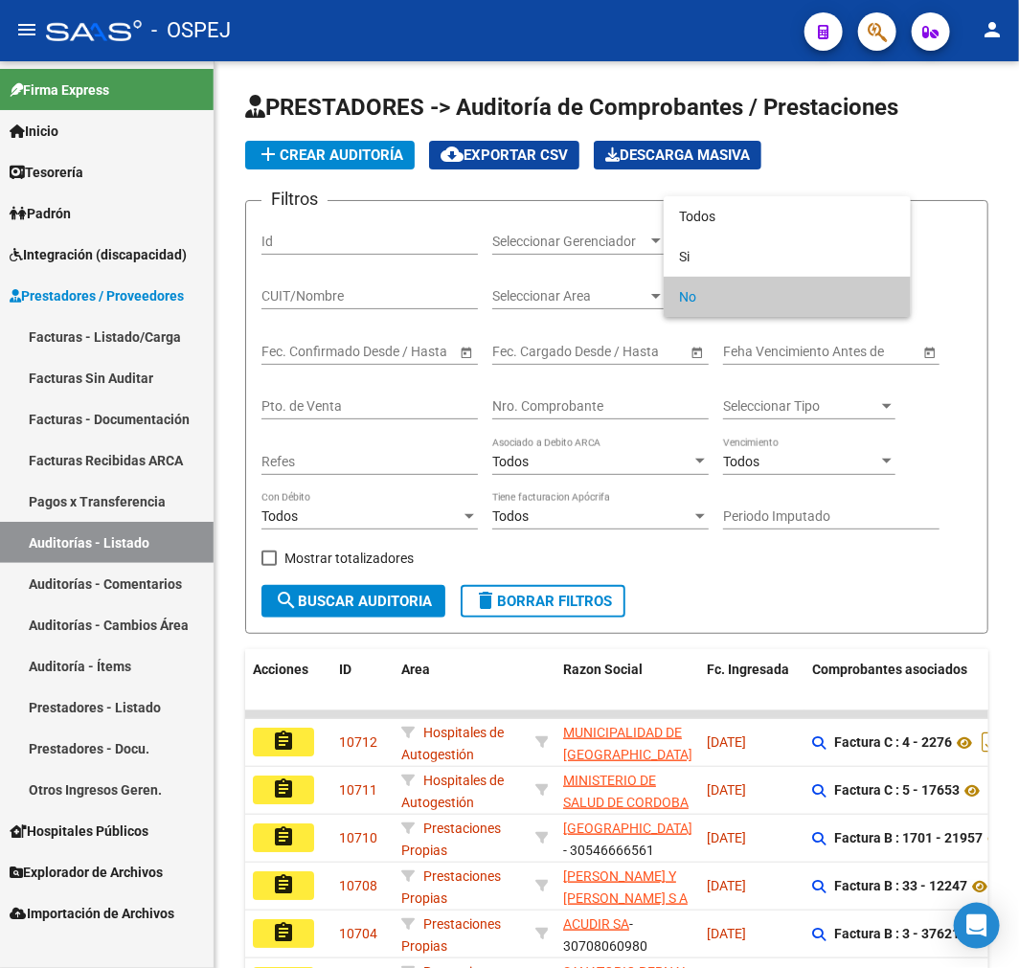
click at [772, 192] on div at bounding box center [509, 484] width 1019 height 968
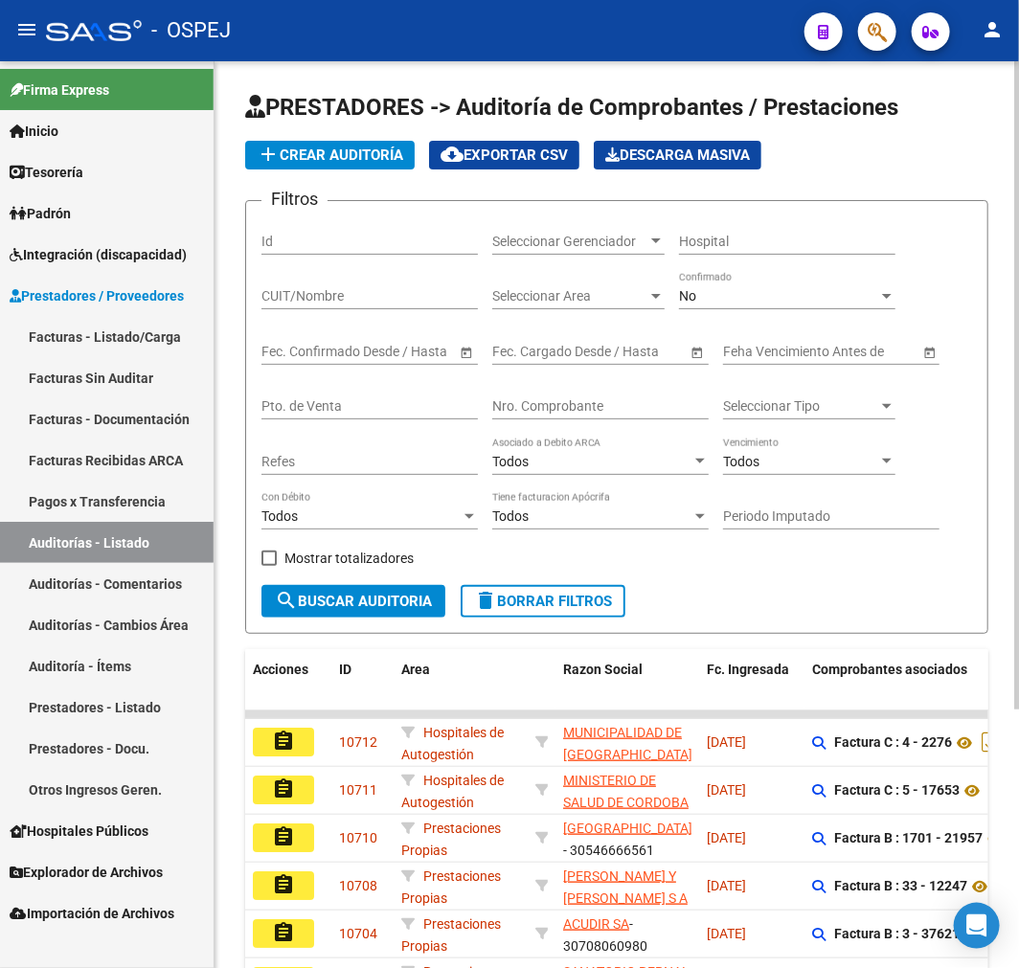
click at [753, 307] on div "No Confirmado" at bounding box center [787, 290] width 216 height 38
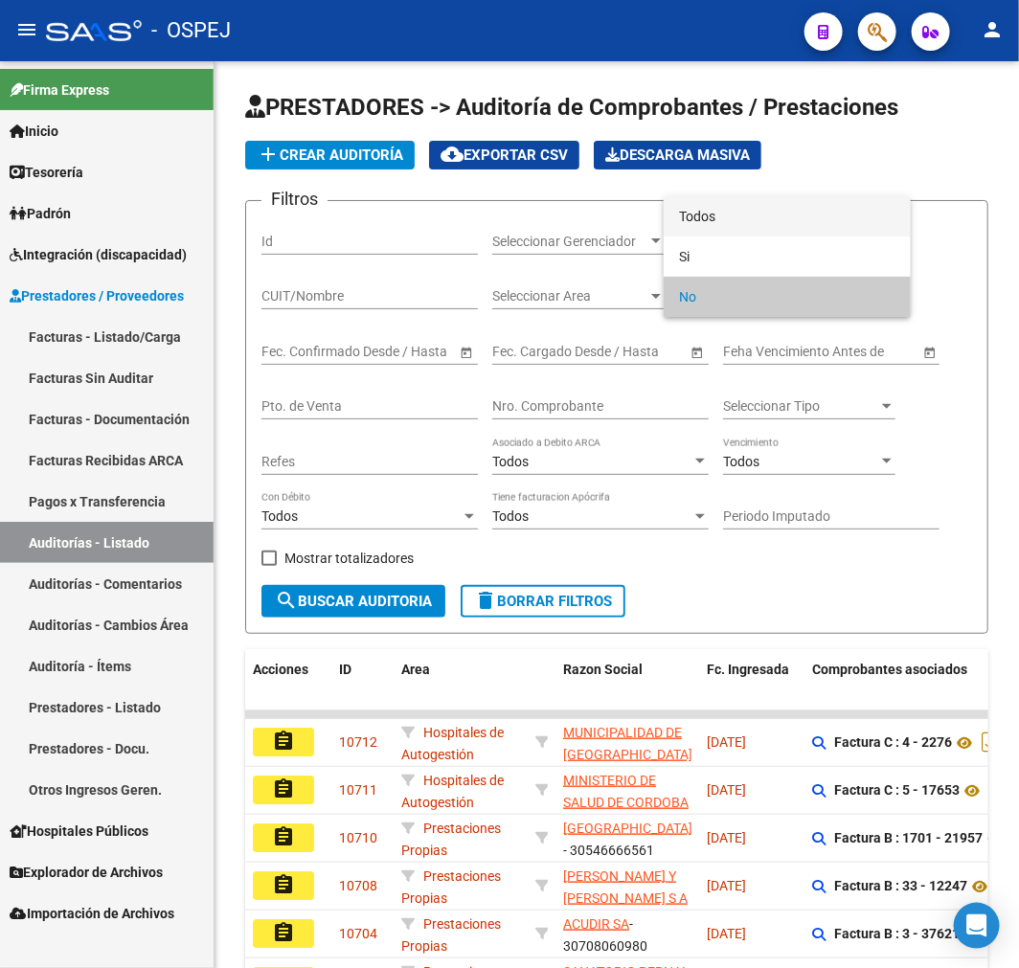
click at [773, 228] on span "Todos" at bounding box center [787, 216] width 216 height 40
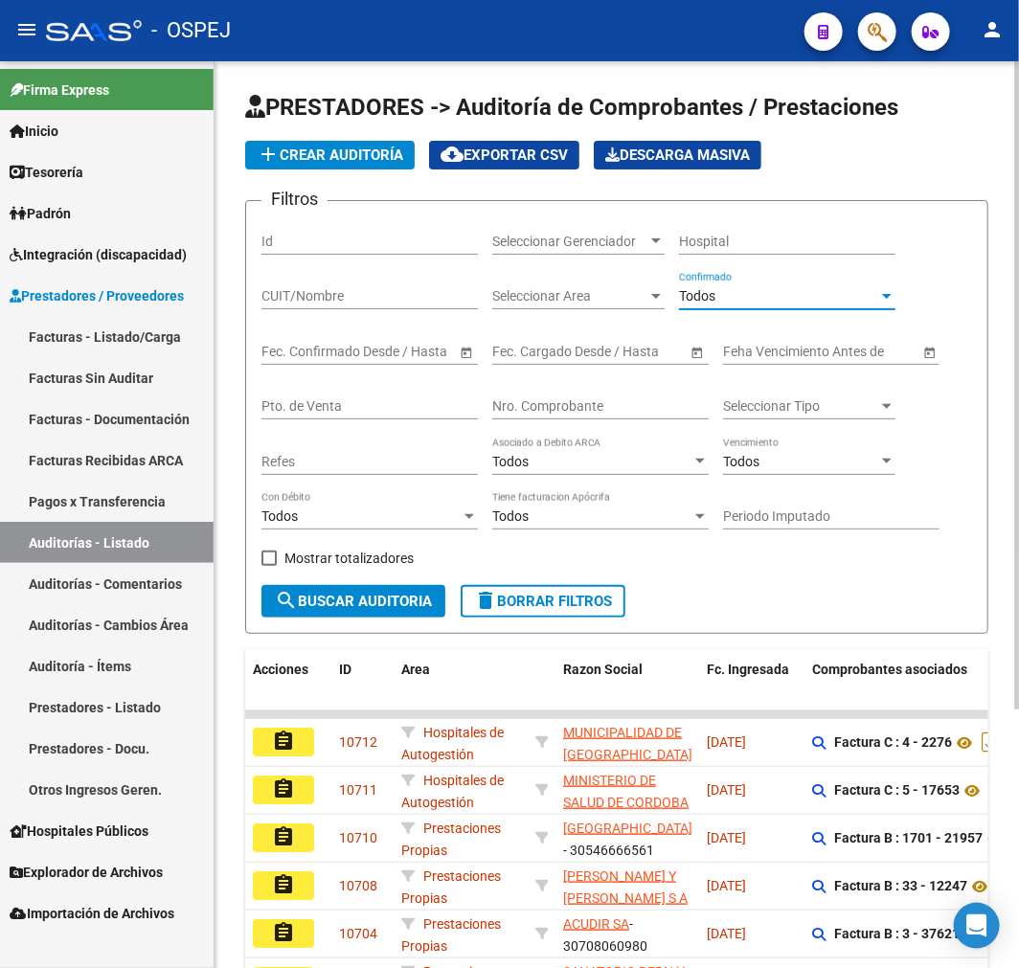
click at [599, 399] on input "Nro. Comprobante" at bounding box center [600, 406] width 216 height 16
click at [358, 300] on input "CUIT/Nombre" at bounding box center [369, 296] width 216 height 16
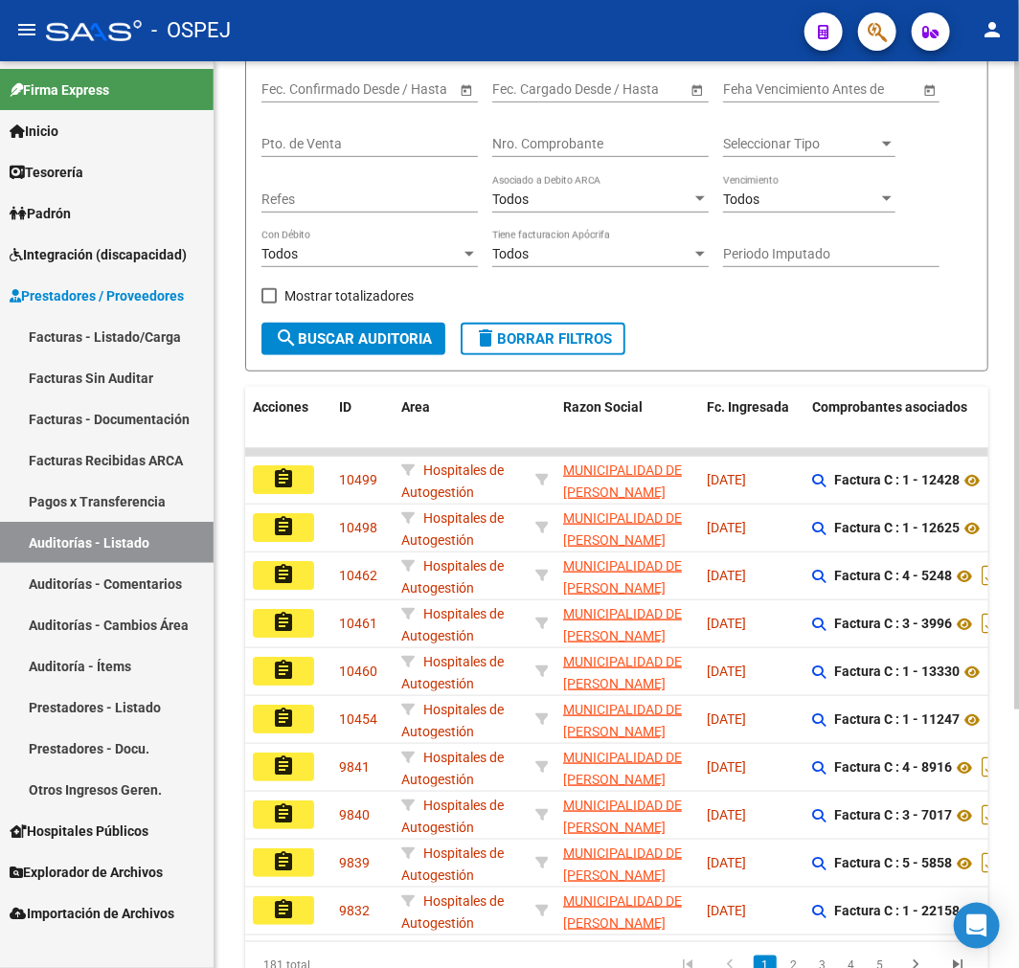
scroll to position [361, 0]
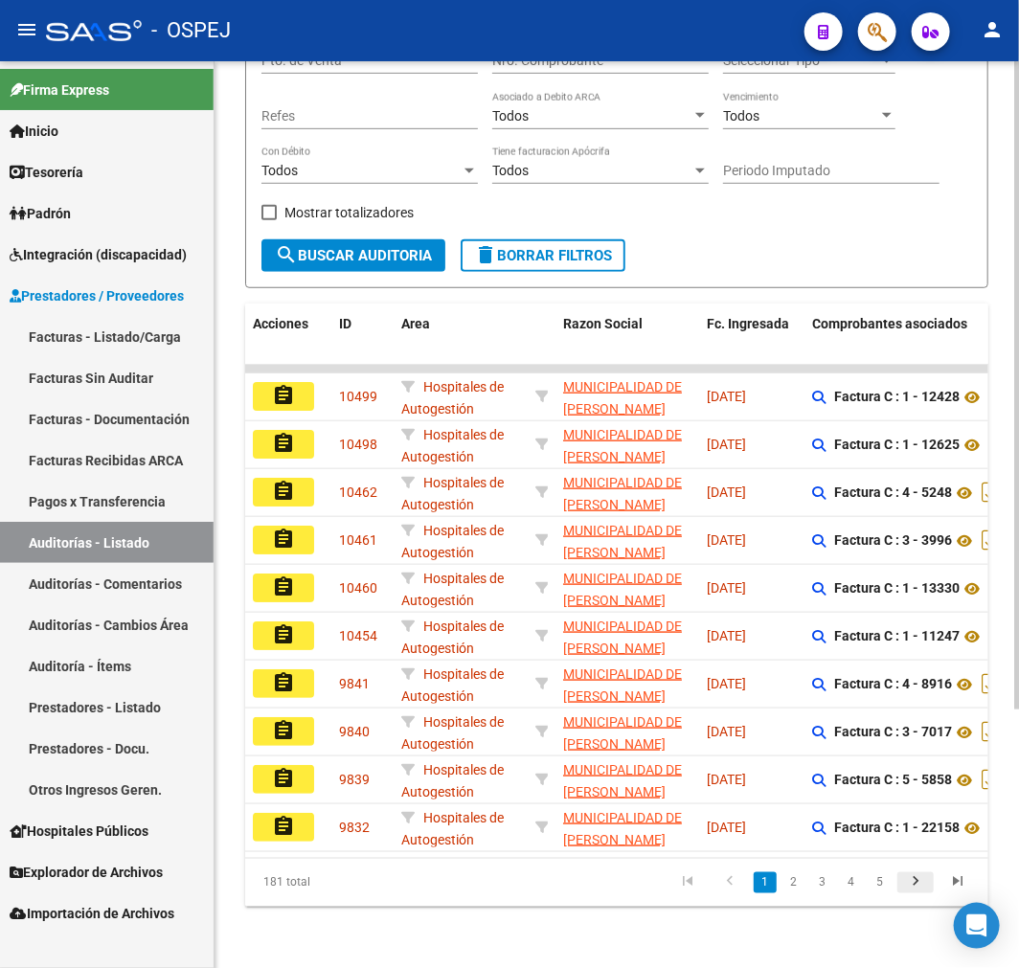
type input "JOSE C PAZ"
click at [914, 878] on icon "go to next page" at bounding box center [915, 884] width 25 height 23
drag, startPoint x: 914, startPoint y: 878, endPoint x: 847, endPoint y: 927, distance: 82.9
click at [847, 927] on div "PRESTADORES -> Auditoría de Comprobantes / Prestaciones add Crear Auditoría clo…" at bounding box center [617, 342] width 804 height 1253
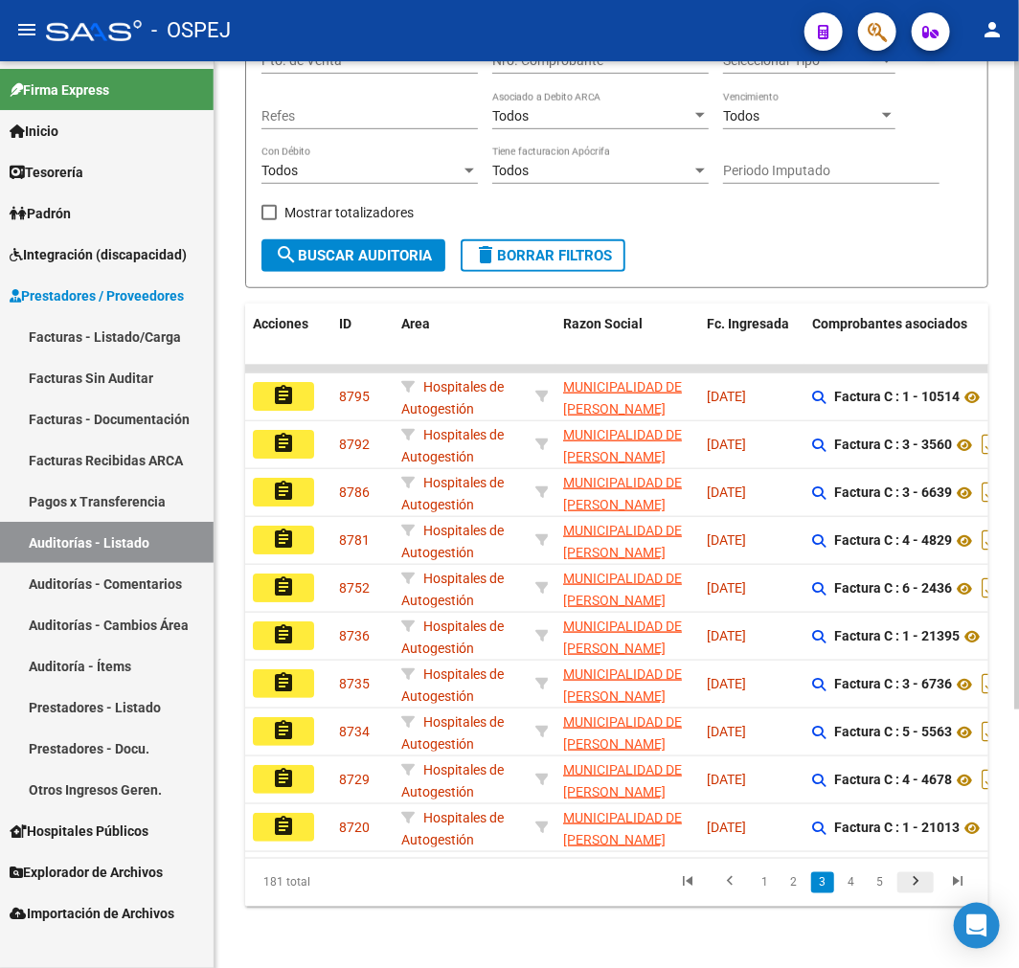
click at [919, 893] on icon "go to next page" at bounding box center [915, 884] width 25 height 23
click at [917, 893] on icon "go to next page" at bounding box center [915, 884] width 25 height 23
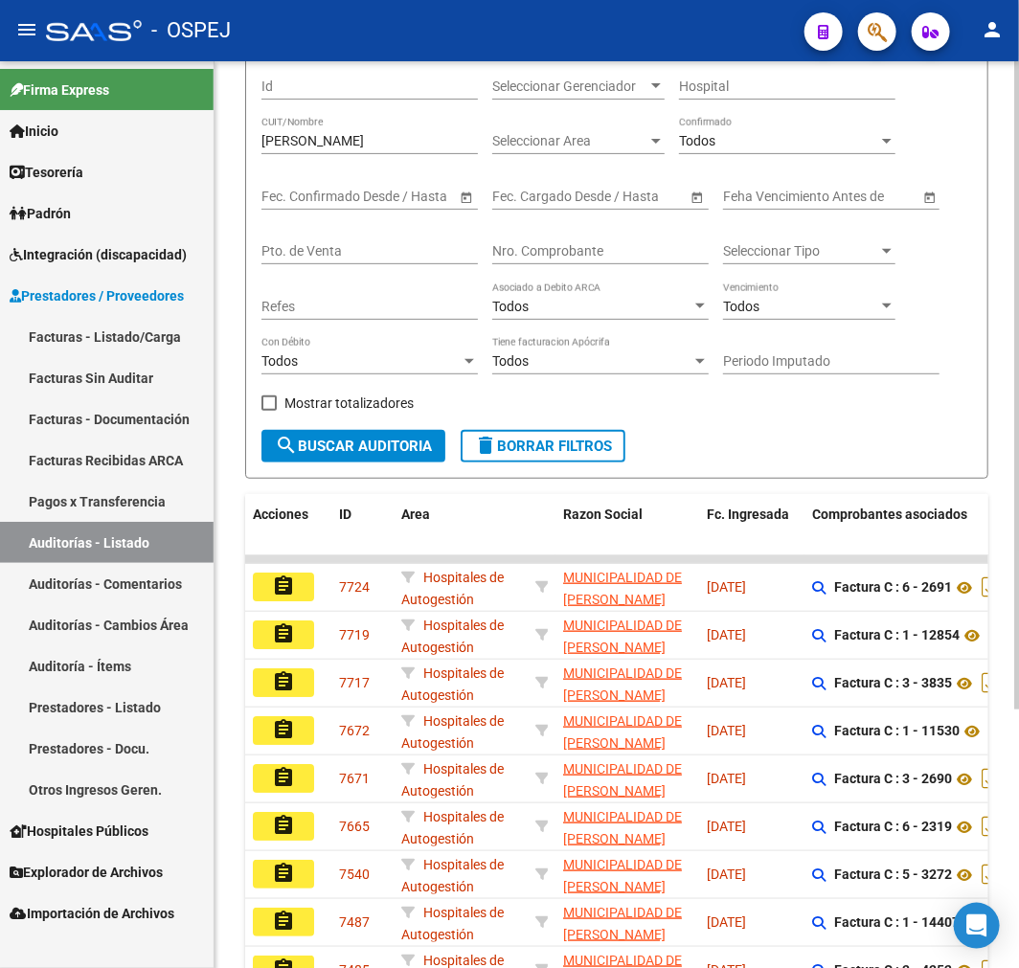
scroll to position [0, 0]
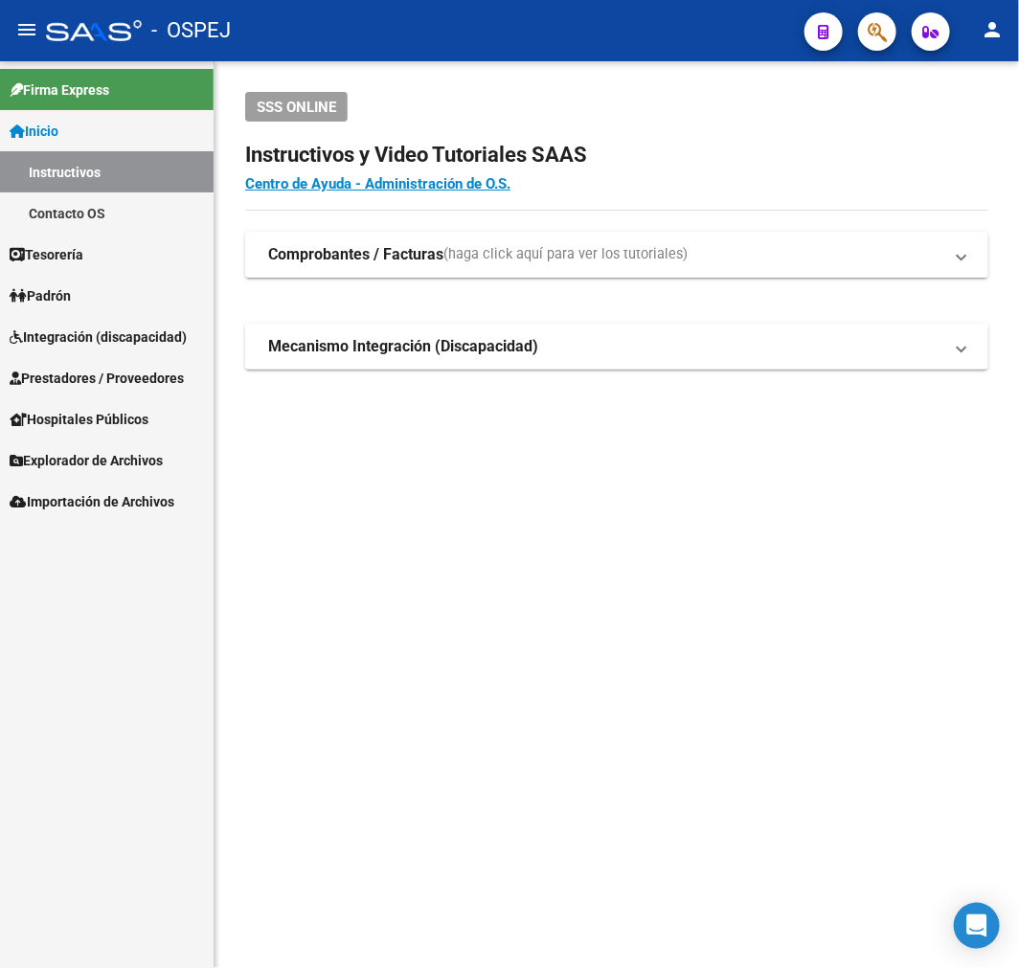
click at [129, 341] on span "Integración (discapacidad)" at bounding box center [98, 337] width 177 height 21
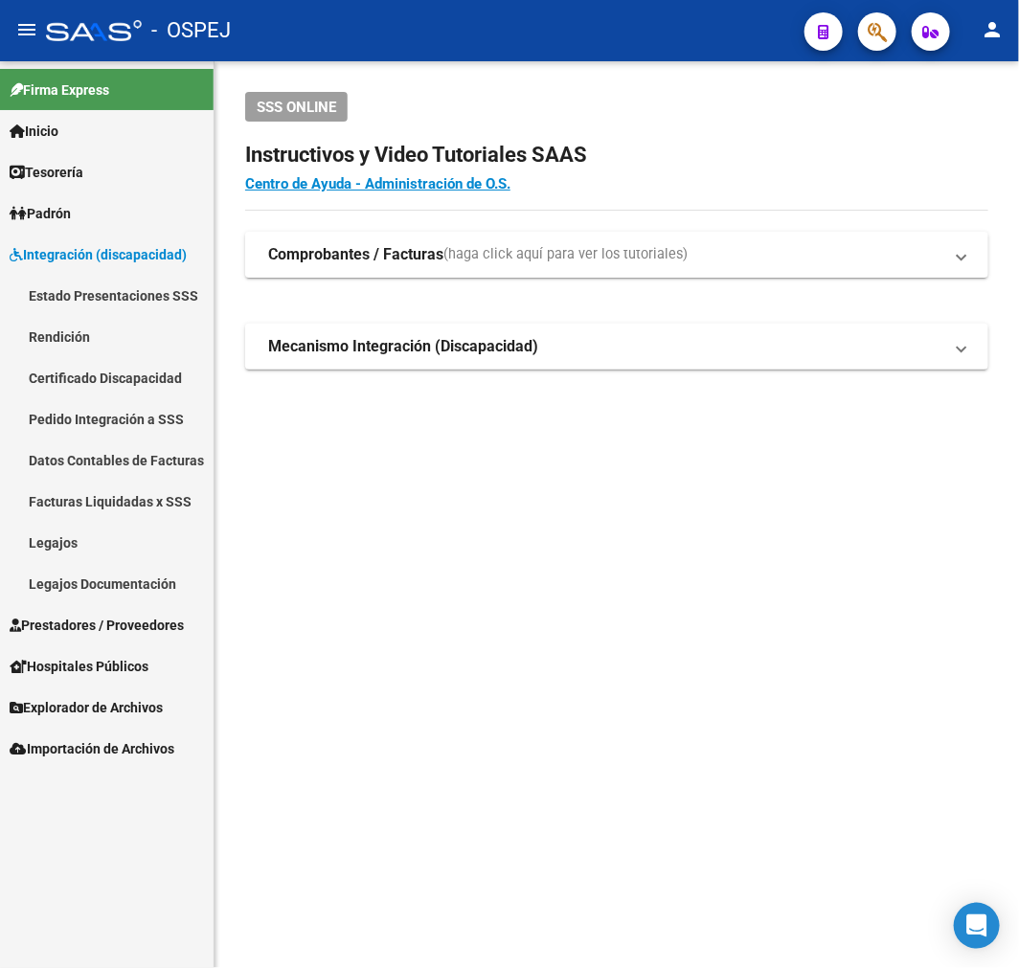
click at [182, 259] on span "Integración (discapacidad)" at bounding box center [98, 254] width 177 height 21
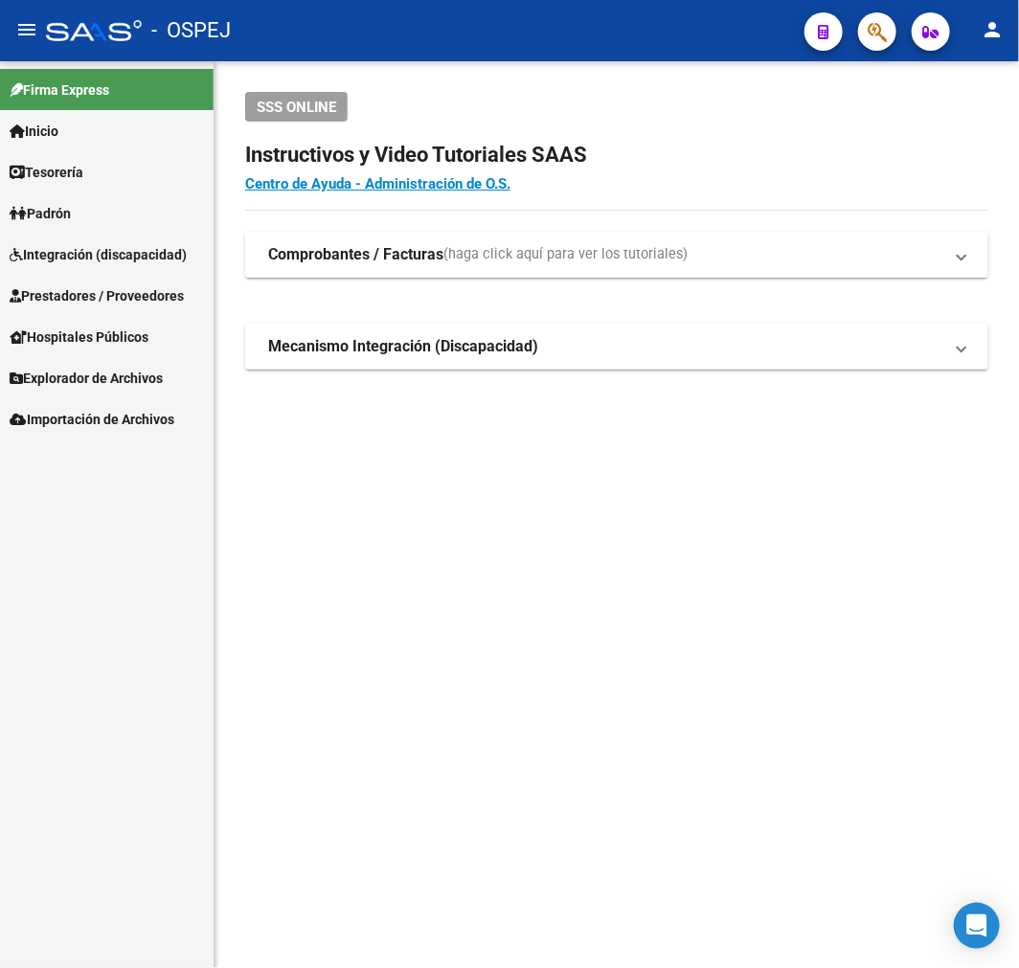
click at [163, 288] on span "Prestadores / Proveedores" at bounding box center [97, 295] width 174 height 21
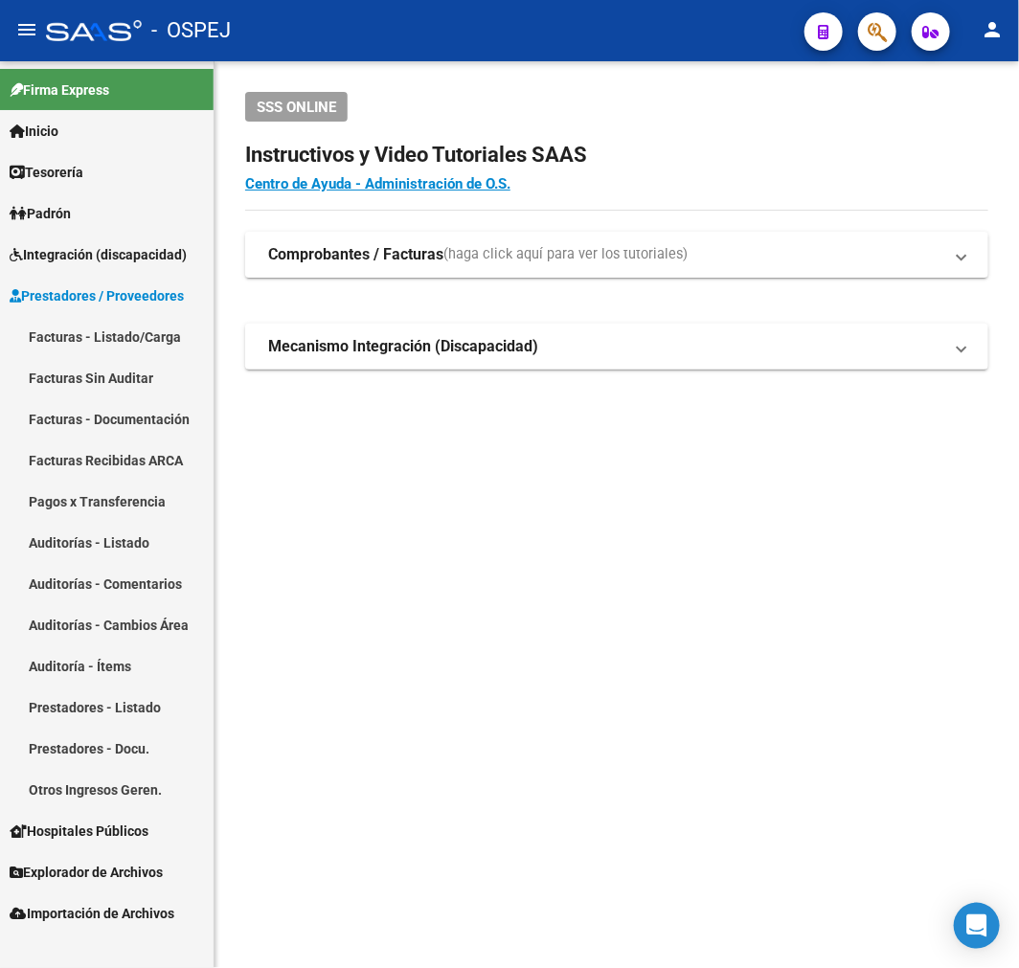
click at [158, 337] on link "Facturas - Listado/Carga" at bounding box center [107, 336] width 214 height 41
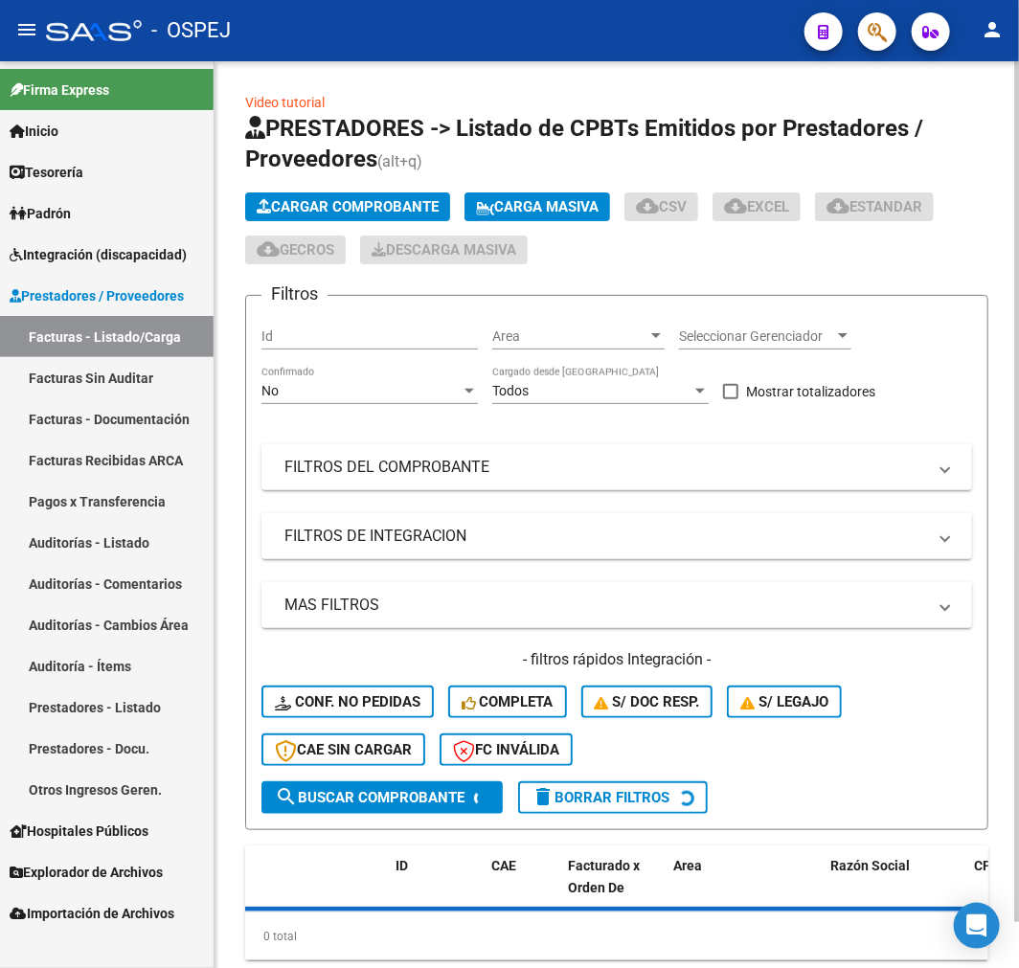
click at [318, 185] on app-list-header "PRESTADORES -> Listado de CPBTs Emitidos por Prestadores / Proveedores (alt+q) …" at bounding box center [616, 471] width 743 height 717
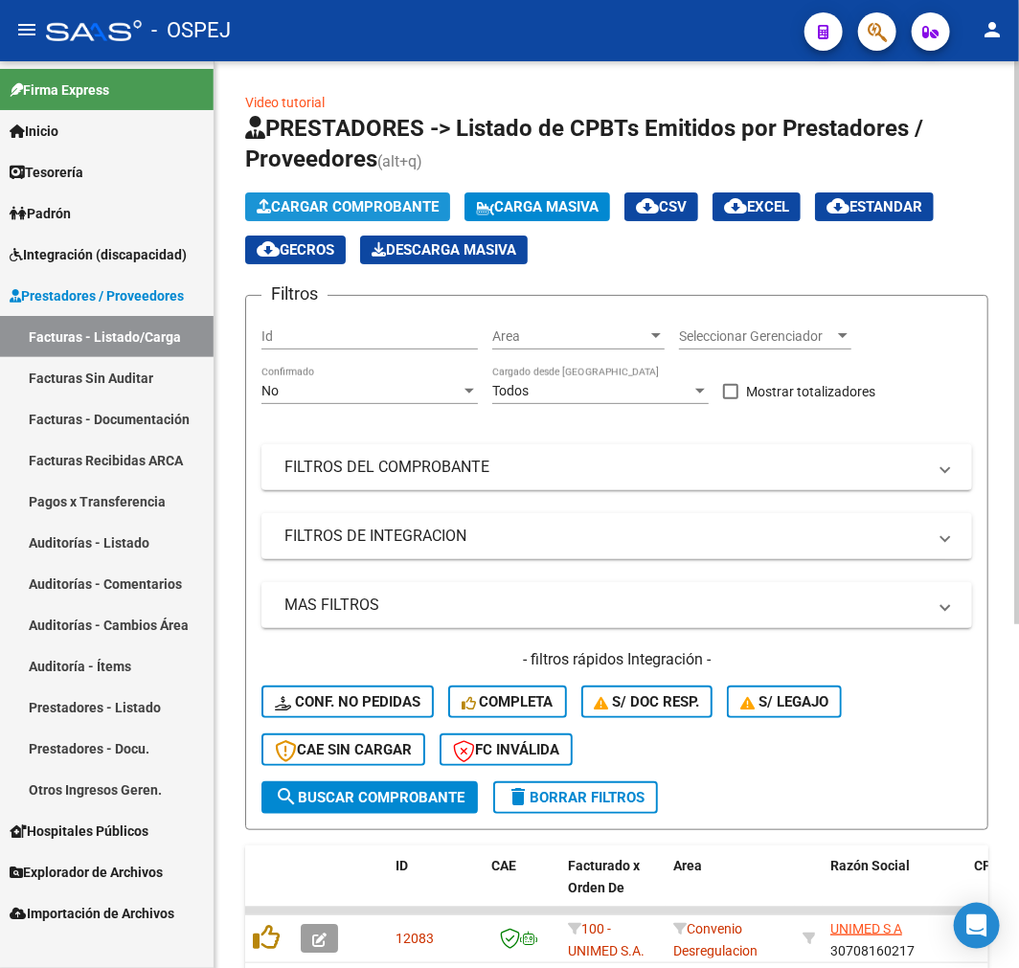
click at [317, 207] on span "Cargar Comprobante" at bounding box center [348, 206] width 182 height 17
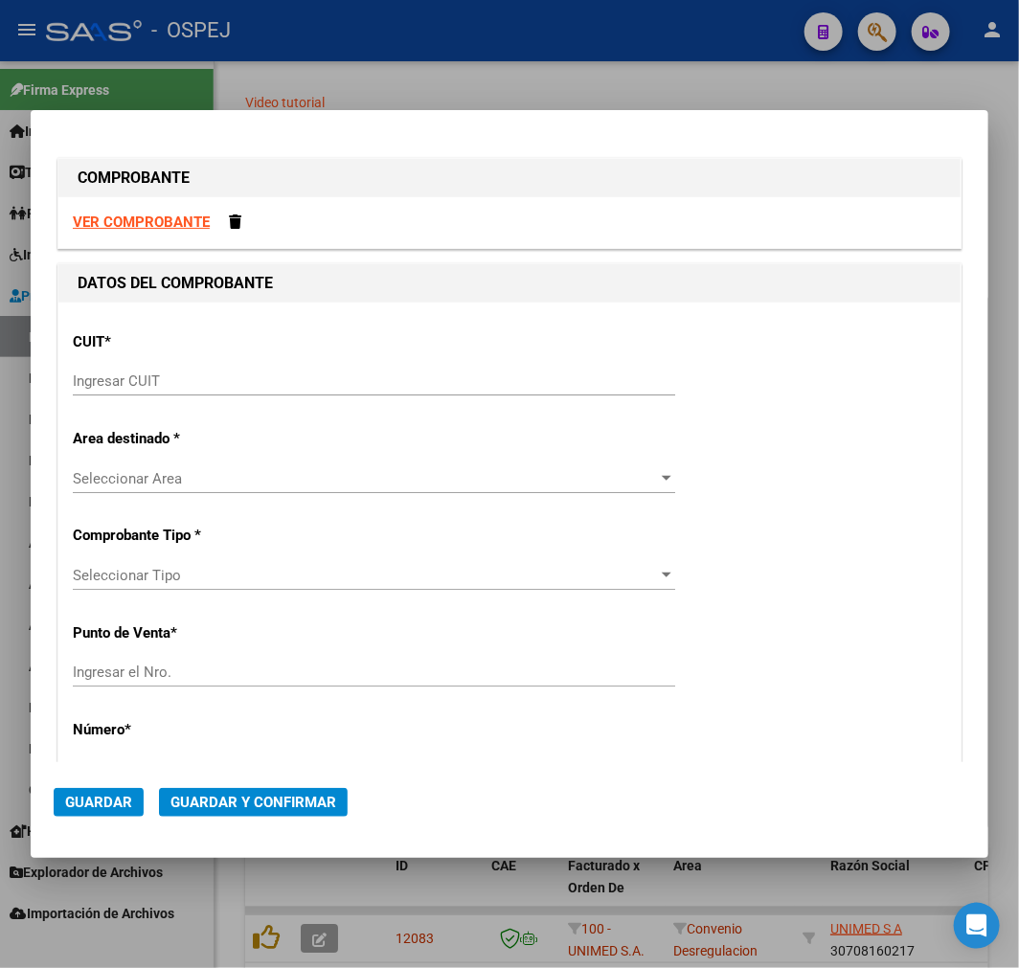
click at [273, 386] on input "Ingresar CUIT" at bounding box center [374, 381] width 602 height 17
click at [281, 360] on div "CUIT * Ingresar CUIT" at bounding box center [509, 365] width 873 height 97
click at [268, 383] on input "Ingresar CUIT" at bounding box center [374, 381] width 602 height 17
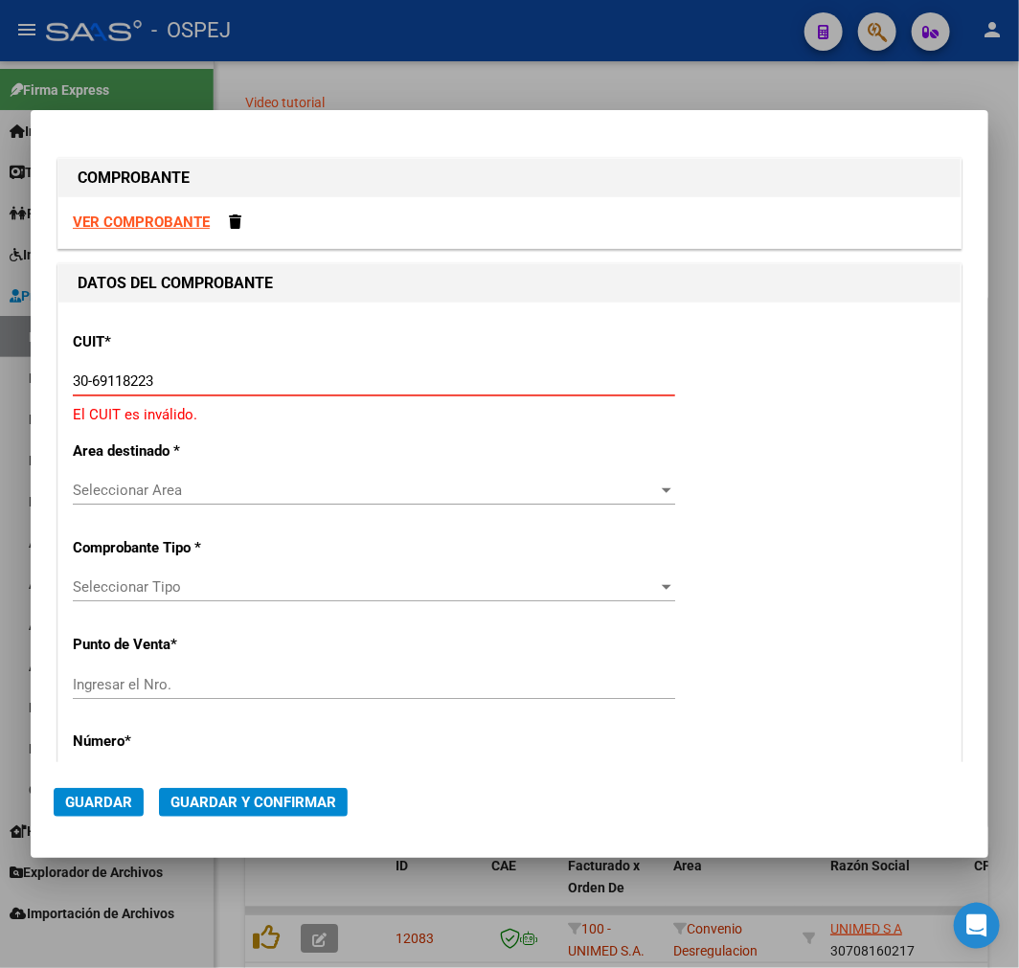
type input "30-69118223-8"
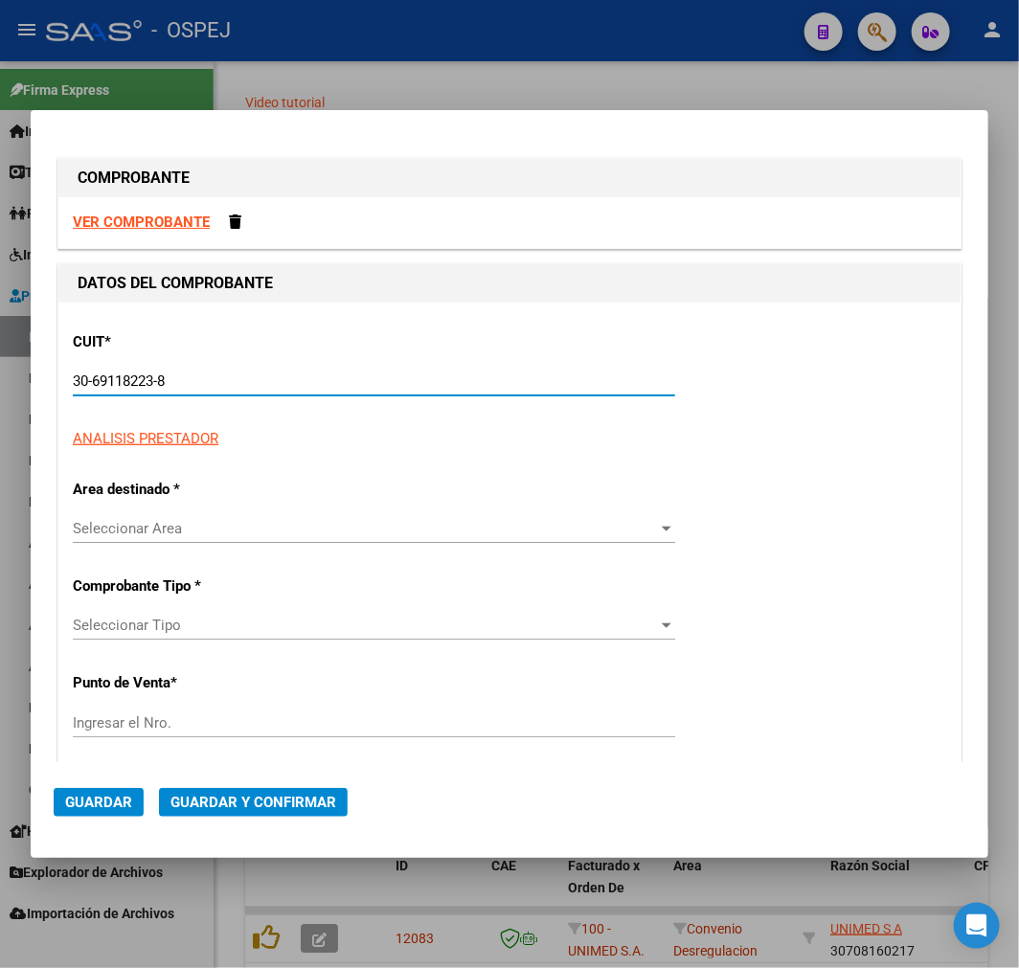
type input "43"
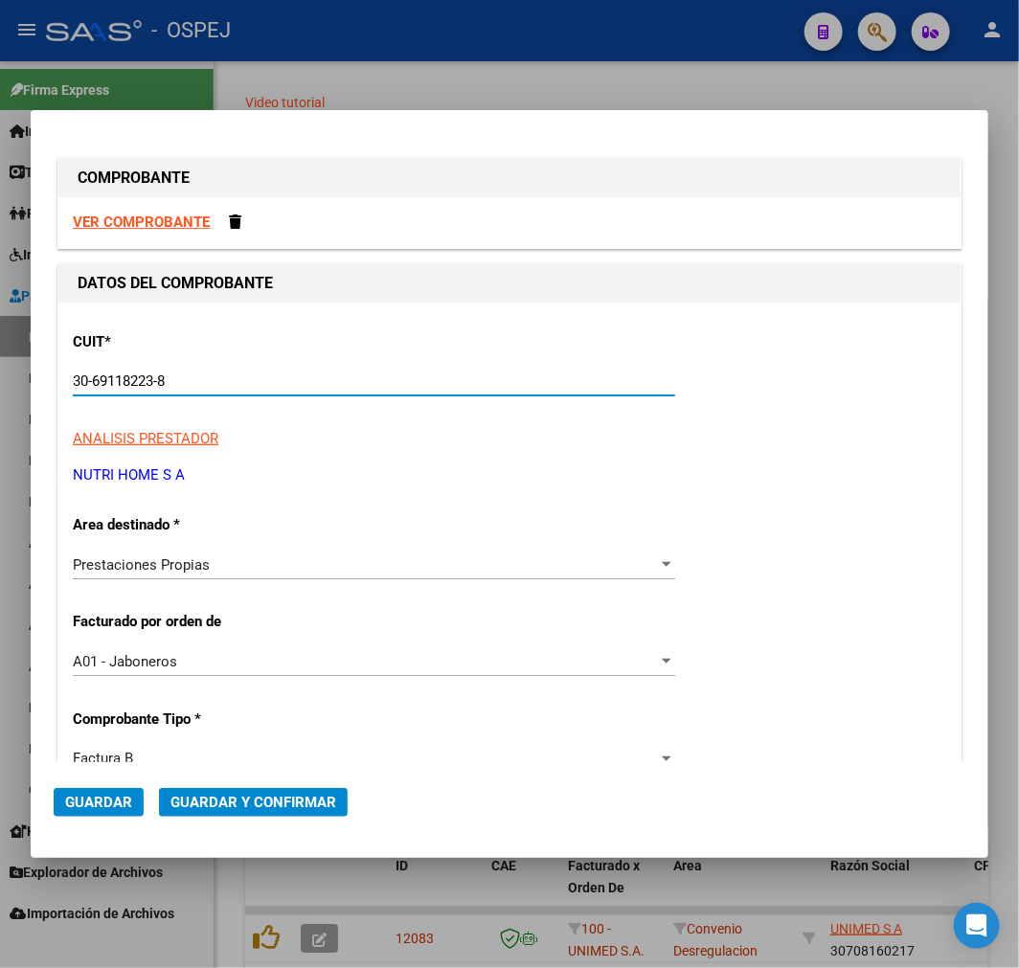
type input "30-69118223-8"
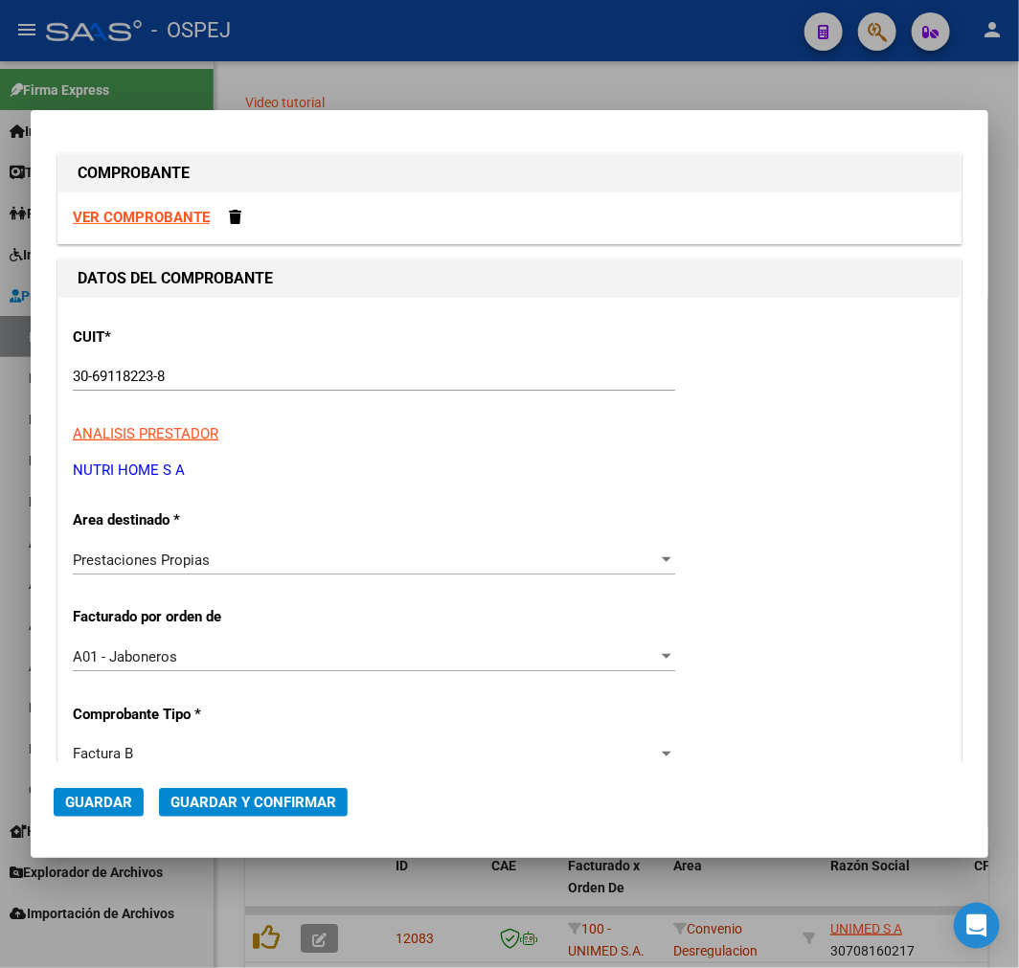
scroll to position [407, 0]
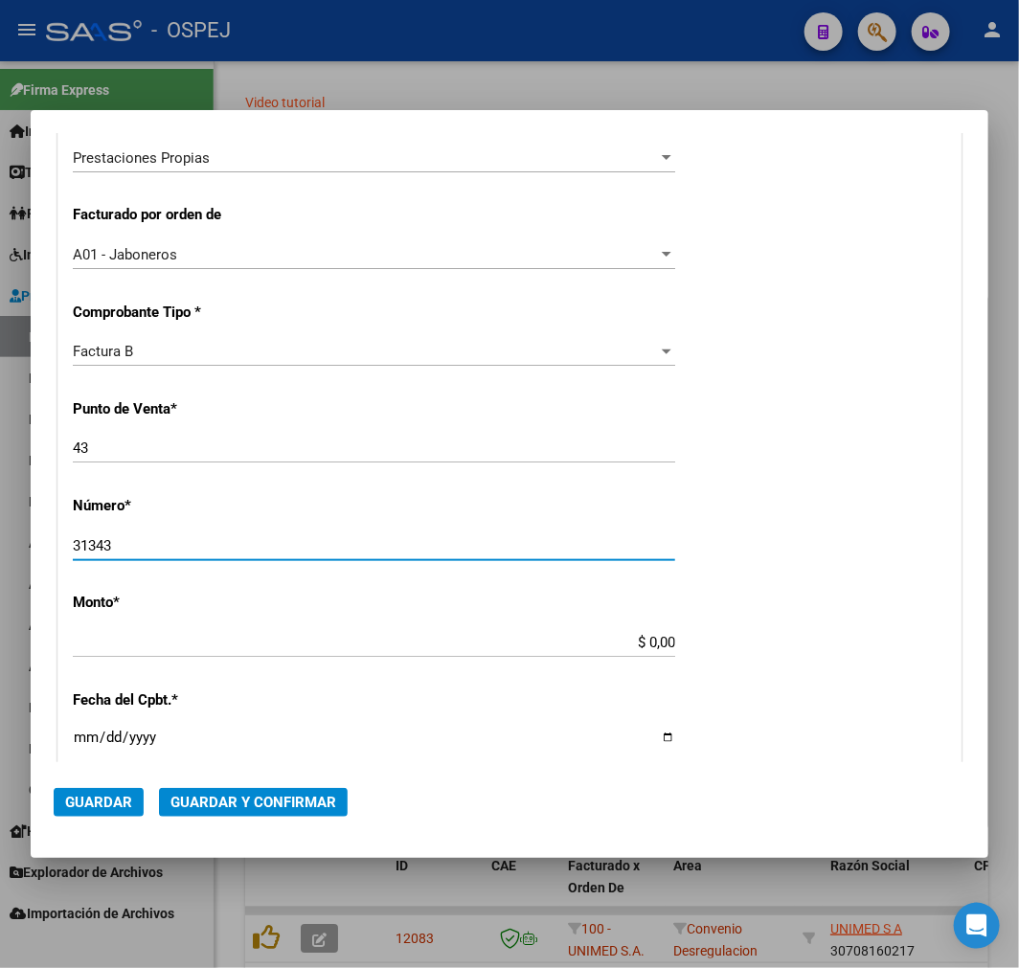
type input "31343"
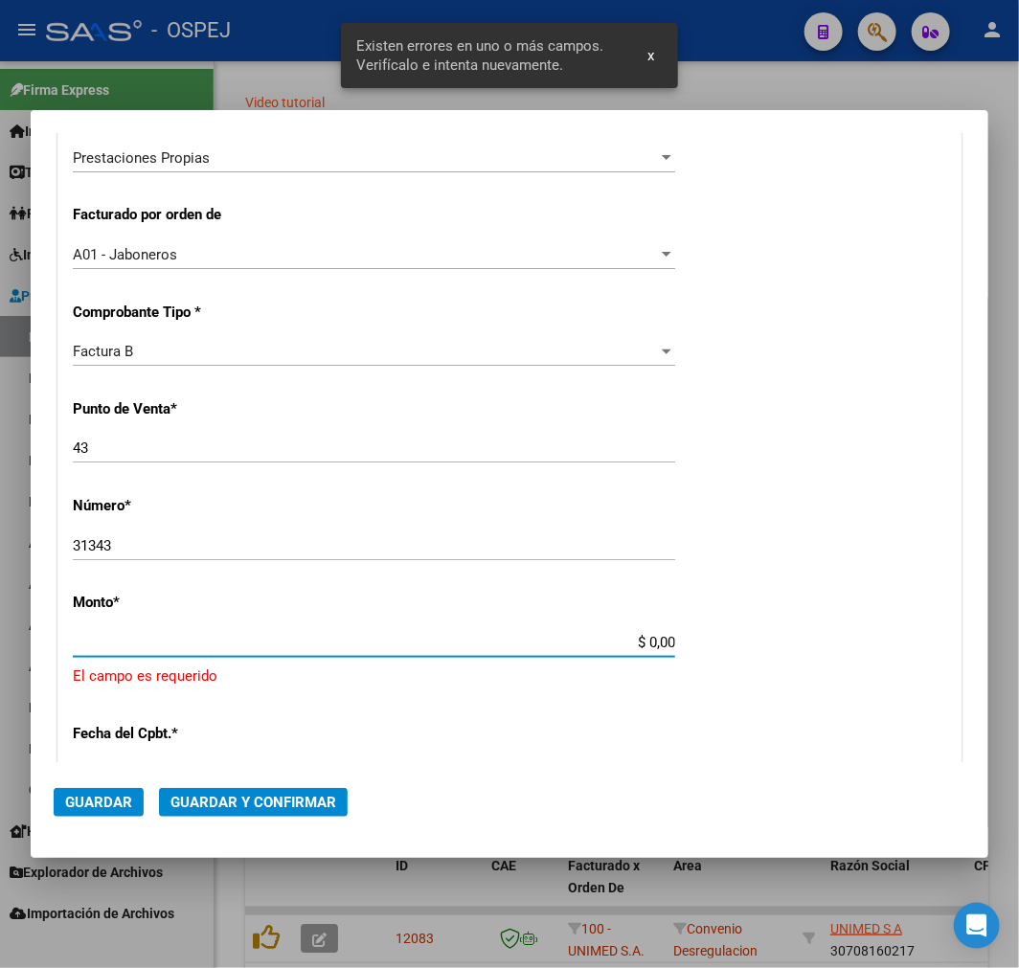
scroll to position [592, 0]
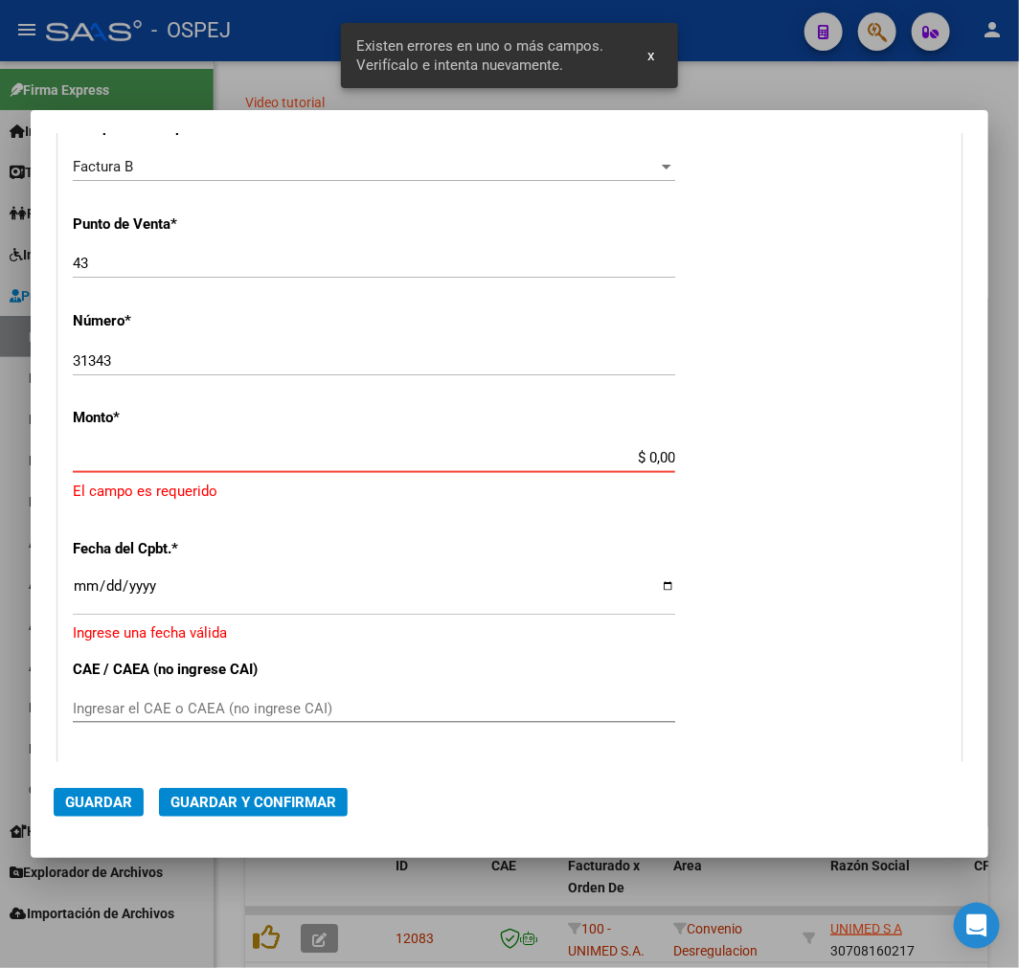
click at [656, 461] on input "$ 0,00" at bounding box center [374, 457] width 602 height 17
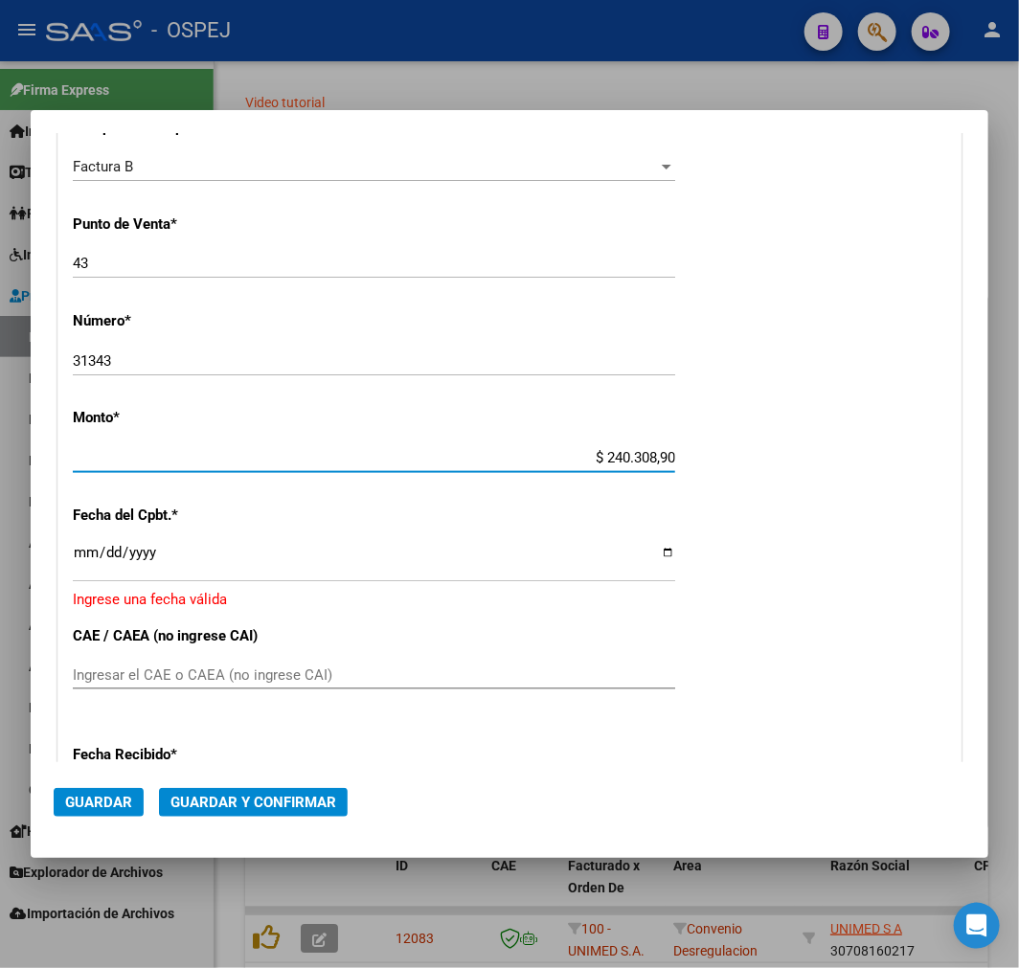
type input "$ 2.403.089,00"
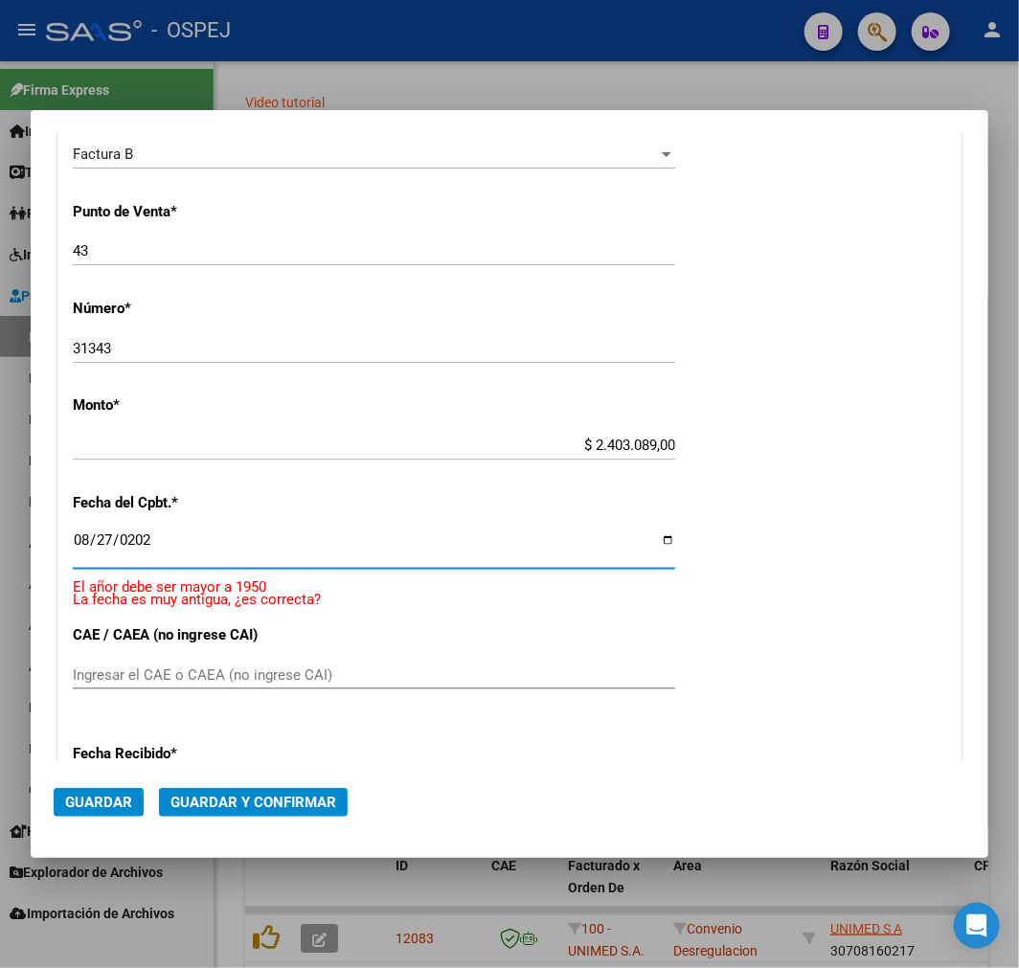
type input "[DATE]"
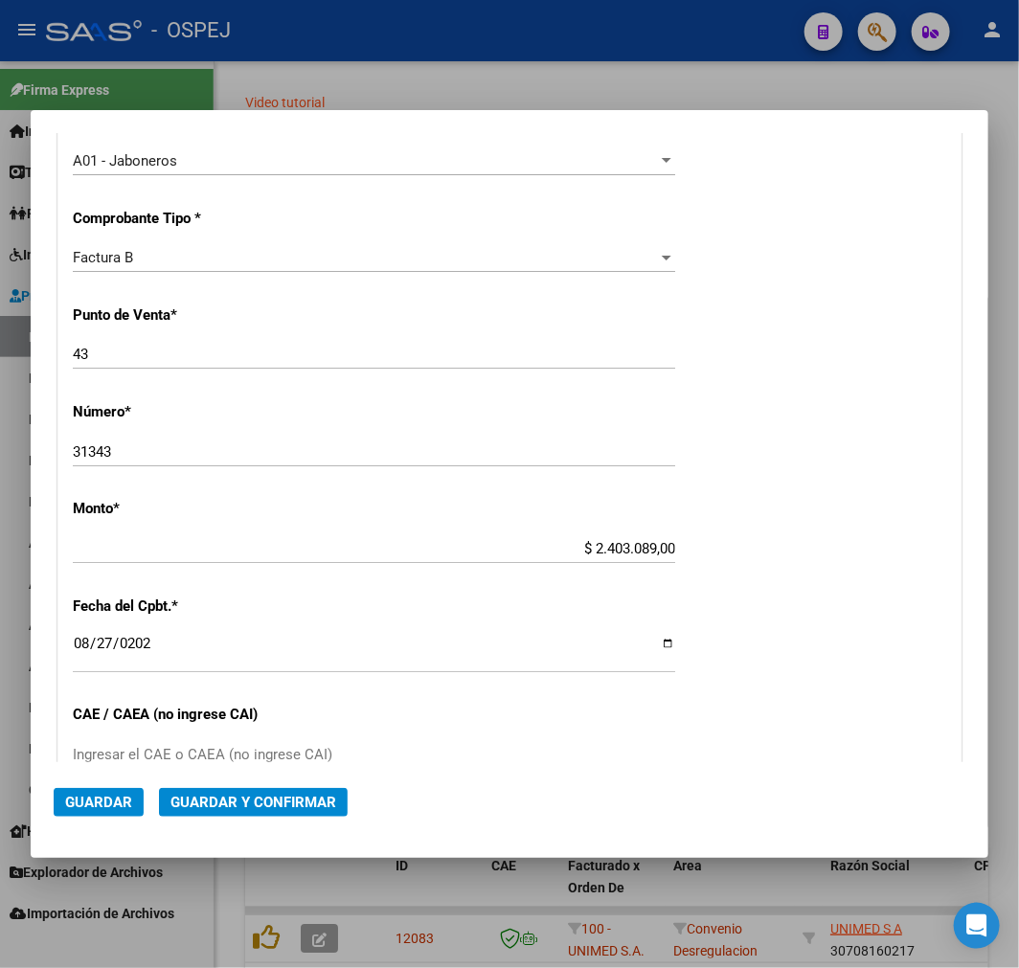
scroll to position [638, 0]
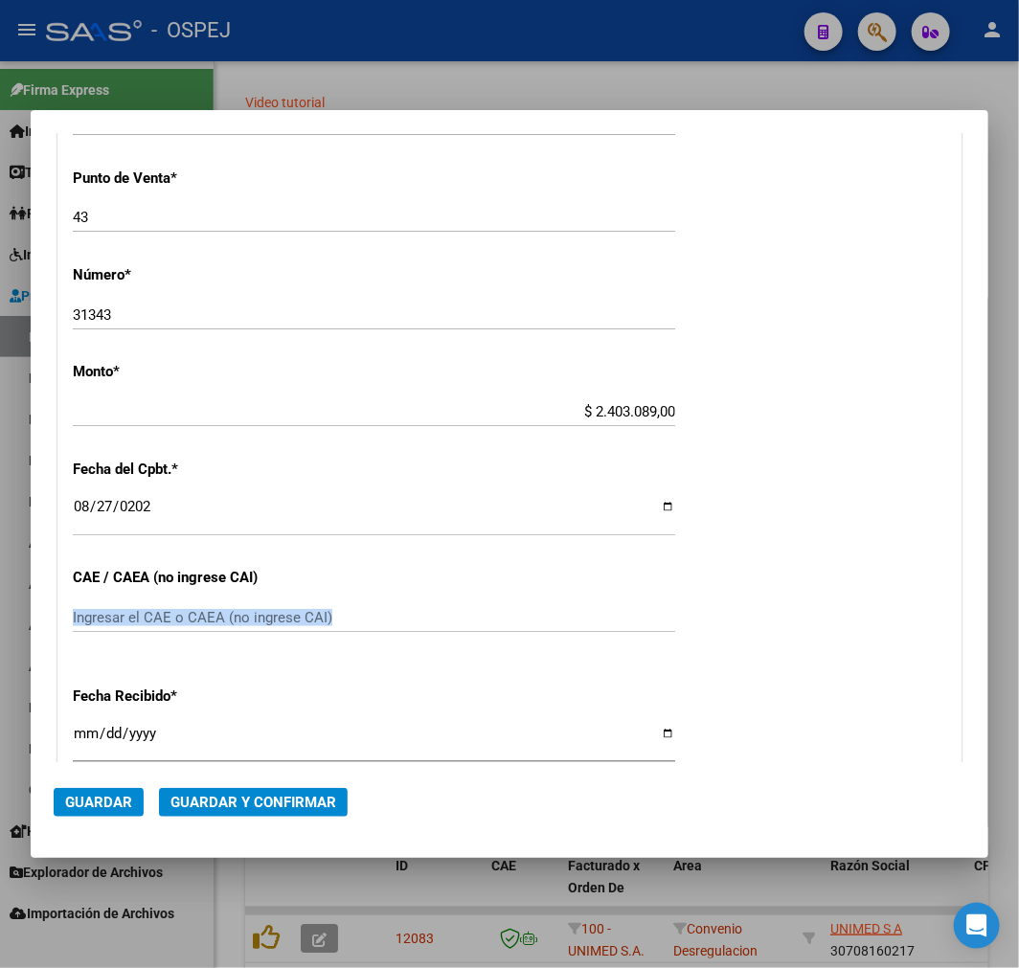
click at [205, 630] on div "Ingresar el CAE o CAEA (no ingrese CAI)" at bounding box center [374, 626] width 602 height 47
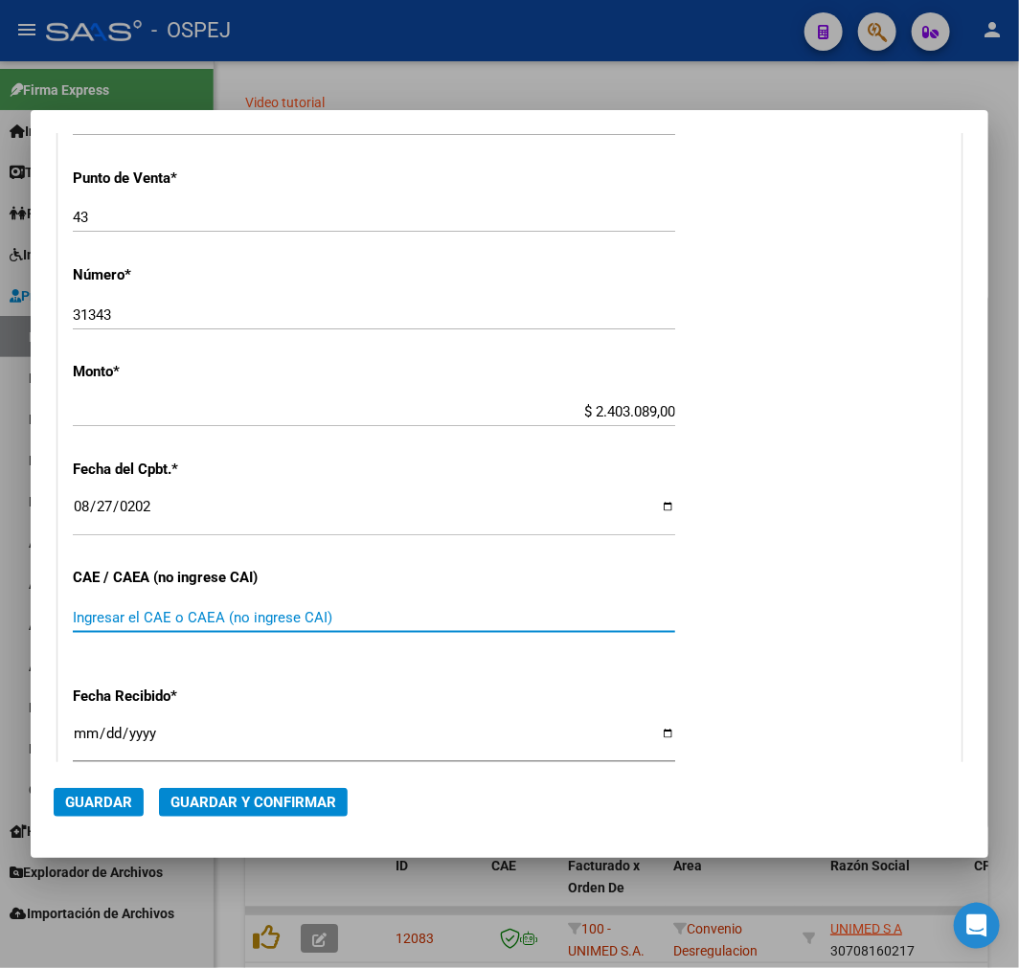
click at [213, 623] on input "Ingresar el CAE o CAEA (no ingrese CAI)" at bounding box center [374, 617] width 602 height 17
type input "75358822679454"
click at [271, 810] on button "Guardar y Confirmar" at bounding box center [253, 802] width 189 height 29
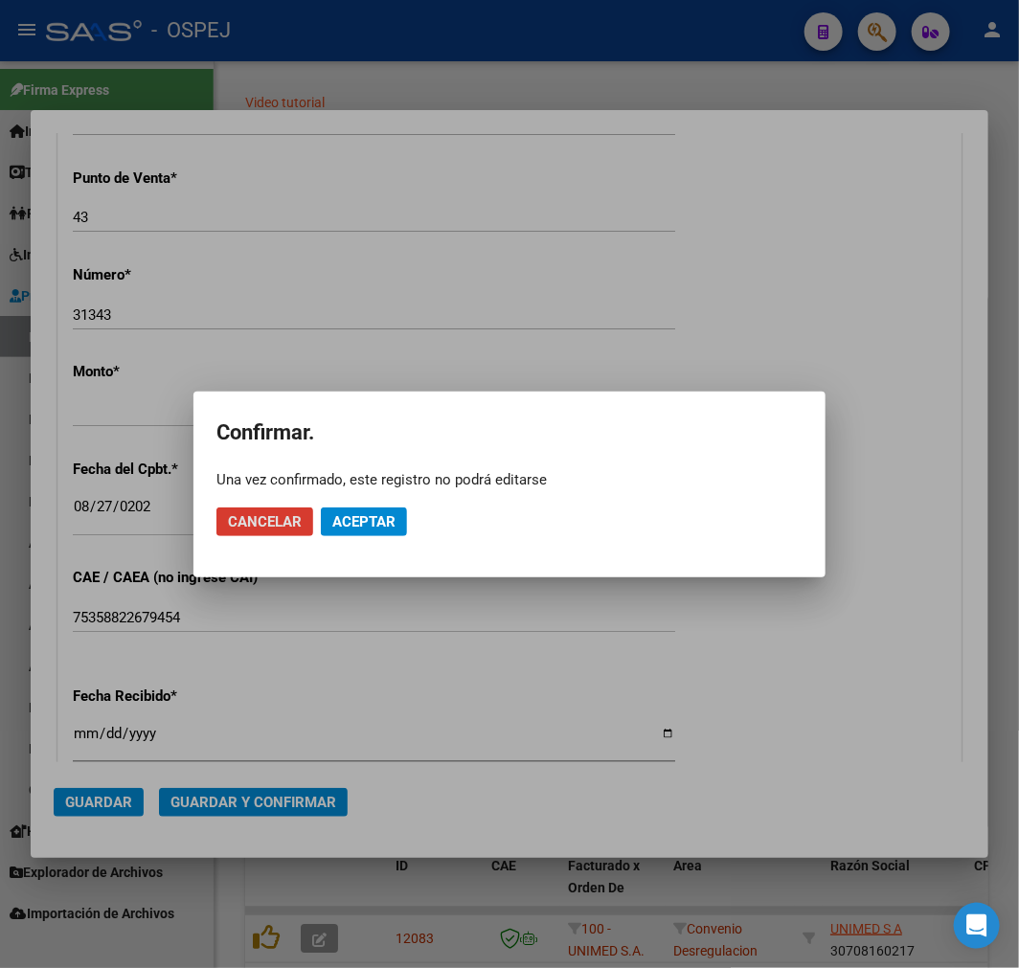
click at [358, 514] on span "Aceptar" at bounding box center [363, 521] width 63 height 17
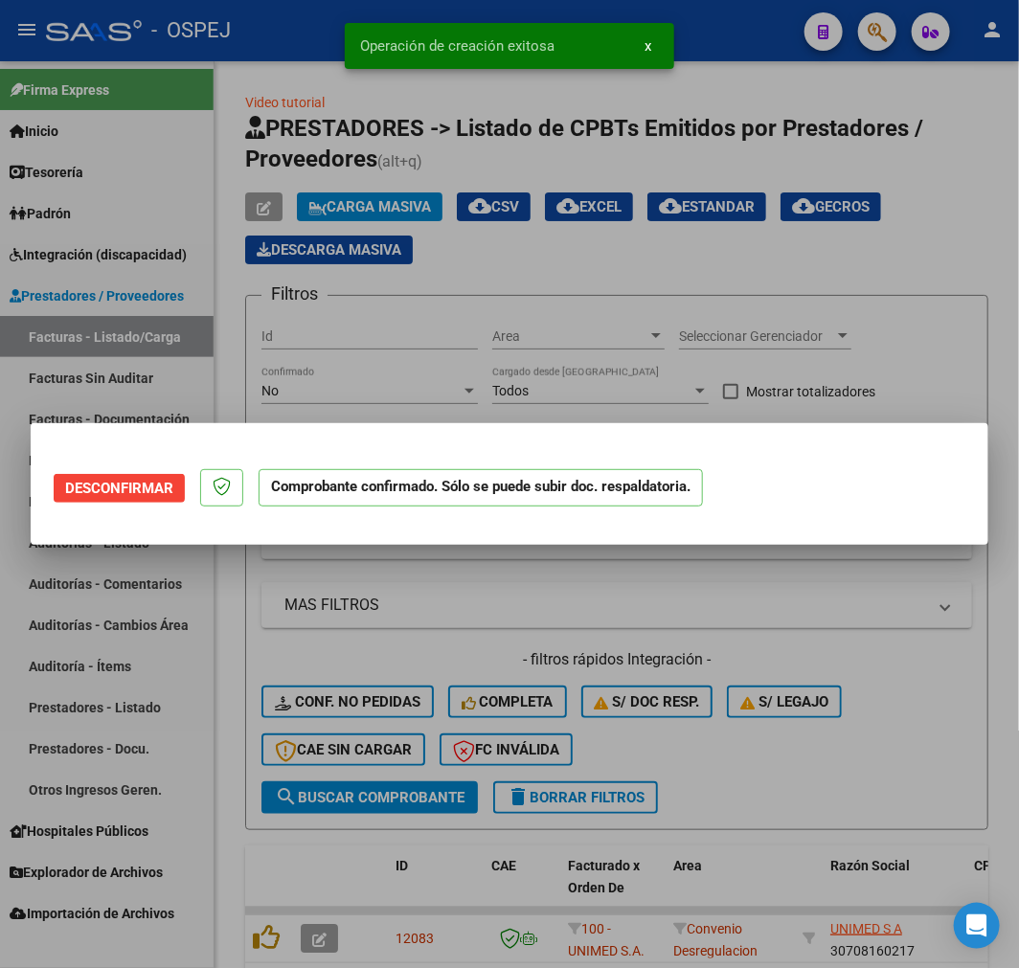
scroll to position [0, 0]
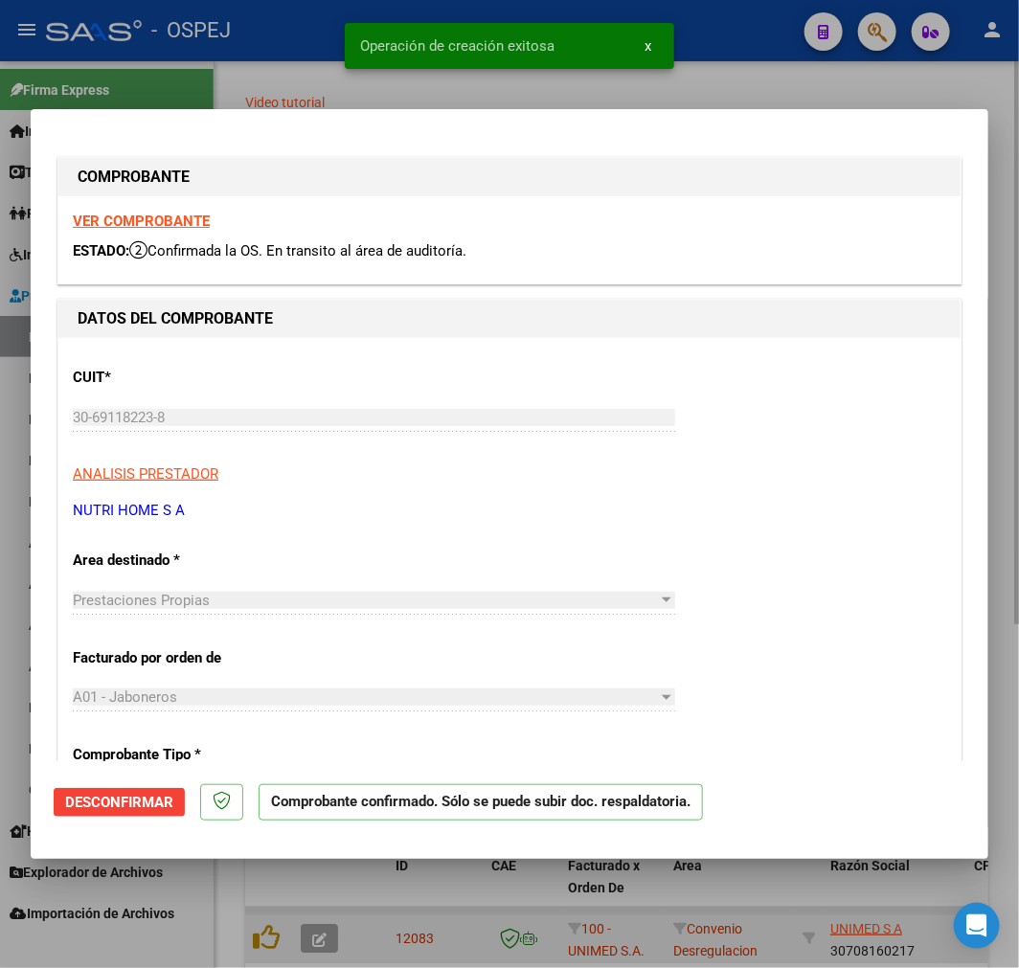
click at [331, 924] on div at bounding box center [509, 484] width 1019 height 968
type input "$ 0,00"
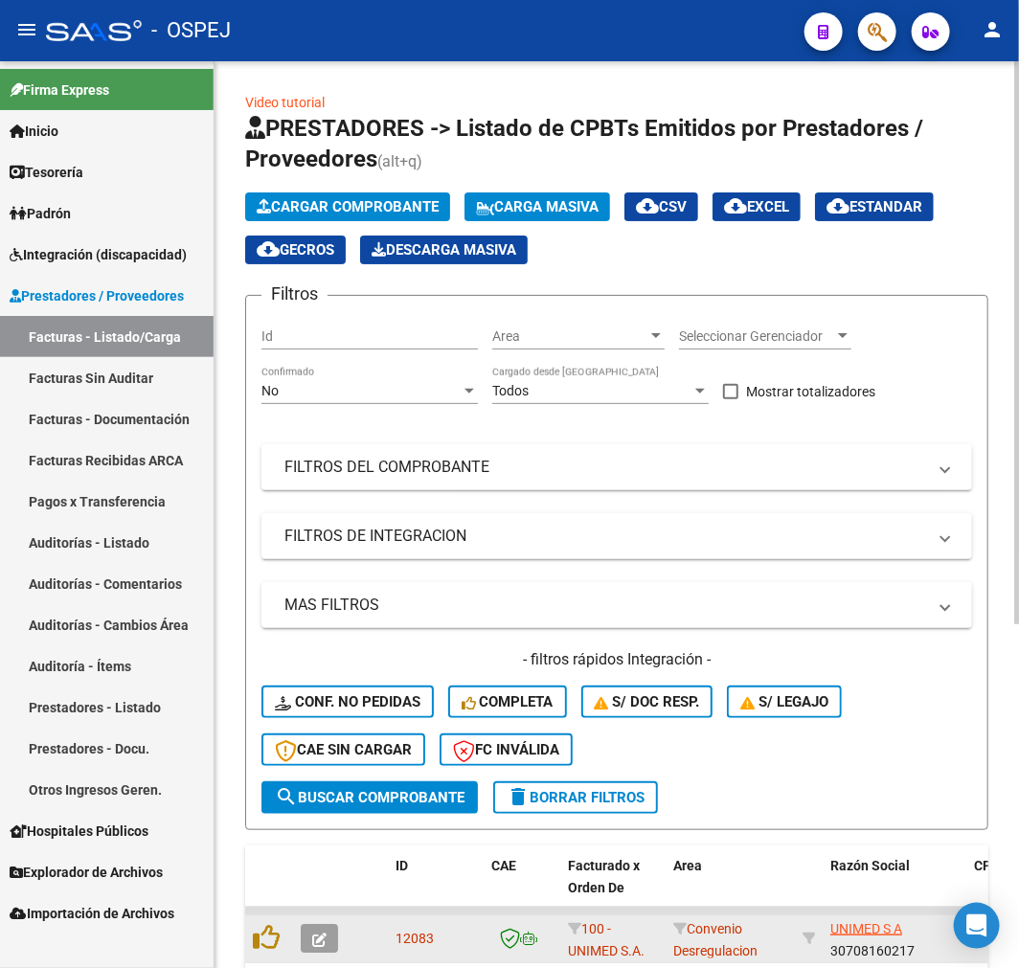
click at [358, 209] on span "Cargar Comprobante" at bounding box center [348, 206] width 182 height 17
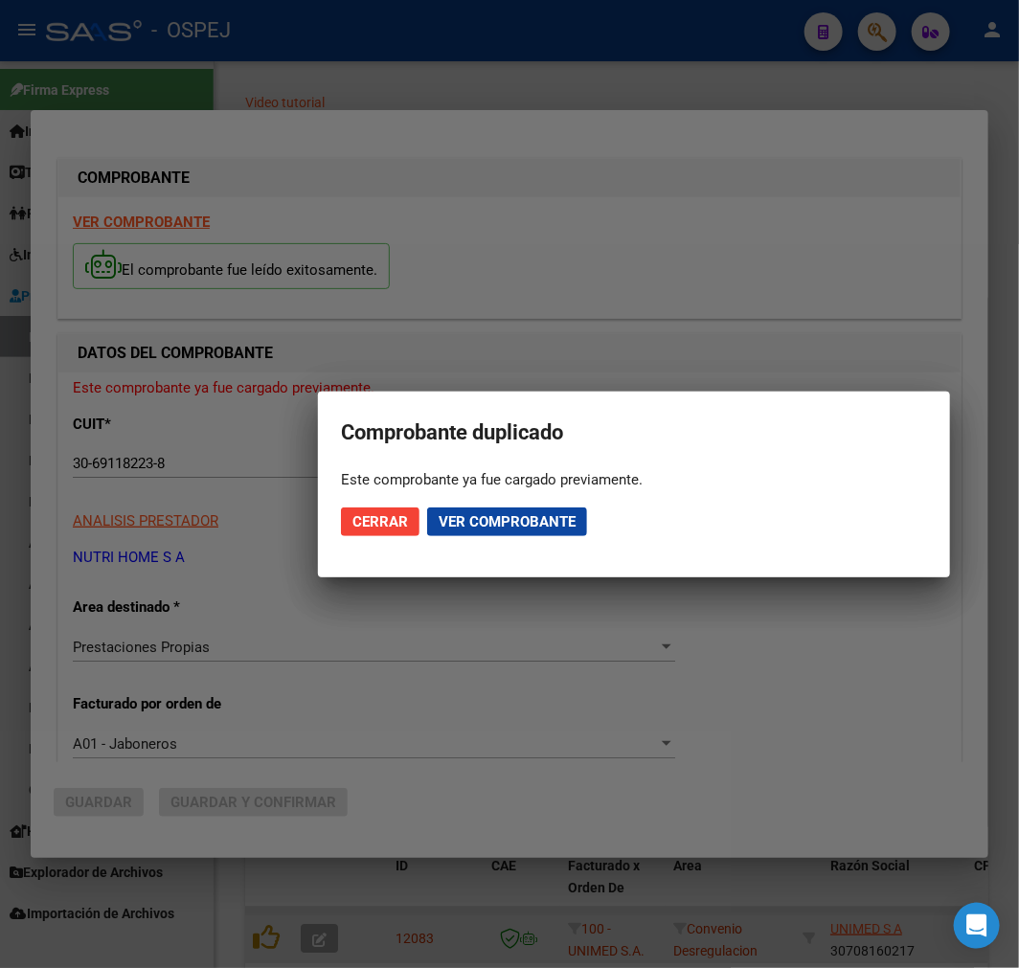
click at [397, 520] on span "Cerrar" at bounding box center [380, 521] width 56 height 17
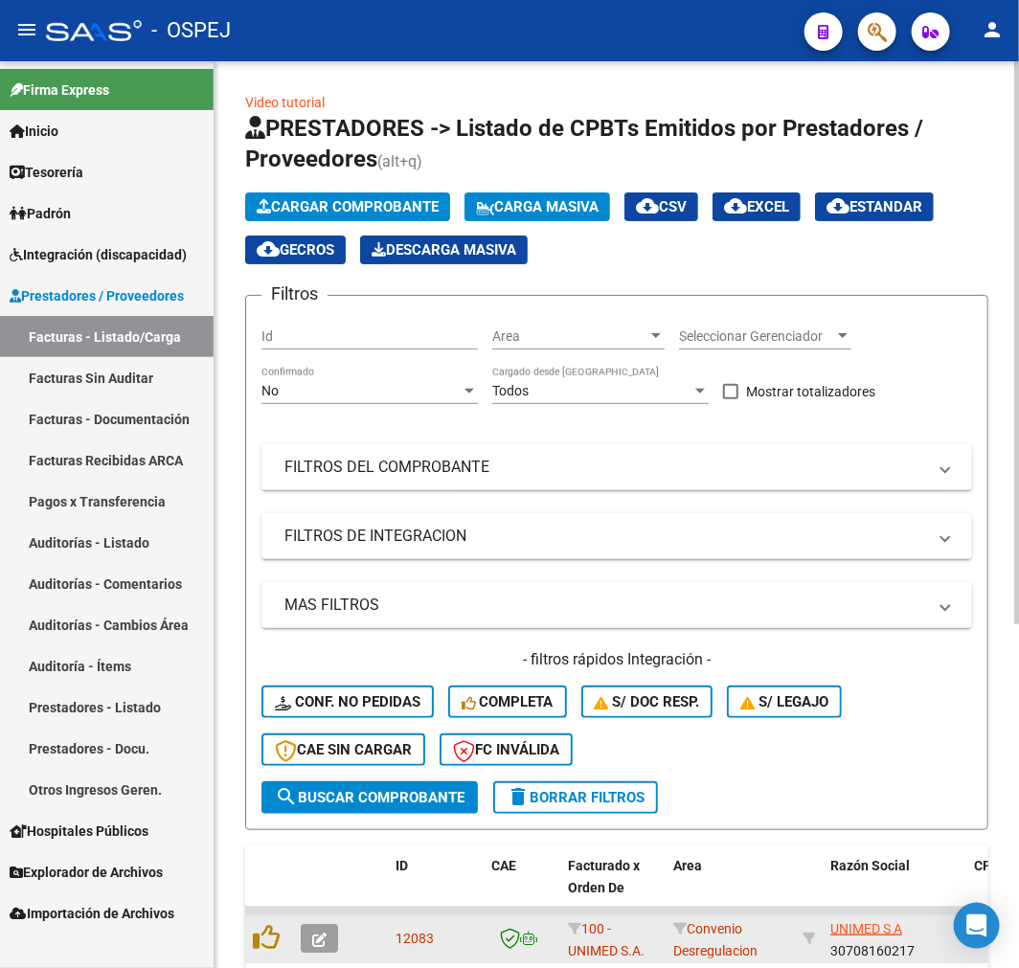
click at [332, 198] on span "Cargar Comprobante" at bounding box center [348, 206] width 182 height 17
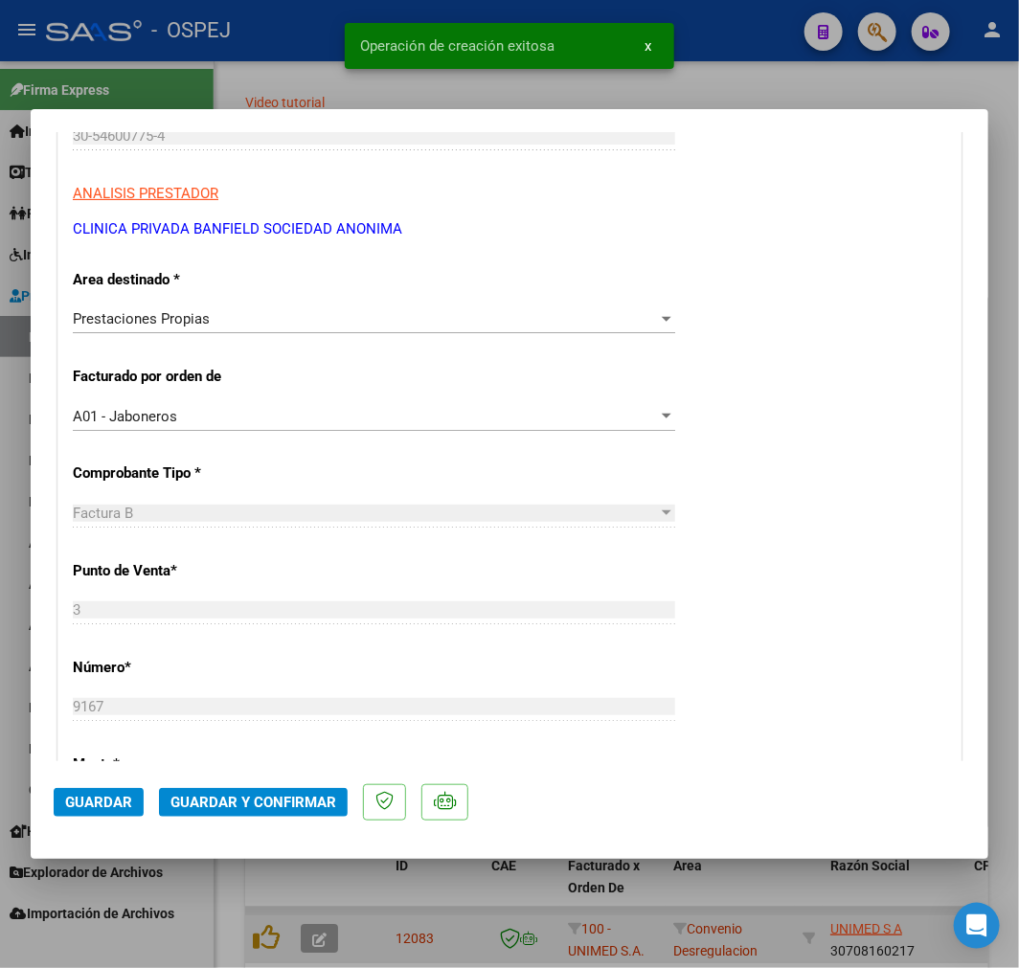
scroll to position [744, 0]
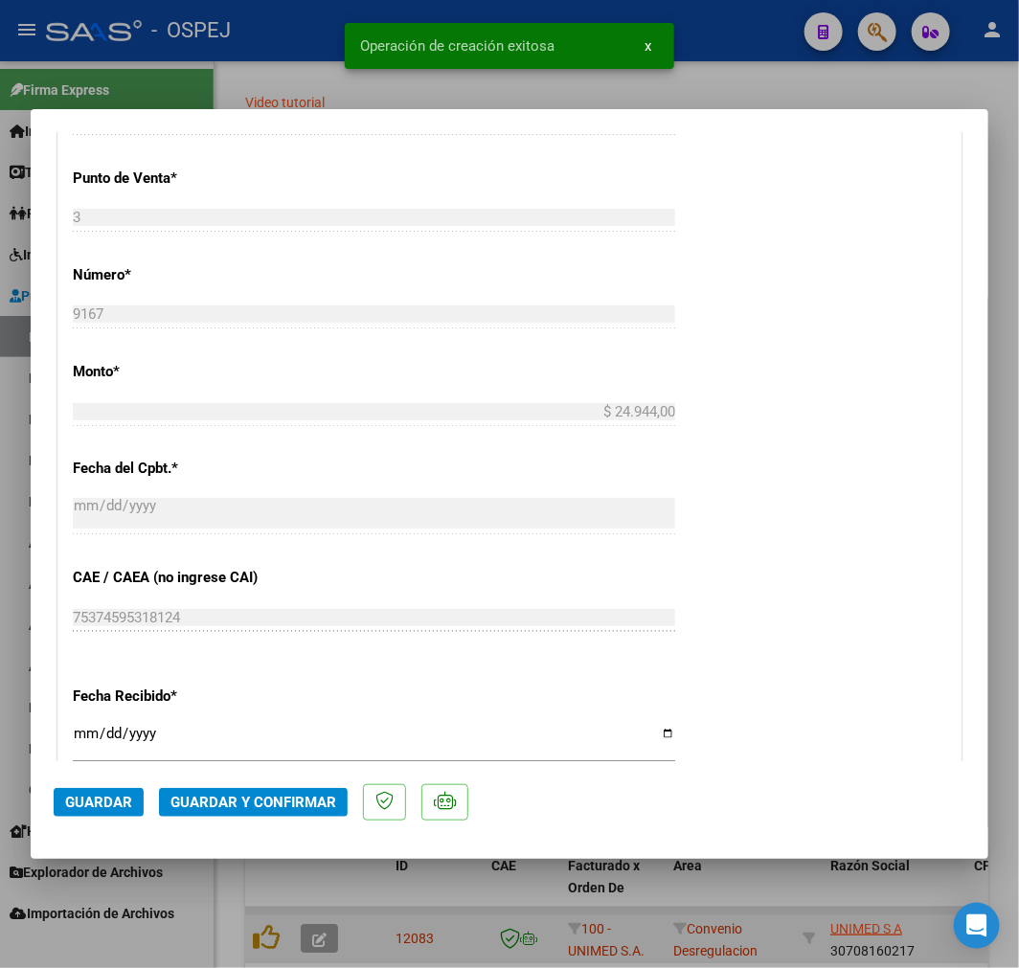
click at [221, 800] on span "Guardar y Confirmar" at bounding box center [253, 802] width 166 height 17
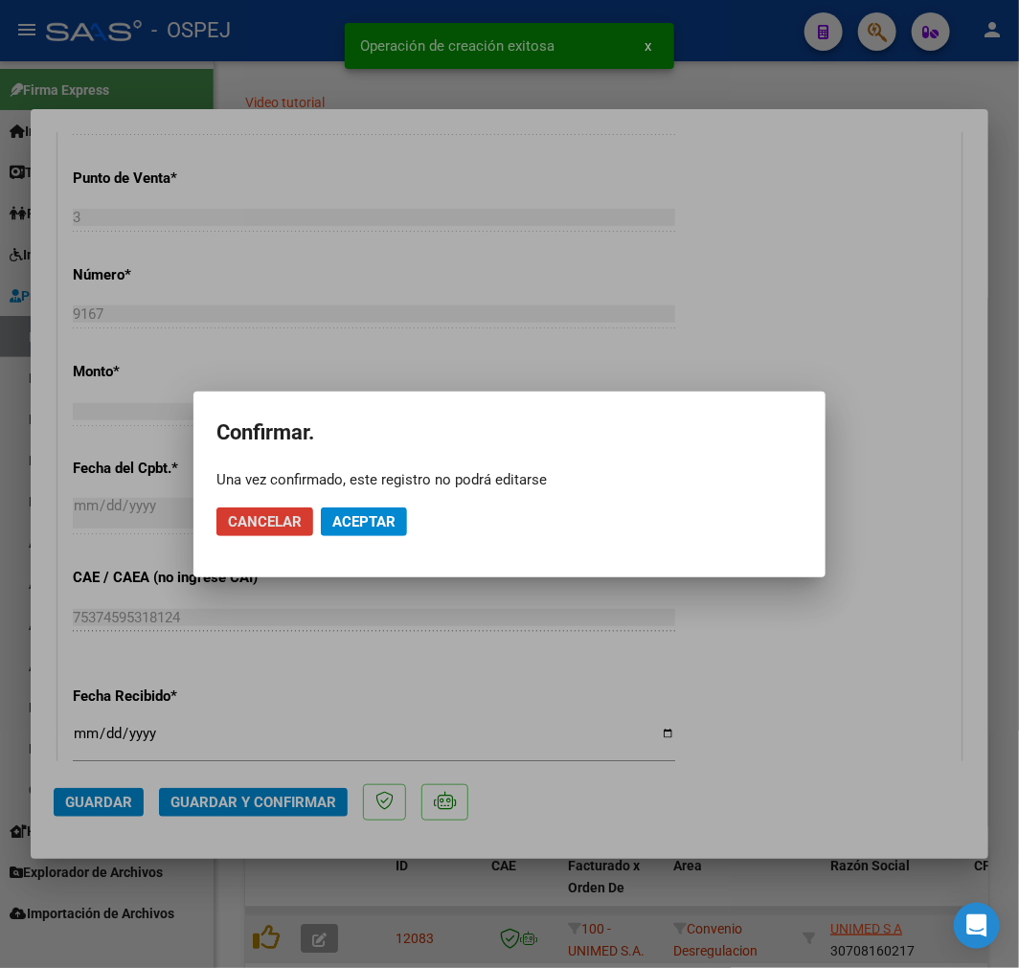
click at [389, 528] on span "Aceptar" at bounding box center [363, 521] width 63 height 17
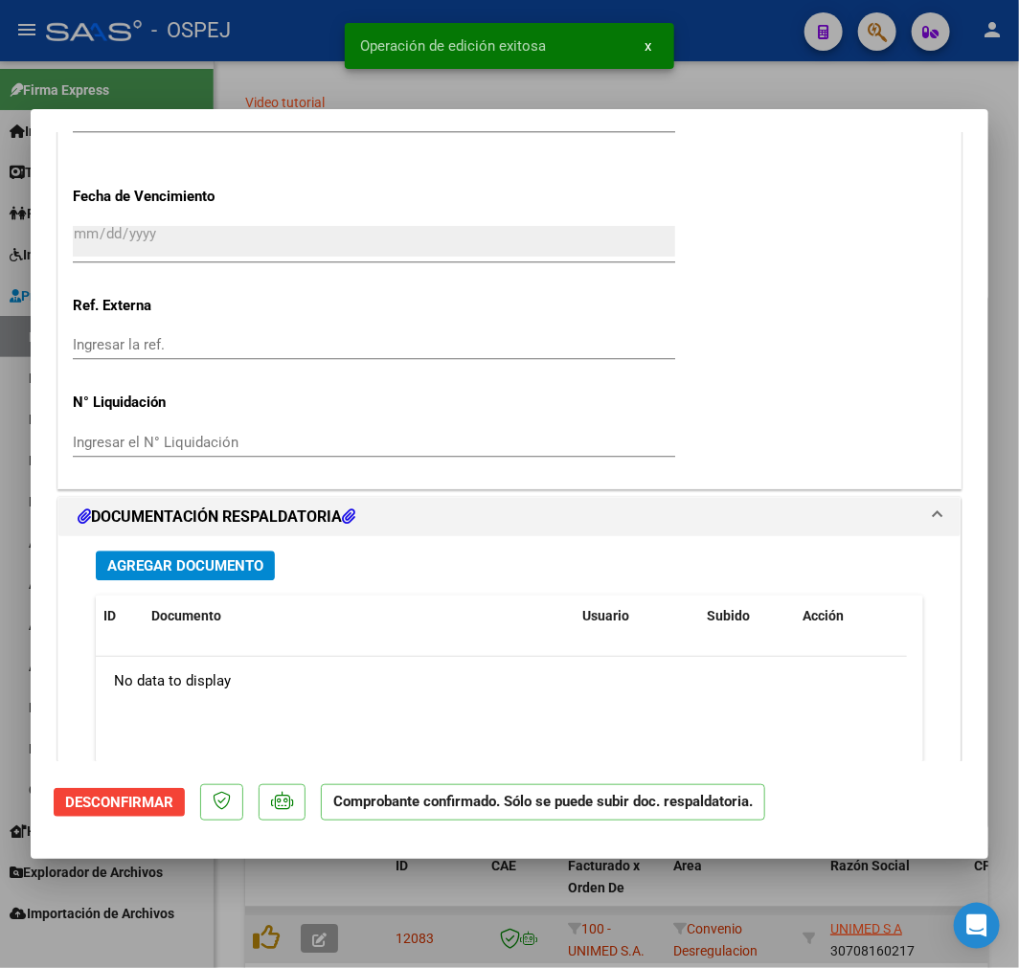
scroll to position [1363, 0]
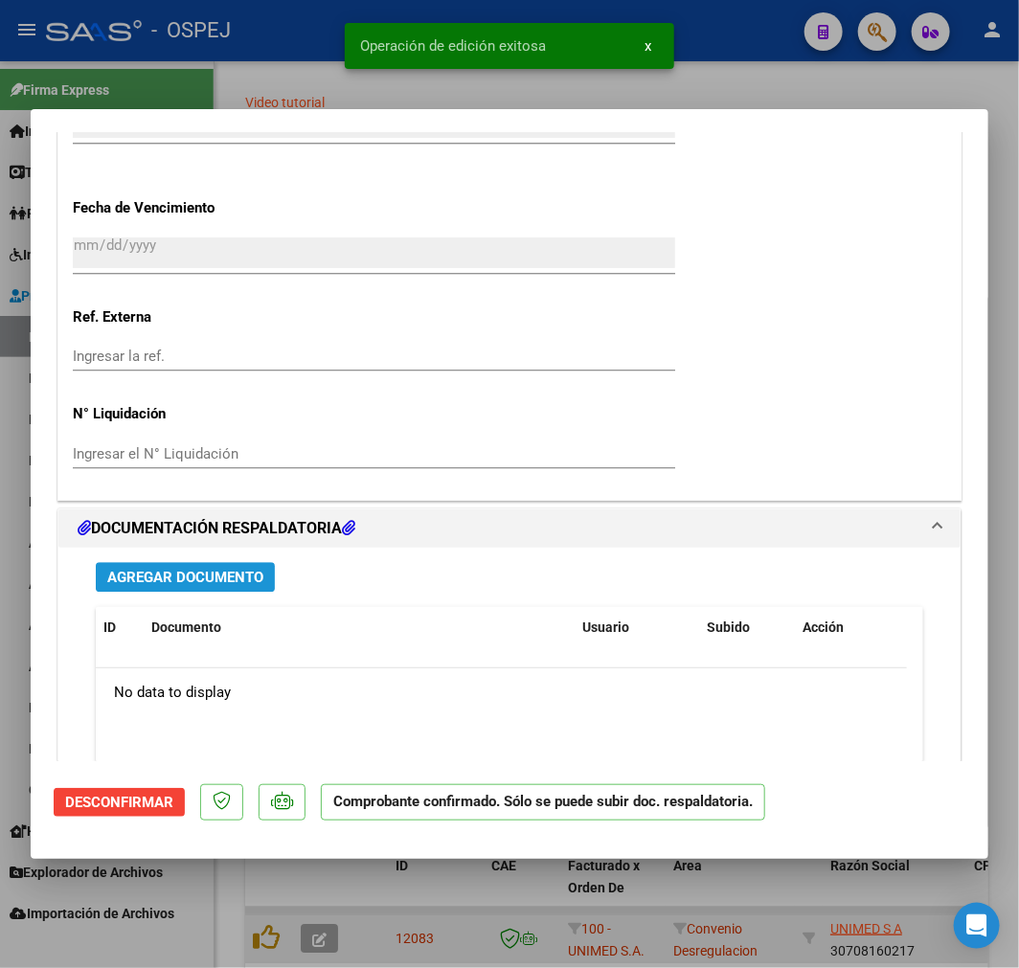
click at [263, 572] on span "Agregar Documento" at bounding box center [185, 577] width 156 height 17
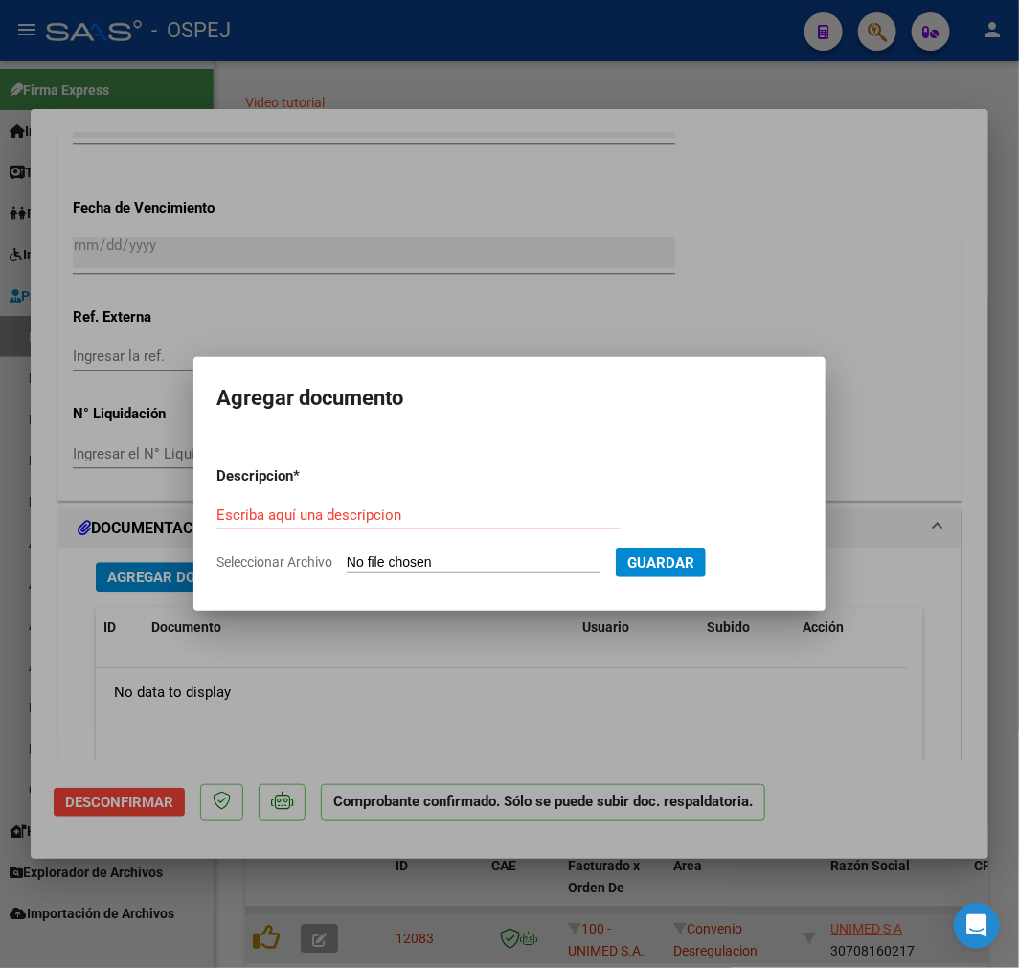
type input "C:\fakepath\OSPEJ DETALLE-08.pdf"
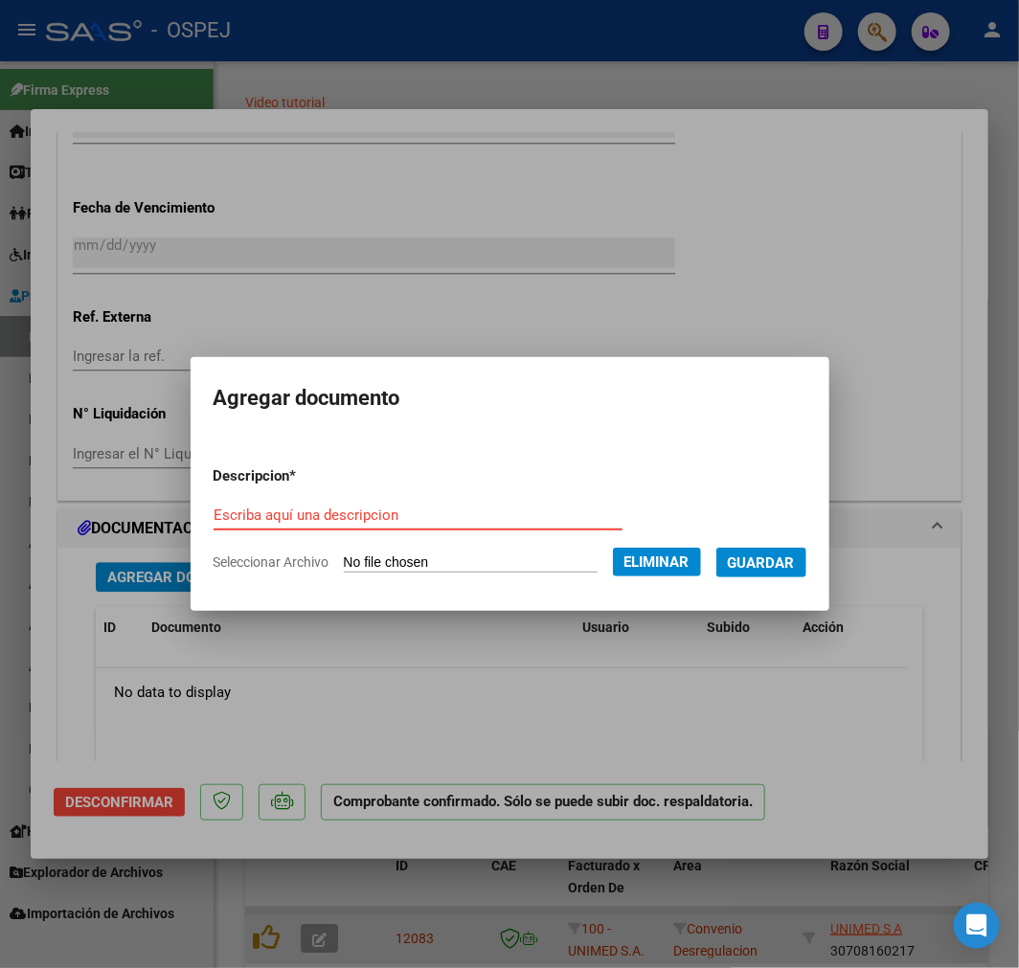
click at [336, 523] on input "Escriba aquí una descripcion" at bounding box center [418, 515] width 409 height 17
type input "detalle"
click at [789, 565] on span "Guardar" at bounding box center [761, 562] width 67 height 17
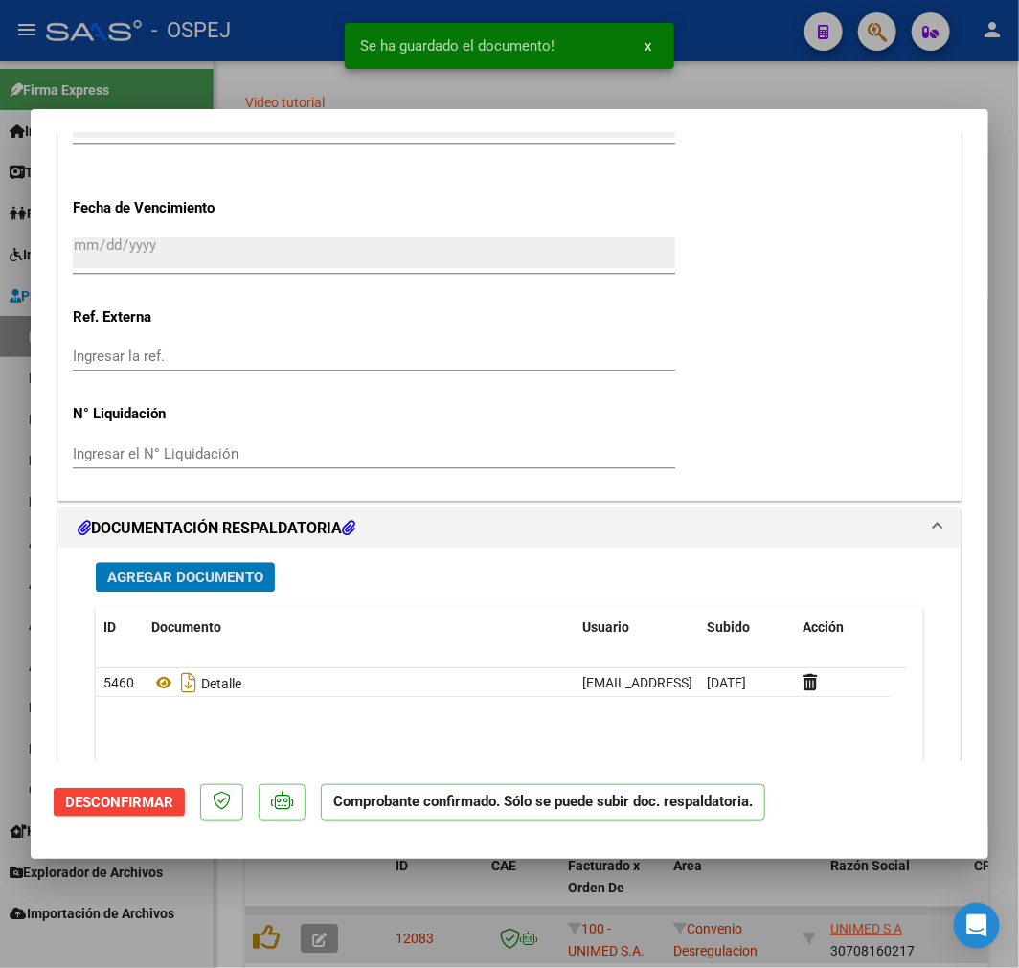
click at [159, 577] on span "Agregar Documento" at bounding box center [185, 577] width 156 height 17
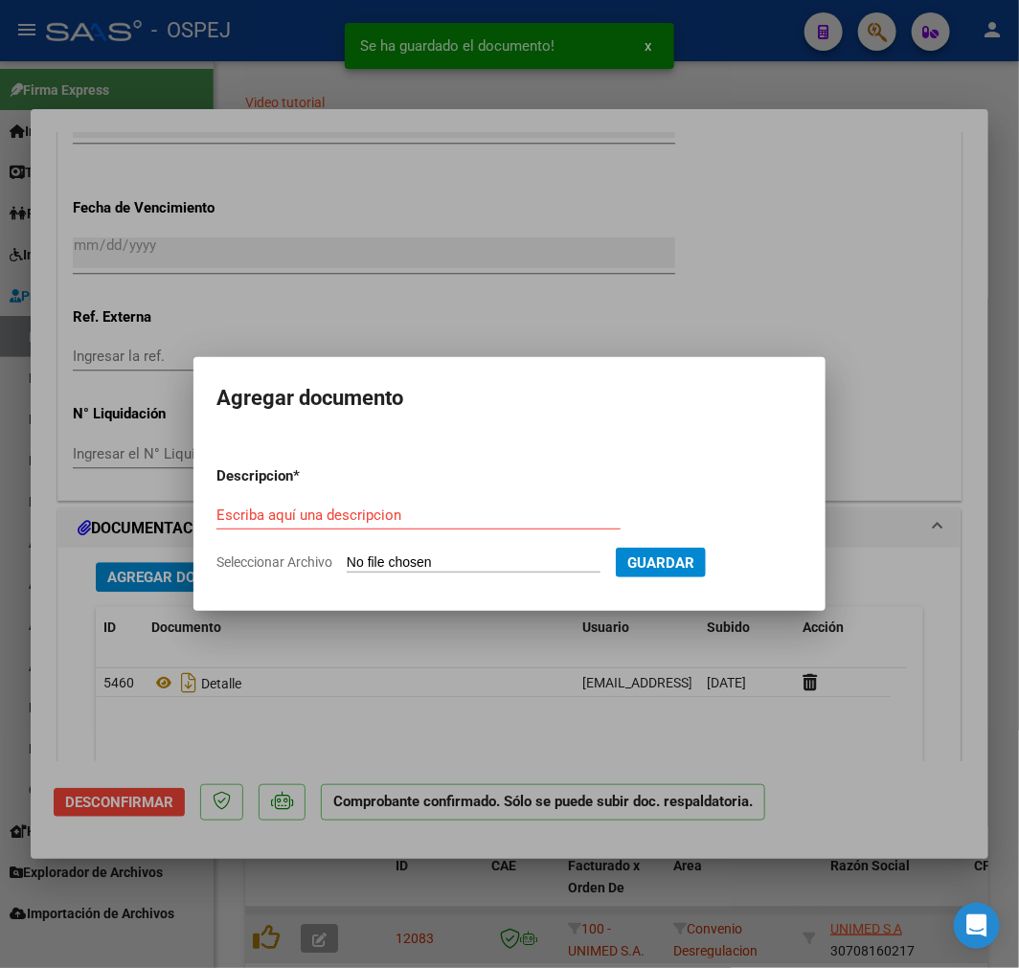
type input "C:\fakepath\OSPEJ AGOSTO.pdf"
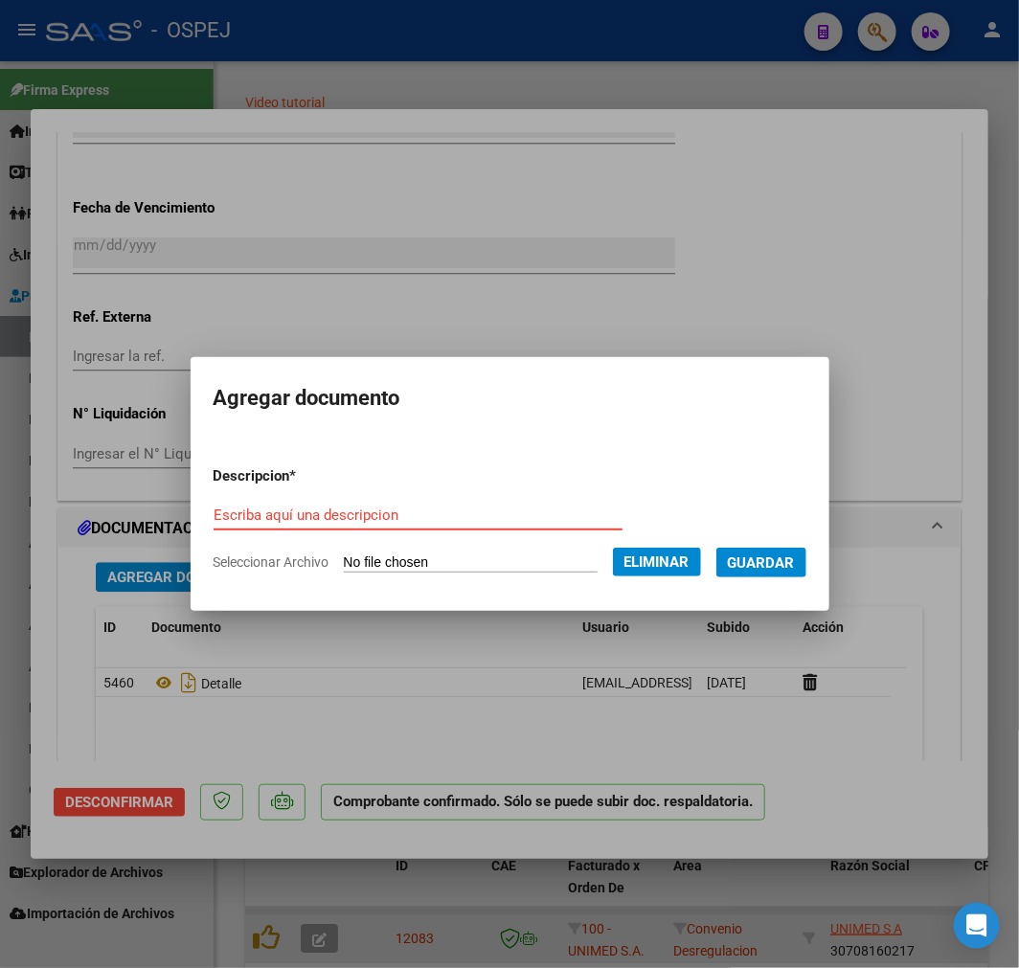
click at [410, 508] on input "Escriba aquí una descripcion" at bounding box center [418, 515] width 409 height 17
type input "1"
click at [773, 565] on span "Guardar" at bounding box center [761, 562] width 67 height 17
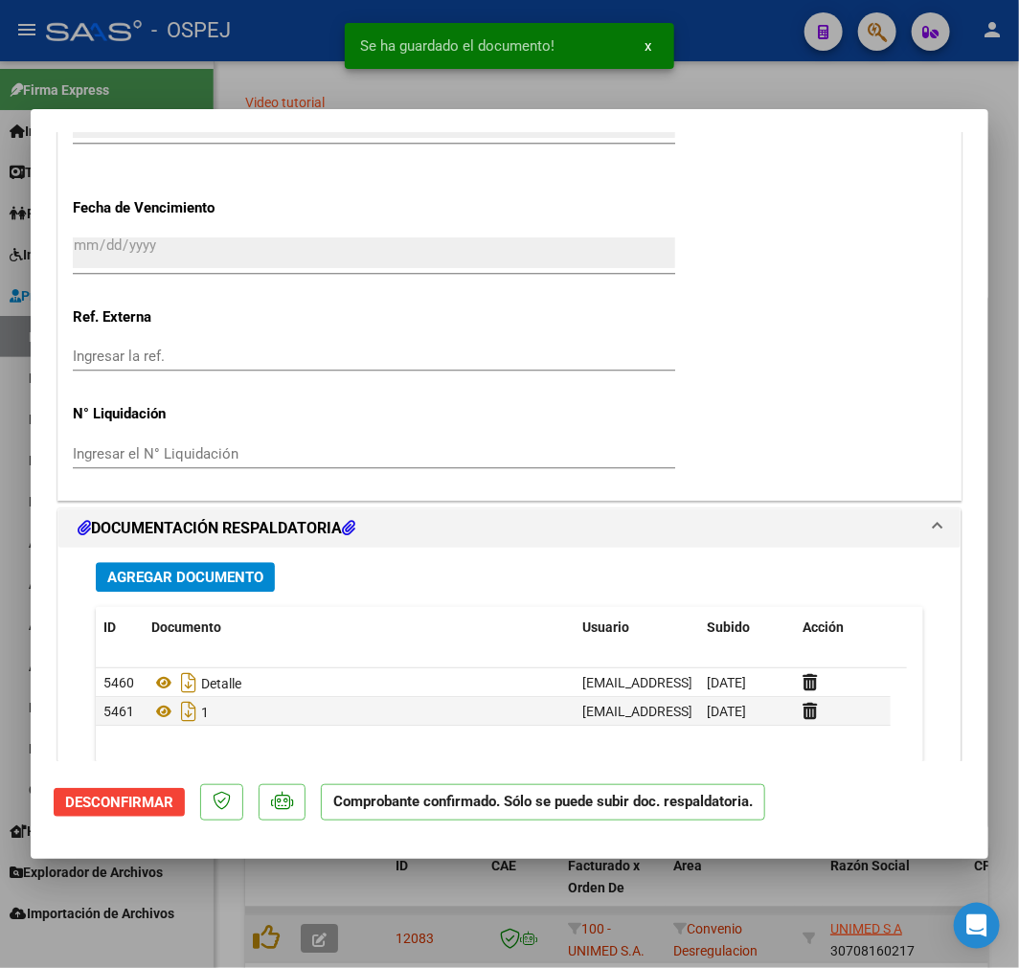
click at [653, 900] on div at bounding box center [509, 484] width 1019 height 968
type input "$ 0,00"
